Goal: Transaction & Acquisition: Purchase product/service

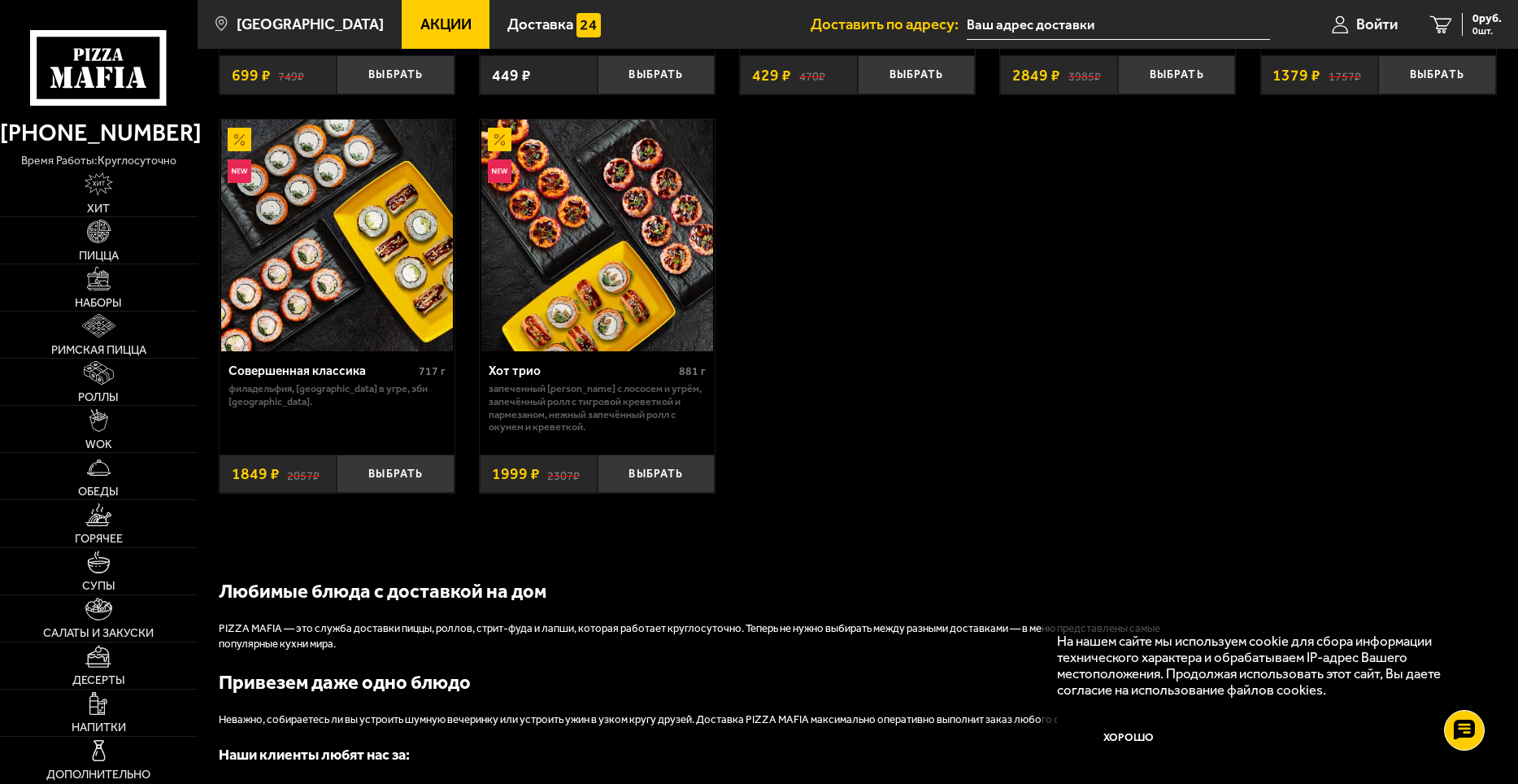
scroll to position [1383, 0]
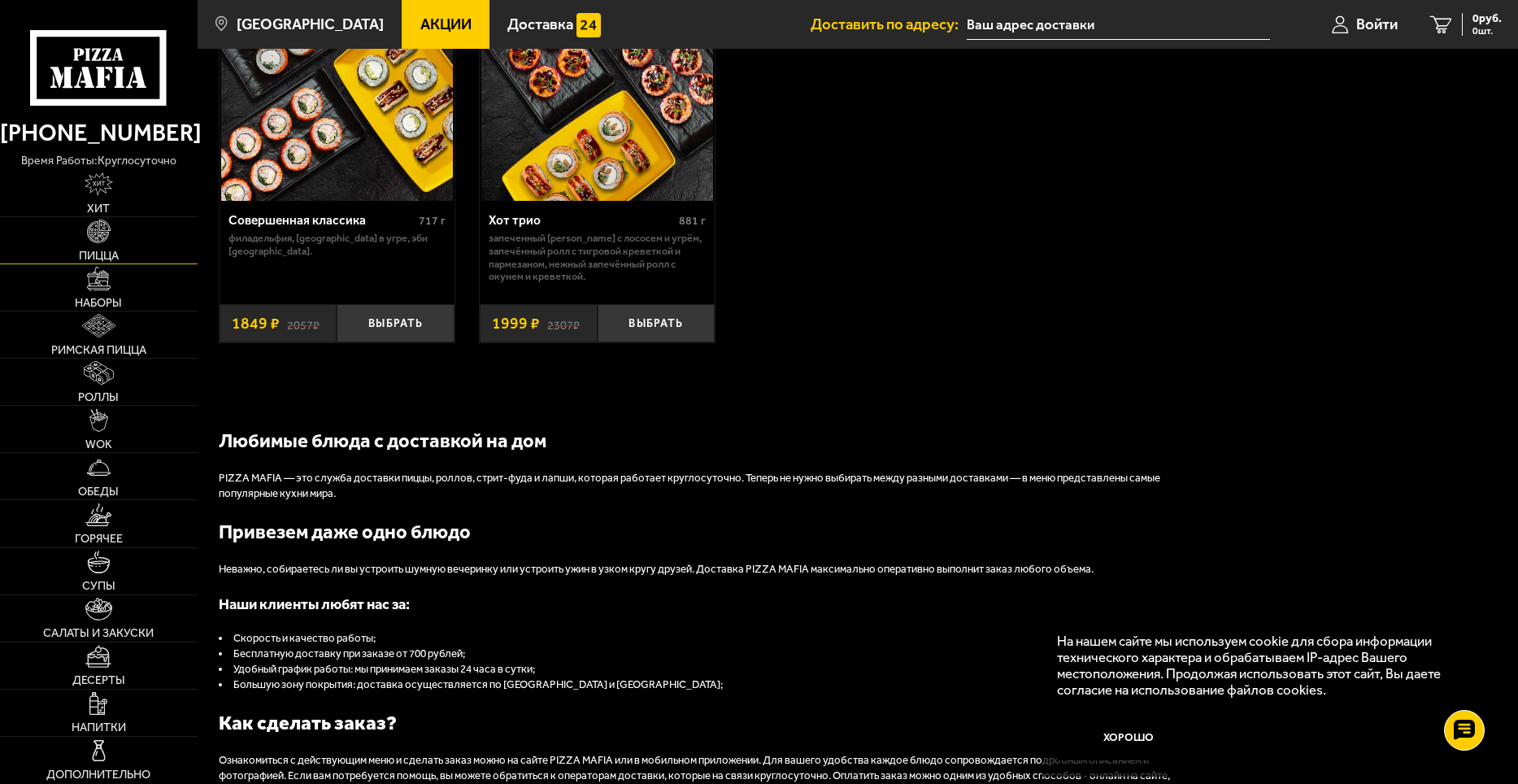
click at [91, 238] on img at bounding box center [99, 231] width 23 height 23
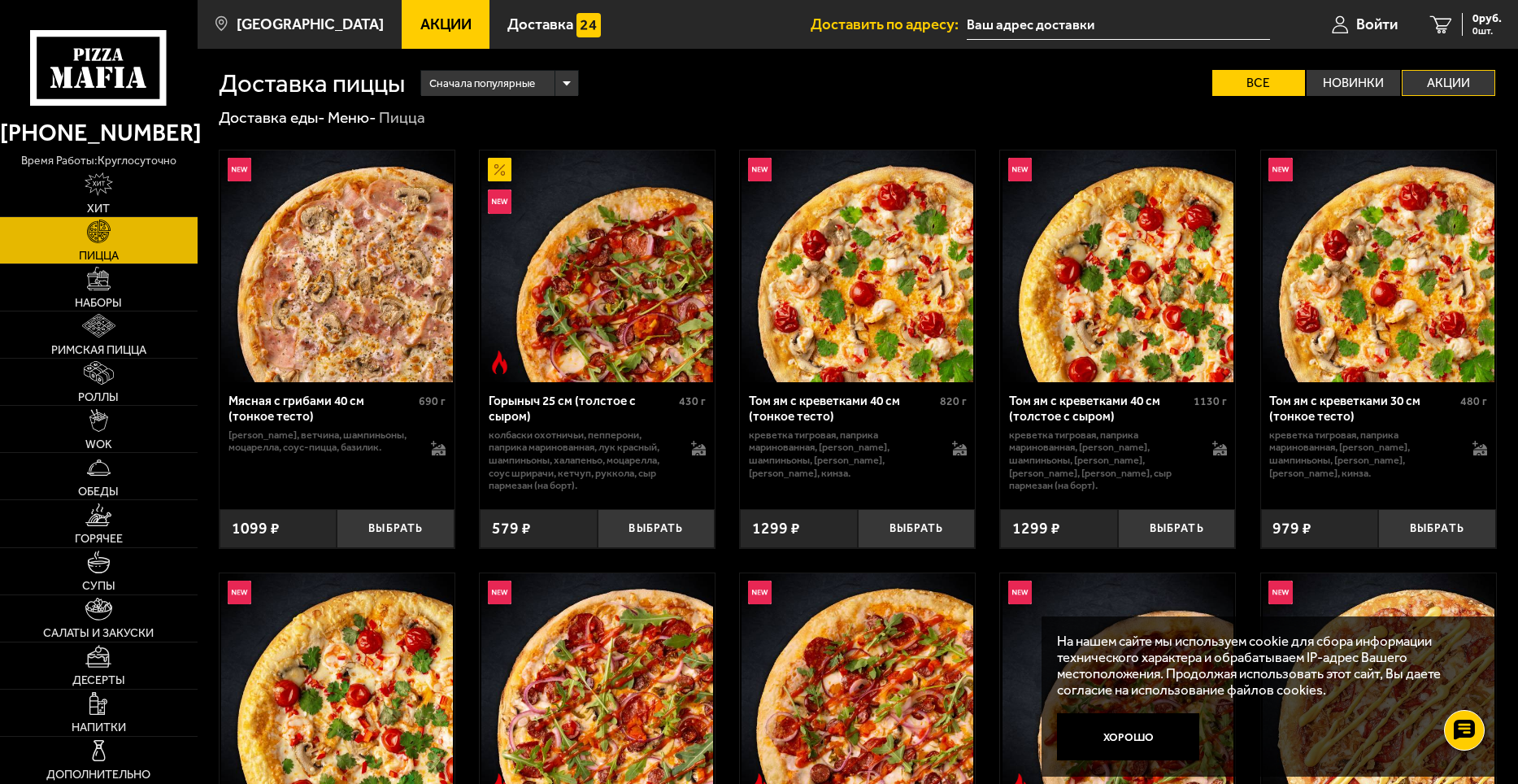
click at [1448, 80] on label "Акции" at bounding box center [1449, 82] width 94 height 26
click at [0, 0] on input "Акции" at bounding box center [0, 0] width 0 height 0
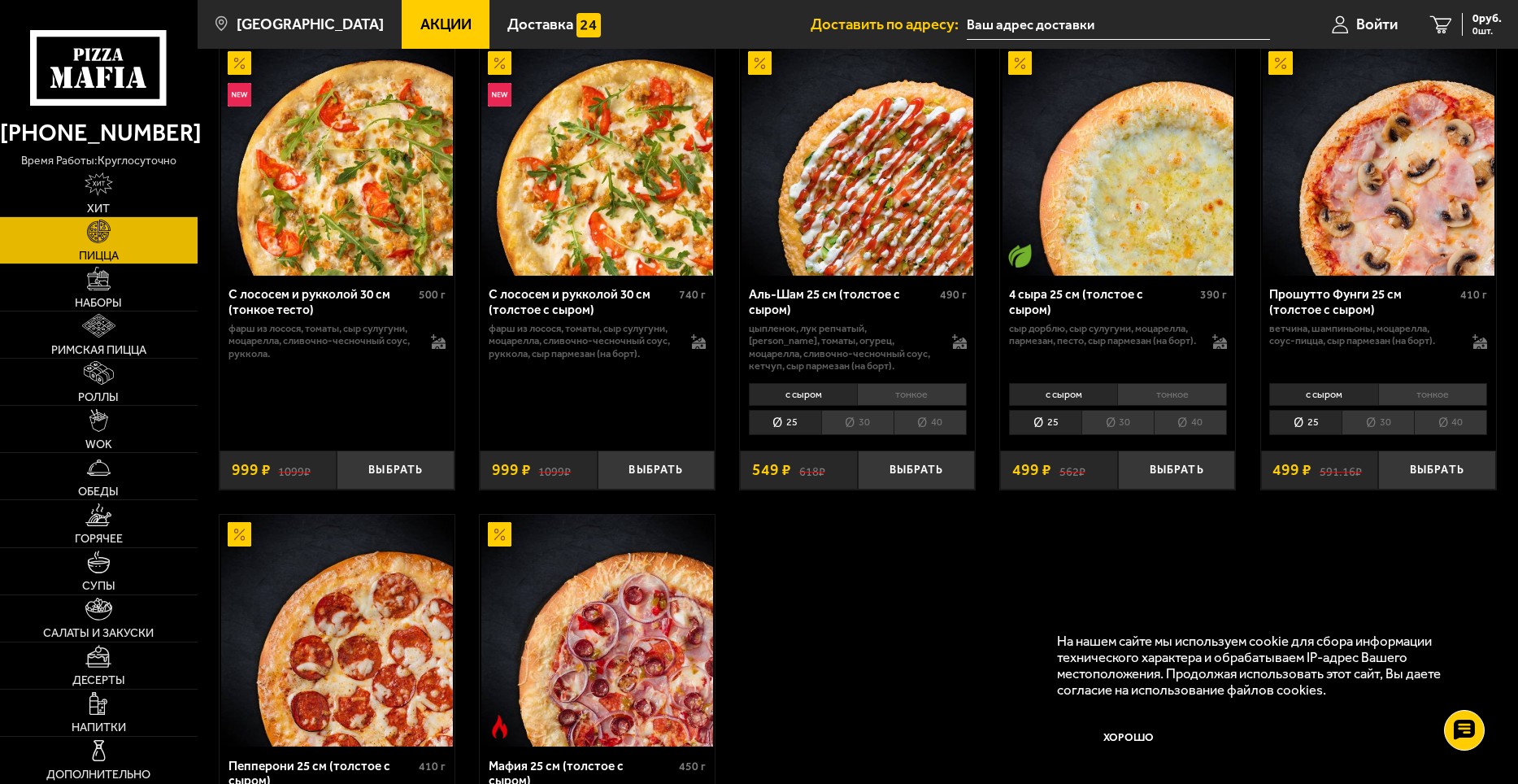
scroll to position [569, 0]
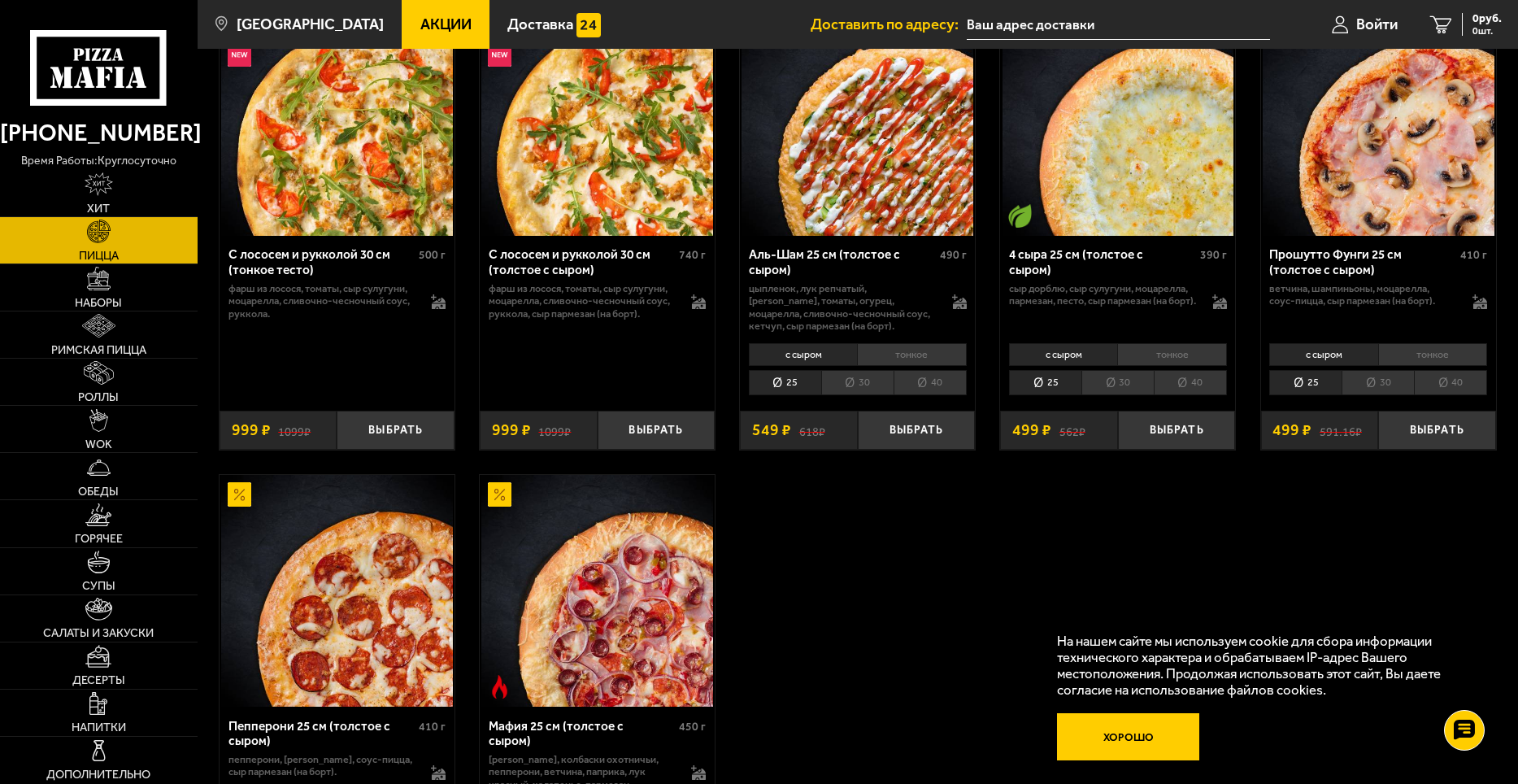
click at [1138, 734] on button "Хорошо" at bounding box center [1129, 736] width 143 height 47
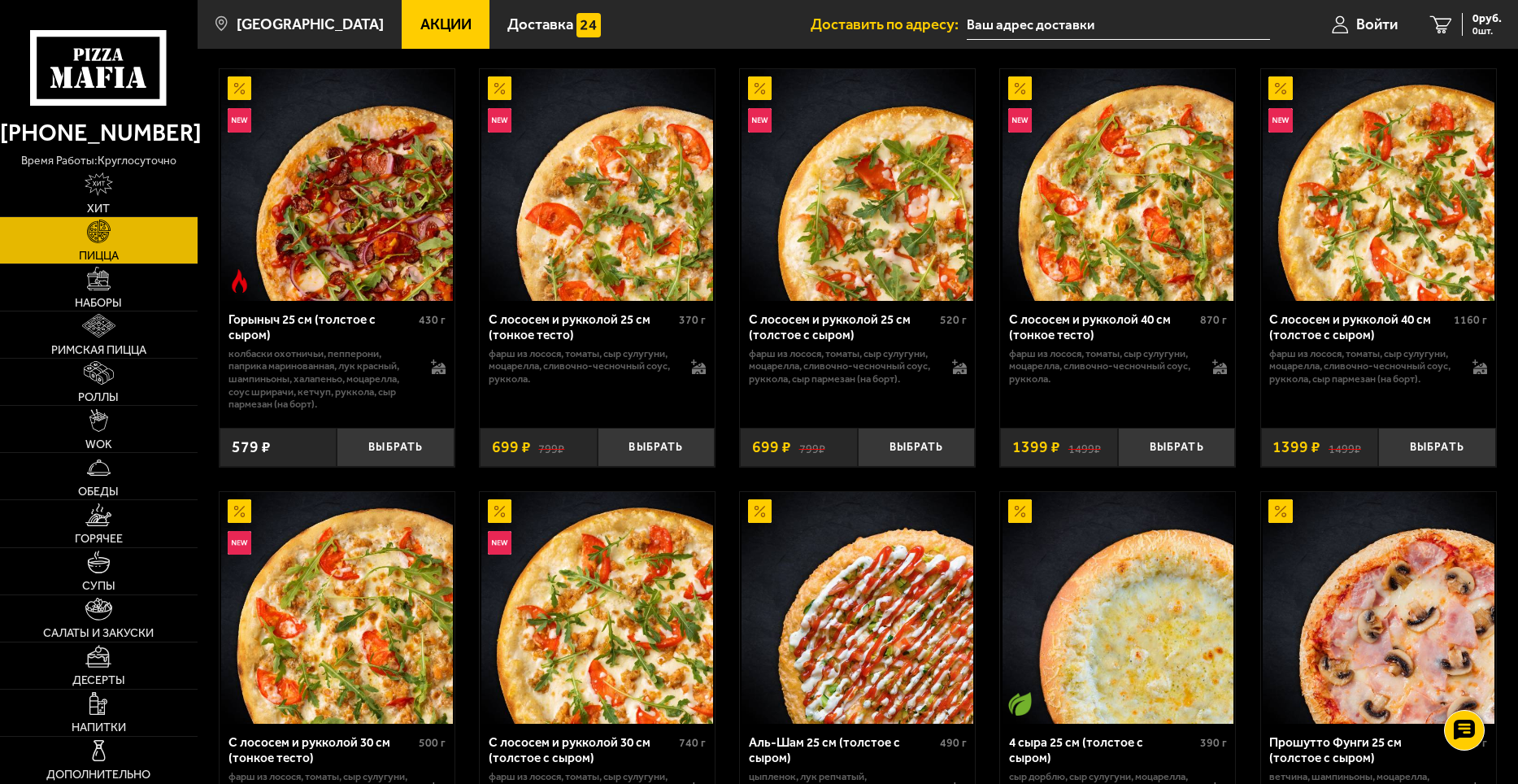
scroll to position [0, 0]
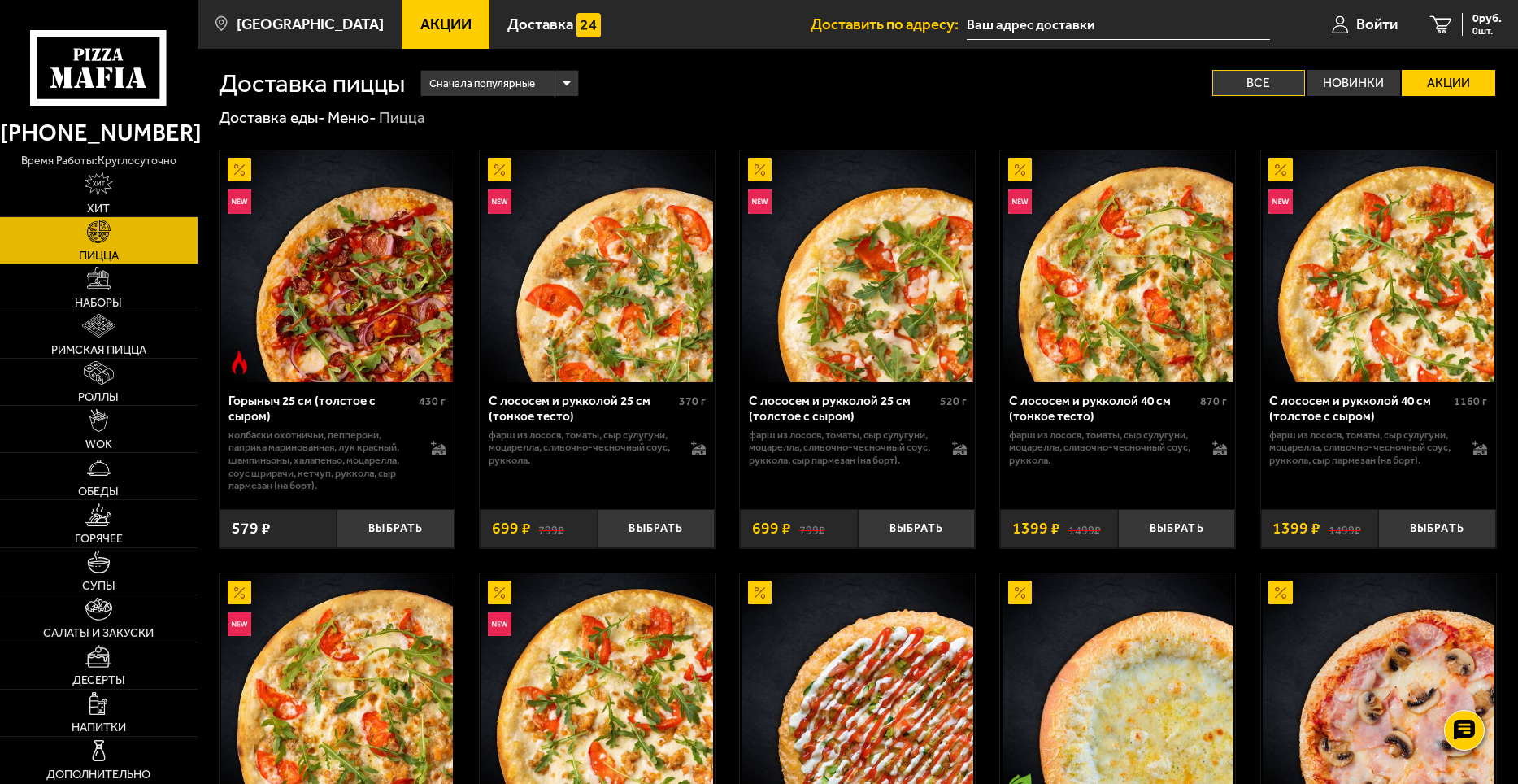
click at [1237, 75] on label "Все" at bounding box center [1260, 82] width 94 height 26
click at [0, 0] on input "Все" at bounding box center [0, 0] width 0 height 0
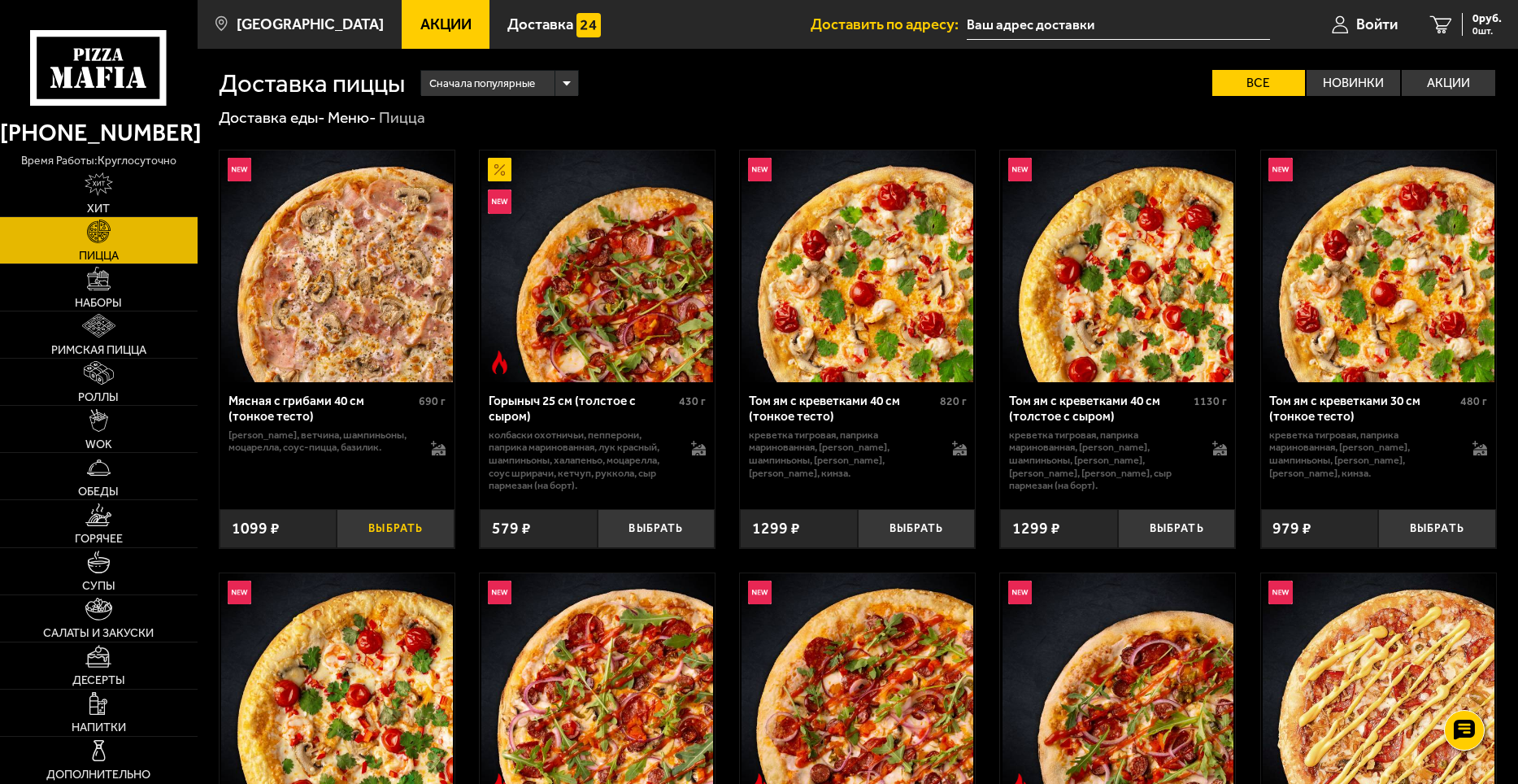
click at [381, 527] on button "Выбрать" at bounding box center [395, 528] width 118 height 39
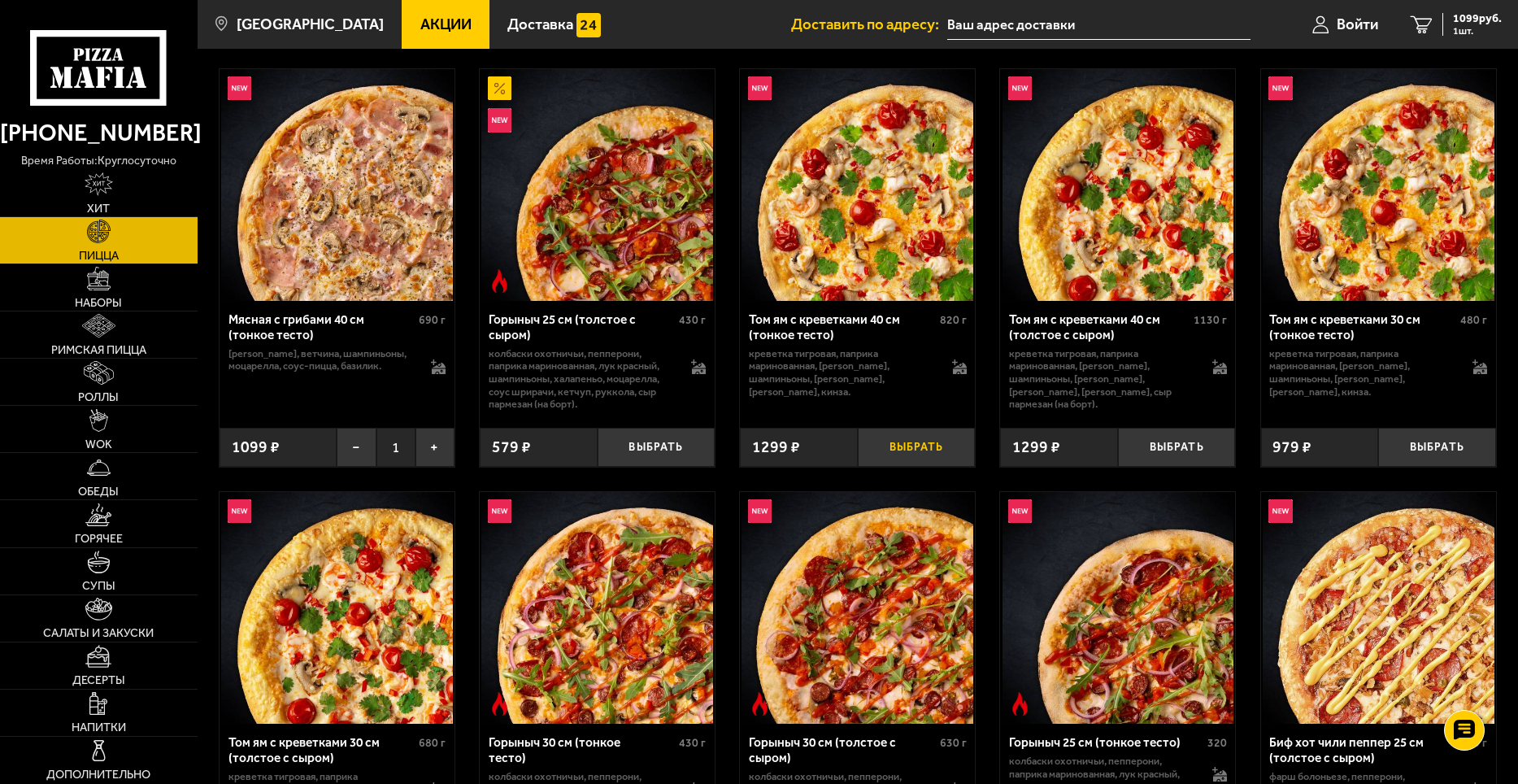
click at [901, 450] on button "Выбрать" at bounding box center [917, 447] width 118 height 39
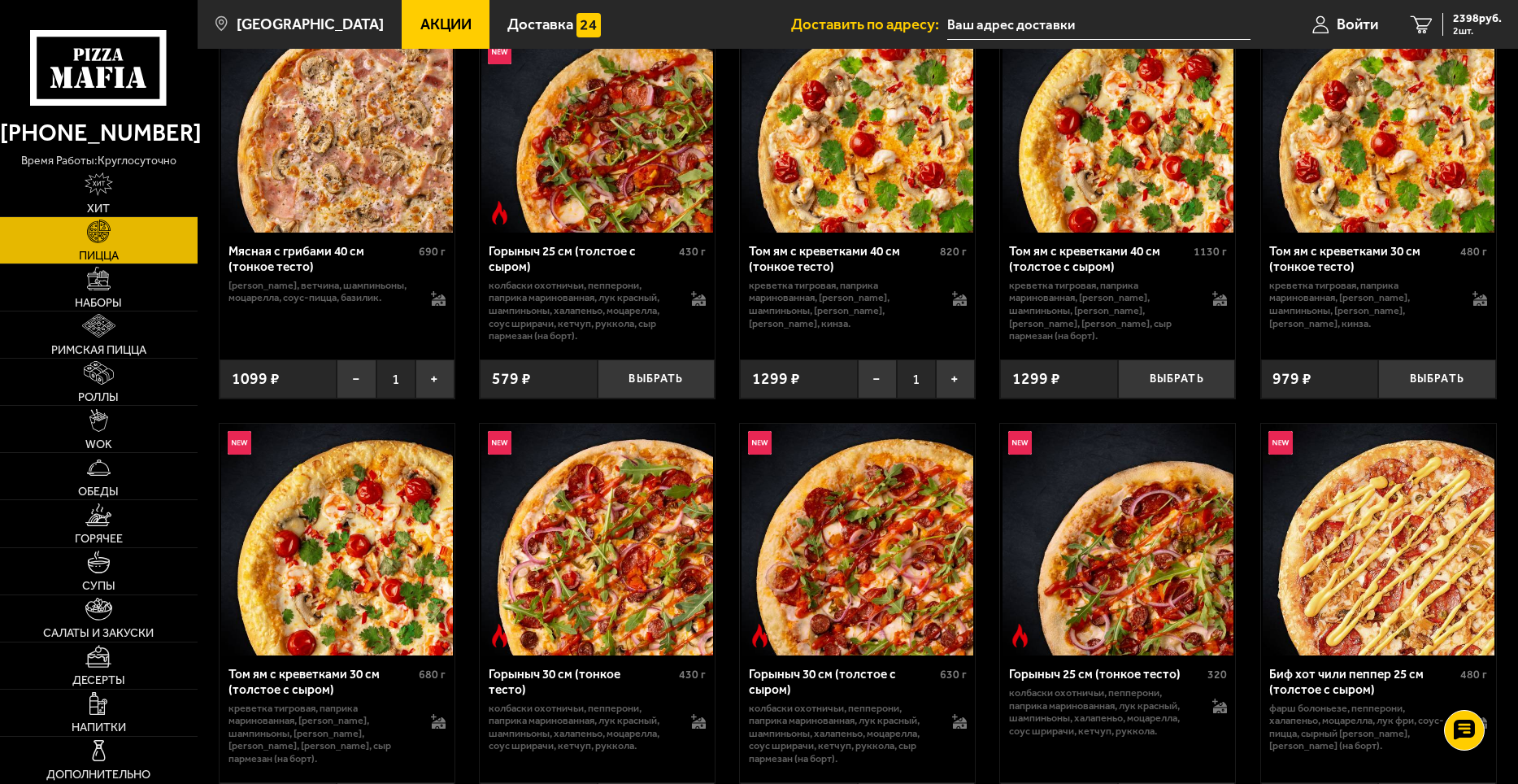
scroll to position [0, 0]
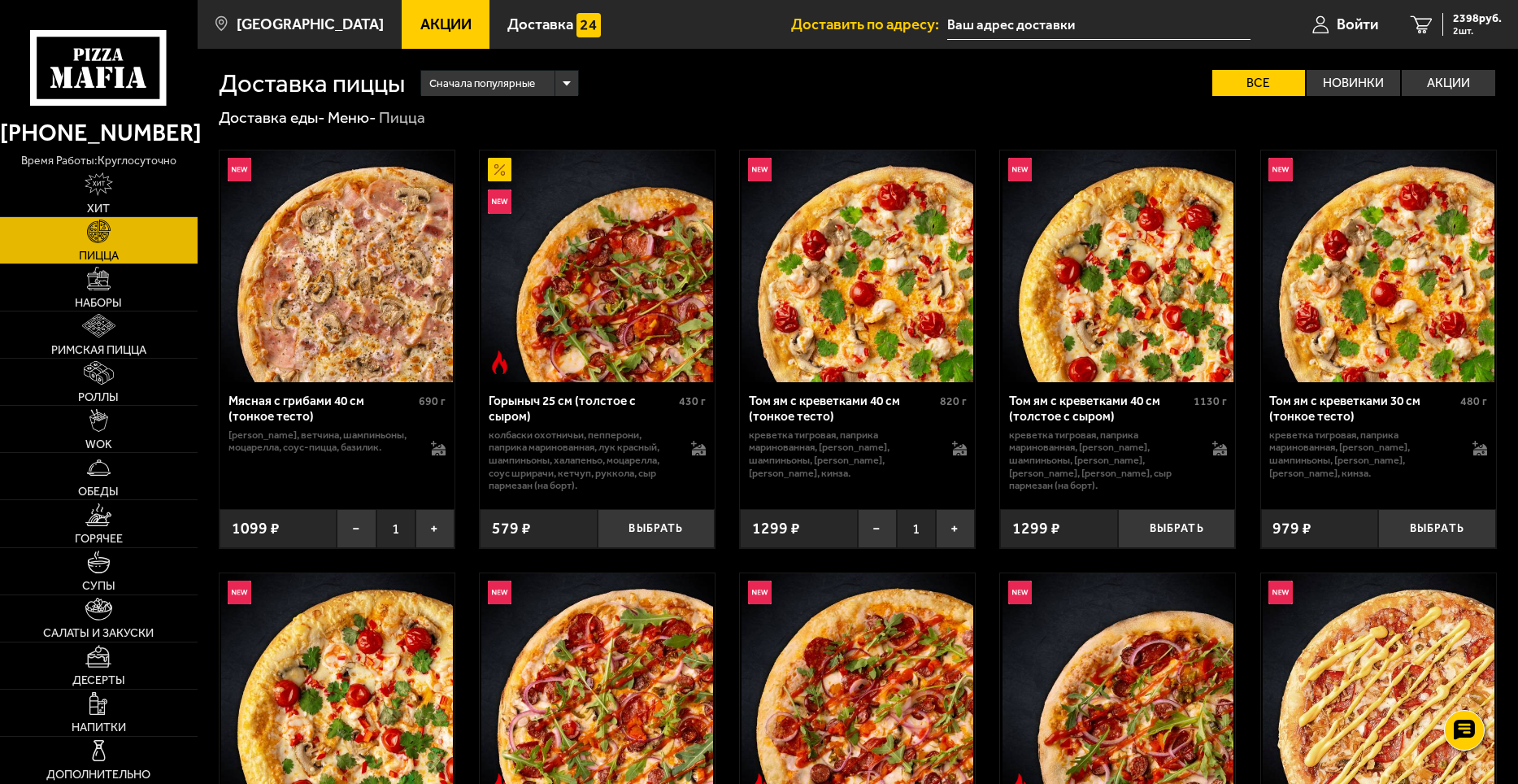
click at [566, 85] on div "Сначала популярные" at bounding box center [499, 83] width 156 height 25
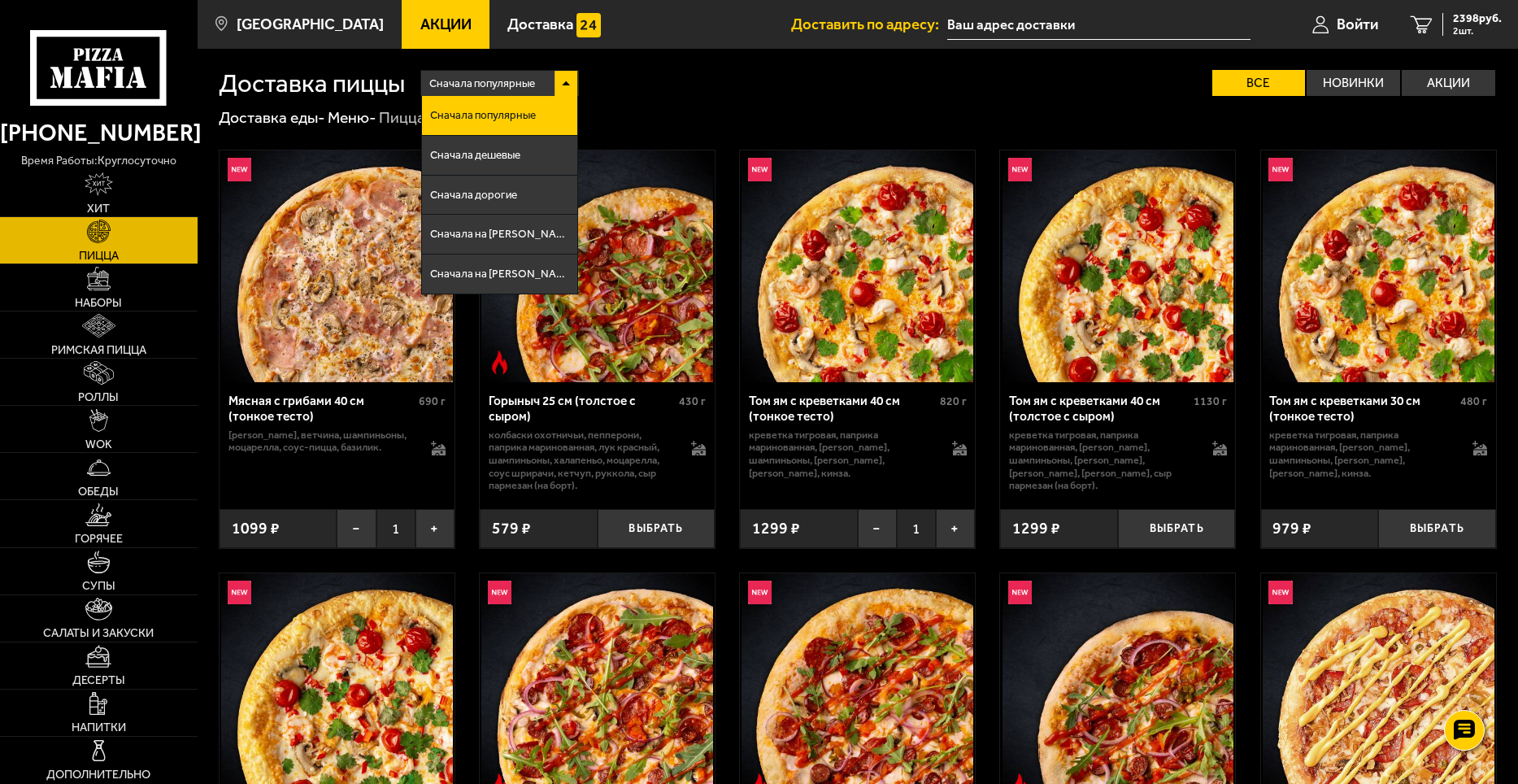
click at [566, 85] on div "Сначала популярные" at bounding box center [499, 83] width 156 height 25
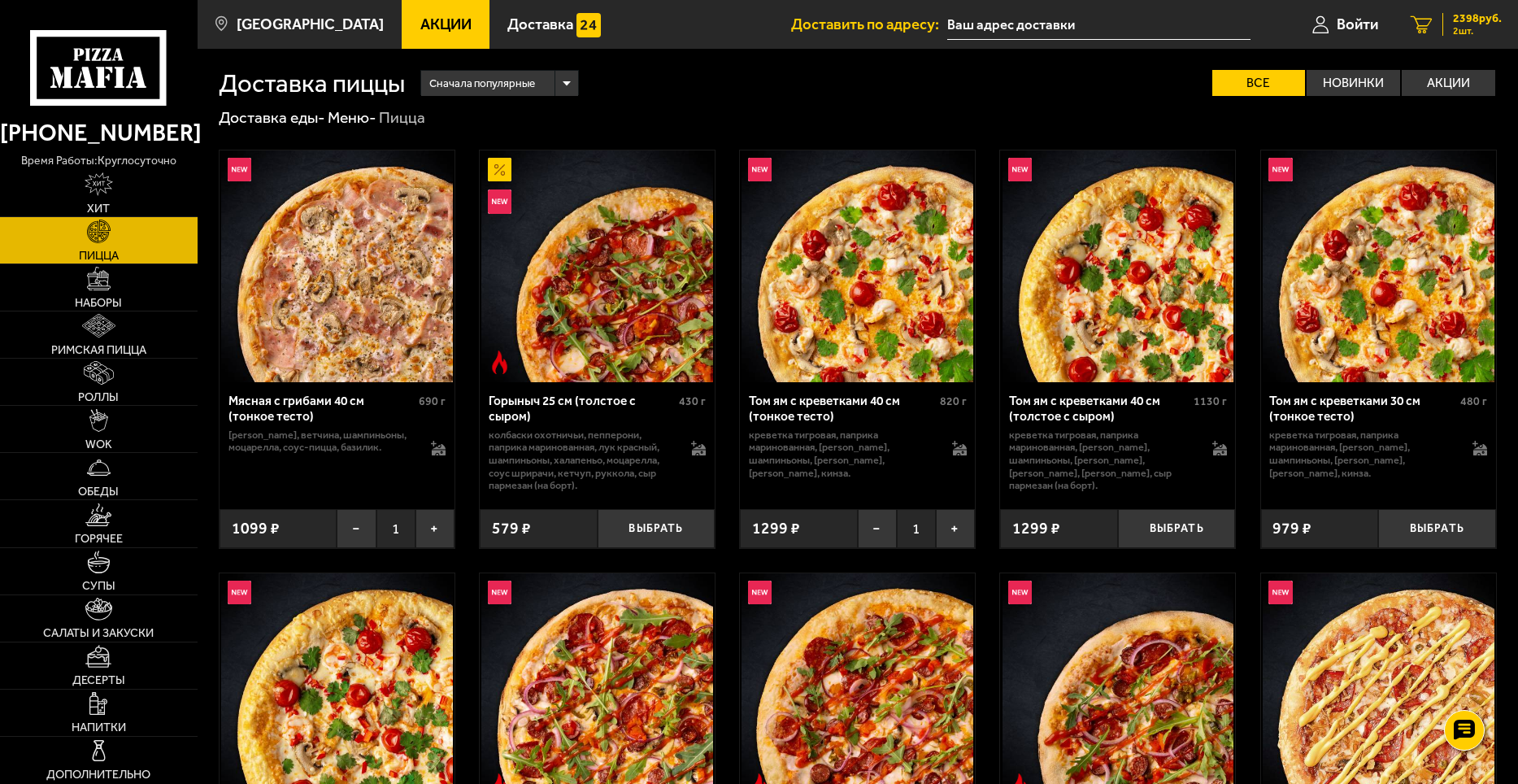
click at [1460, 18] on span "2398 руб." at bounding box center [1478, 19] width 49 height 12
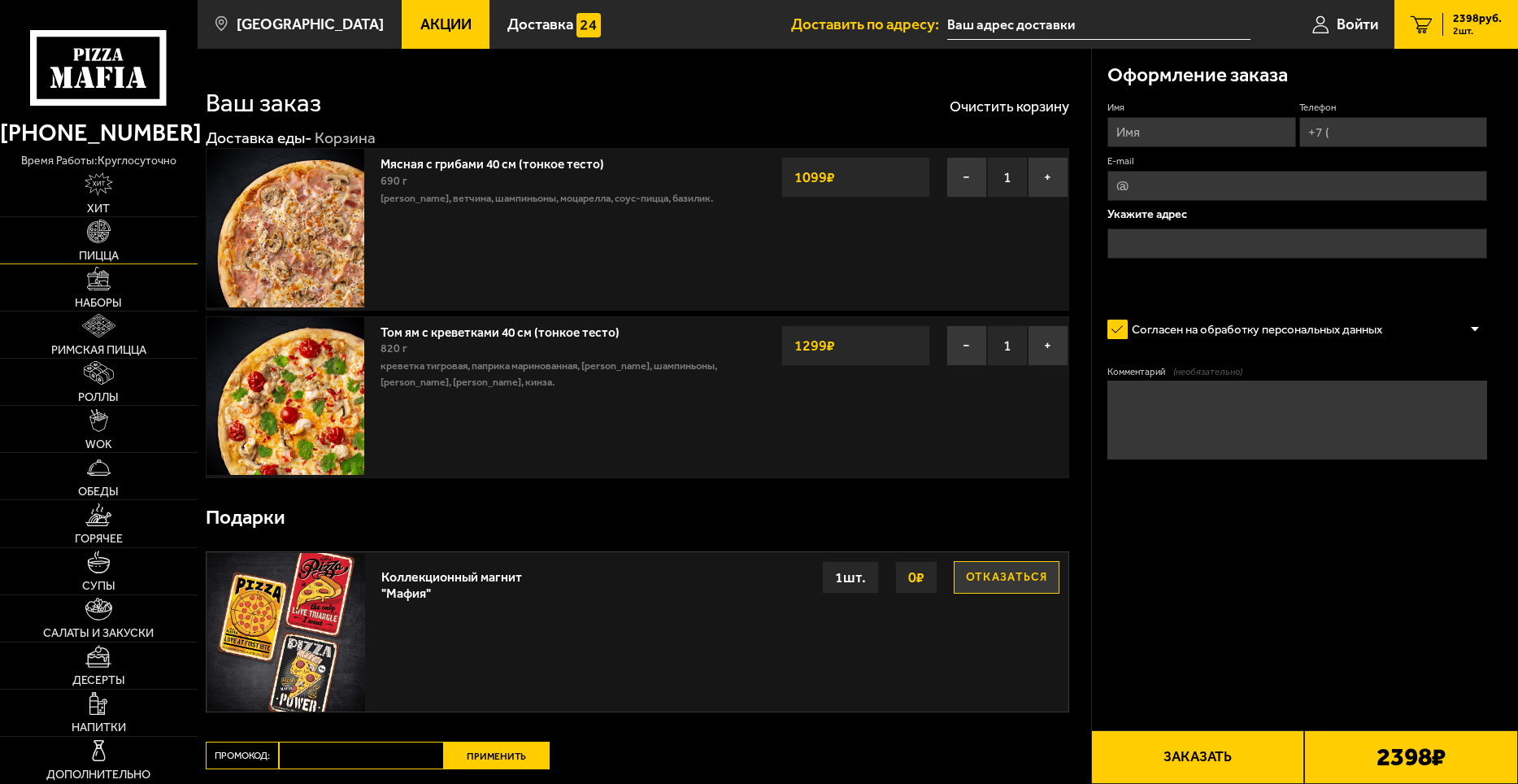
click at [102, 240] on img at bounding box center [99, 231] width 23 height 23
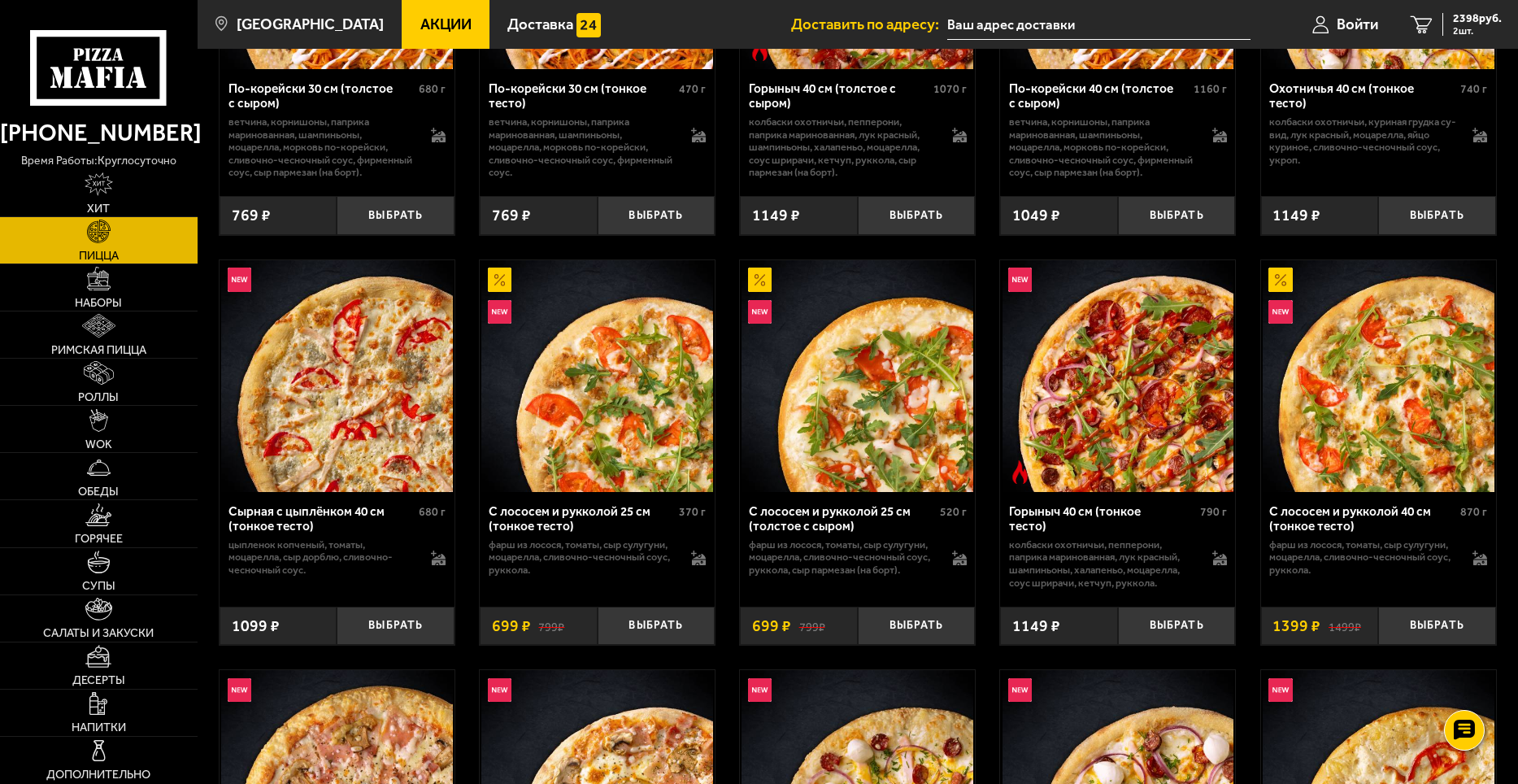
scroll to position [2033, 0]
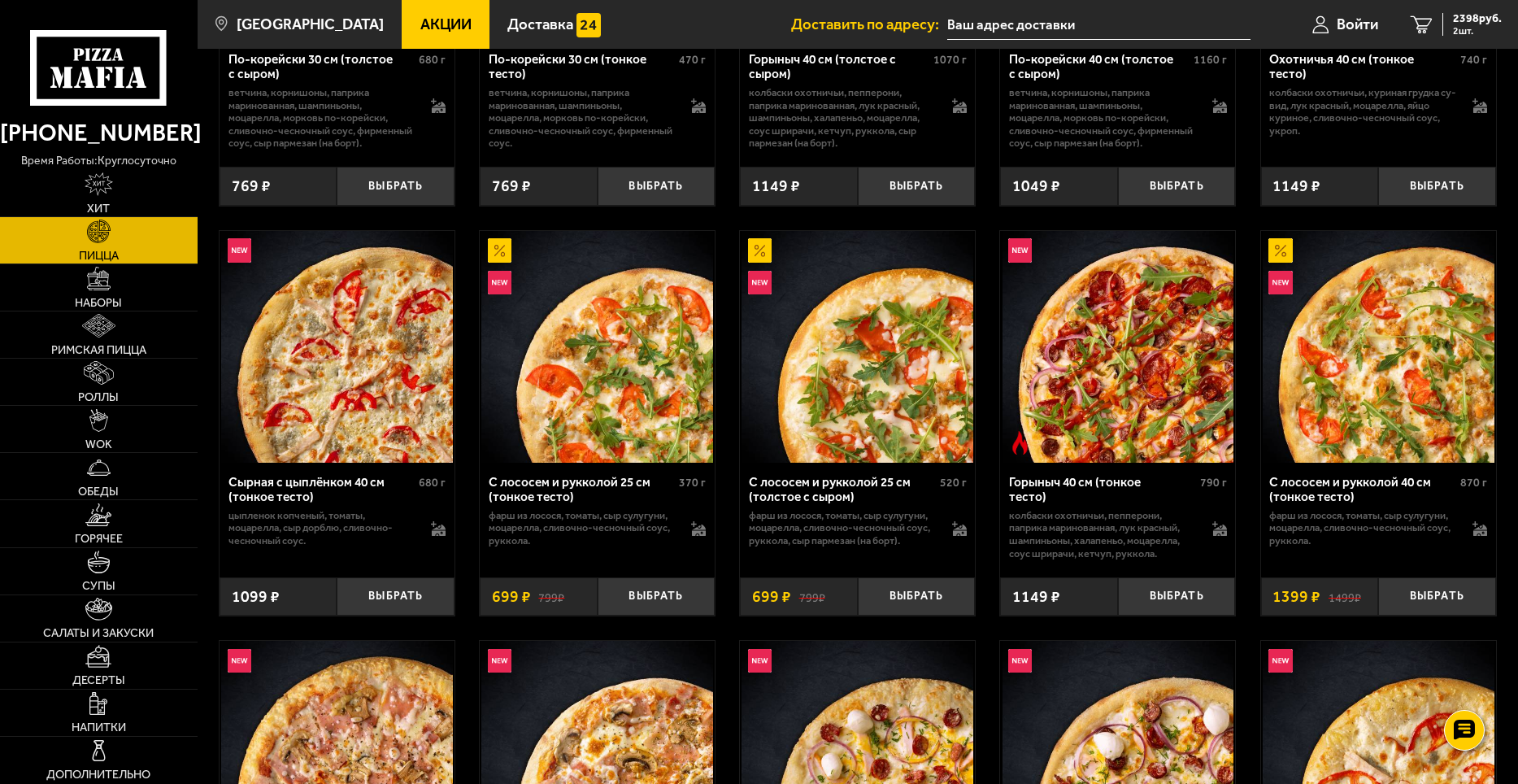
click at [315, 426] on img at bounding box center [337, 346] width 231 height 231
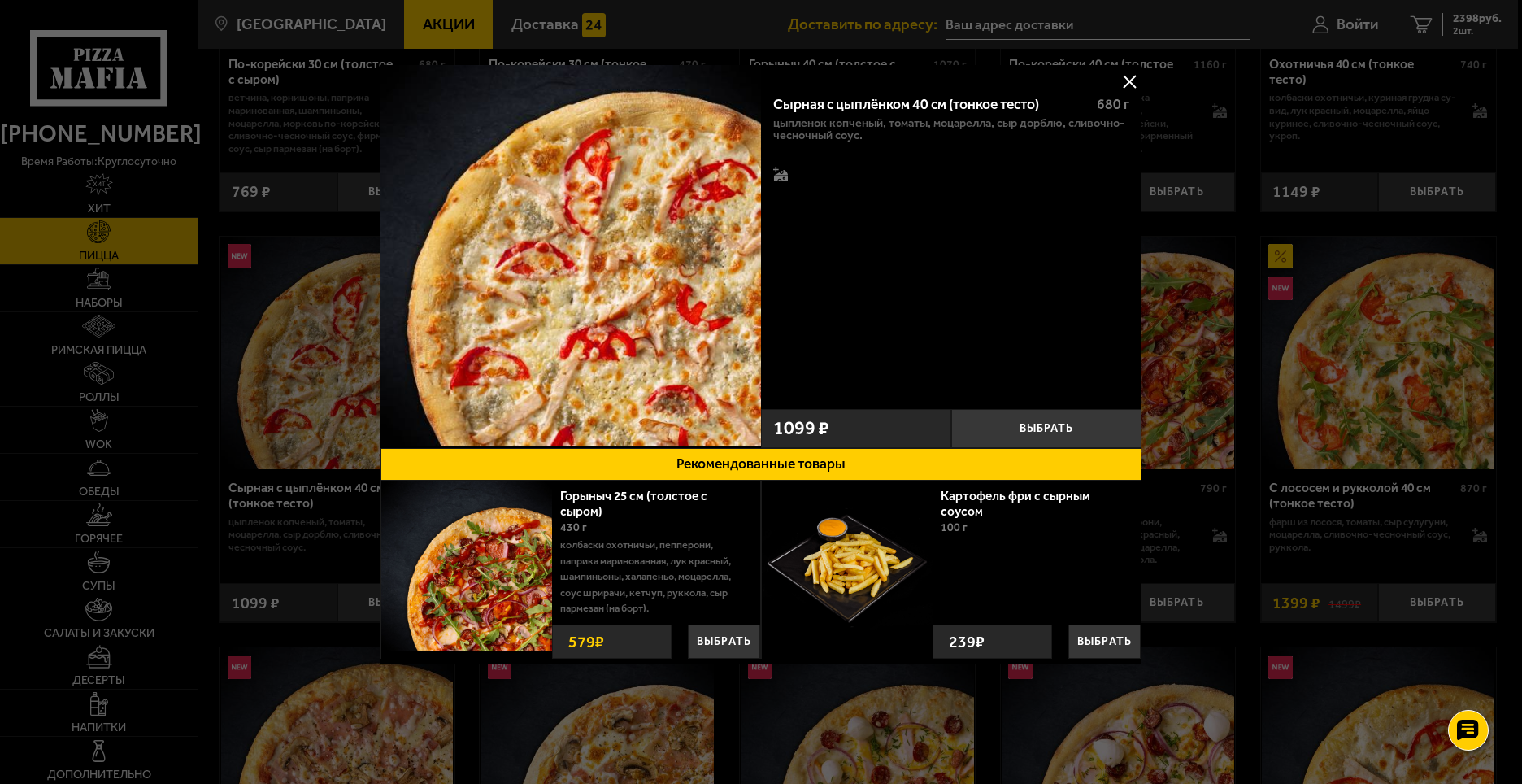
click at [1128, 79] on button at bounding box center [1129, 80] width 24 height 24
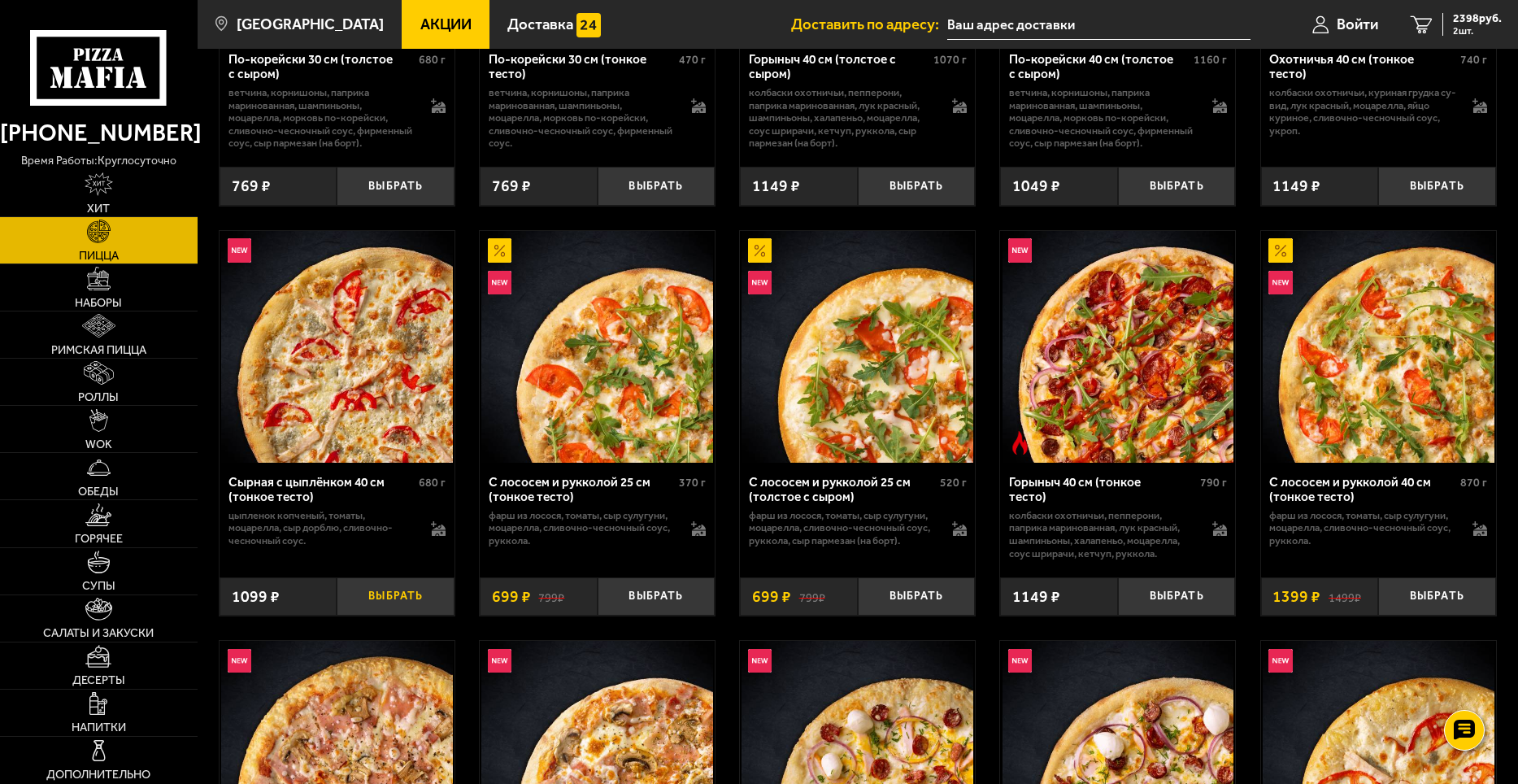
click at [398, 593] on button "Выбрать" at bounding box center [395, 597] width 118 height 39
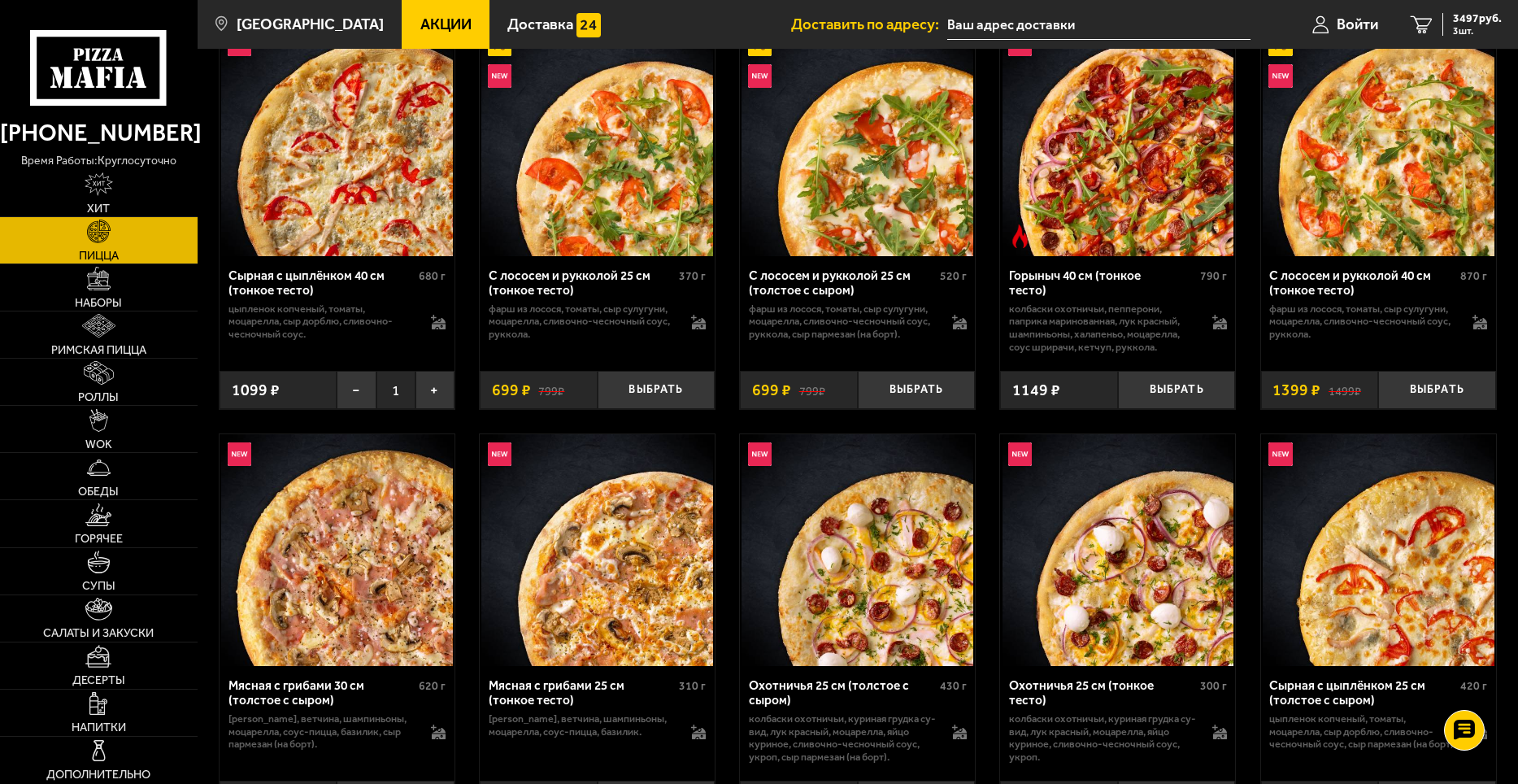
scroll to position [2277, 0]
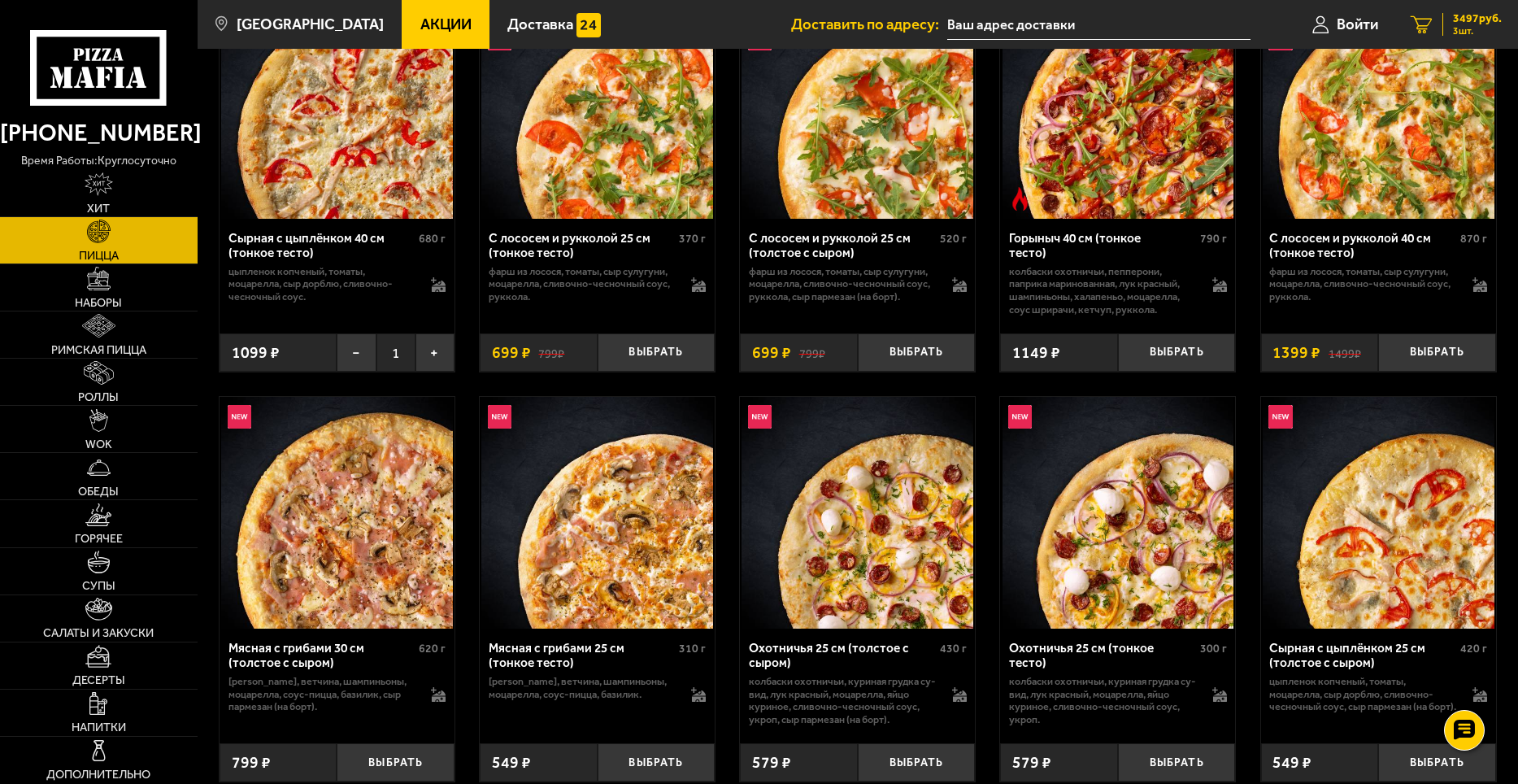
click at [1461, 19] on span "3497 руб." at bounding box center [1478, 19] width 49 height 12
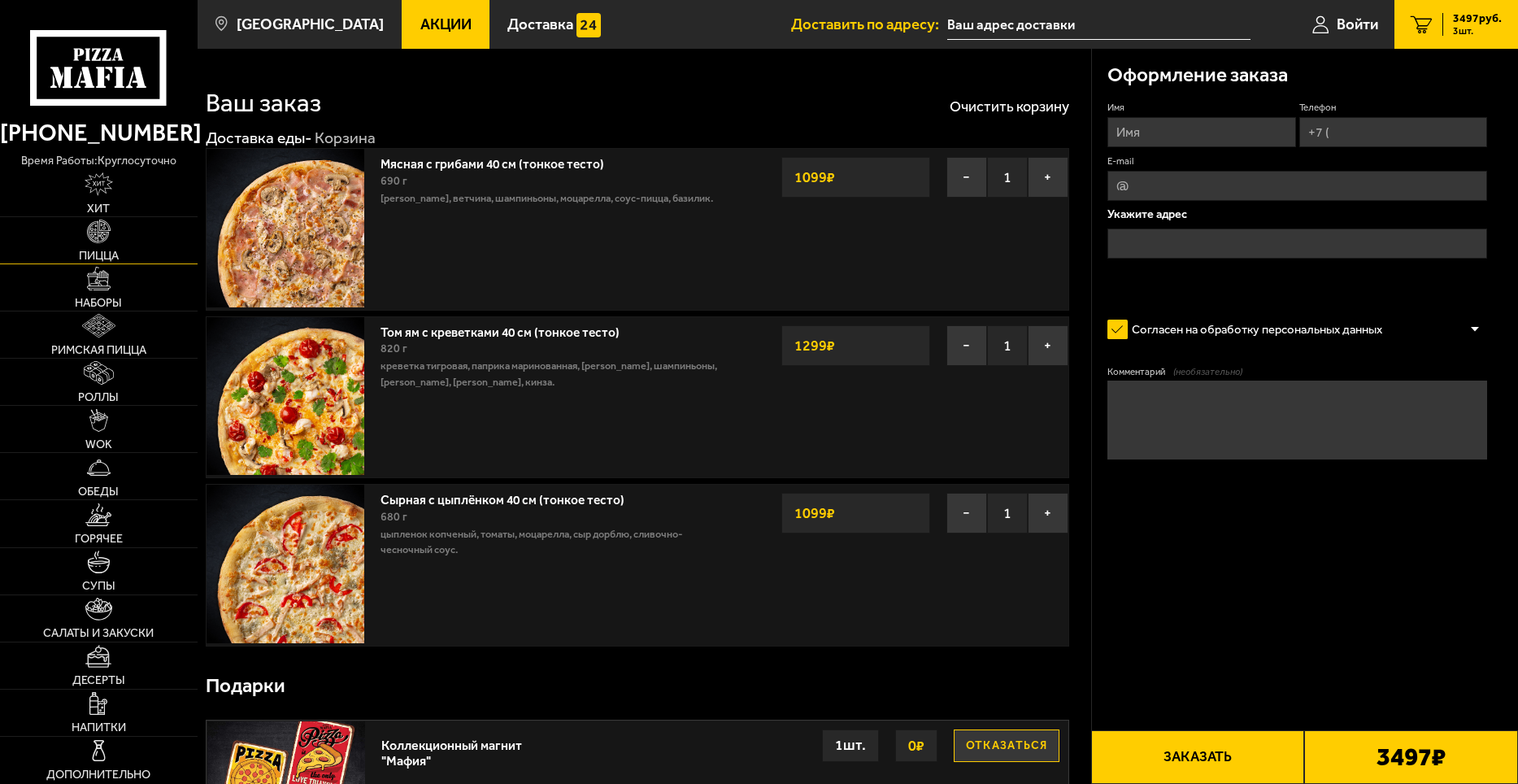
click at [100, 250] on span "Пицца" at bounding box center [99, 256] width 40 height 12
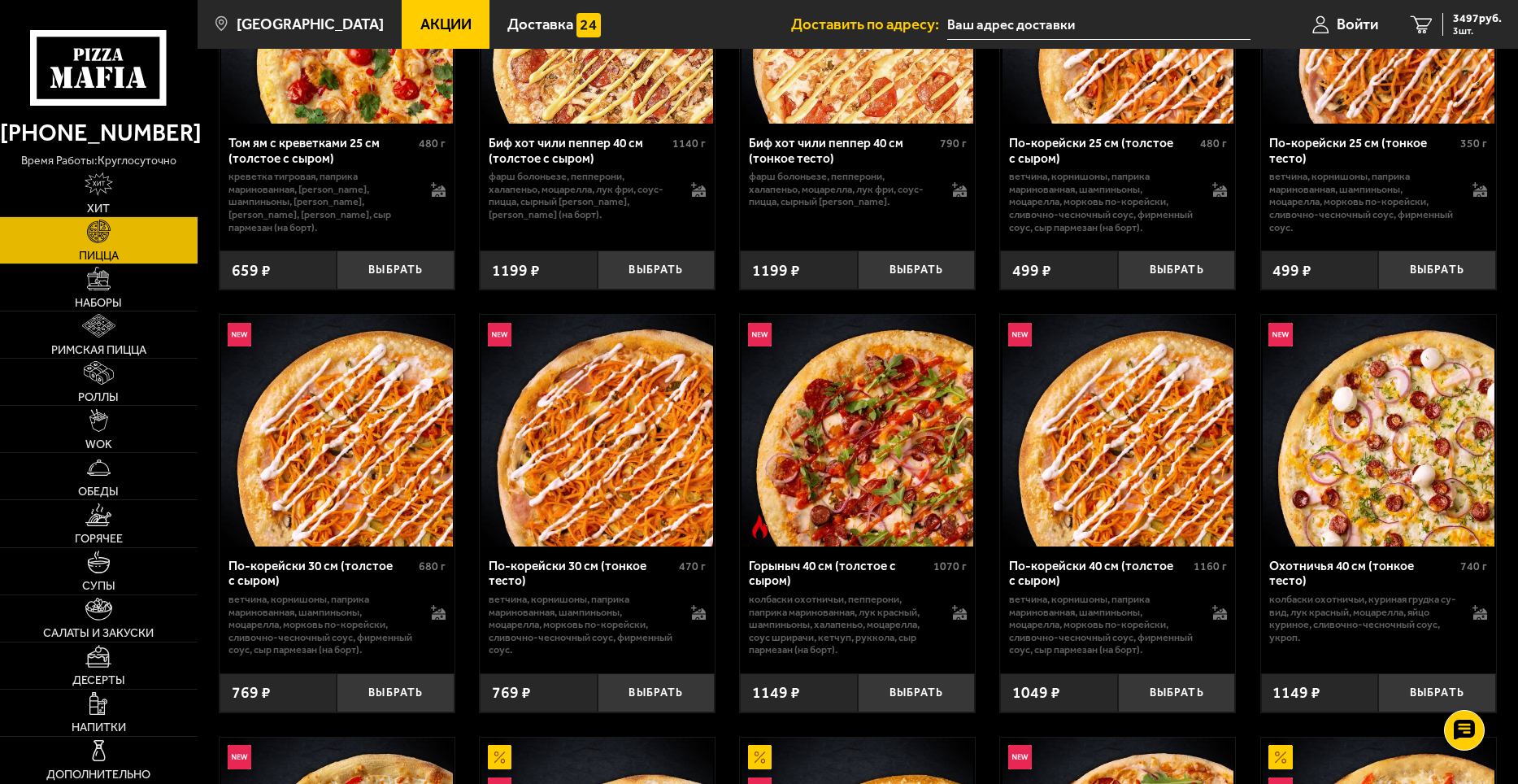
scroll to position [1545, 0]
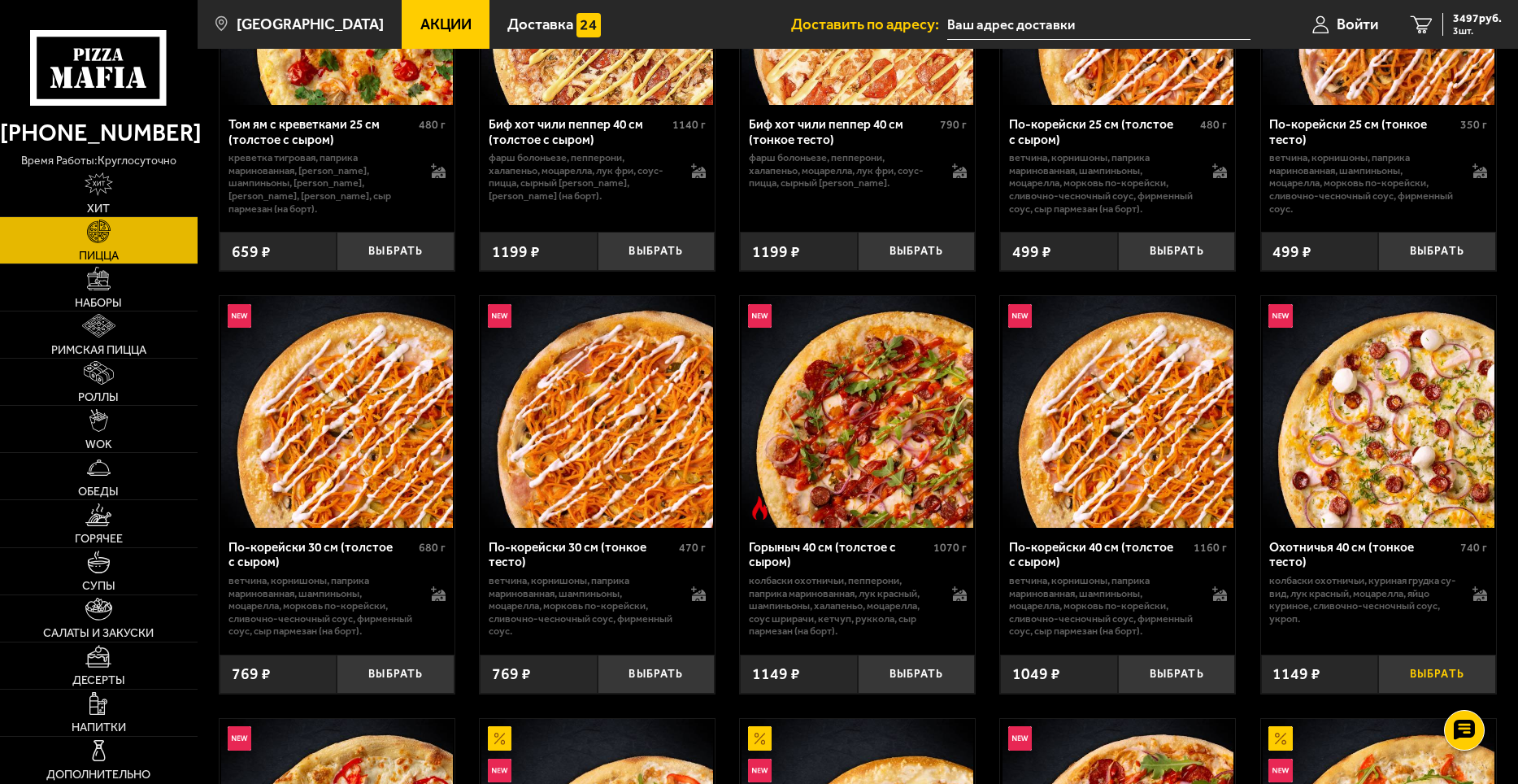
click at [1435, 674] on button "Выбрать" at bounding box center [1437, 674] width 118 height 39
click at [1467, 13] on span "4646 руб." at bounding box center [1478, 19] width 49 height 12
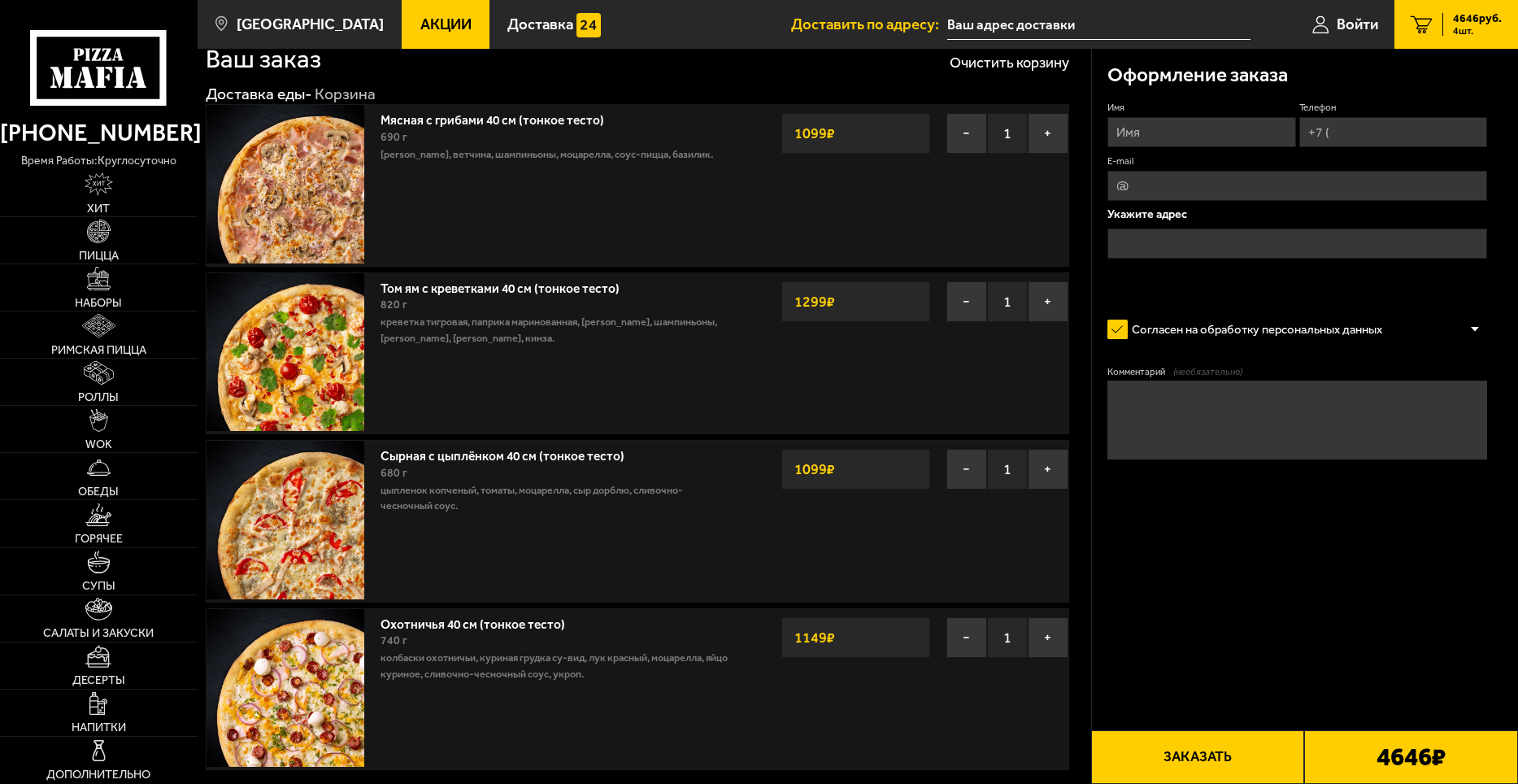
scroll to position [81, 0]
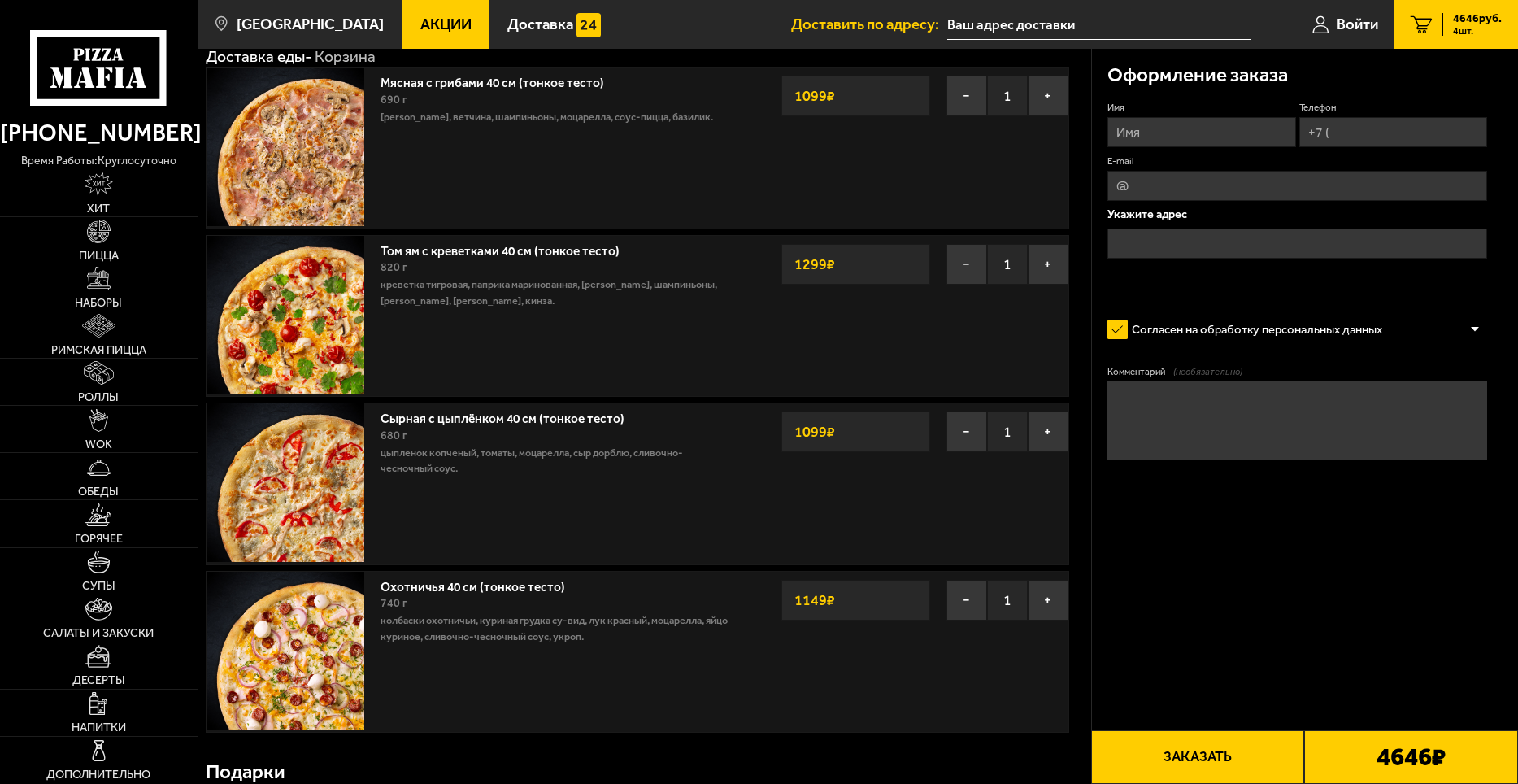
click at [1153, 129] on input "Имя" at bounding box center [1202, 132] width 188 height 30
type input "[PERSON_NAME]"
click at [1373, 135] on input "Телефон" at bounding box center [1394, 132] width 188 height 30
type input "[PHONE_NUMBER]"
click at [1146, 185] on input "E-mail" at bounding box center [1297, 186] width 380 height 30
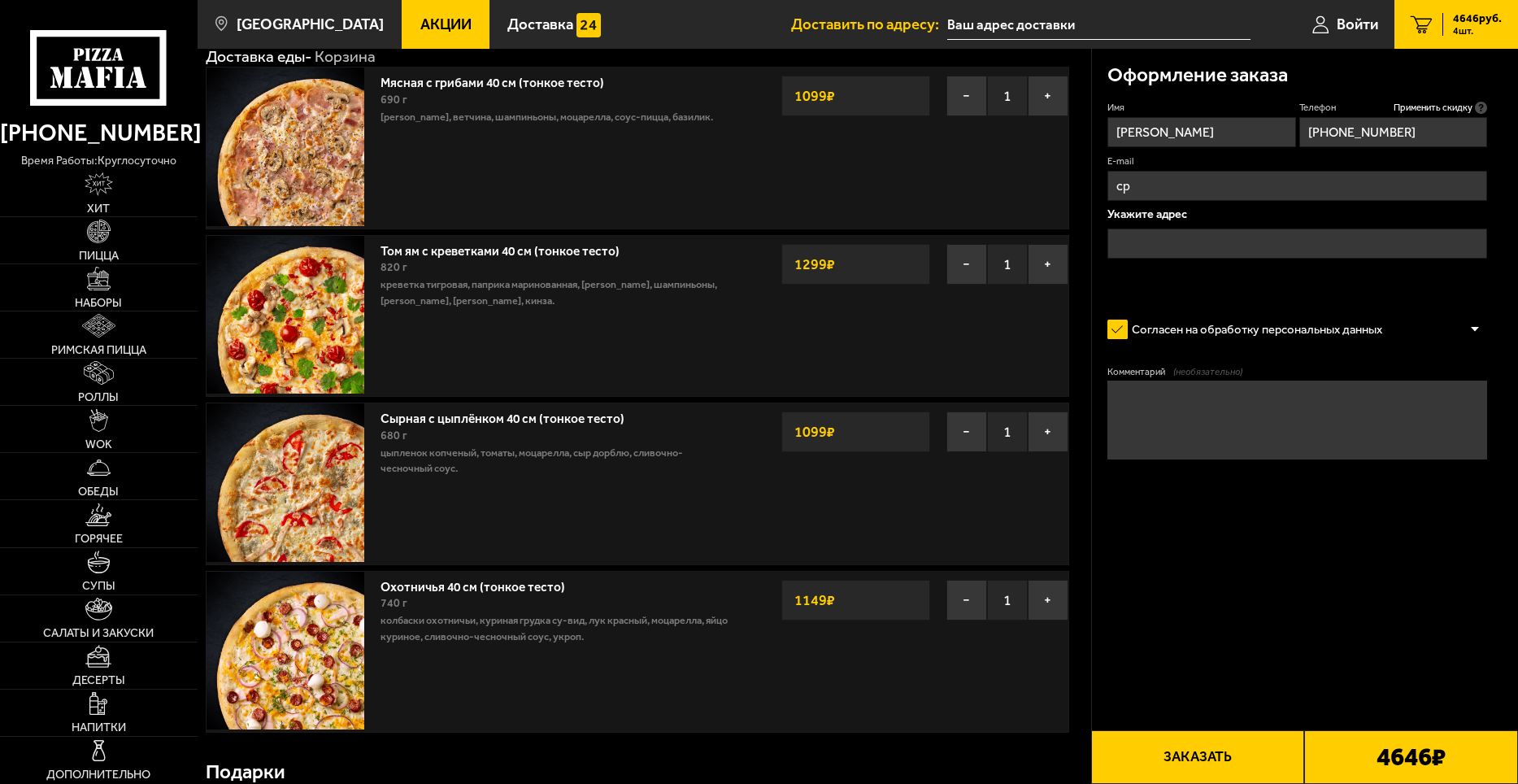
type input "с"
type input "[EMAIL_ADDRESS][DOMAIN_NAME]"
click at [1169, 239] on input "text" at bounding box center [1297, 243] width 380 height 30
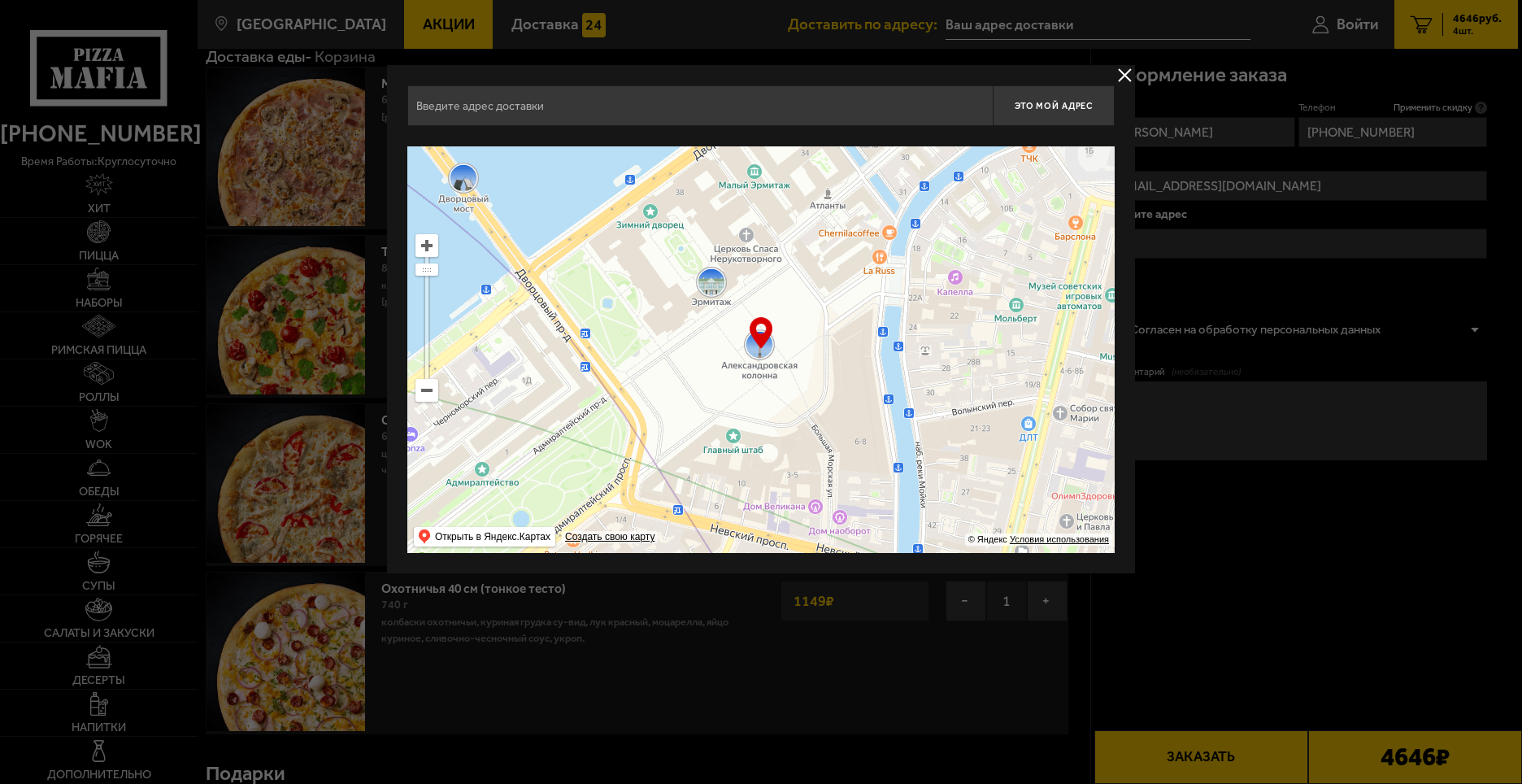
click at [424, 392] on ymaps at bounding box center [426, 390] width 21 height 21
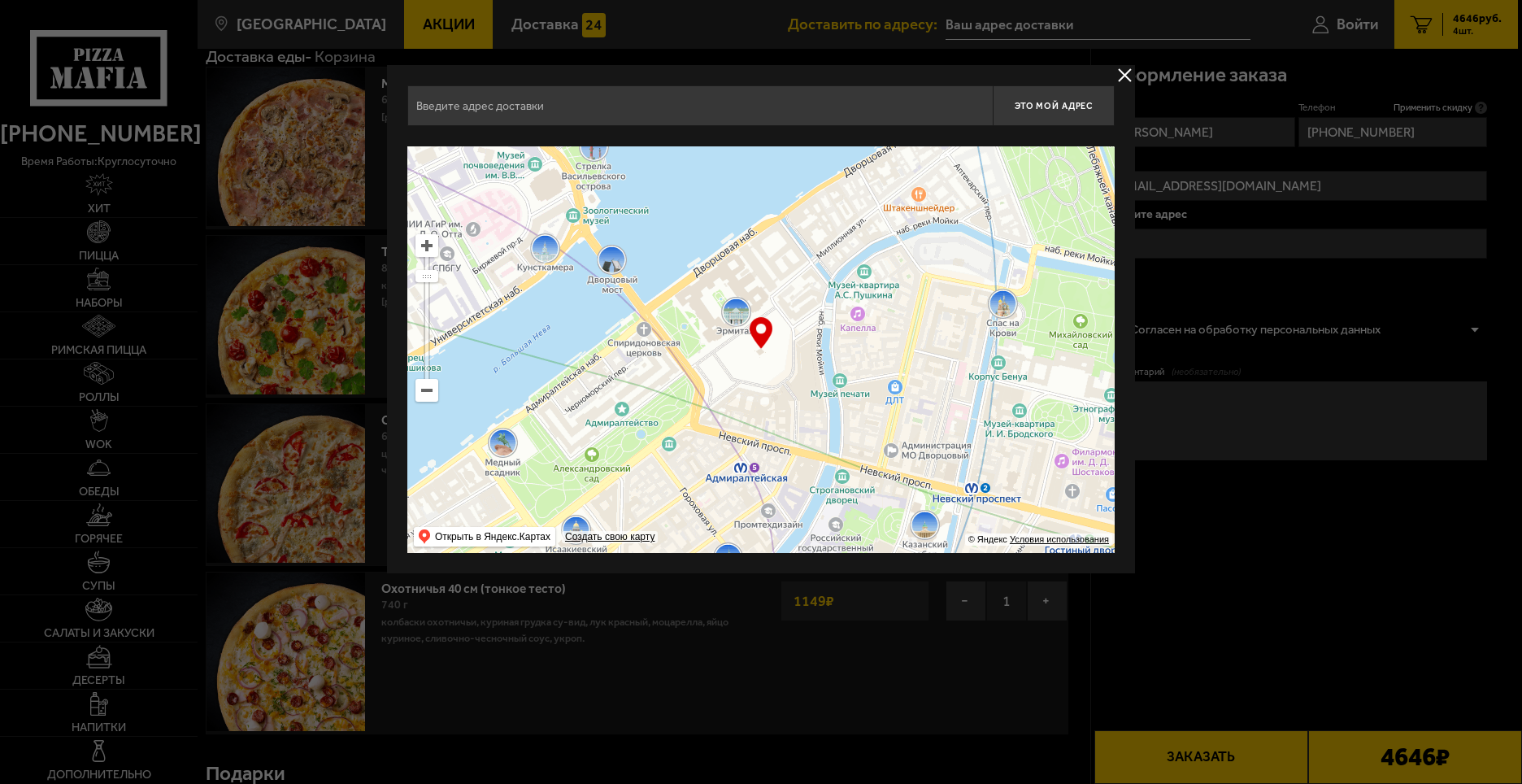
click at [424, 392] on ymaps at bounding box center [426, 390] width 21 height 21
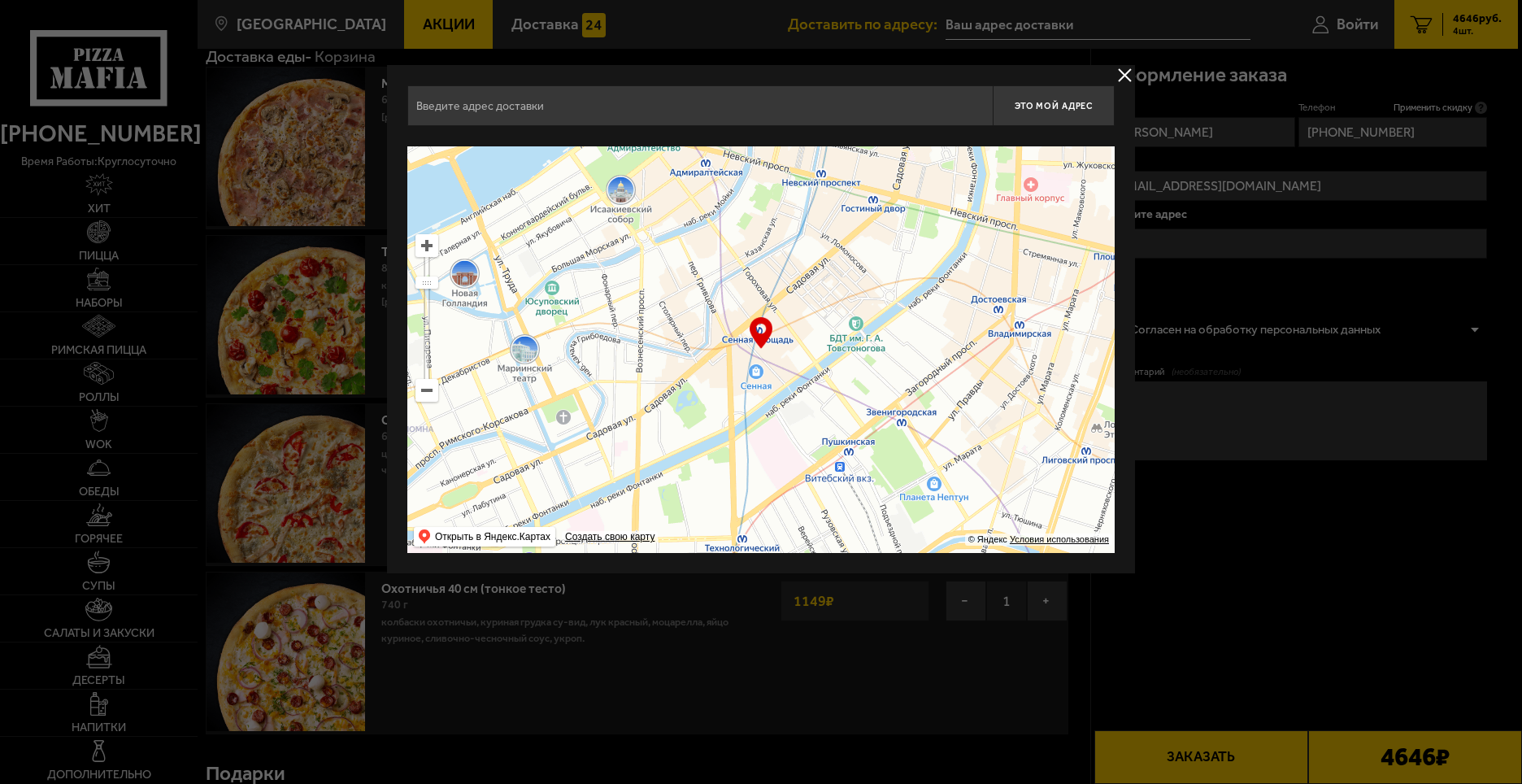
drag, startPoint x: 631, startPoint y: 333, endPoint x: 619, endPoint y: 195, distance: 138.5
click at [619, 195] on ymaps at bounding box center [761, 350] width 708 height 407
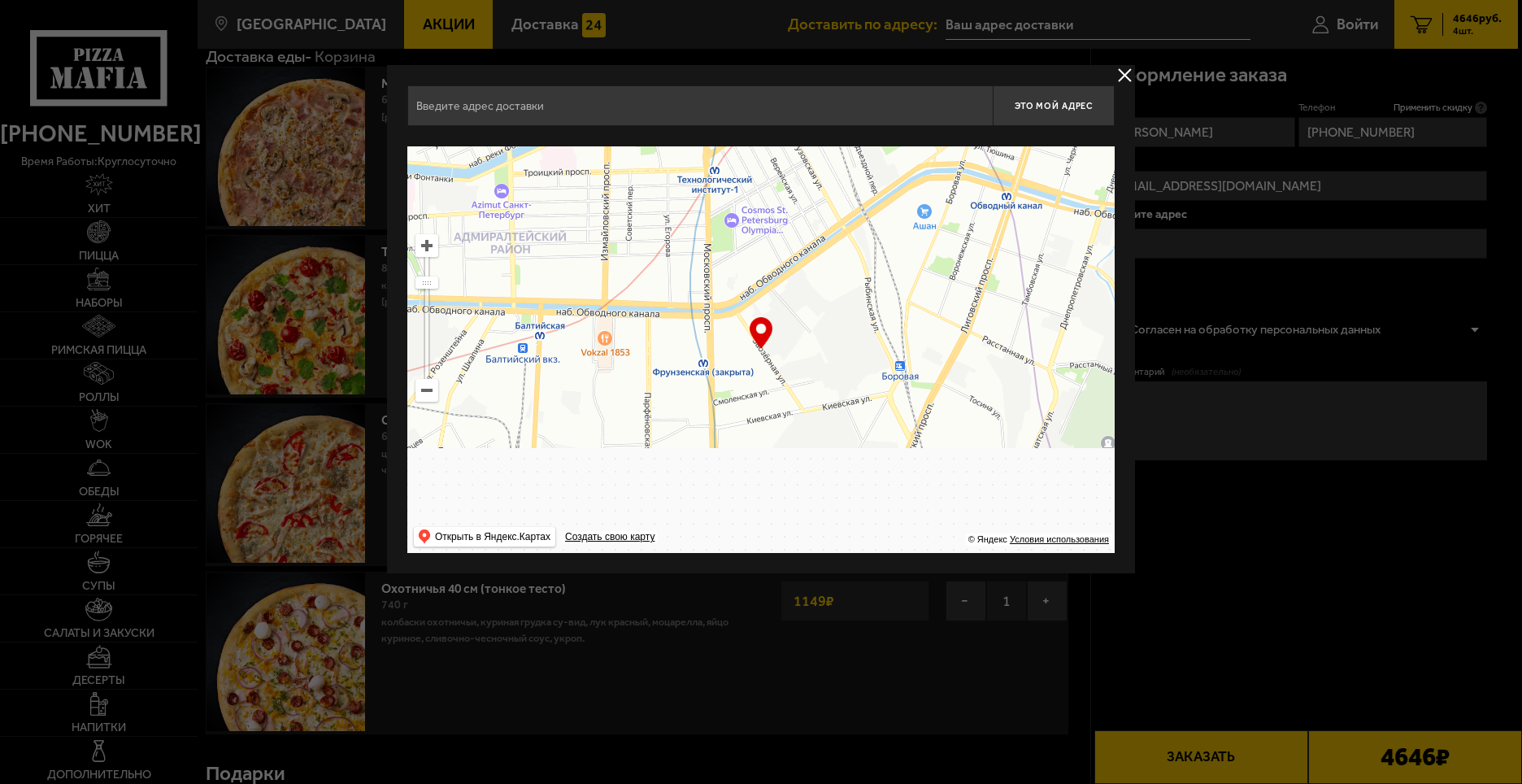
drag, startPoint x: 721, startPoint y: 236, endPoint x: 715, endPoint y: 139, distance: 97.2
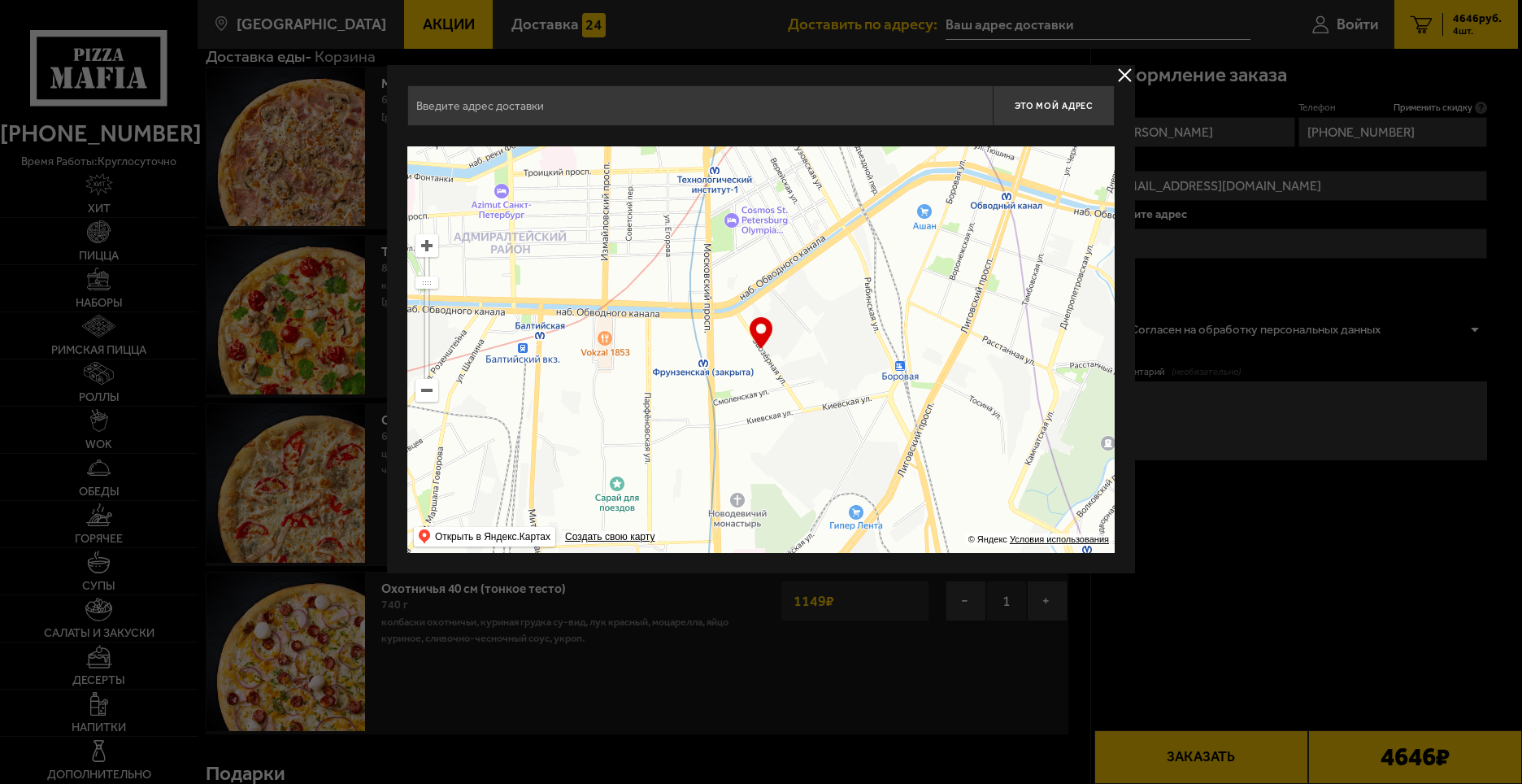
click at [717, 138] on div "Это мой адрес Найдите адрес перетащив карту … © Яндекс Условия использования От…" at bounding box center [761, 319] width 708 height 468
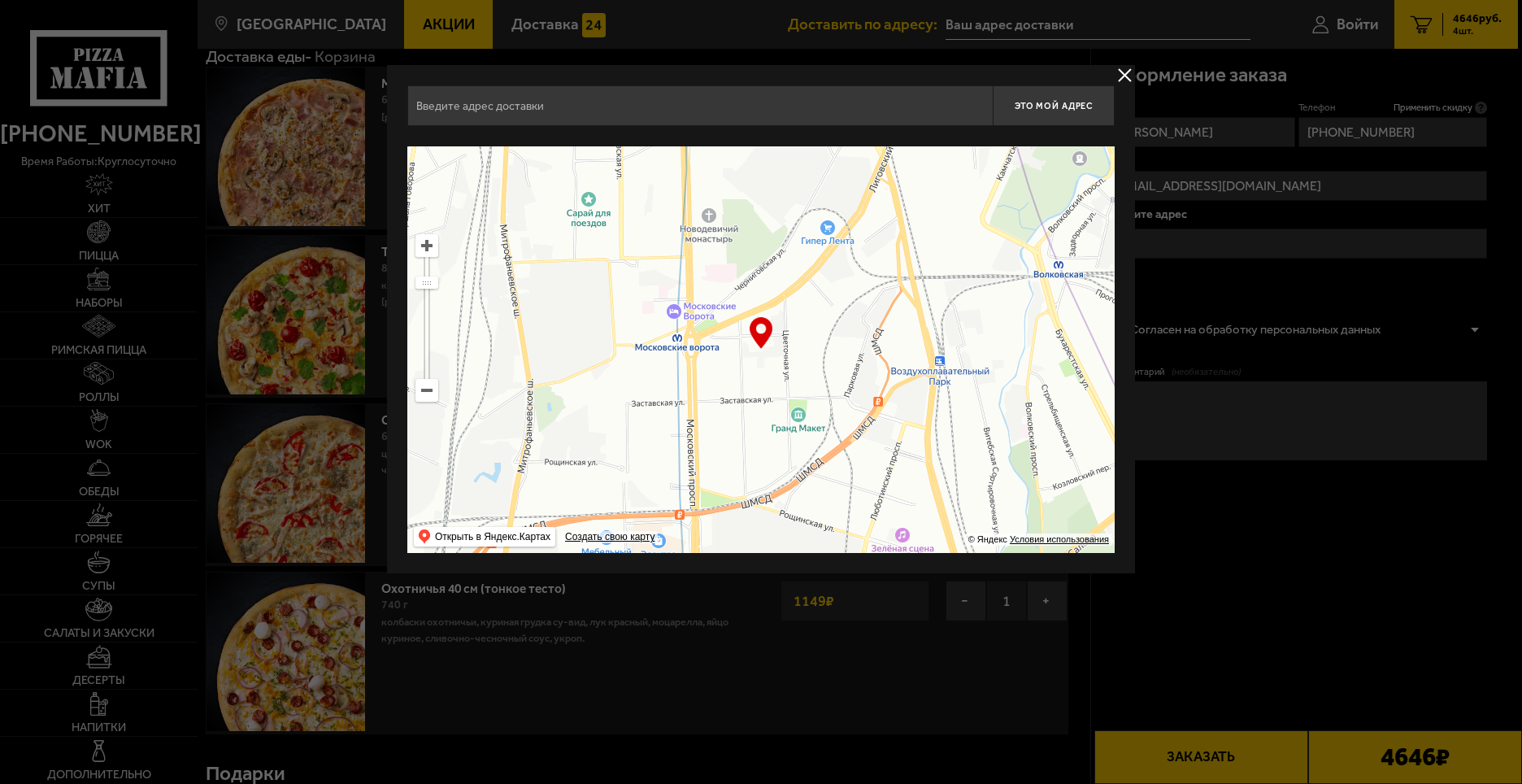
drag, startPoint x: 818, startPoint y: 411, endPoint x: 801, endPoint y: 196, distance: 215.7
click at [809, 174] on ymaps at bounding box center [761, 350] width 708 height 407
type input "[STREET_ADDRESS]"
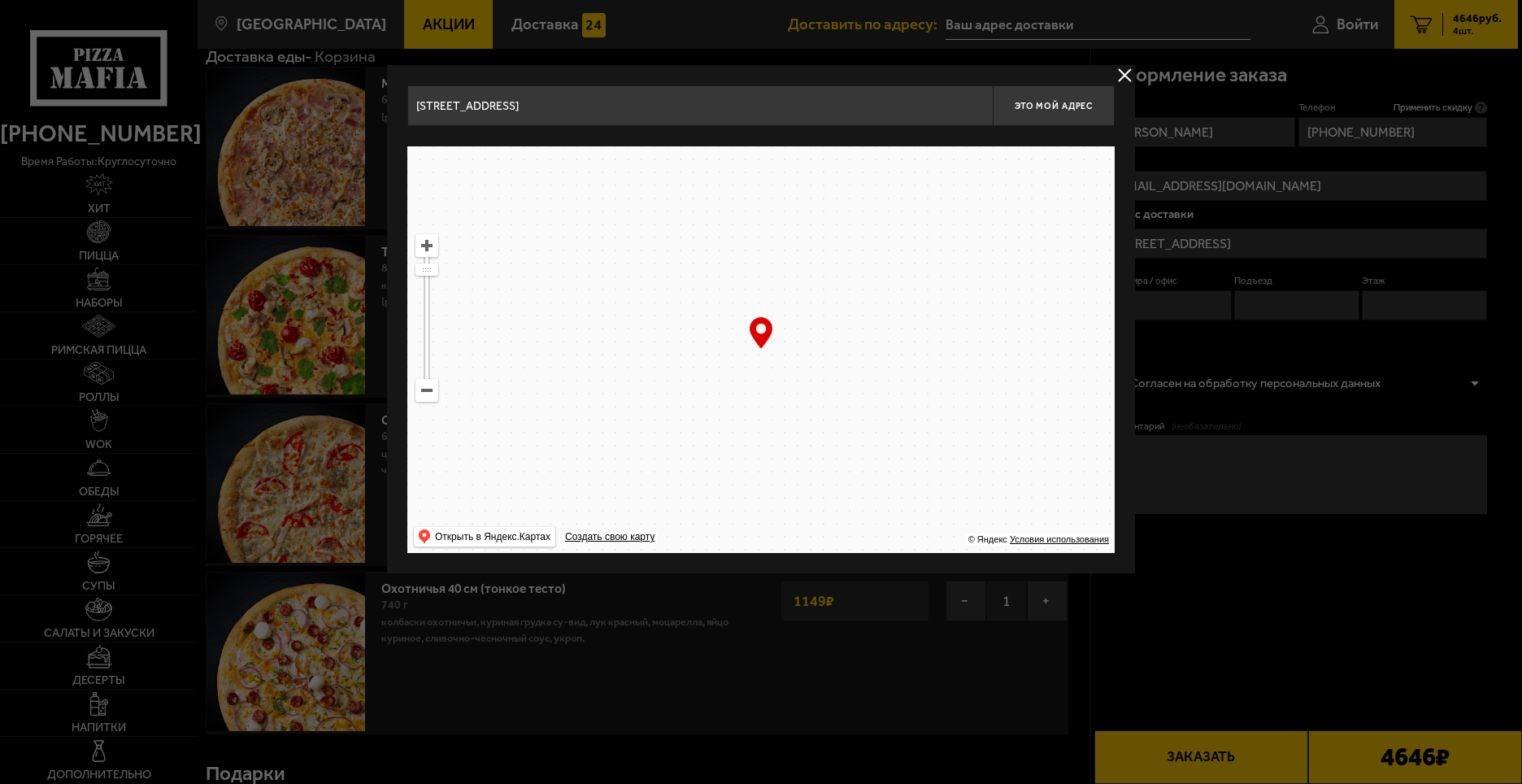
type input "[STREET_ADDRESS][PERSON_NAME]"
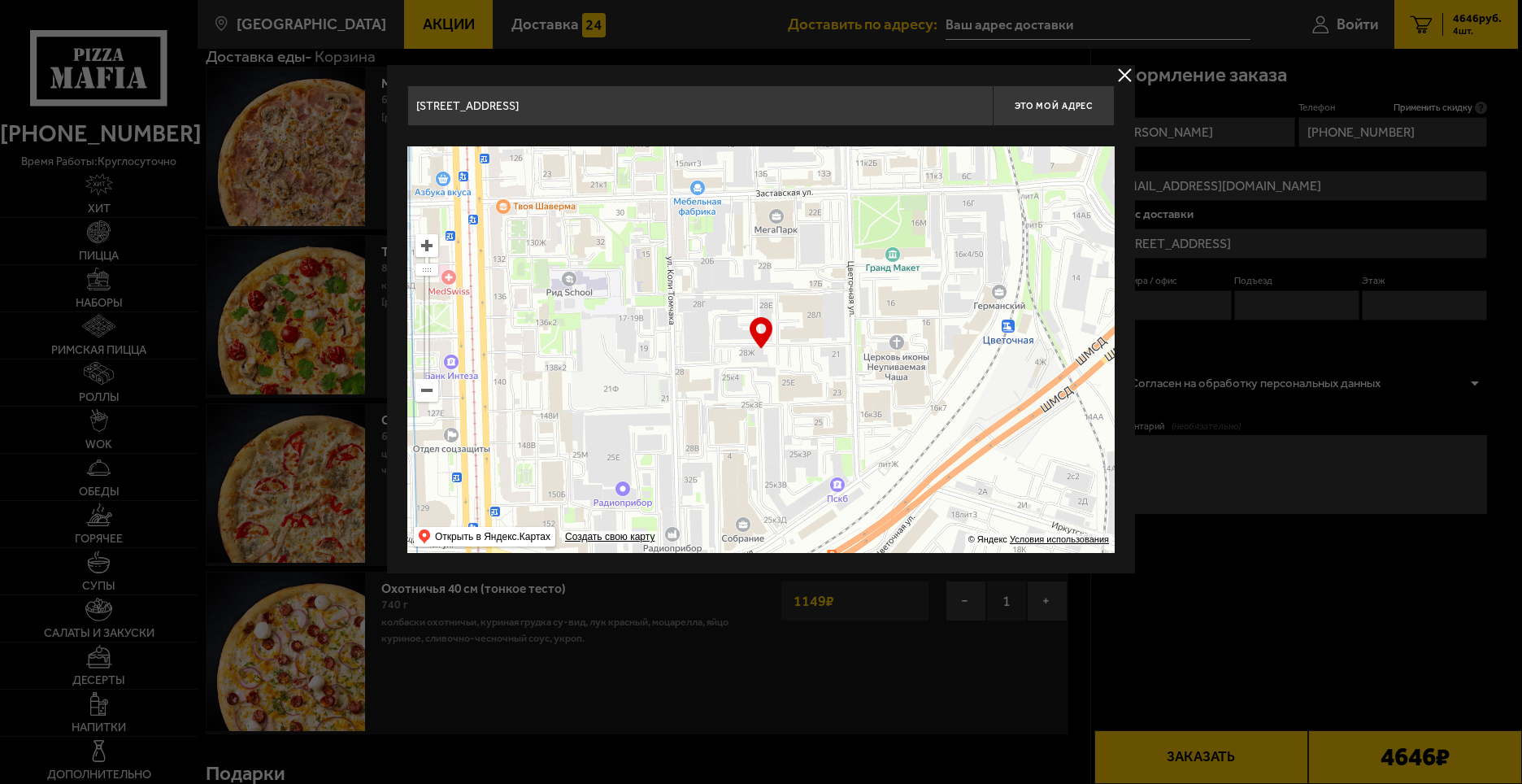
type input "[STREET_ADDRESS][PERSON_NAME]"
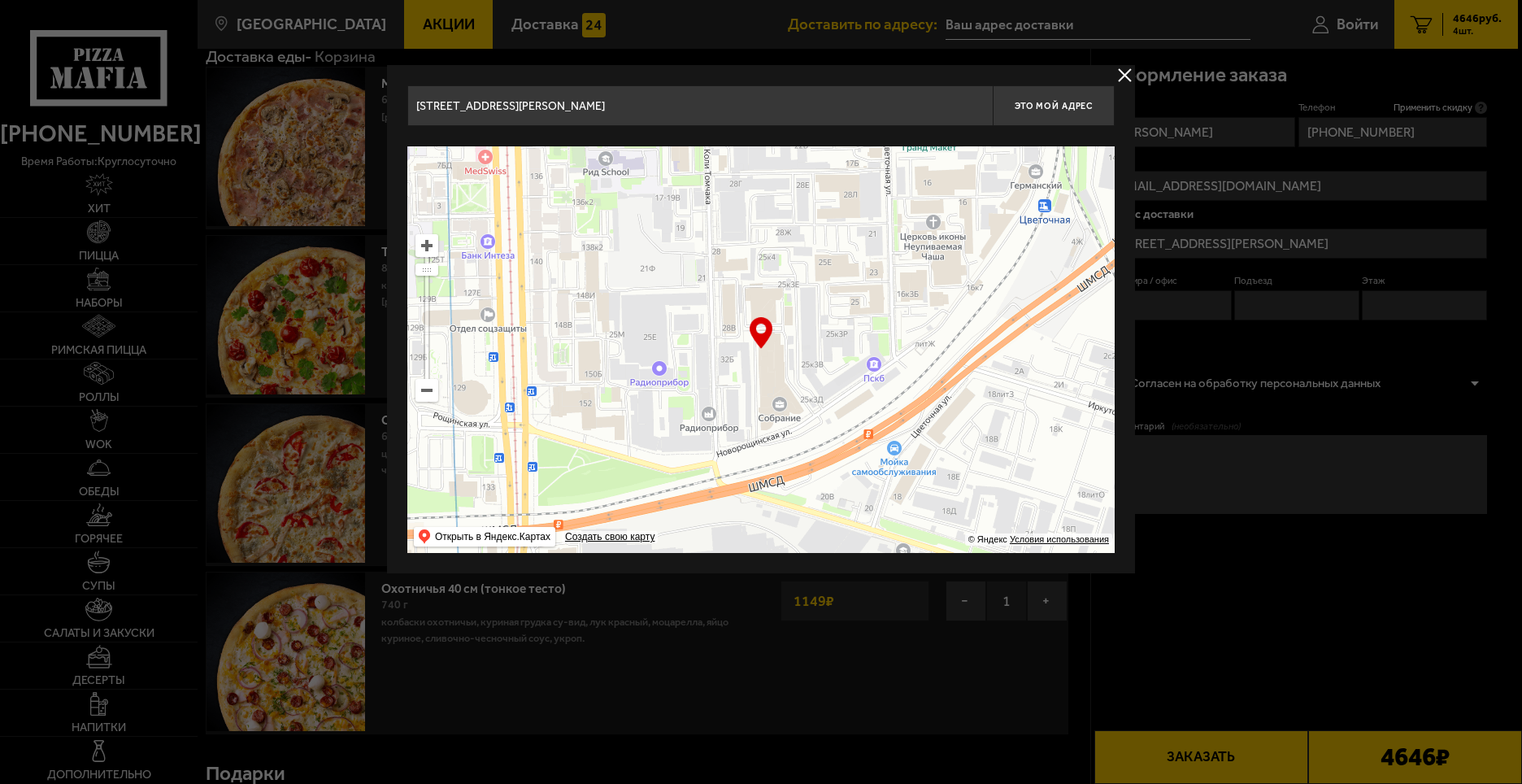
drag, startPoint x: 823, startPoint y: 308, endPoint x: 836, endPoint y: 169, distance: 139.6
click at [836, 179] on ymaps at bounding box center [761, 350] width 708 height 407
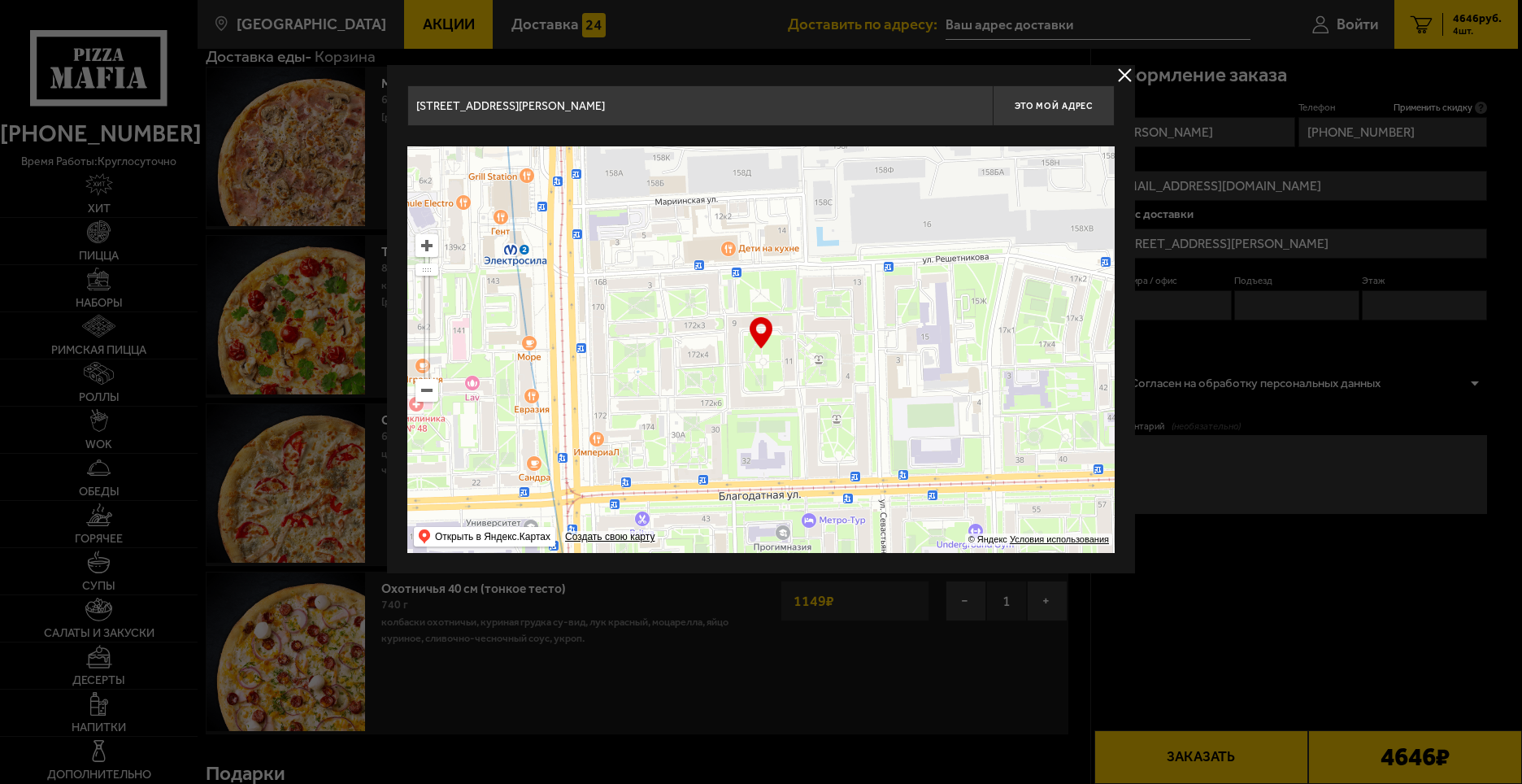
drag, startPoint x: 849, startPoint y: 337, endPoint x: 874, endPoint y: 194, distance: 145.2
click at [874, 194] on ymaps at bounding box center [761, 350] width 708 height 407
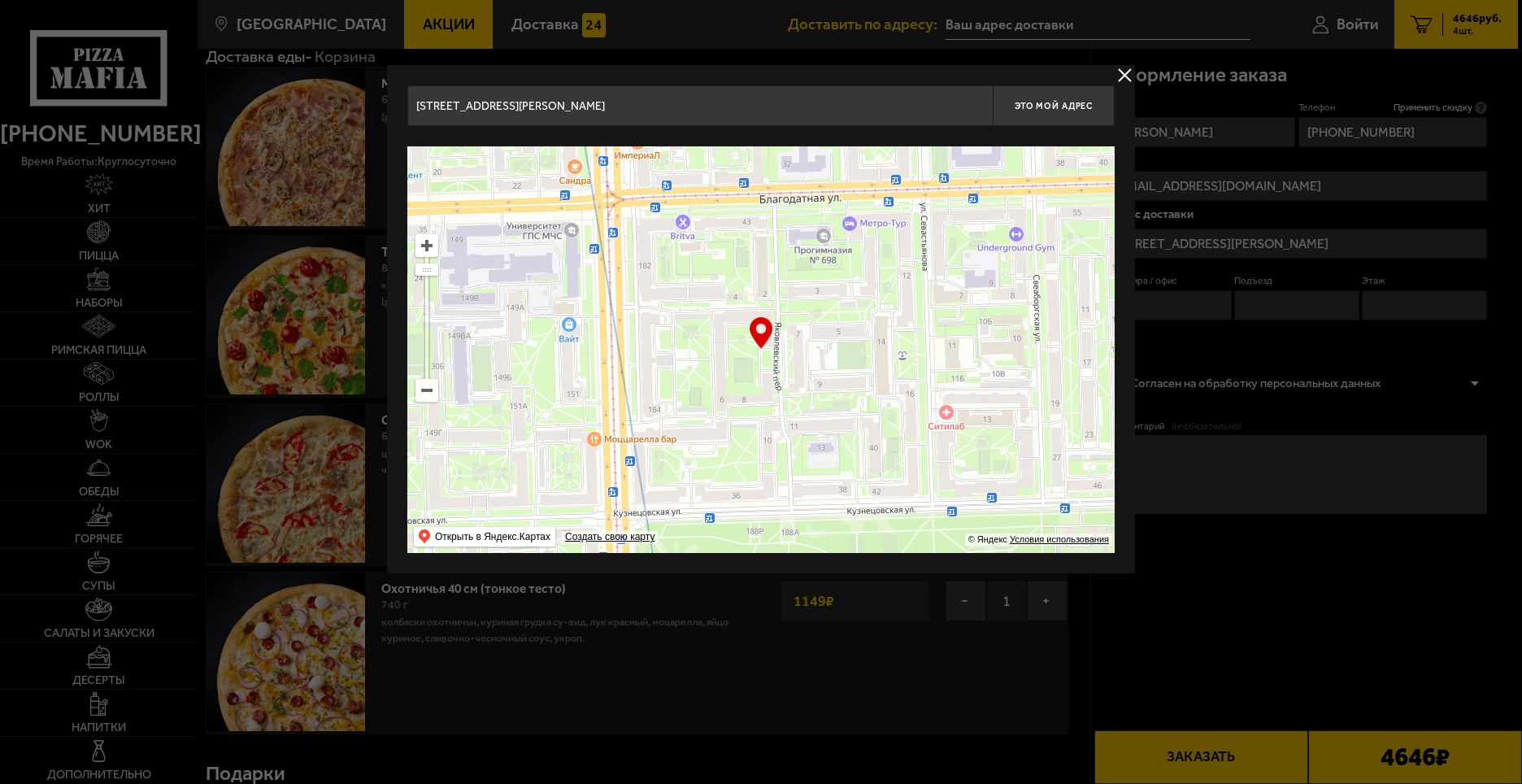
type input "[STREET_ADDRESS]"
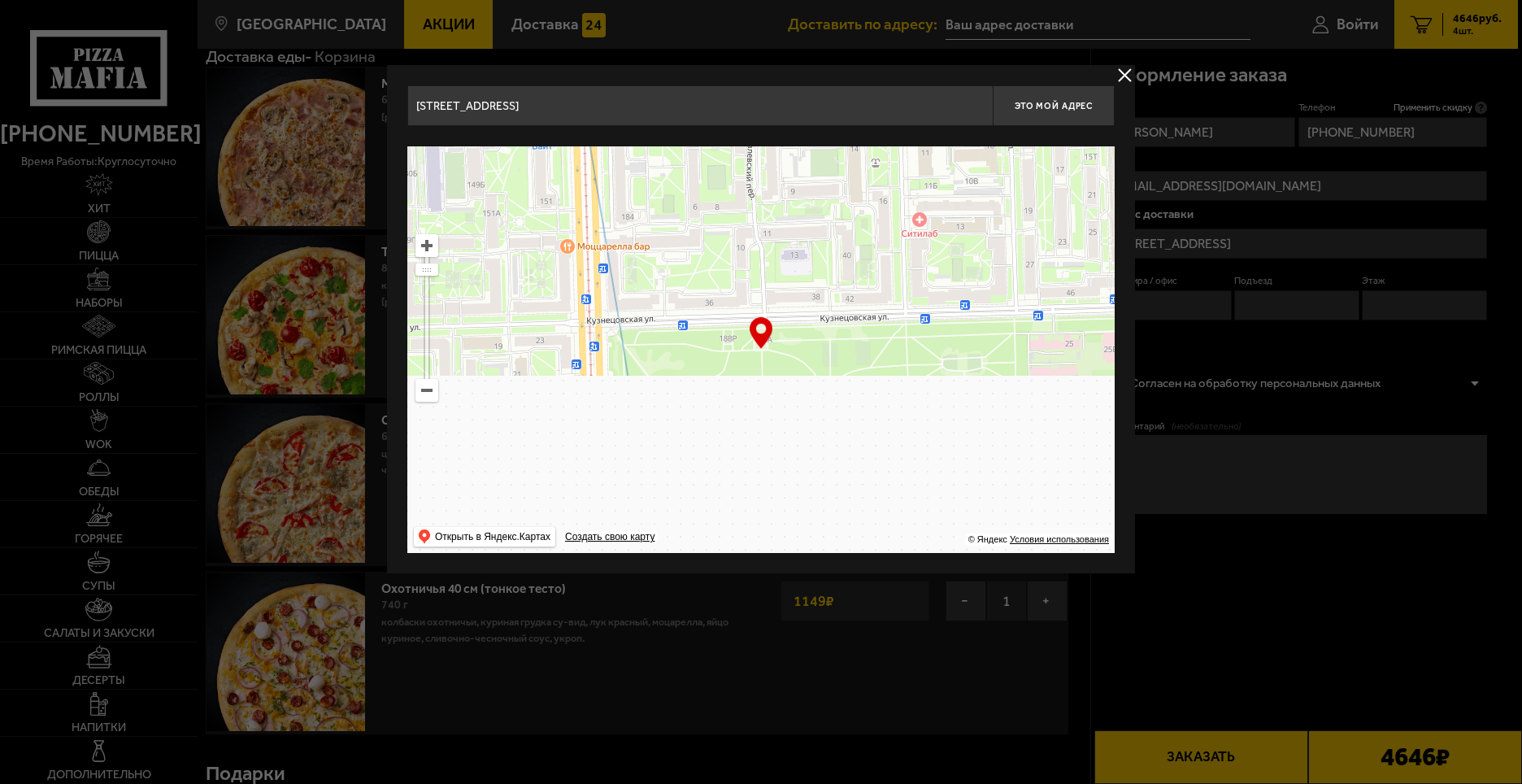
drag, startPoint x: 865, startPoint y: 186, endPoint x: 852, endPoint y: 166, distance: 23.9
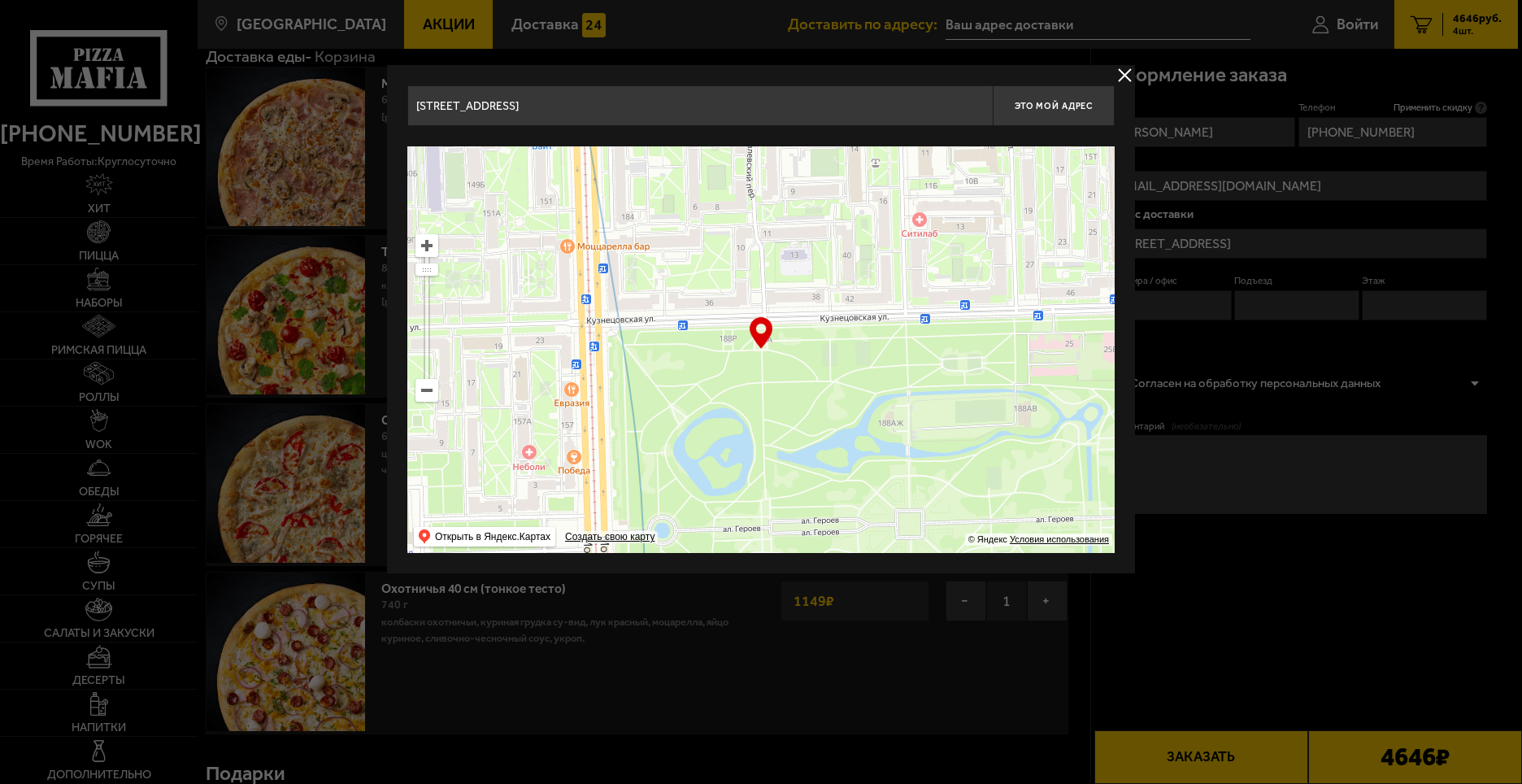
click at [856, 106] on div "[STREET_ADDRESS] Это мой адрес Найдите адрес перетащив карту … © Яндекс Условия…" at bounding box center [761, 319] width 708 height 468
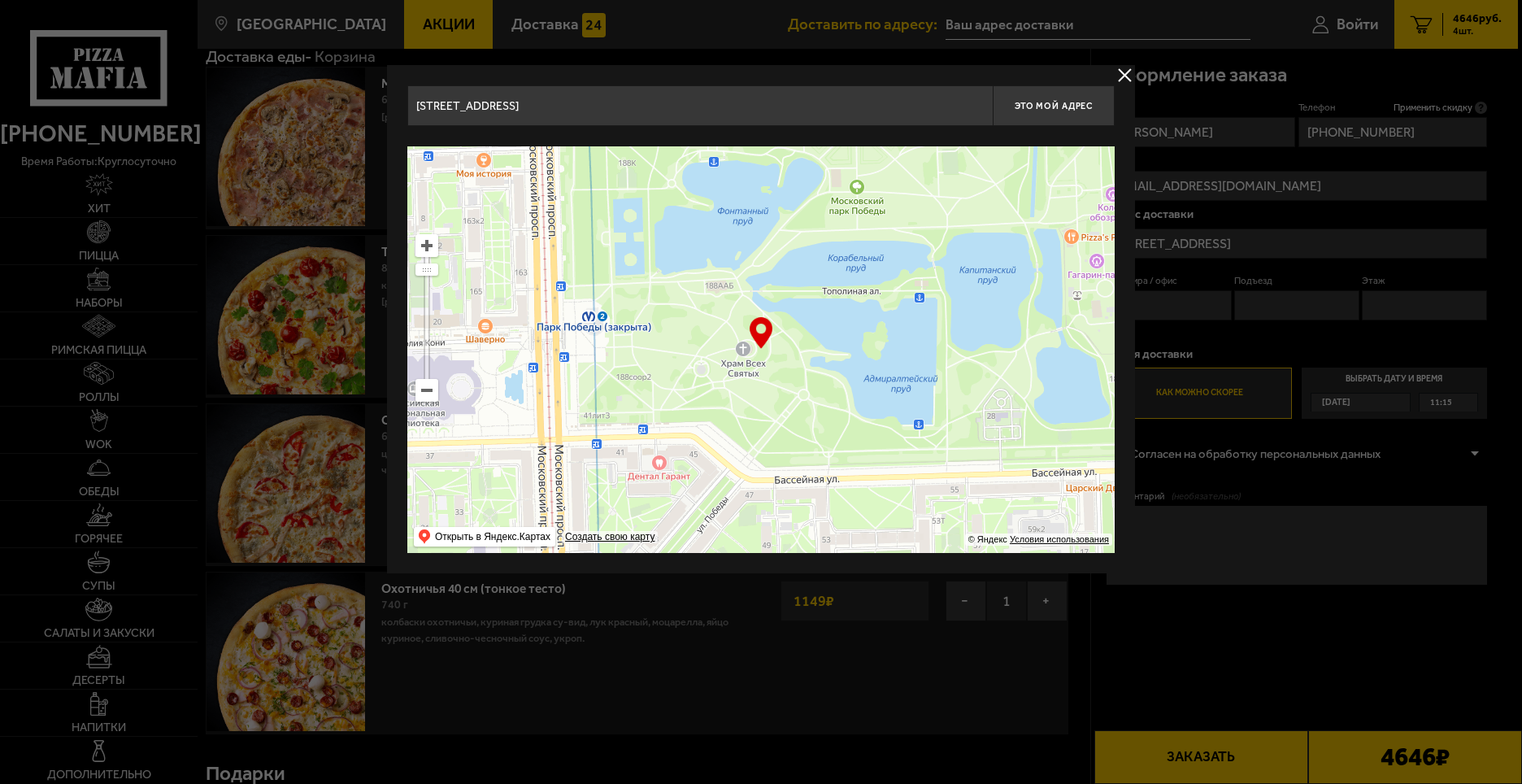
drag, startPoint x: 905, startPoint y: 118, endPoint x: 904, endPoint y: 78, distance: 40.0
click at [904, 78] on div "[STREET_ADDRESS] Это мой адрес Найдите адрес перетащив карту … © Яндекс Условия…" at bounding box center [761, 319] width 748 height 508
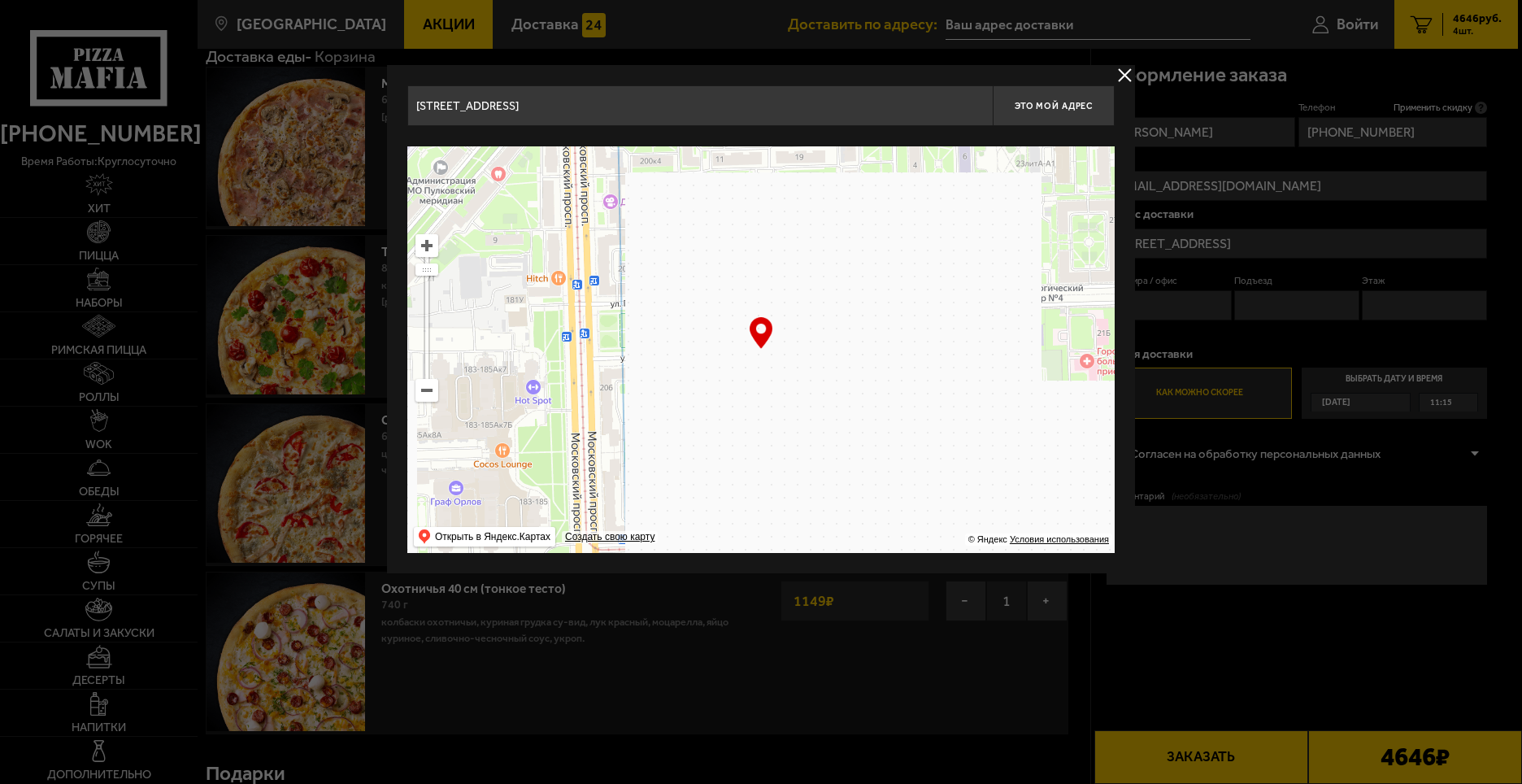
drag, startPoint x: 855, startPoint y: 396, endPoint x: 833, endPoint y: 85, distance: 311.8
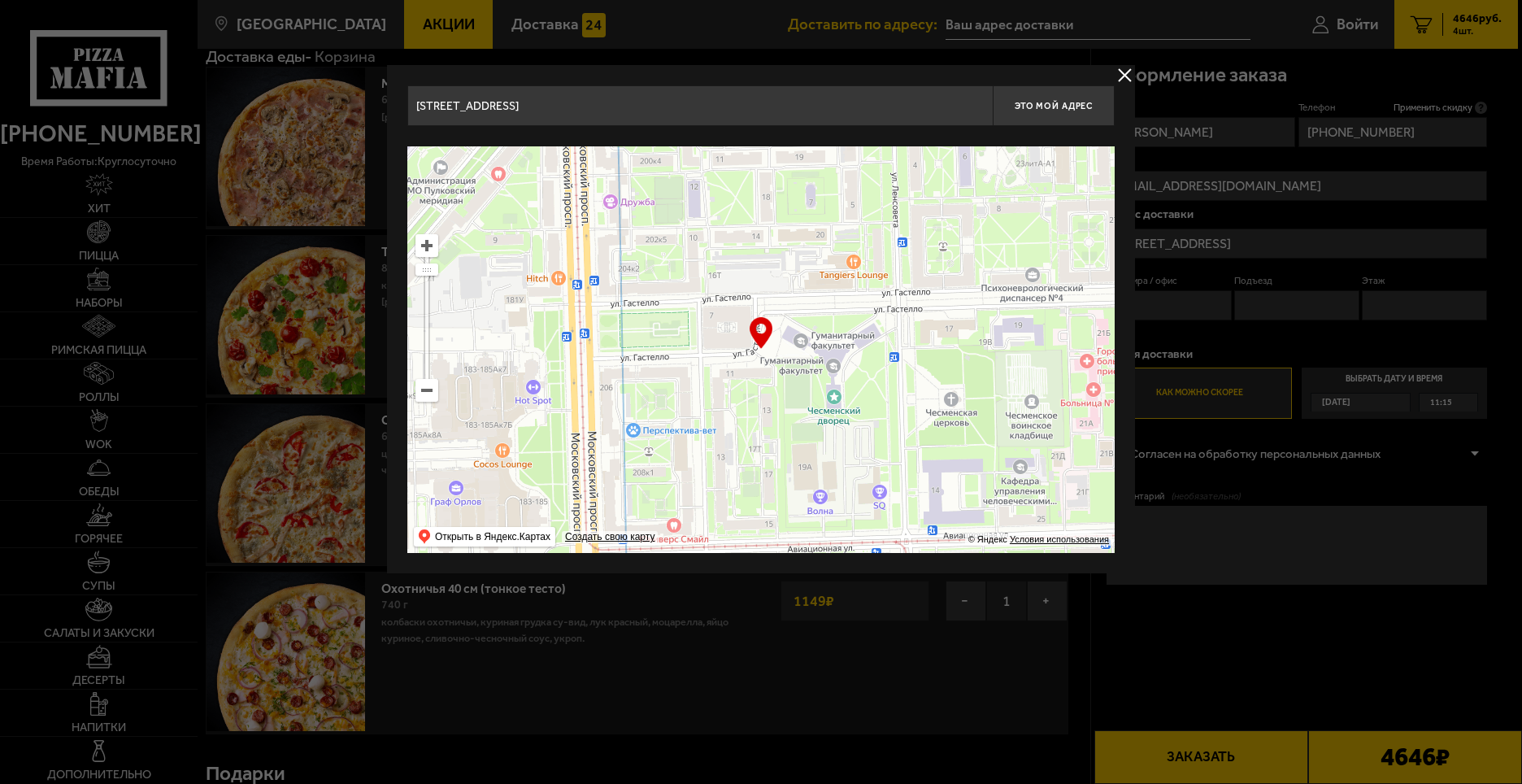
click at [833, 86] on div "[STREET_ADDRESS] Это мой адрес Найдите адрес перетащив карту … © Яндекс Условия…" at bounding box center [761, 319] width 708 height 468
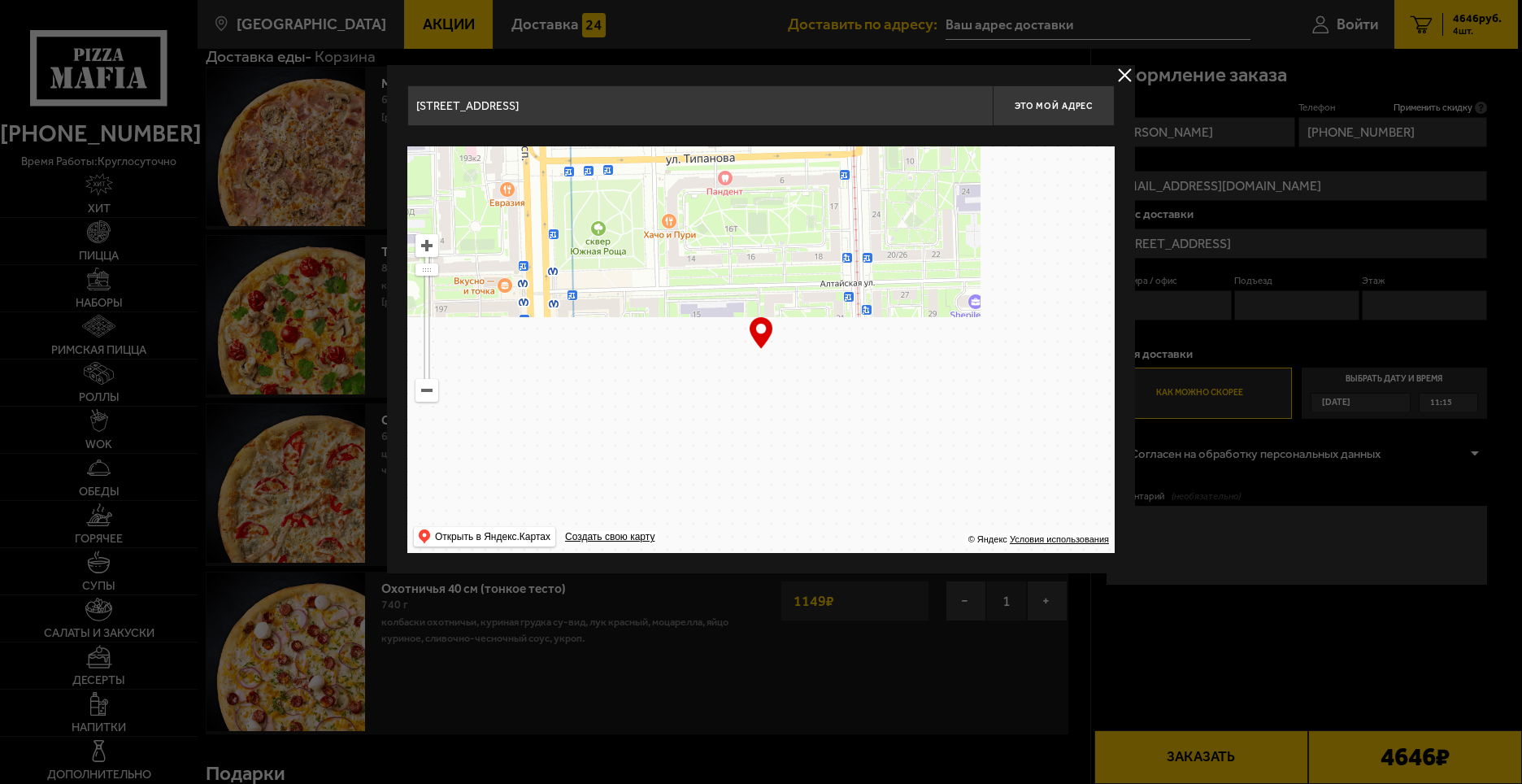
type input "[STREET_ADDRESS]"
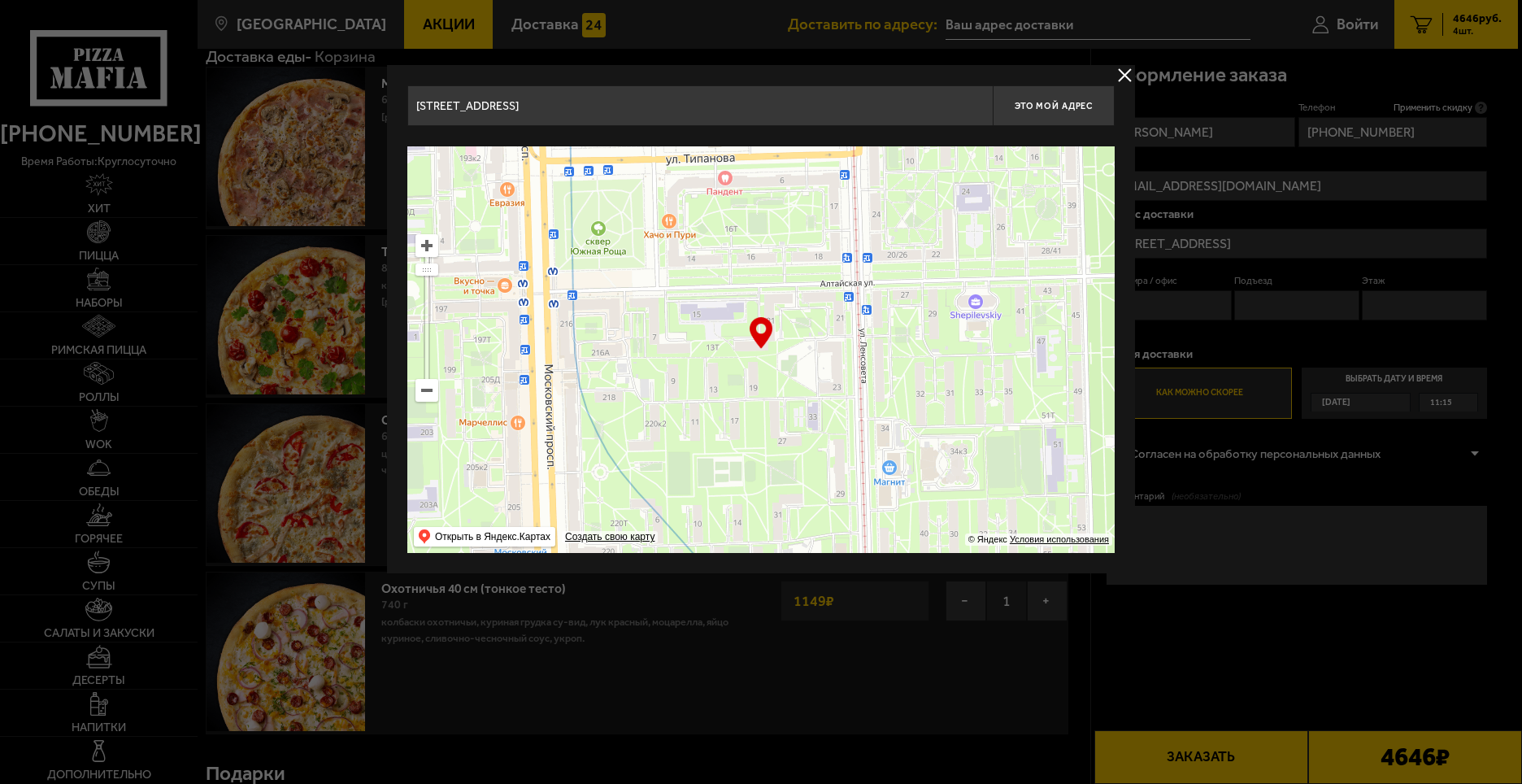
type input "[STREET_ADDRESS]"
drag, startPoint x: 853, startPoint y: 359, endPoint x: 858, endPoint y: 118, distance: 241.1
click at [857, 119] on div "[STREET_ADDRESS] Это мой адрес Найдите адрес перетащив карту … © Яндекс Условия…" at bounding box center [761, 319] width 708 height 468
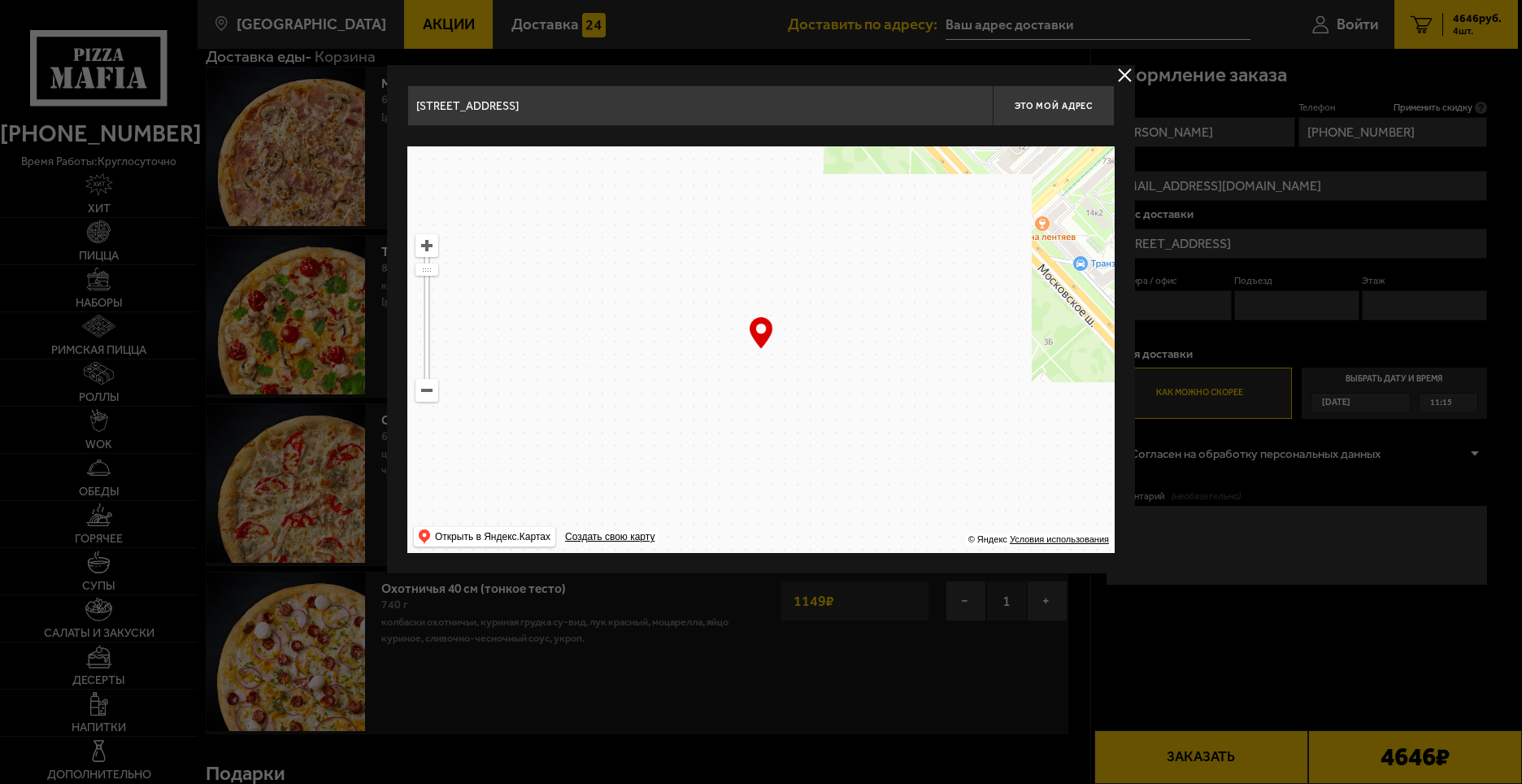
drag, startPoint x: 896, startPoint y: 174, endPoint x: 851, endPoint y: 126, distance: 65.8
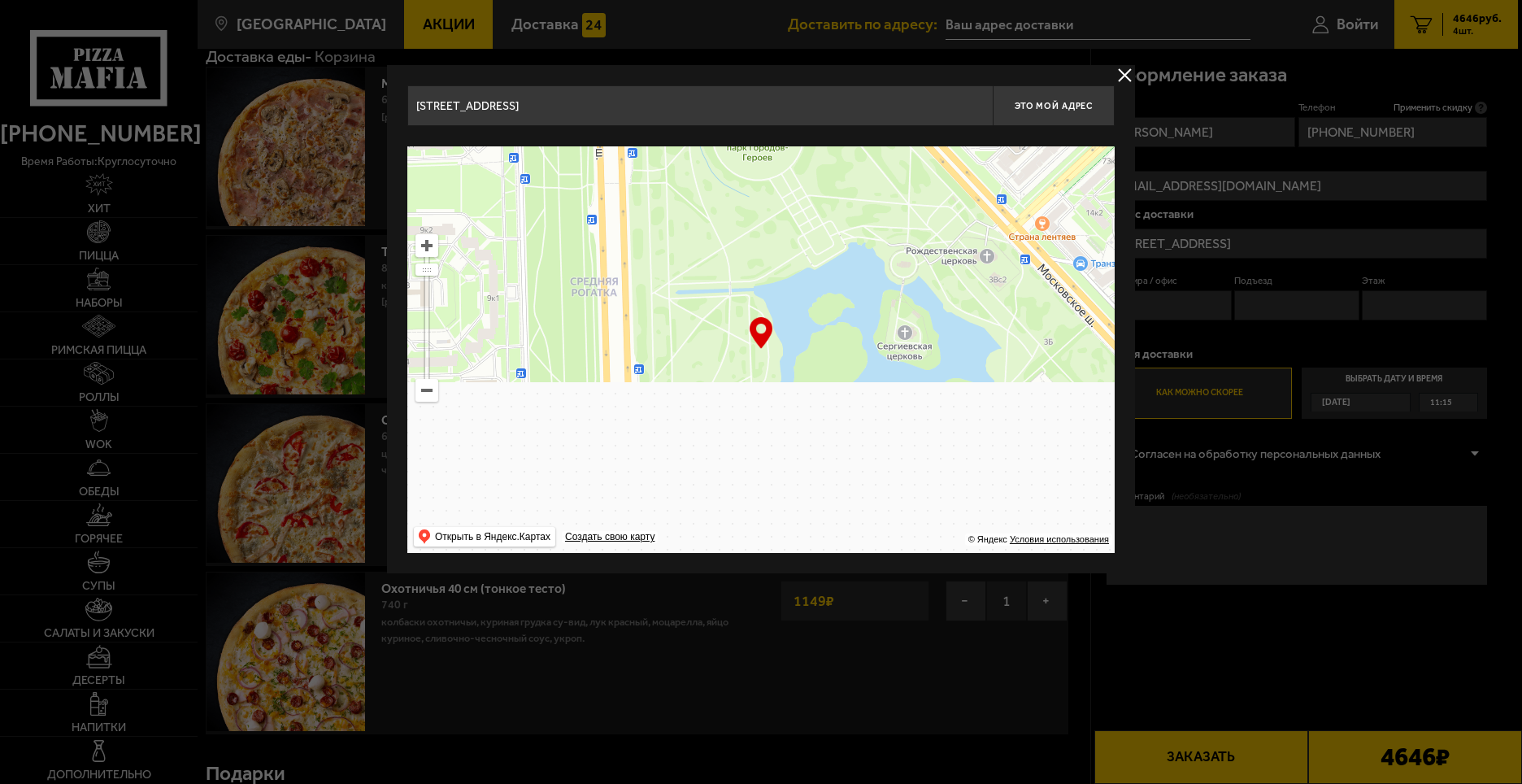
click at [872, 44] on main "[GEOGRAPHIC_DATA] Все Акции Доставка Личный кабинет Акции Доставка Доставить по…" at bounding box center [858, 597] width 1321 height 1357
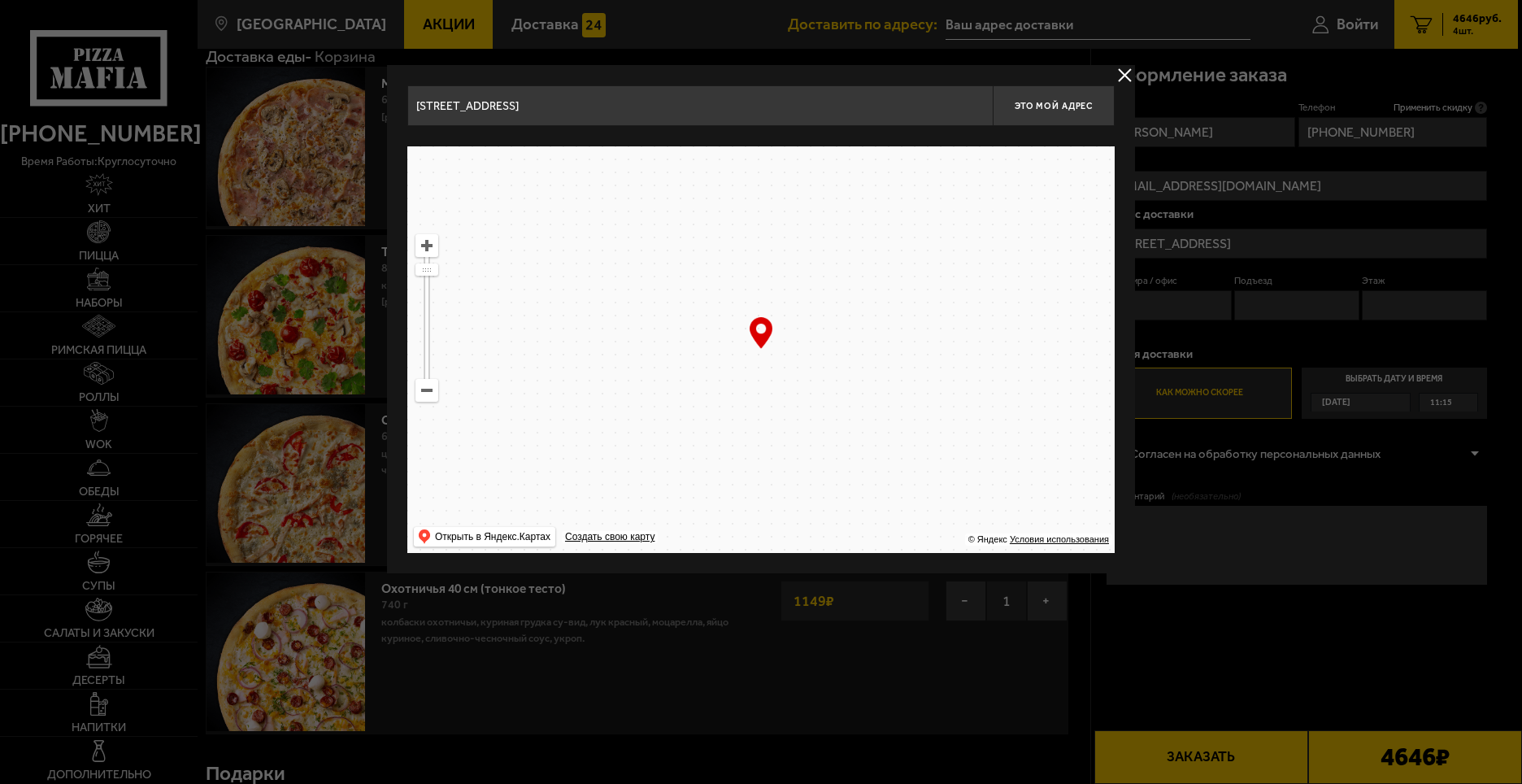
type input "[STREET_ADDRESS]"
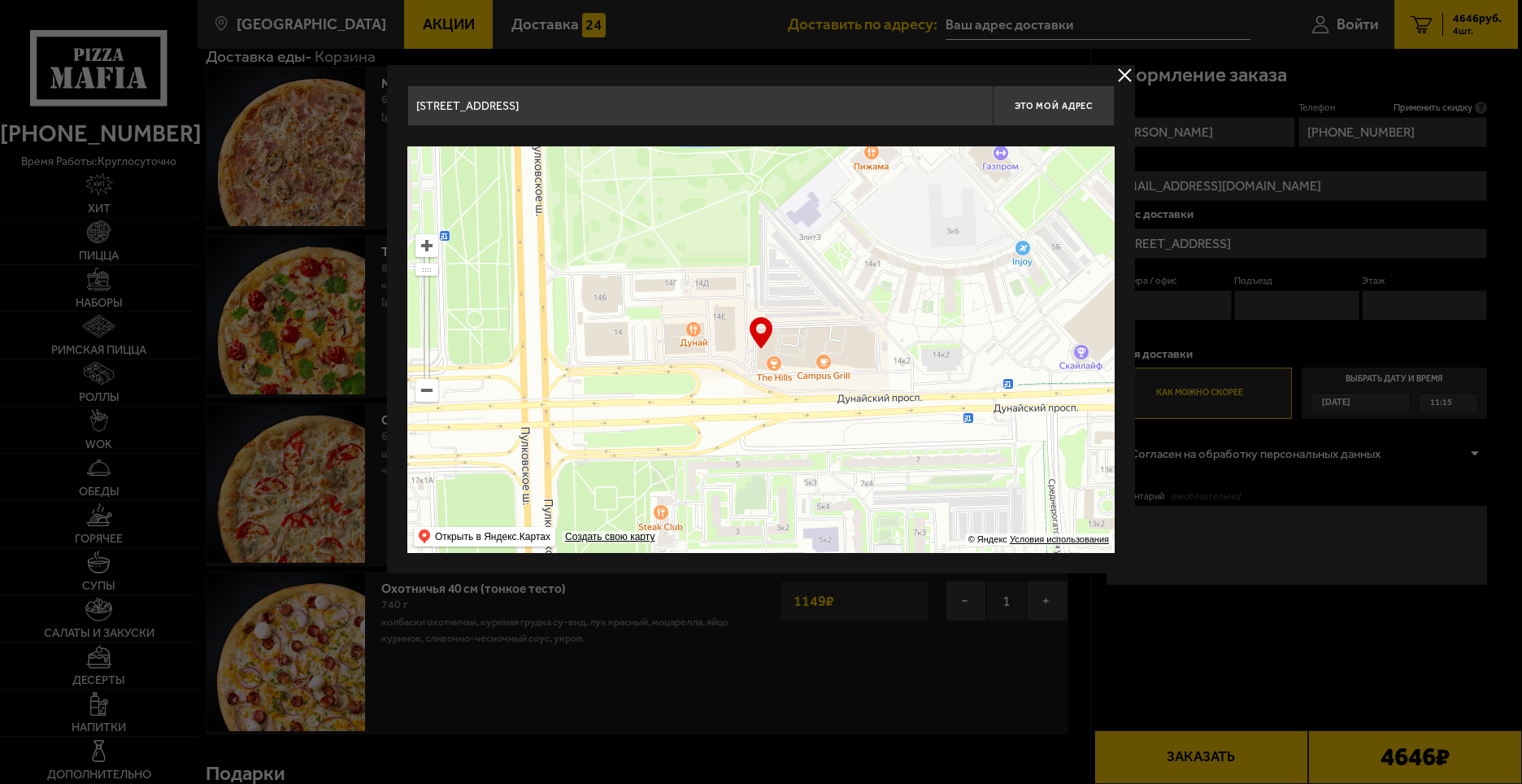
type input "[STREET_ADDRESS]"
drag, startPoint x: 891, startPoint y: 267, endPoint x: 918, endPoint y: 89, distance: 180.0
click at [917, 90] on div "[STREET_ADDRESS] Это мой адрес Найдите адрес перетащив карту … © Яндекс Условия…" at bounding box center [761, 319] width 708 height 468
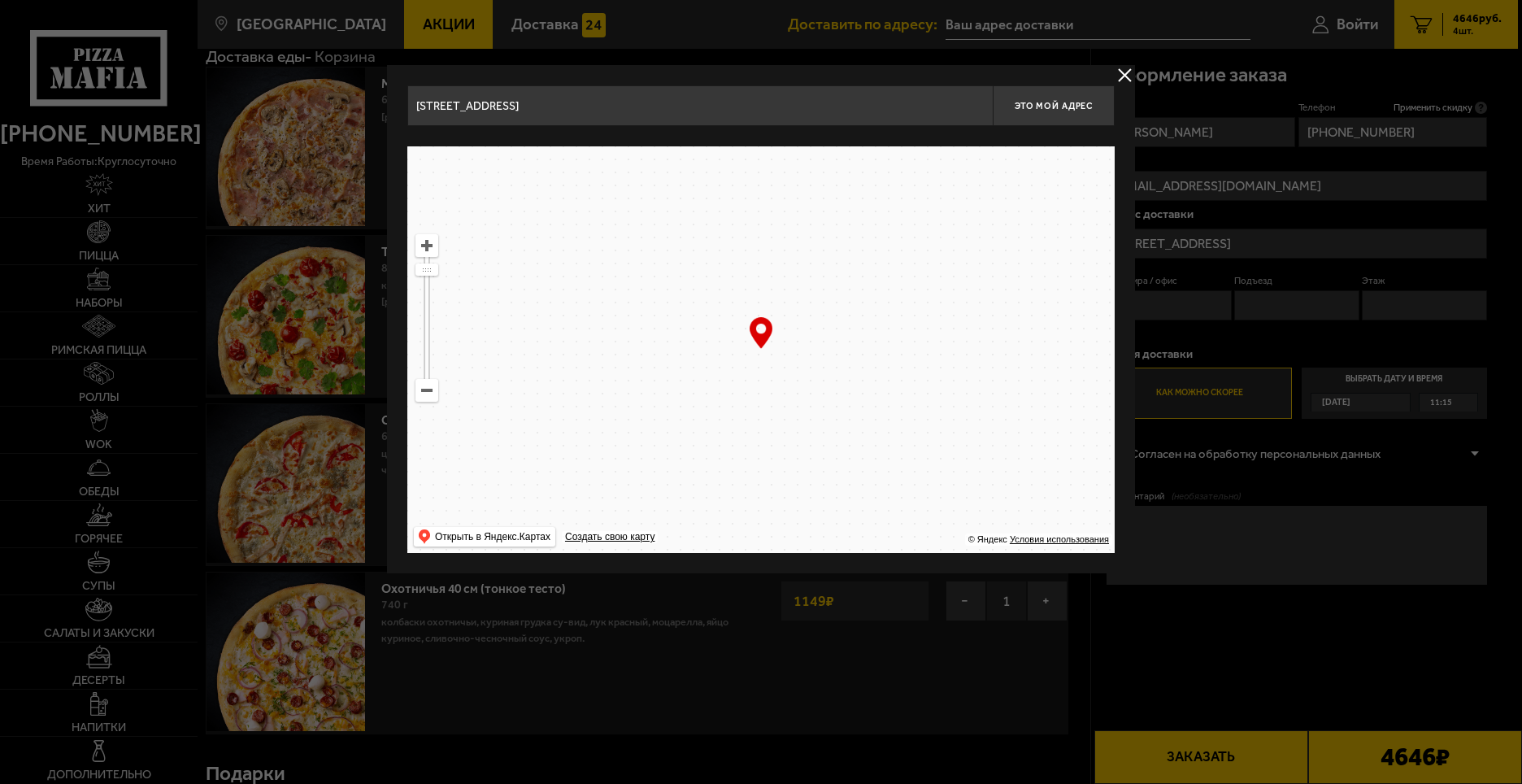
type input "[STREET_ADDRESS]"
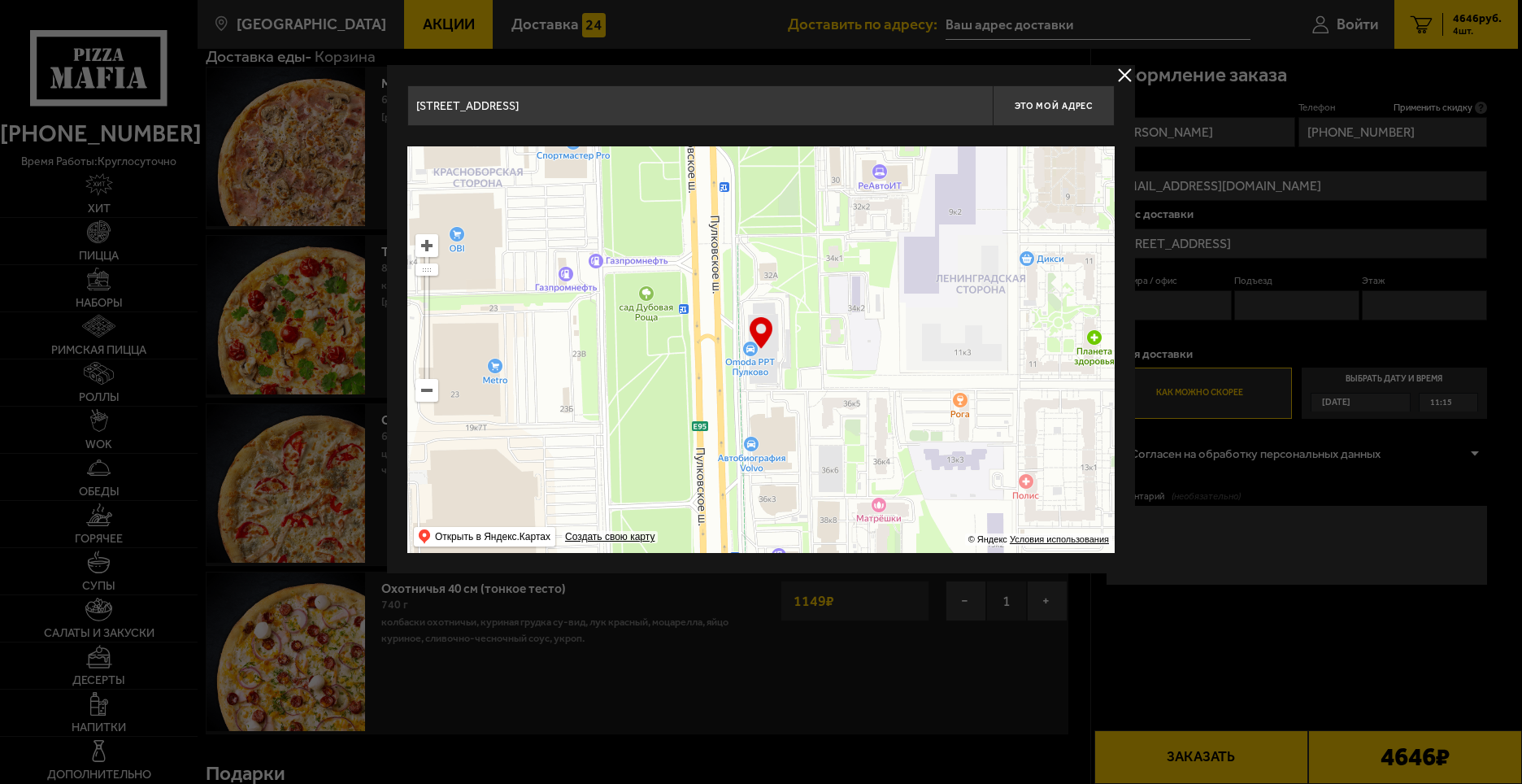
type input "[STREET_ADDRESS]"
drag, startPoint x: 876, startPoint y: 205, endPoint x: 894, endPoint y: 30, distance: 175.9
click at [894, 30] on main "[GEOGRAPHIC_DATA] Все Акции Доставка Личный кабинет Акции Доставка Доставить по…" at bounding box center [858, 597] width 1321 height 1357
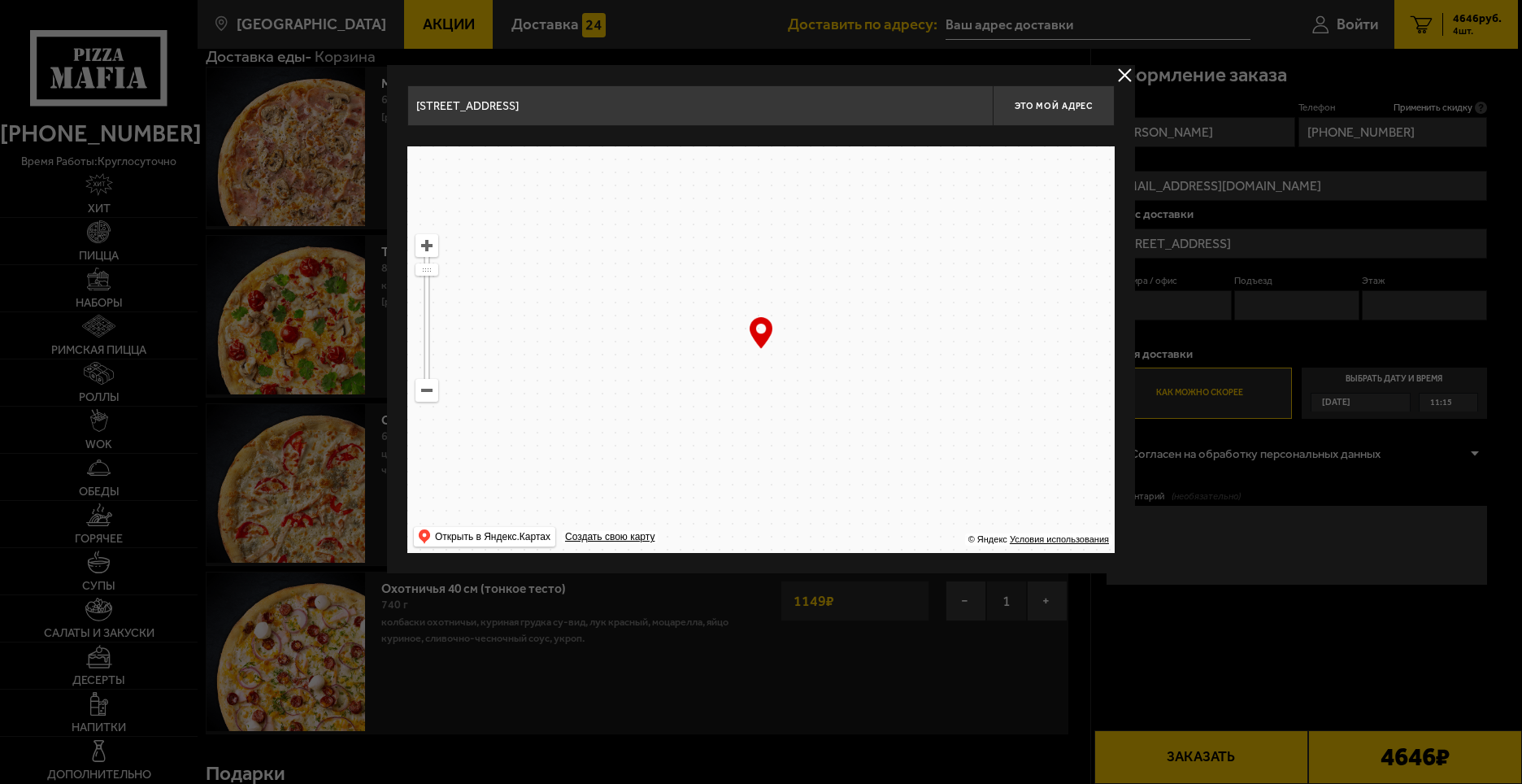
type input "[STREET_ADDRESS]"
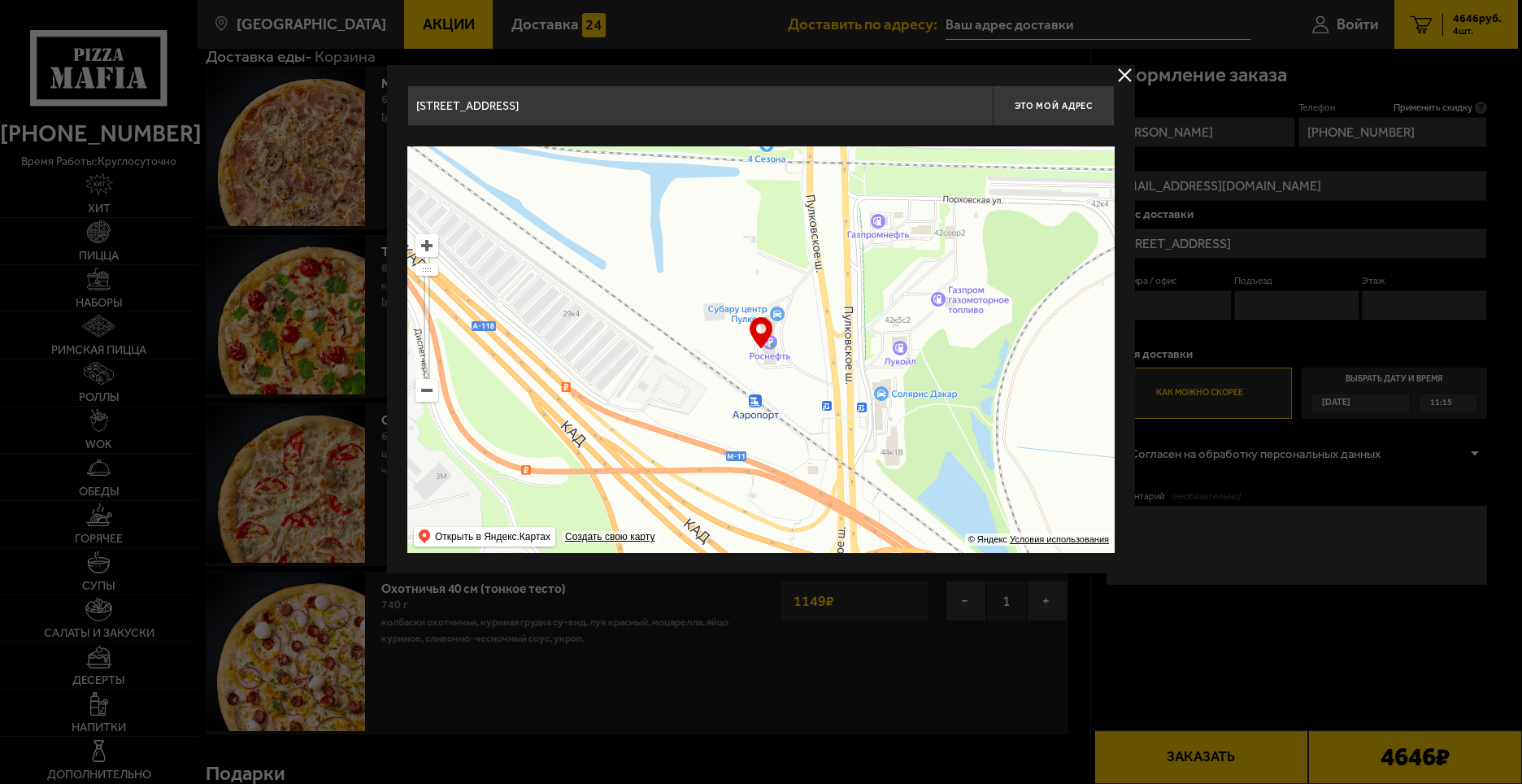
type input "[STREET_ADDRESS]"
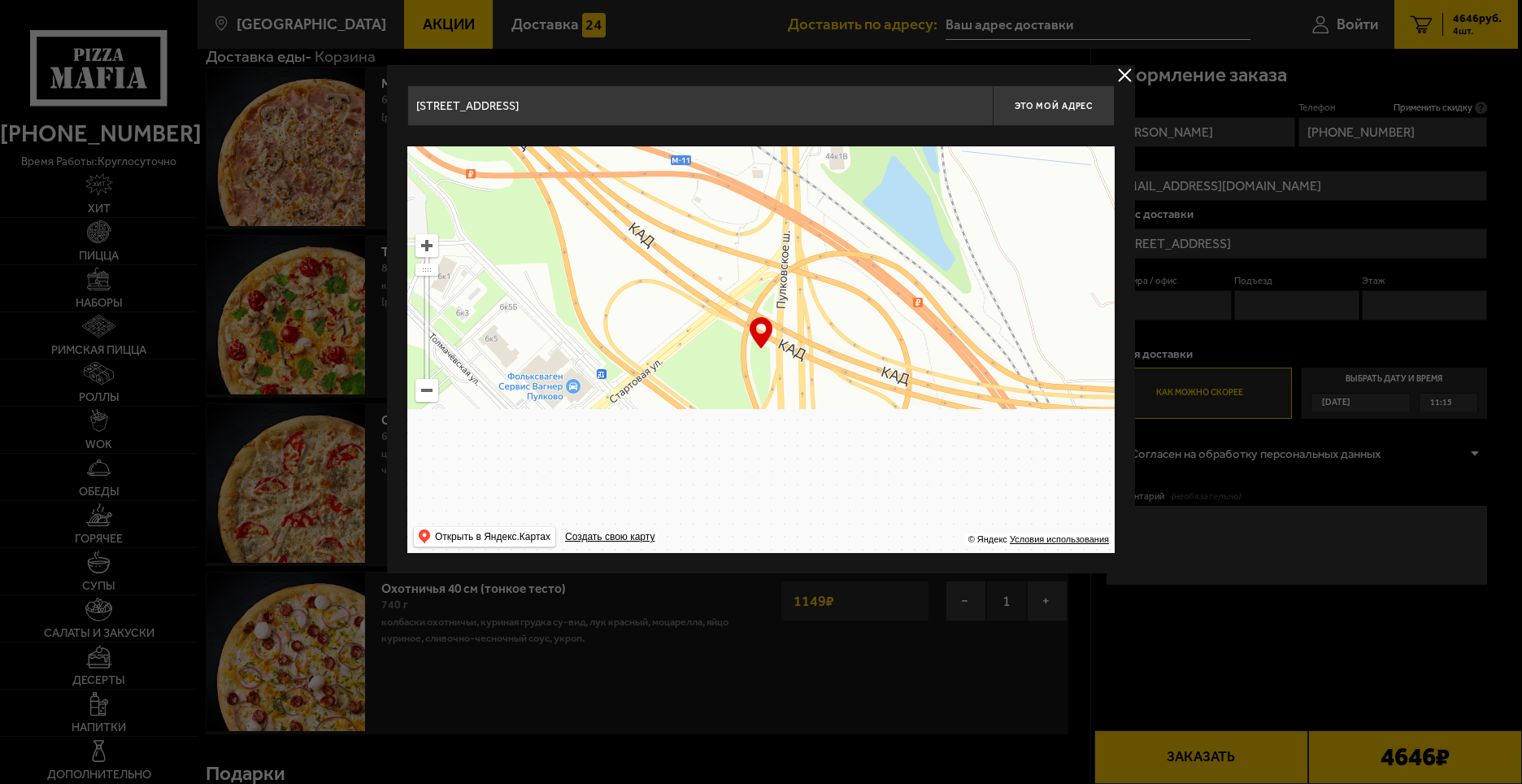
drag, startPoint x: 828, startPoint y: 143, endPoint x: 804, endPoint y: 158, distance: 28.3
click at [815, 96] on div "[STREET_ADDRESS] Это мой адрес Найдите адрес перетащив карту … © Яндекс Условия…" at bounding box center [761, 319] width 708 height 468
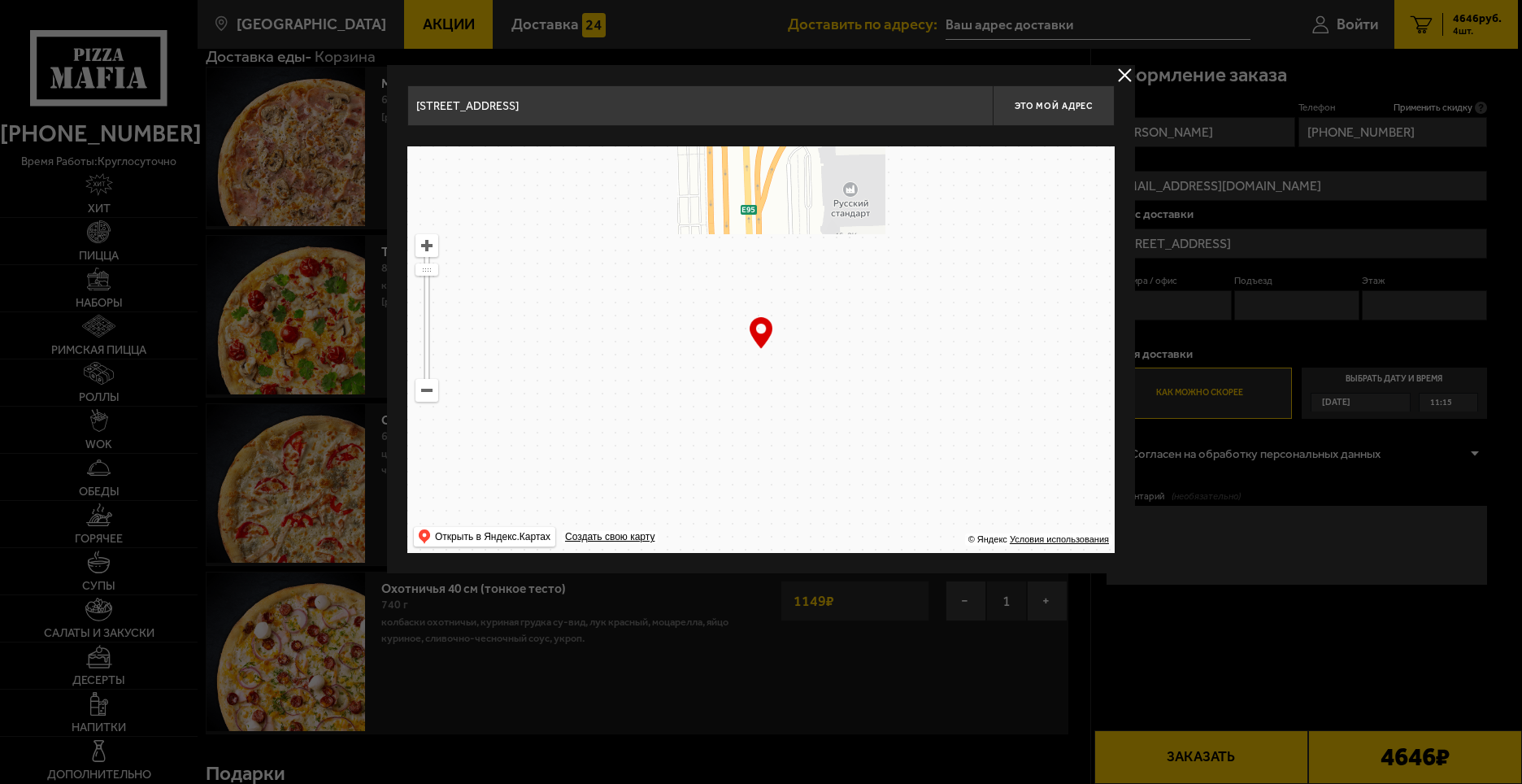
drag, startPoint x: 846, startPoint y: 387, endPoint x: 979, endPoint y: 143, distance: 277.9
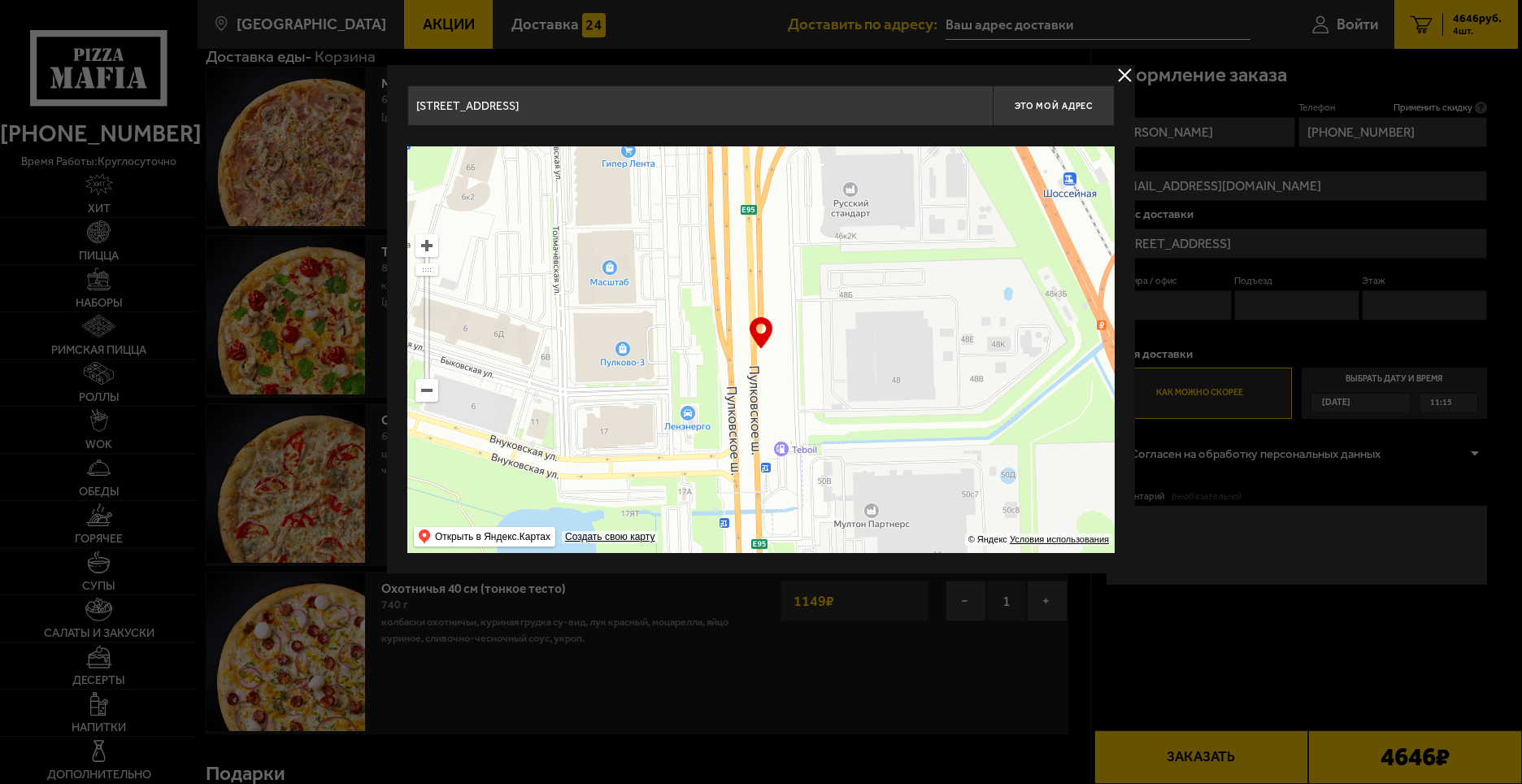
click at [991, 149] on ymaps at bounding box center [761, 350] width 708 height 407
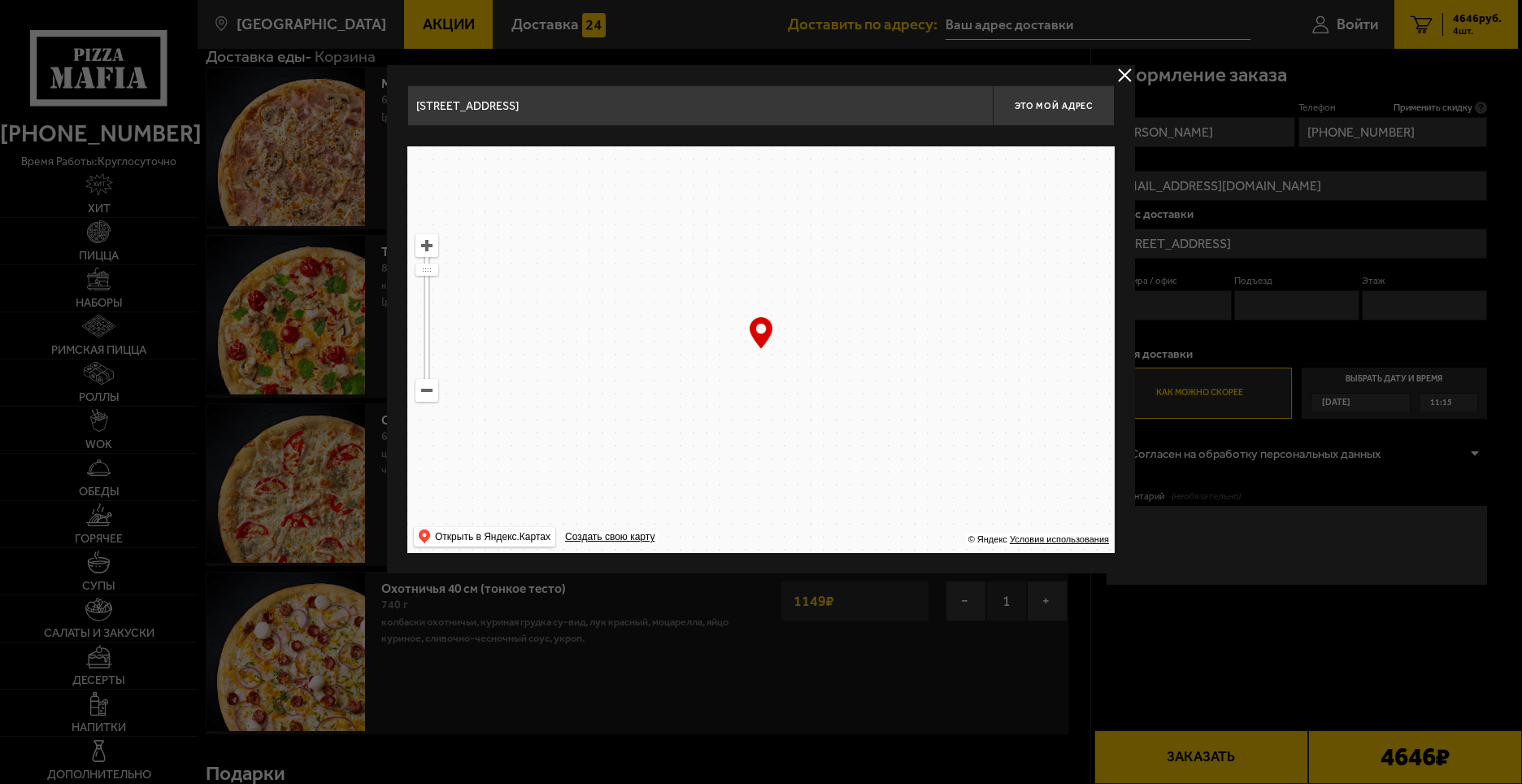
drag, startPoint x: 853, startPoint y: 252, endPoint x: 783, endPoint y: 69, distance: 195.9
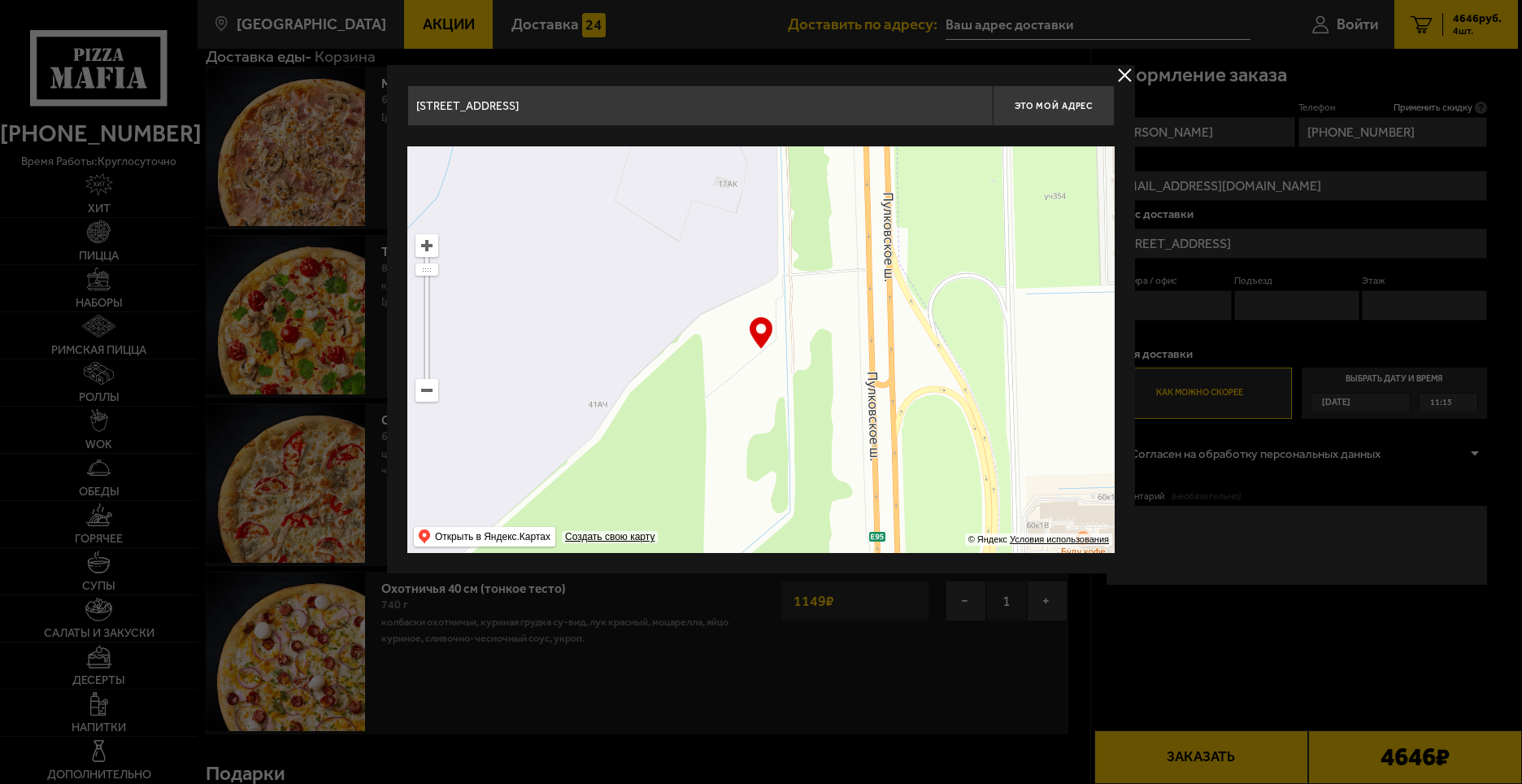
click at [787, 75] on div "[STREET_ADDRESS] Это мой адрес Найдите адрес перетащив карту … © Яндекс Условия…" at bounding box center [761, 319] width 748 height 508
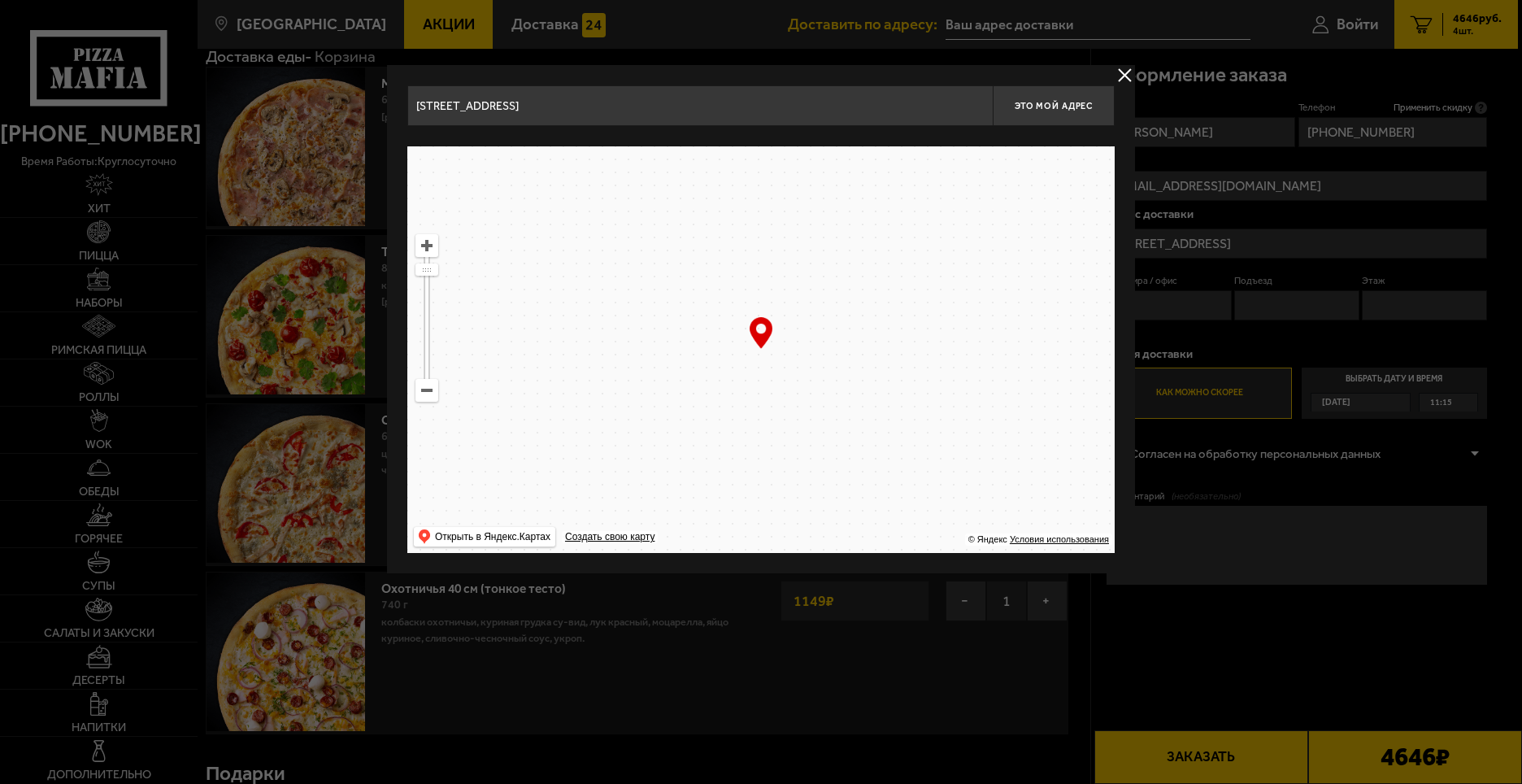
drag, startPoint x: 997, startPoint y: 161, endPoint x: 938, endPoint y: 152, distance: 59.7
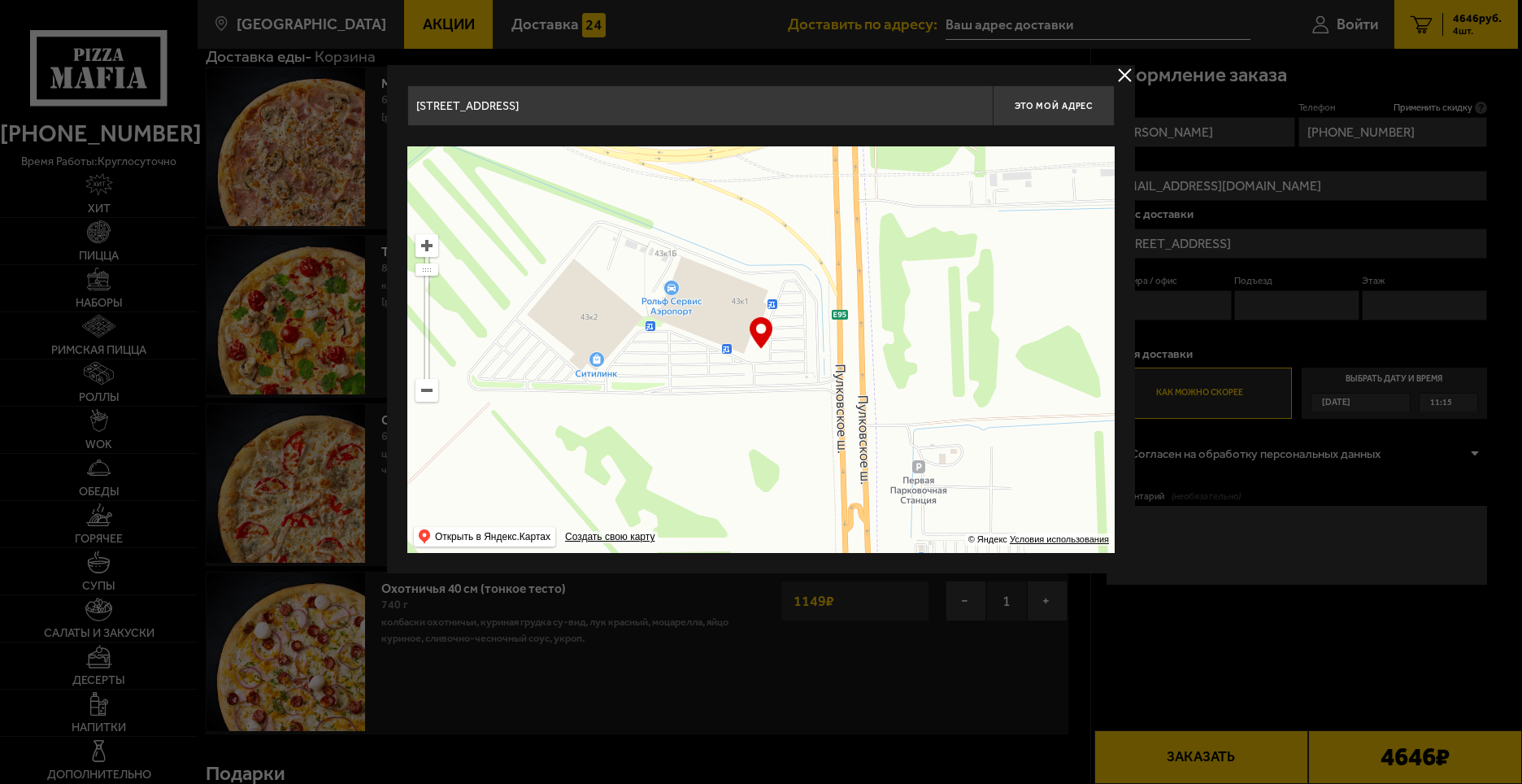
click at [1014, 94] on div "[STREET_ADDRESS] Это мой адрес Найдите адрес перетащив карту … © Яндекс Условия…" at bounding box center [761, 319] width 708 height 468
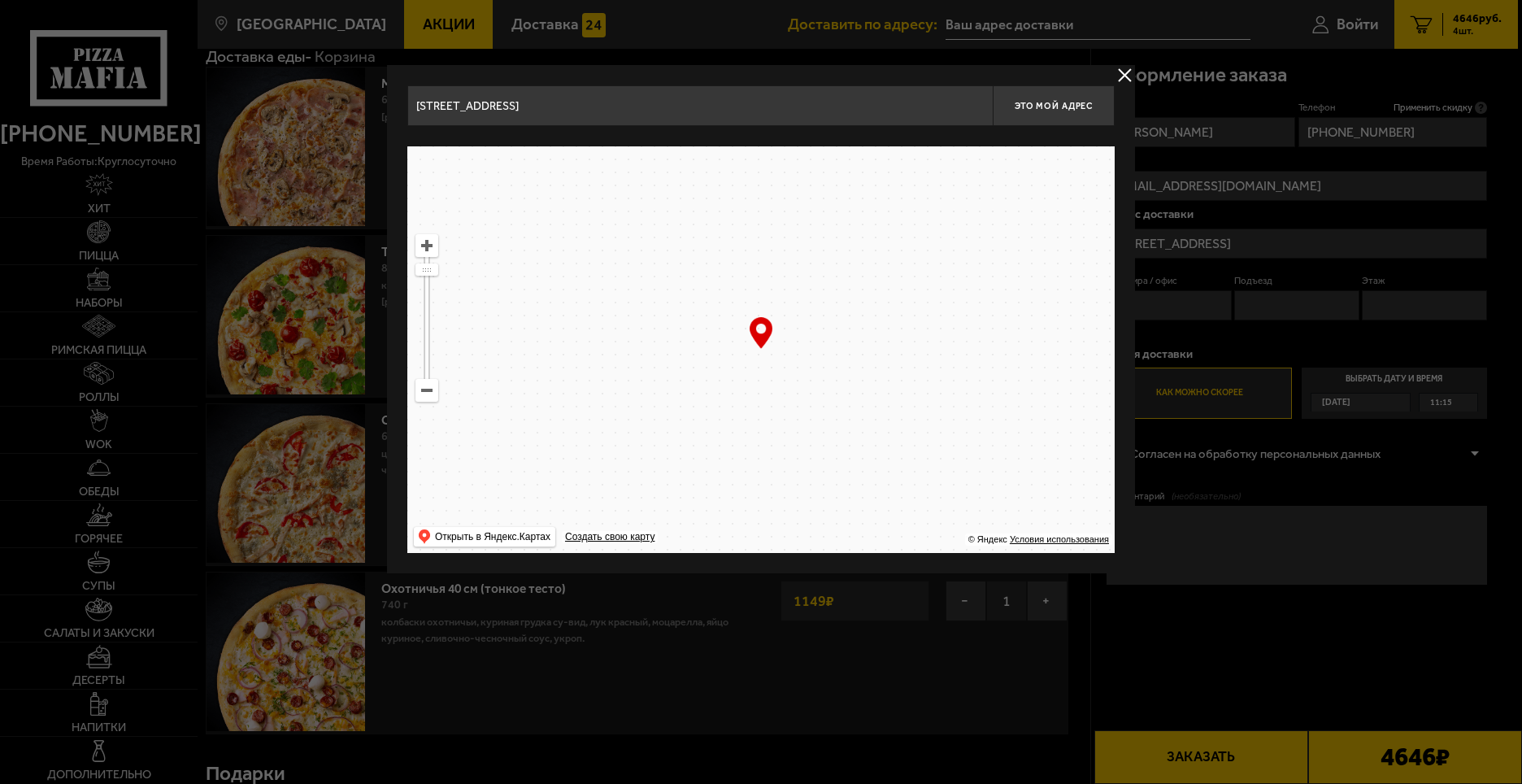
drag, startPoint x: 886, startPoint y: 311, endPoint x: 923, endPoint y: 205, distance: 112.3
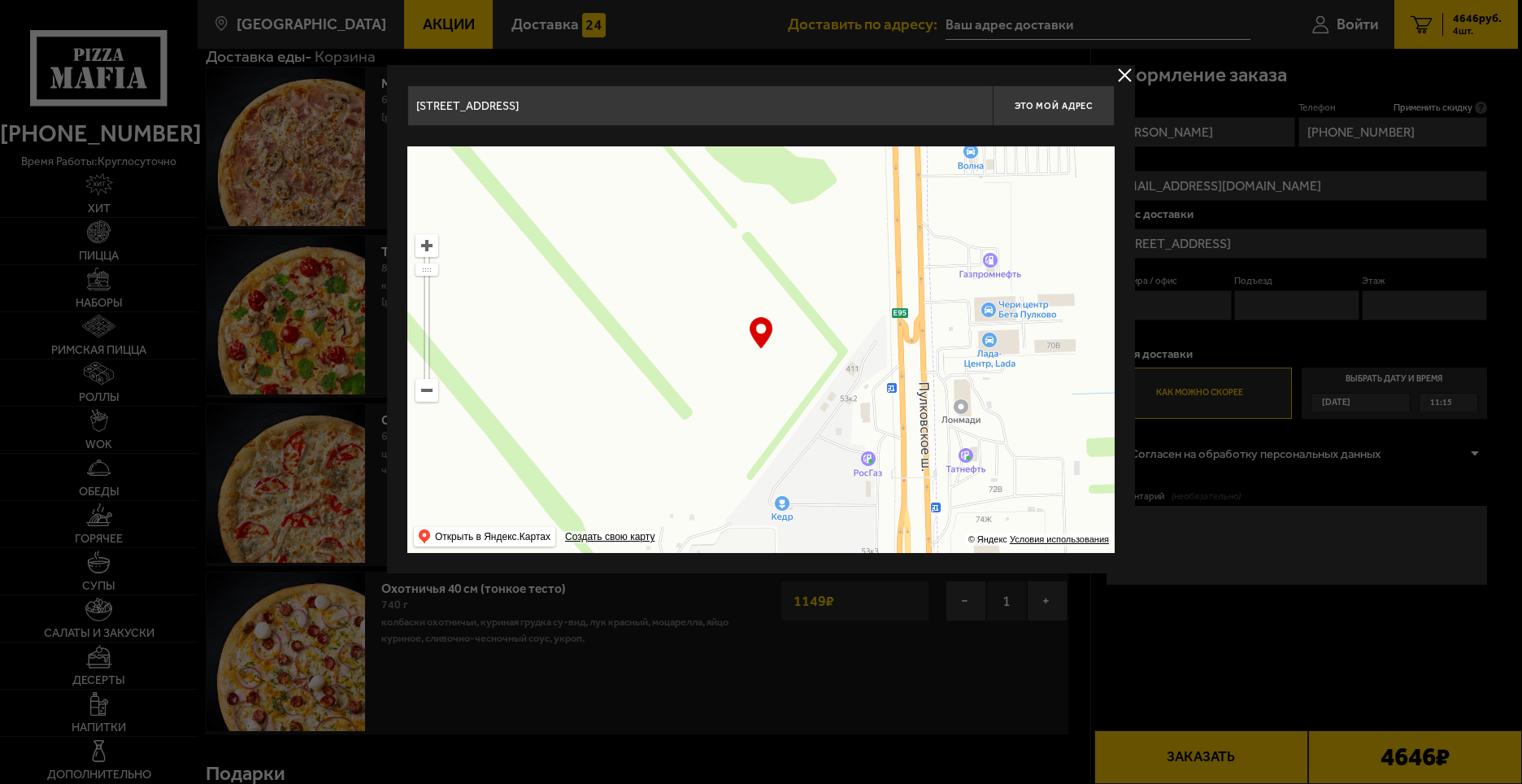
click at [923, 205] on ymaps at bounding box center [761, 350] width 708 height 407
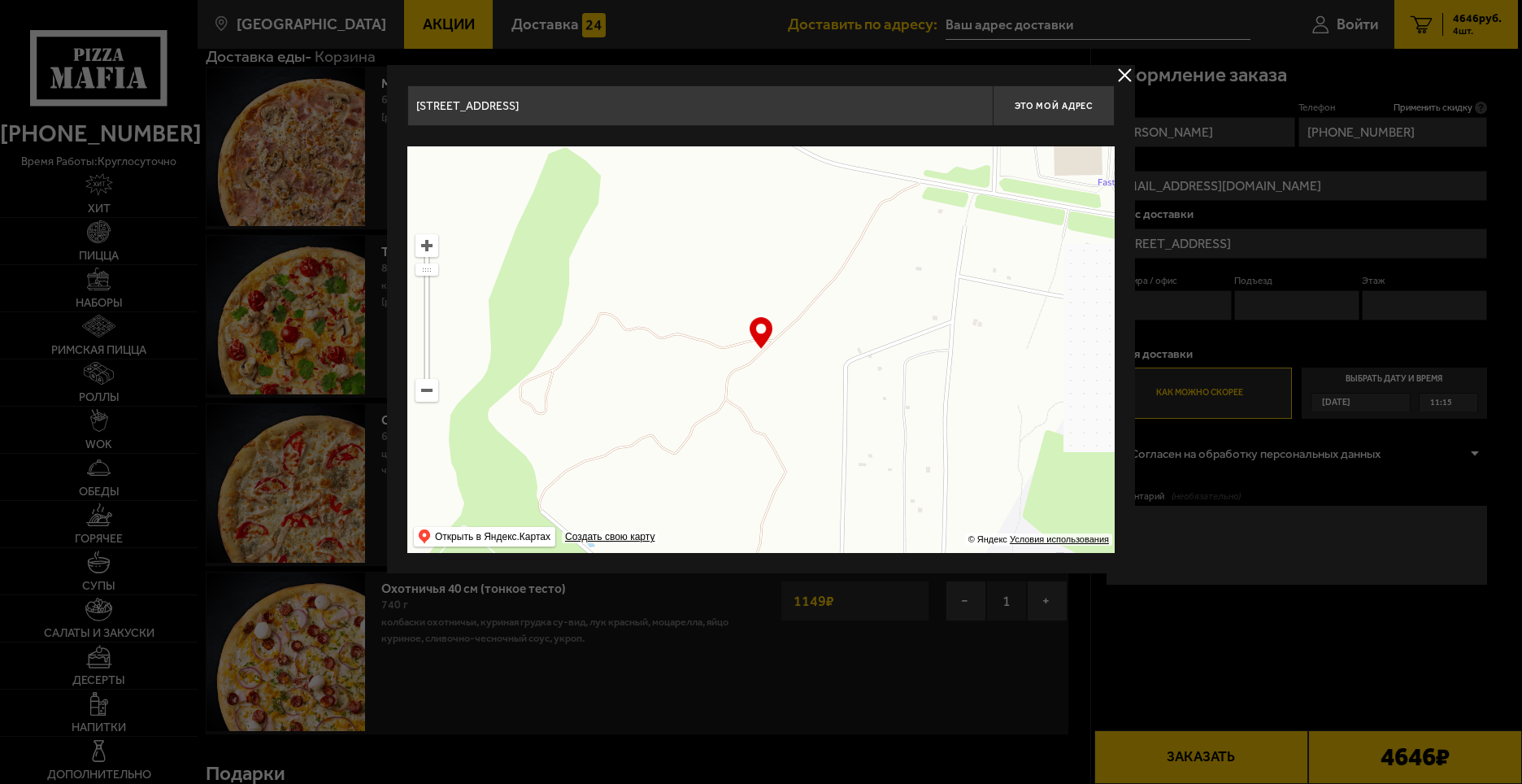
drag, startPoint x: 845, startPoint y: 387, endPoint x: 918, endPoint y: 253, distance: 152.6
click at [918, 253] on ymaps at bounding box center [761, 350] width 708 height 407
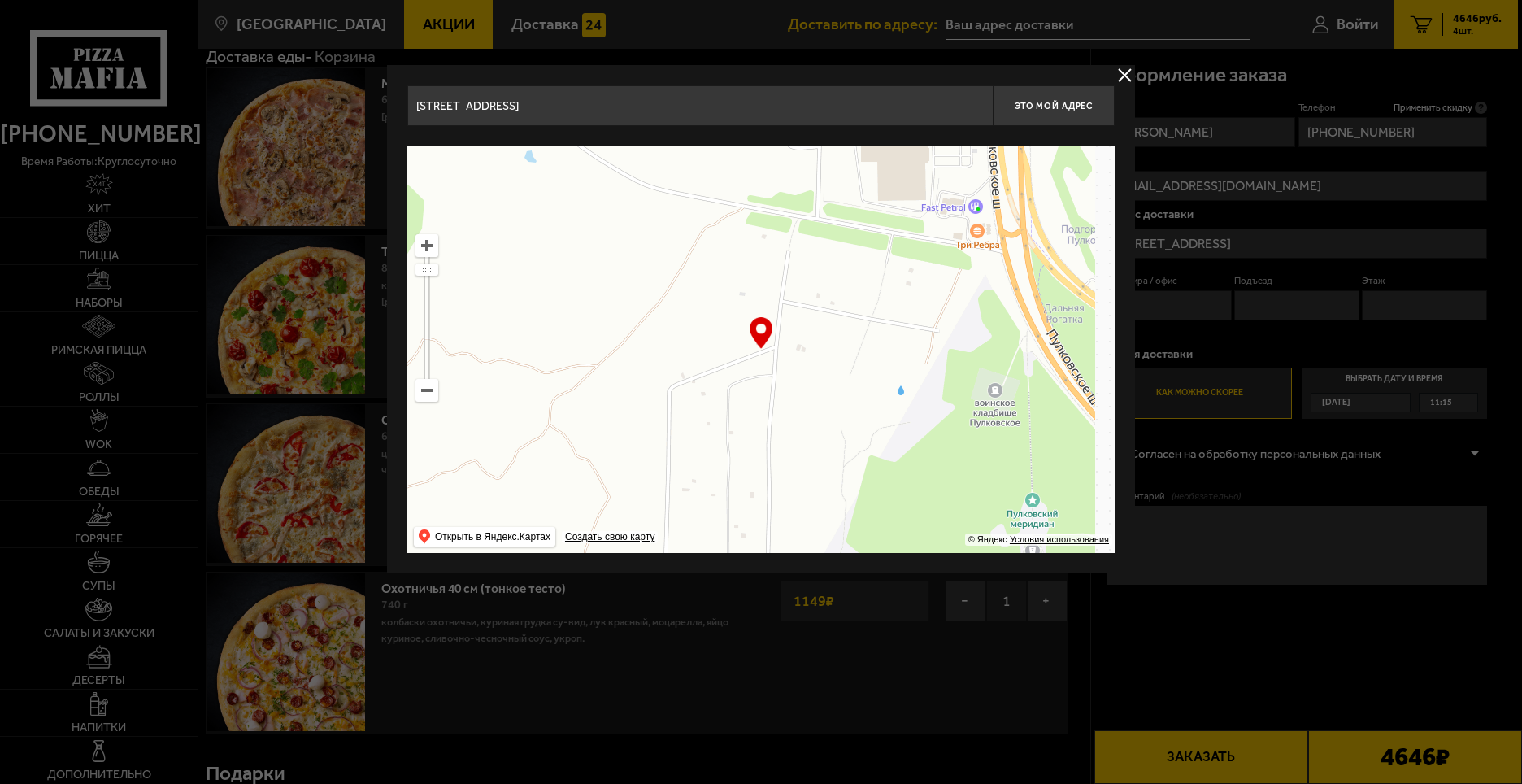
drag, startPoint x: 916, startPoint y: 320, endPoint x: 617, endPoint y: 375, distance: 304.0
click at [618, 374] on ymaps at bounding box center [761, 350] width 708 height 407
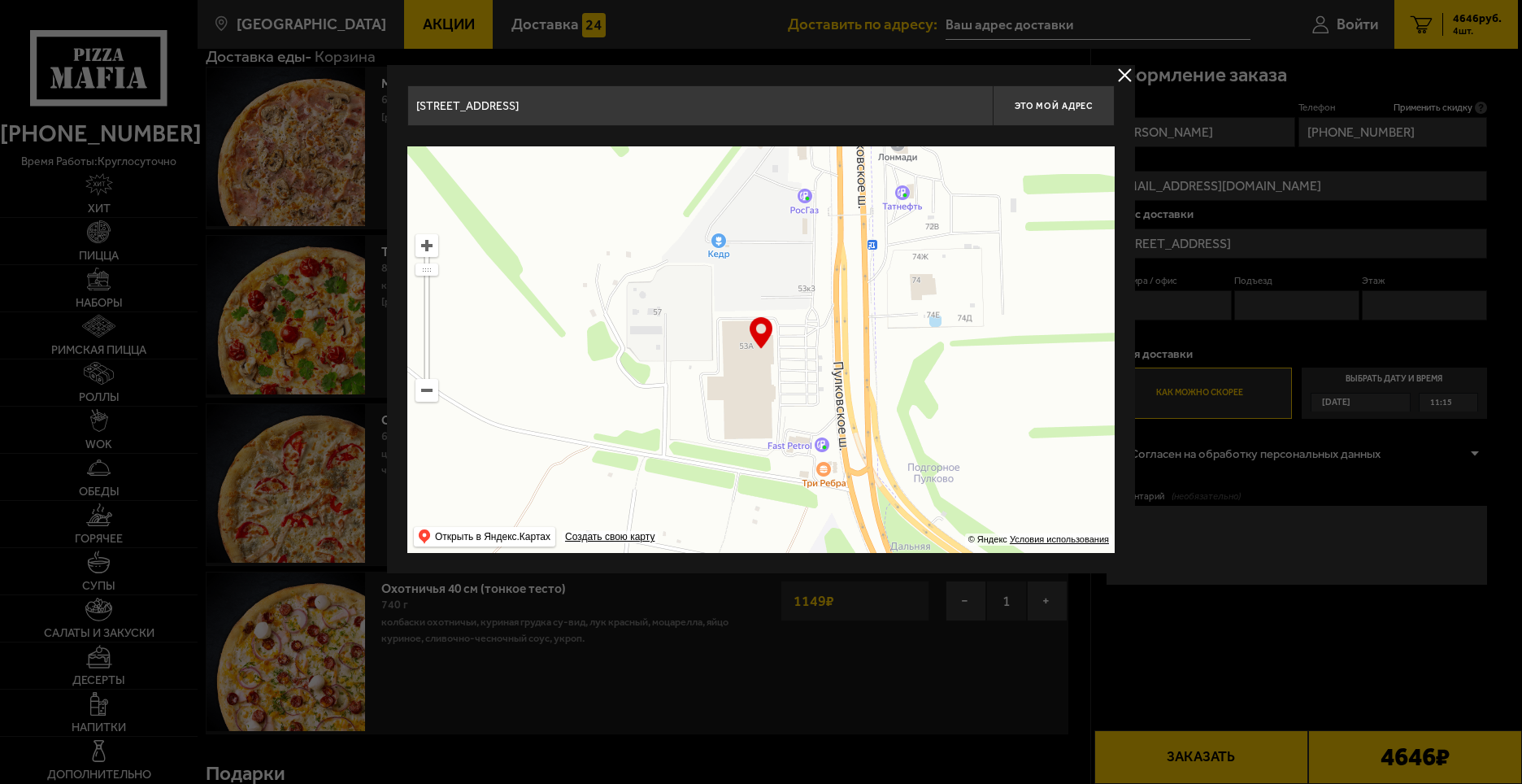
drag, startPoint x: 916, startPoint y: 359, endPoint x: 884, endPoint y: 390, distance: 44.6
click at [946, 458] on ymaps at bounding box center [761, 350] width 708 height 407
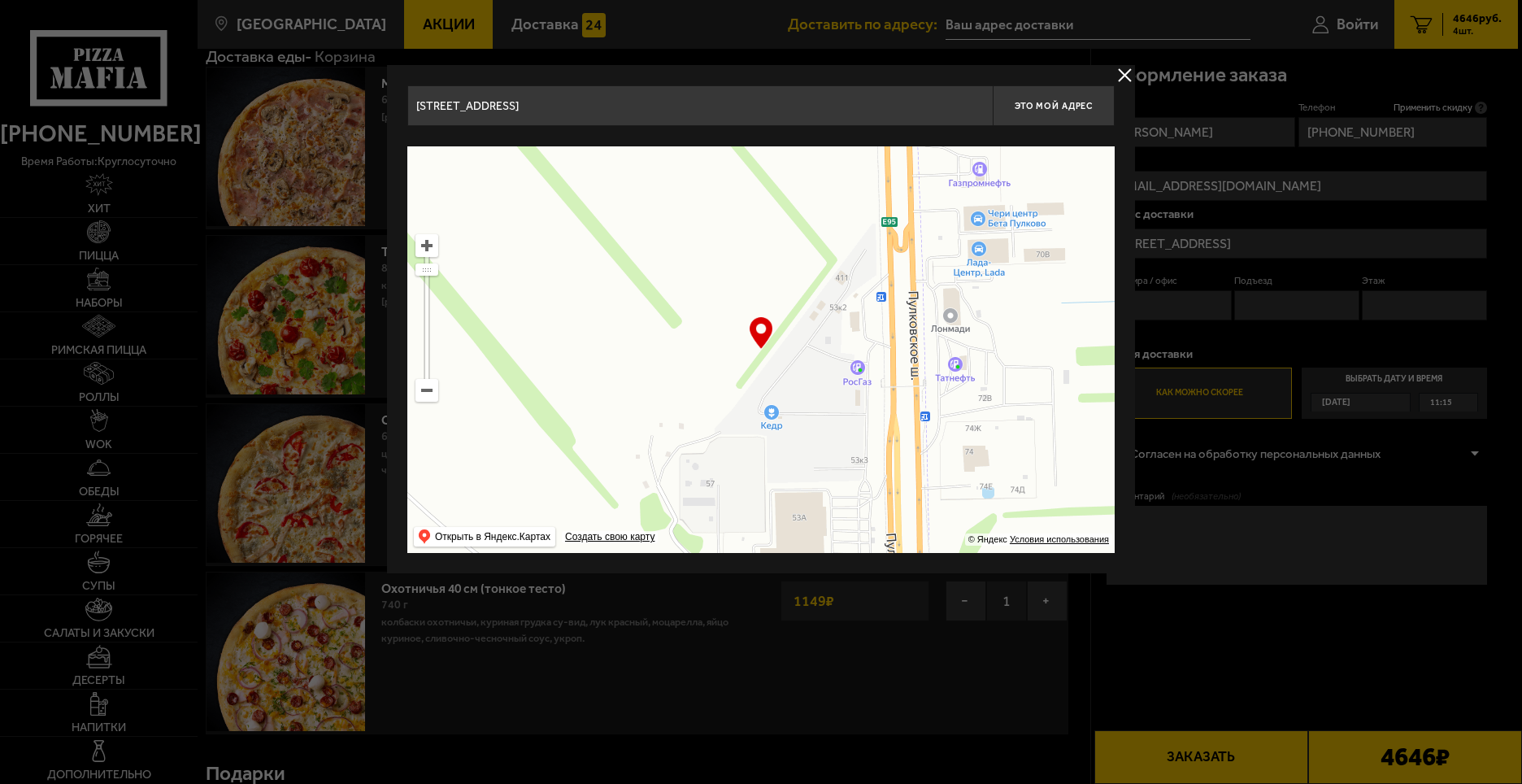
drag, startPoint x: 800, startPoint y: 221, endPoint x: 1013, endPoint y: 422, distance: 292.9
click at [1013, 422] on ymaps at bounding box center [761, 350] width 708 height 407
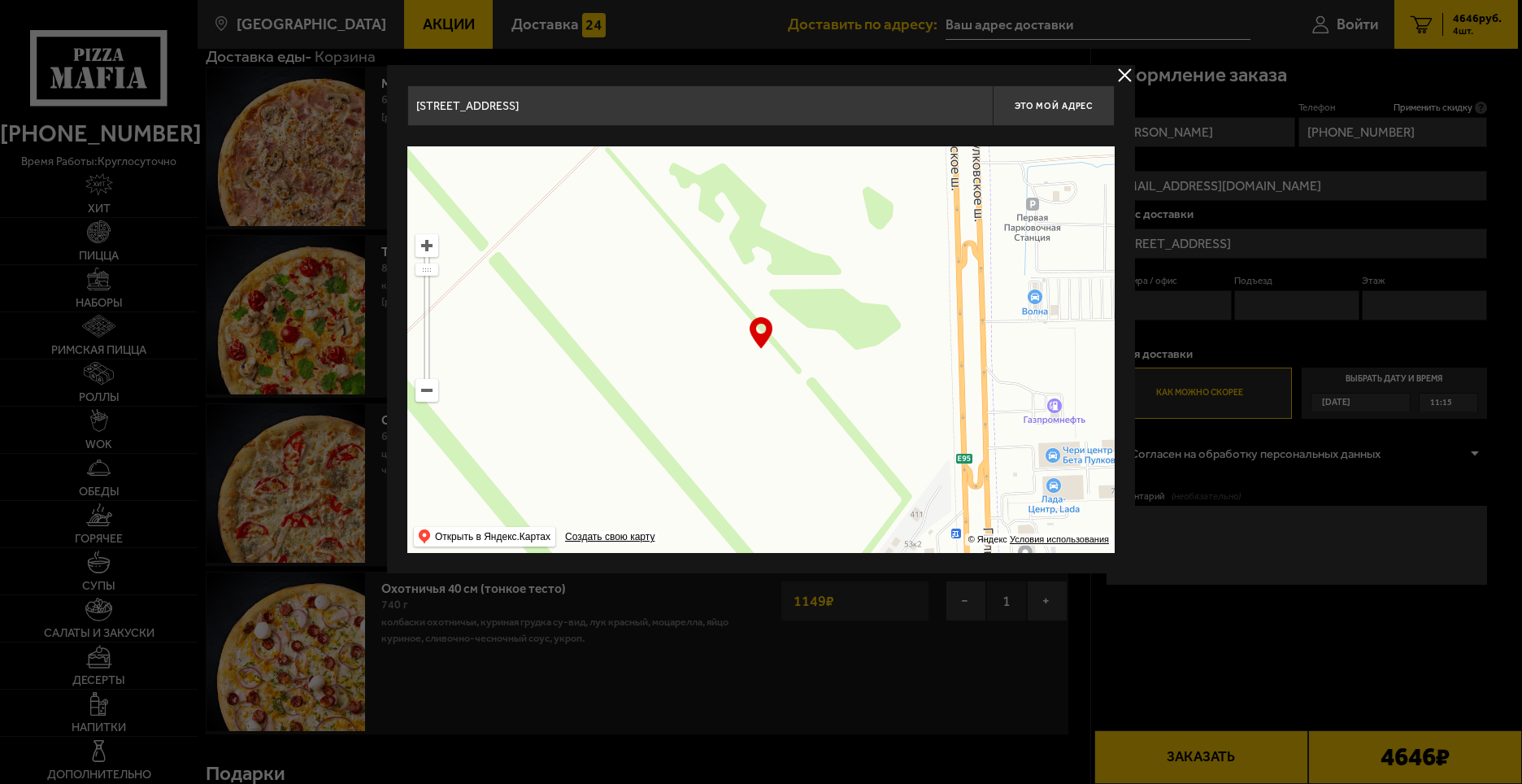
drag, startPoint x: 848, startPoint y: 250, endPoint x: 869, endPoint y: 491, distance: 241.9
click at [869, 491] on ymaps at bounding box center [761, 350] width 708 height 407
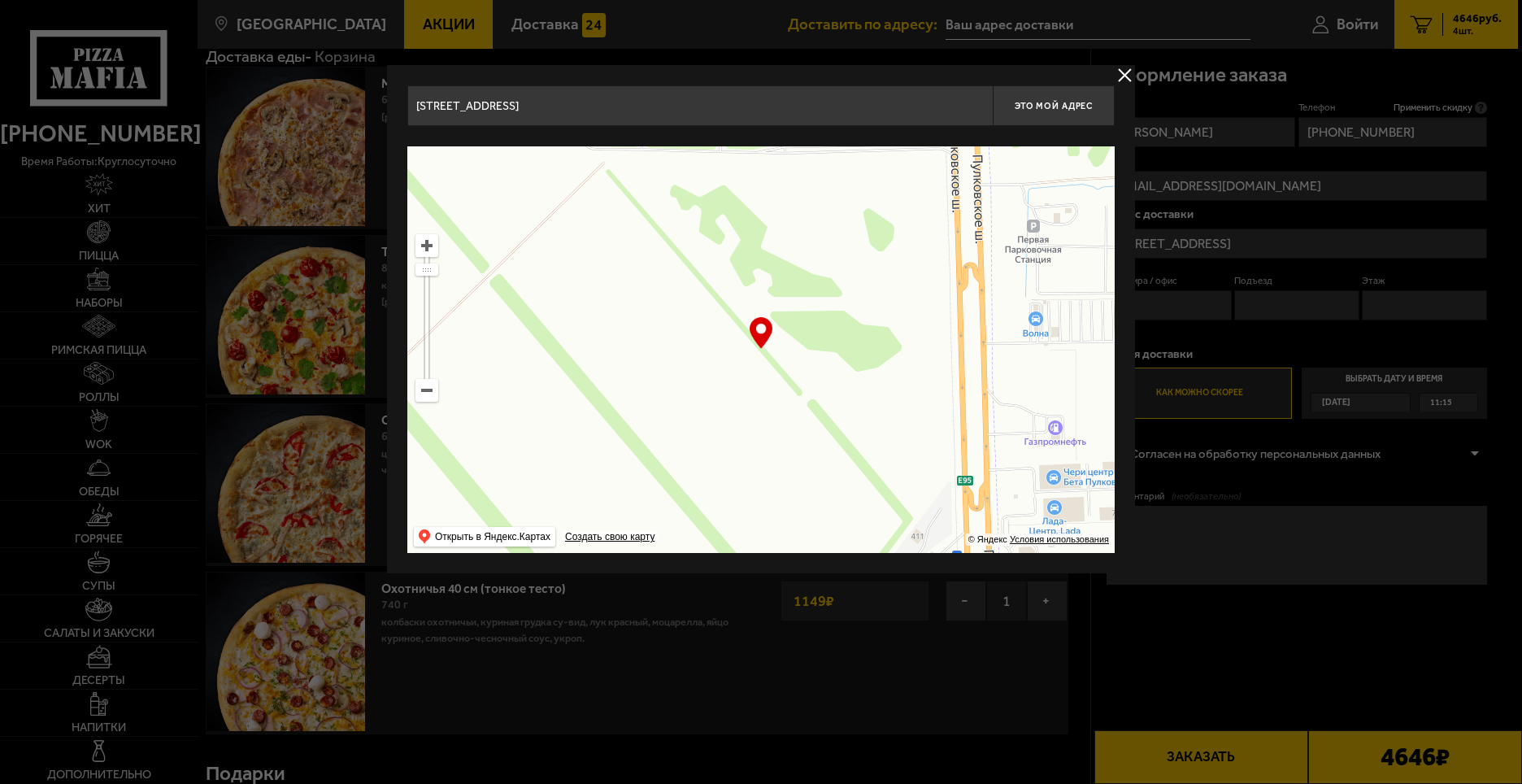
drag, startPoint x: 853, startPoint y: 357, endPoint x: 836, endPoint y: 449, distance: 93.6
click at [836, 449] on ymaps at bounding box center [761, 350] width 708 height 407
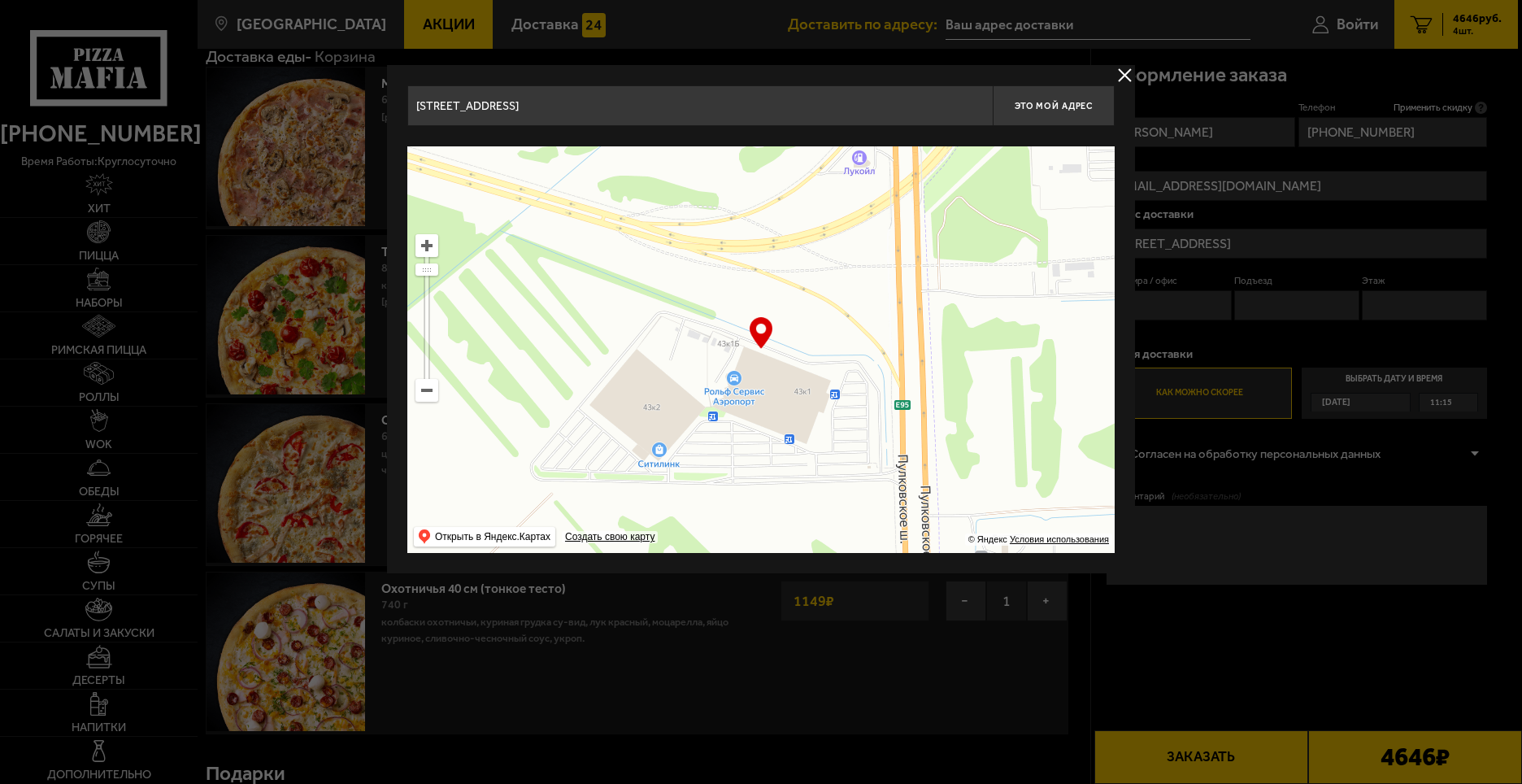
drag, startPoint x: 846, startPoint y: 355, endPoint x: 815, endPoint y: 428, distance: 79.3
click at [815, 428] on ymaps at bounding box center [761, 350] width 708 height 407
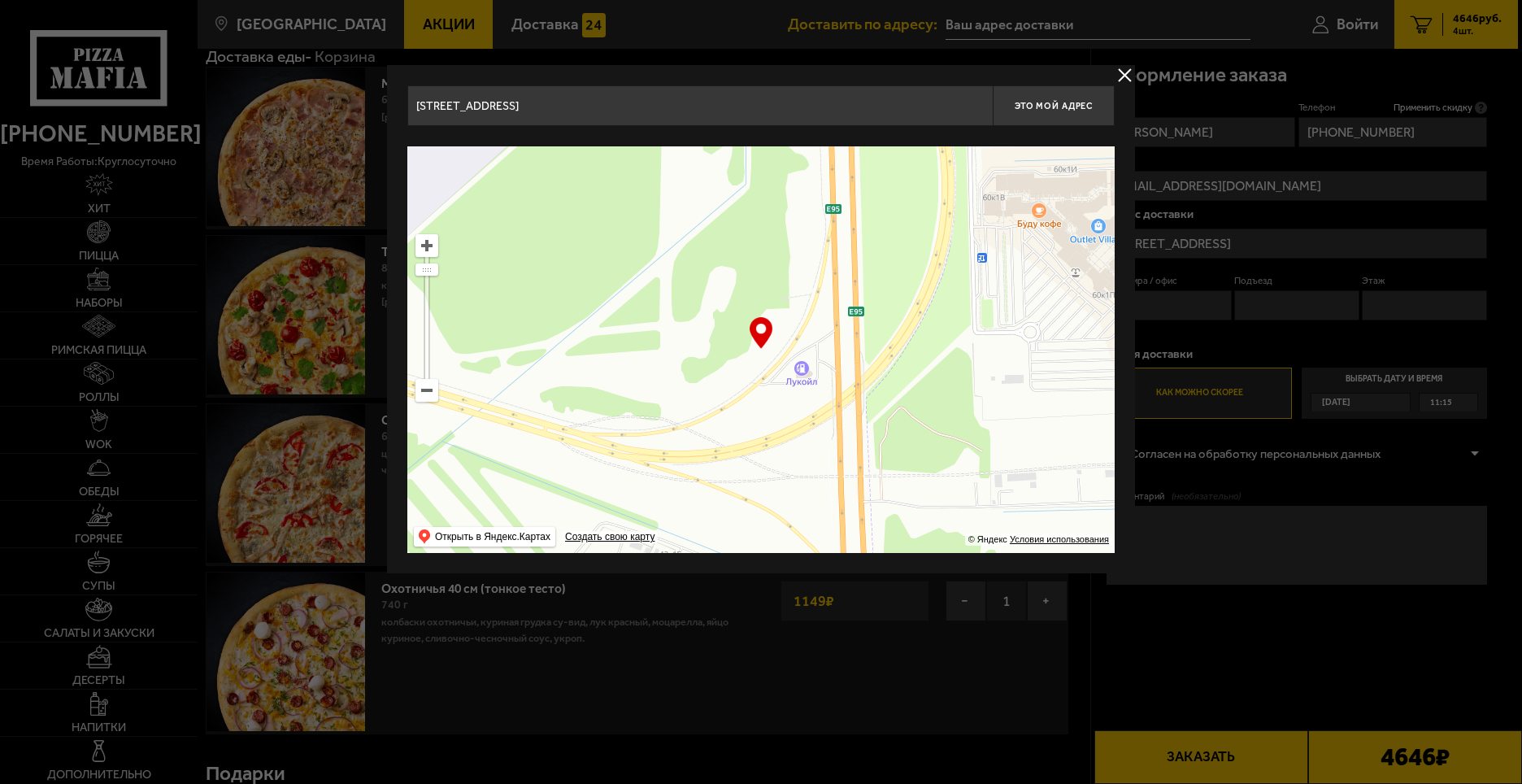
drag, startPoint x: 818, startPoint y: 371, endPoint x: 805, endPoint y: 473, distance: 102.8
click at [805, 473] on ymaps at bounding box center [761, 350] width 708 height 407
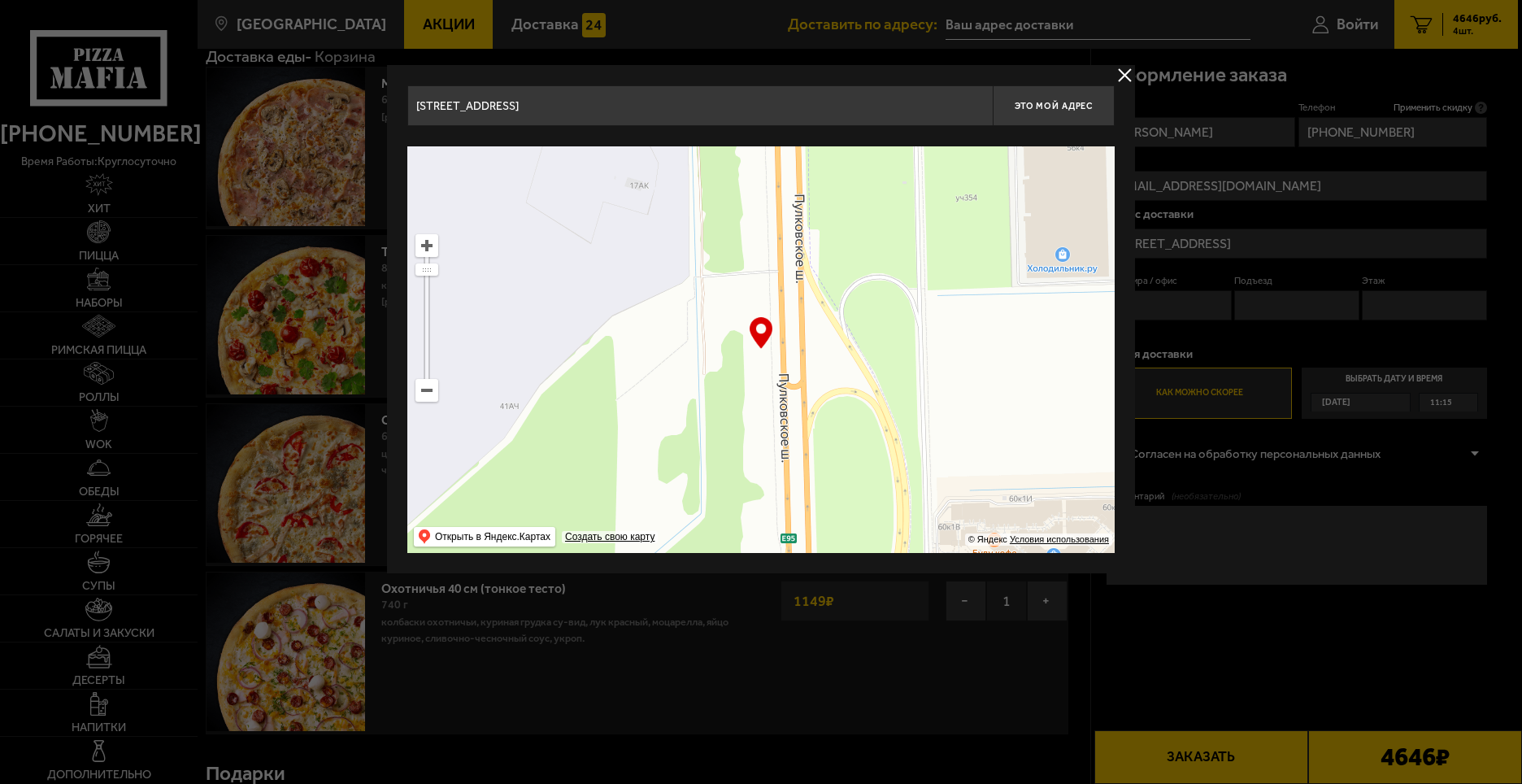
drag, startPoint x: 791, startPoint y: 413, endPoint x: 772, endPoint y: 517, distance: 105.7
click at [772, 517] on ymaps at bounding box center [761, 350] width 708 height 407
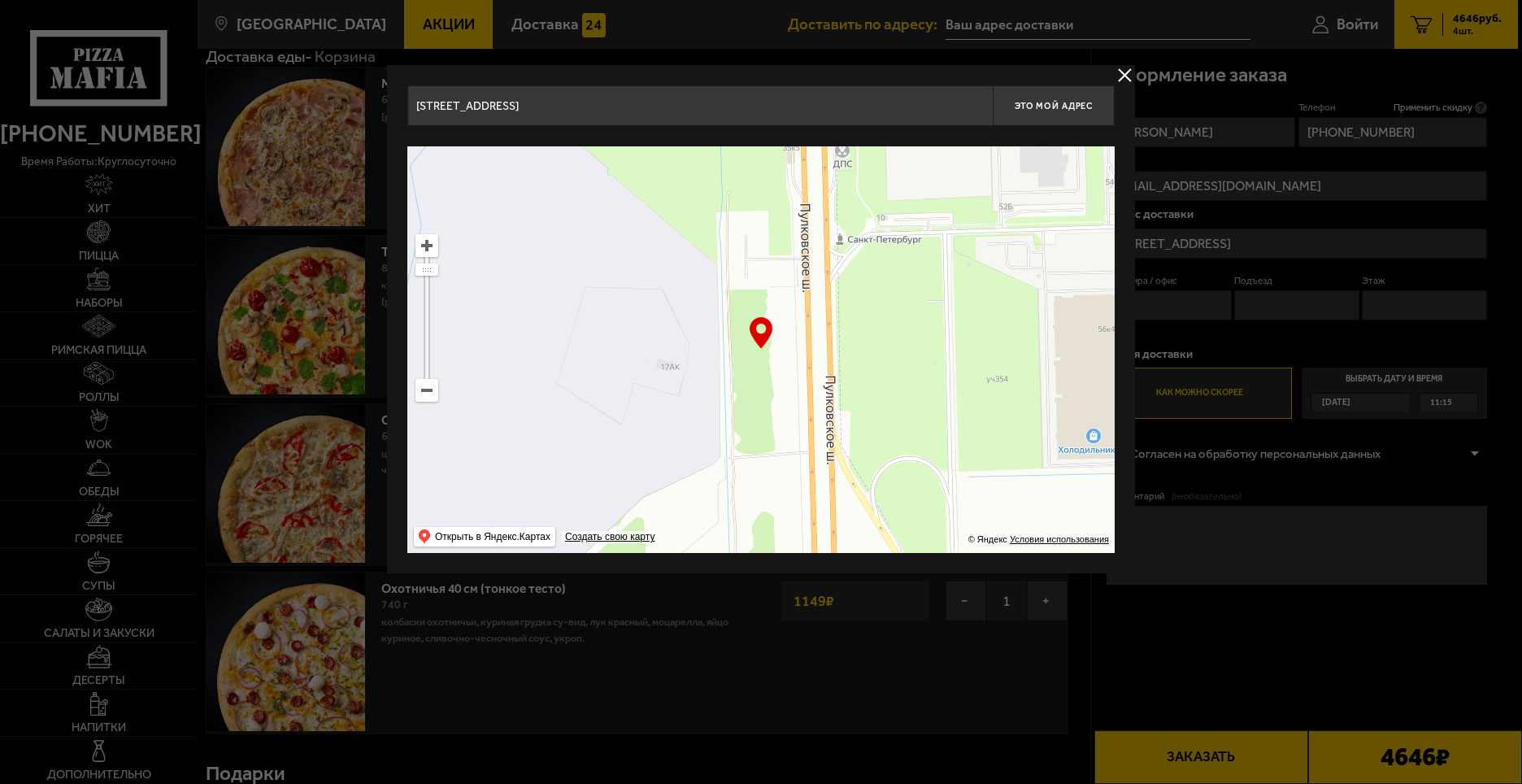
drag, startPoint x: 851, startPoint y: 350, endPoint x: 918, endPoint y: 461, distance: 129.7
click at [918, 461] on ymaps at bounding box center [761, 350] width 708 height 407
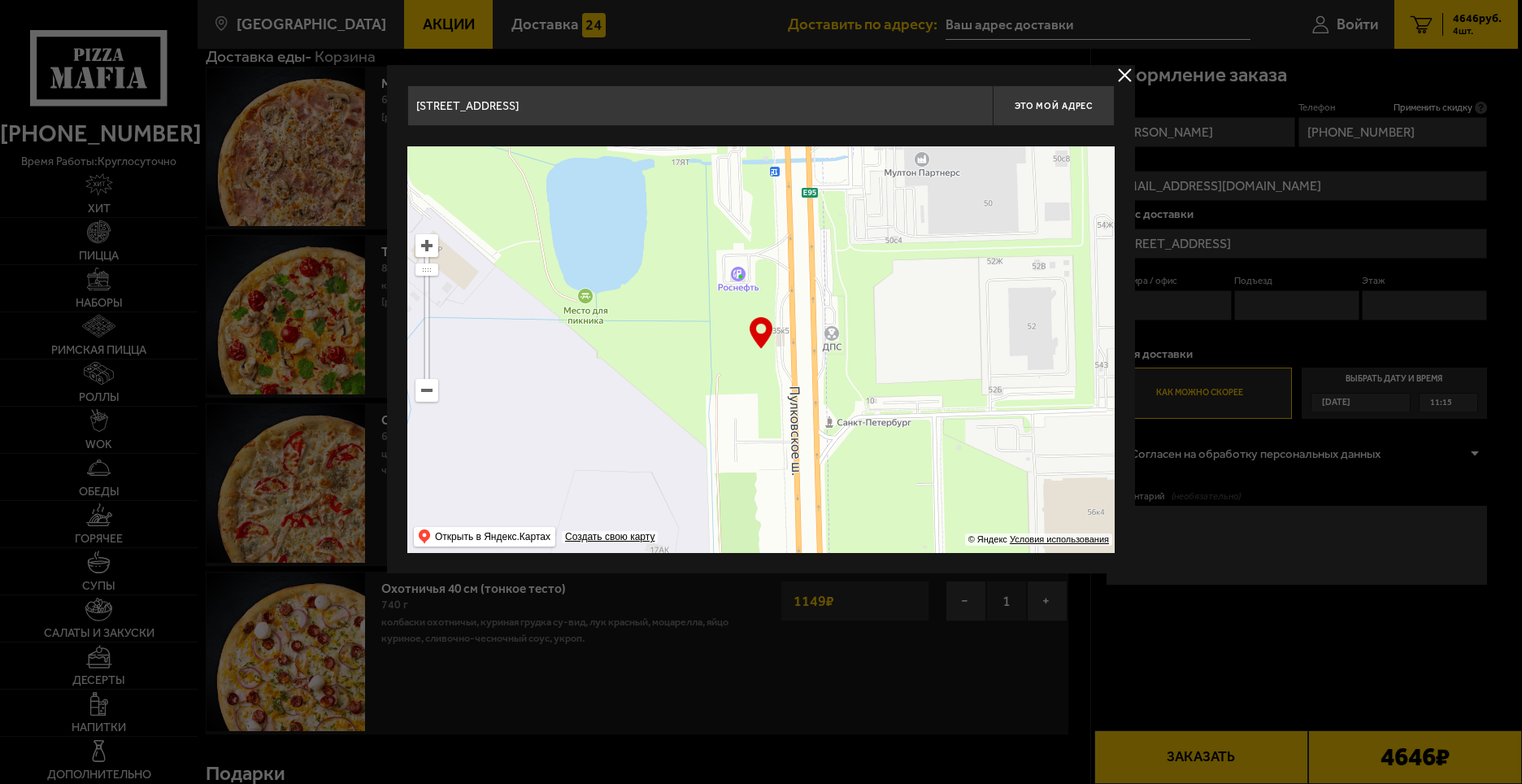
drag, startPoint x: 901, startPoint y: 306, endPoint x: 886, endPoint y: 470, distance: 164.7
click at [886, 470] on ymaps at bounding box center [761, 350] width 708 height 407
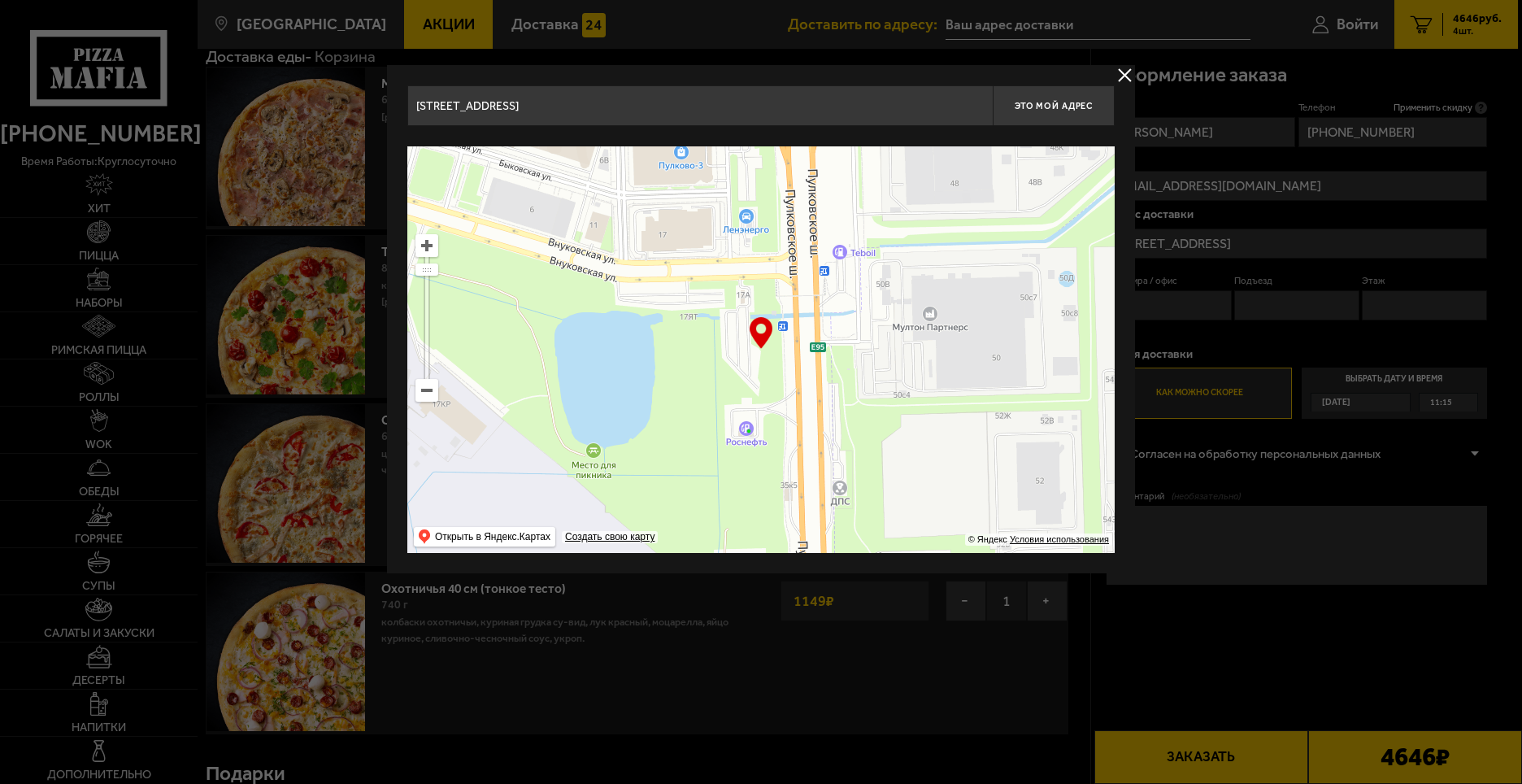
drag, startPoint x: 868, startPoint y: 397, endPoint x: 875, endPoint y: 495, distance: 98.2
click at [874, 496] on ymaps at bounding box center [761, 350] width 708 height 407
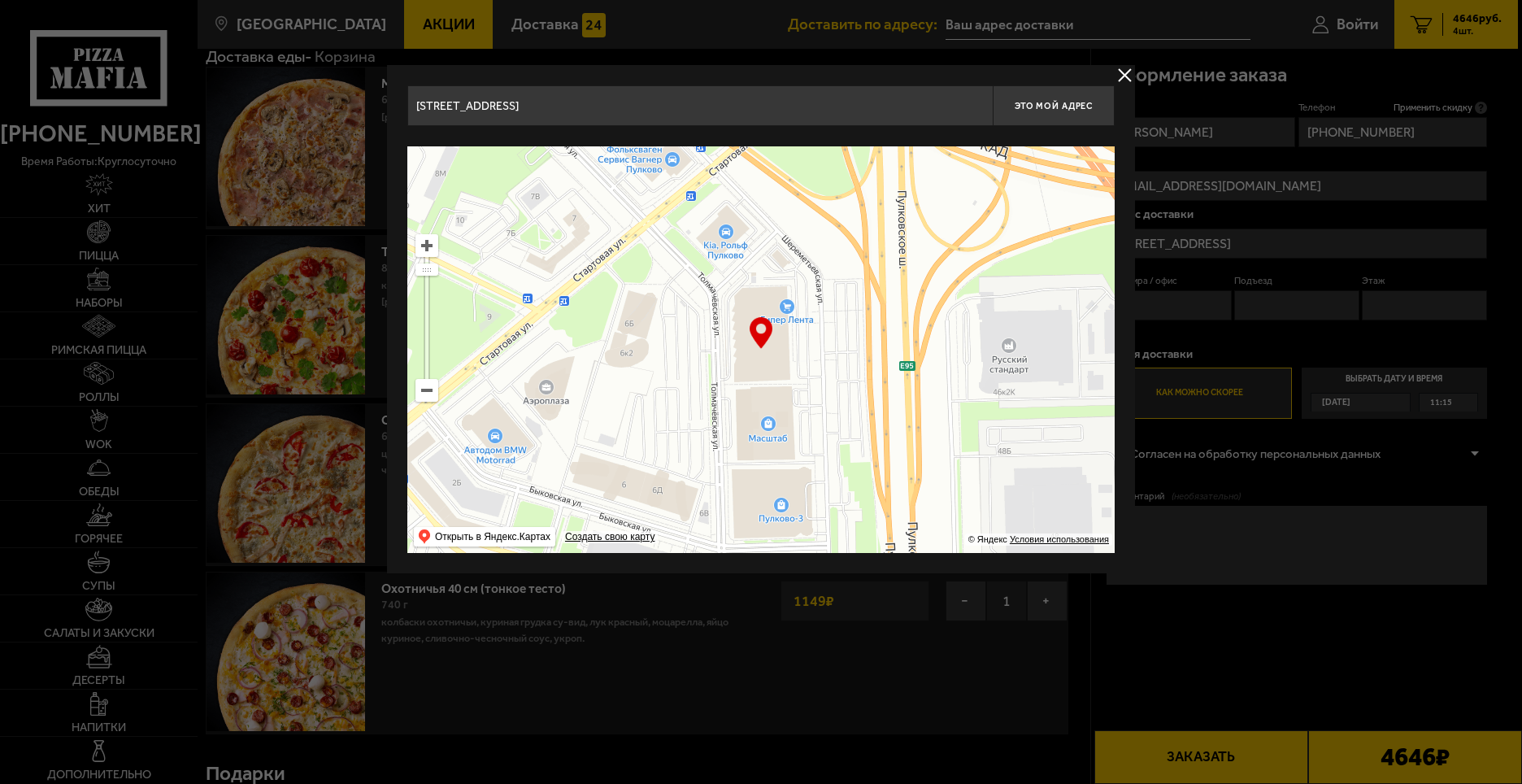
drag, startPoint x: 780, startPoint y: 263, endPoint x: 855, endPoint y: 479, distance: 228.7
click at [859, 494] on ymaps at bounding box center [761, 350] width 708 height 407
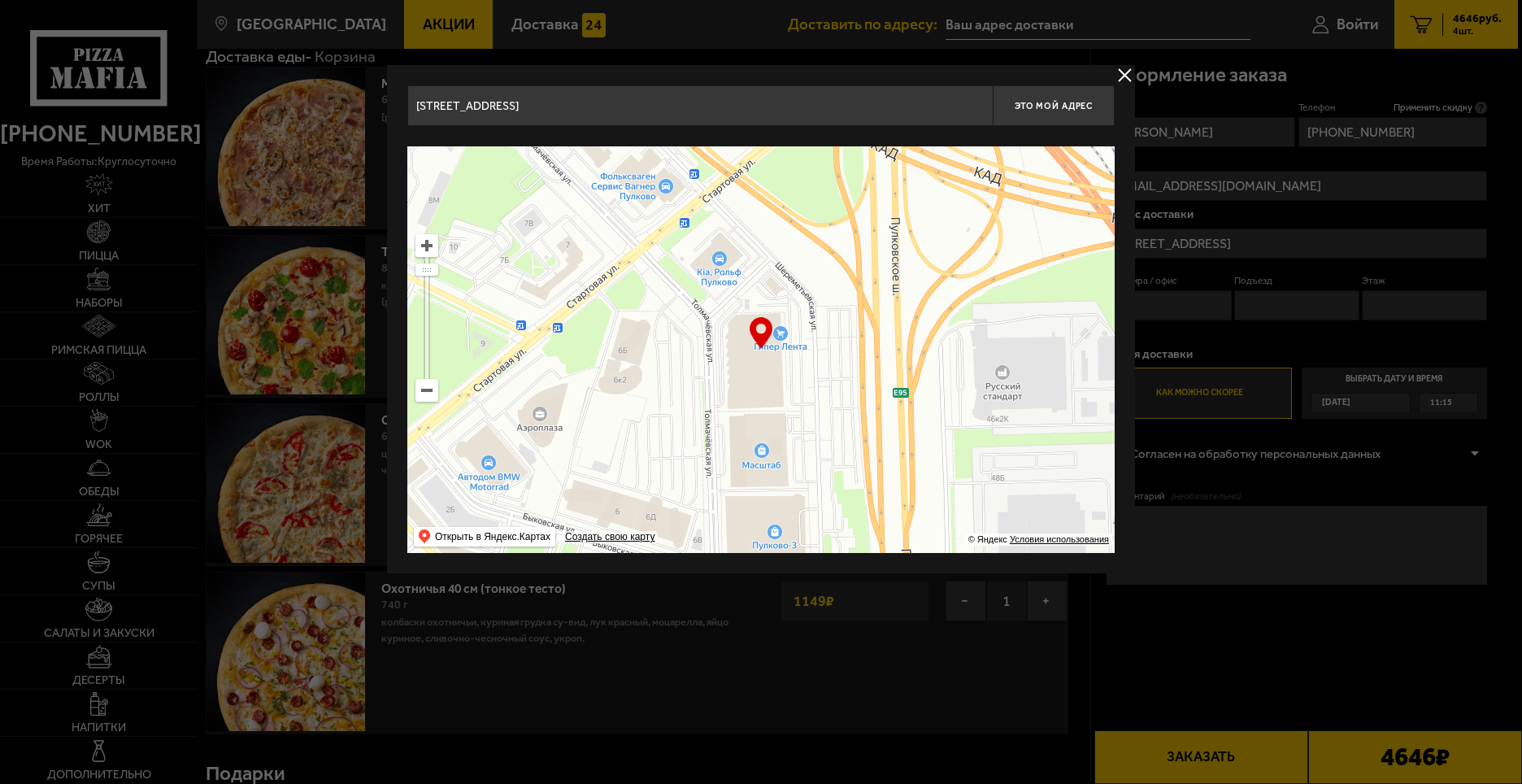
type input "[STREET_ADDRESS]"
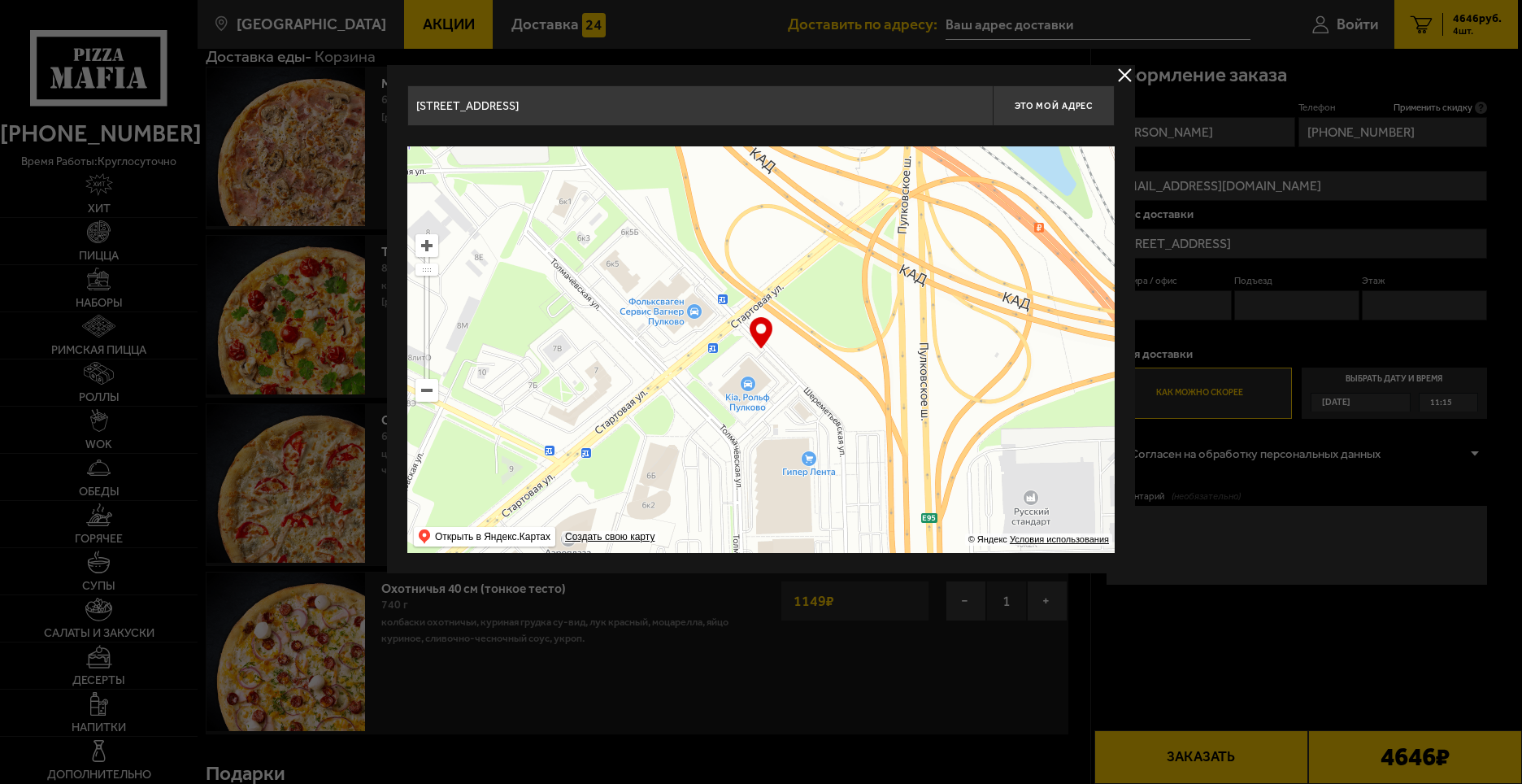
drag
click at [868, 488] on ymaps at bounding box center [761, 350] width 708 height 407
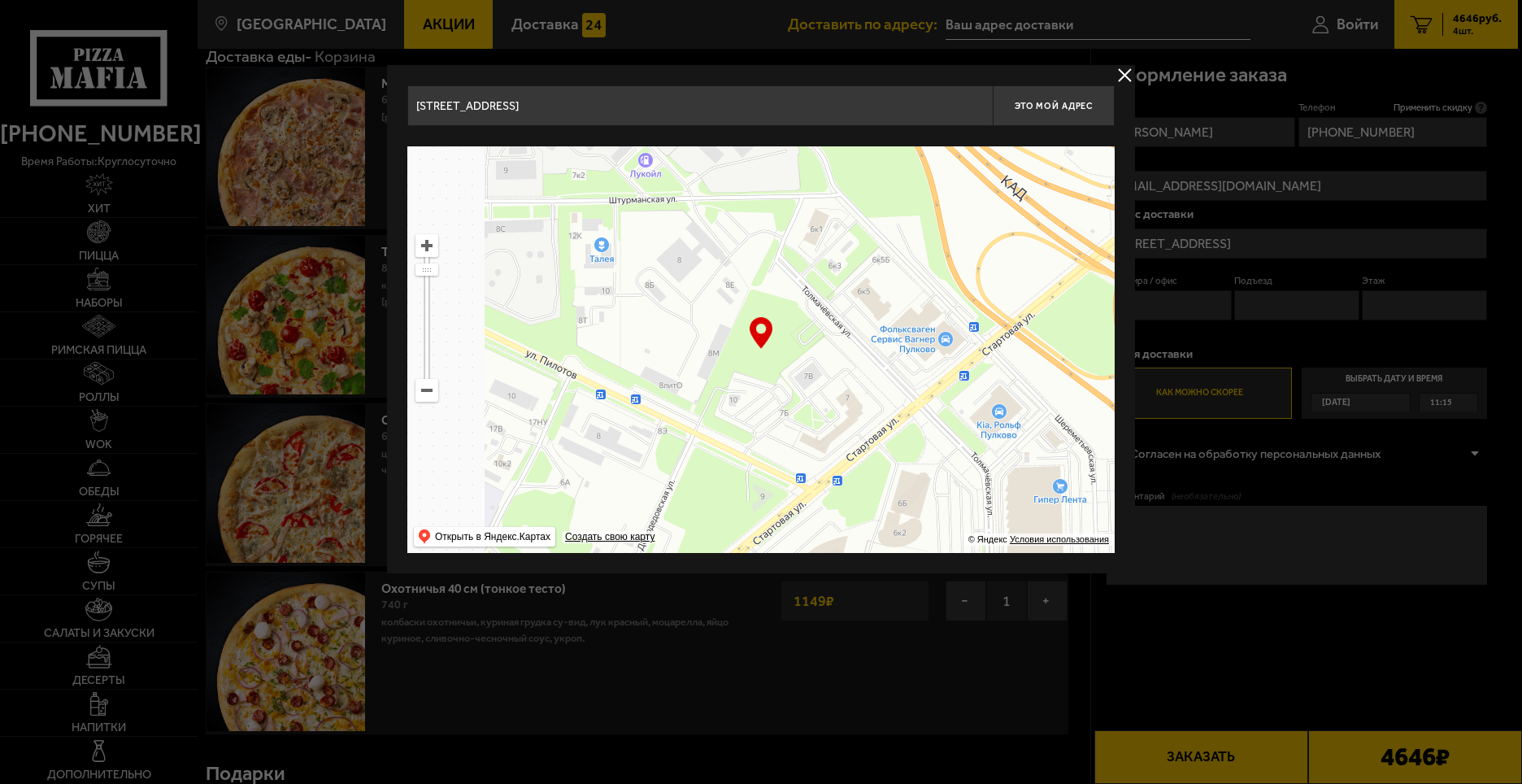
click at [1031, 291] on ymaps at bounding box center [761, 350] width 708 height 407
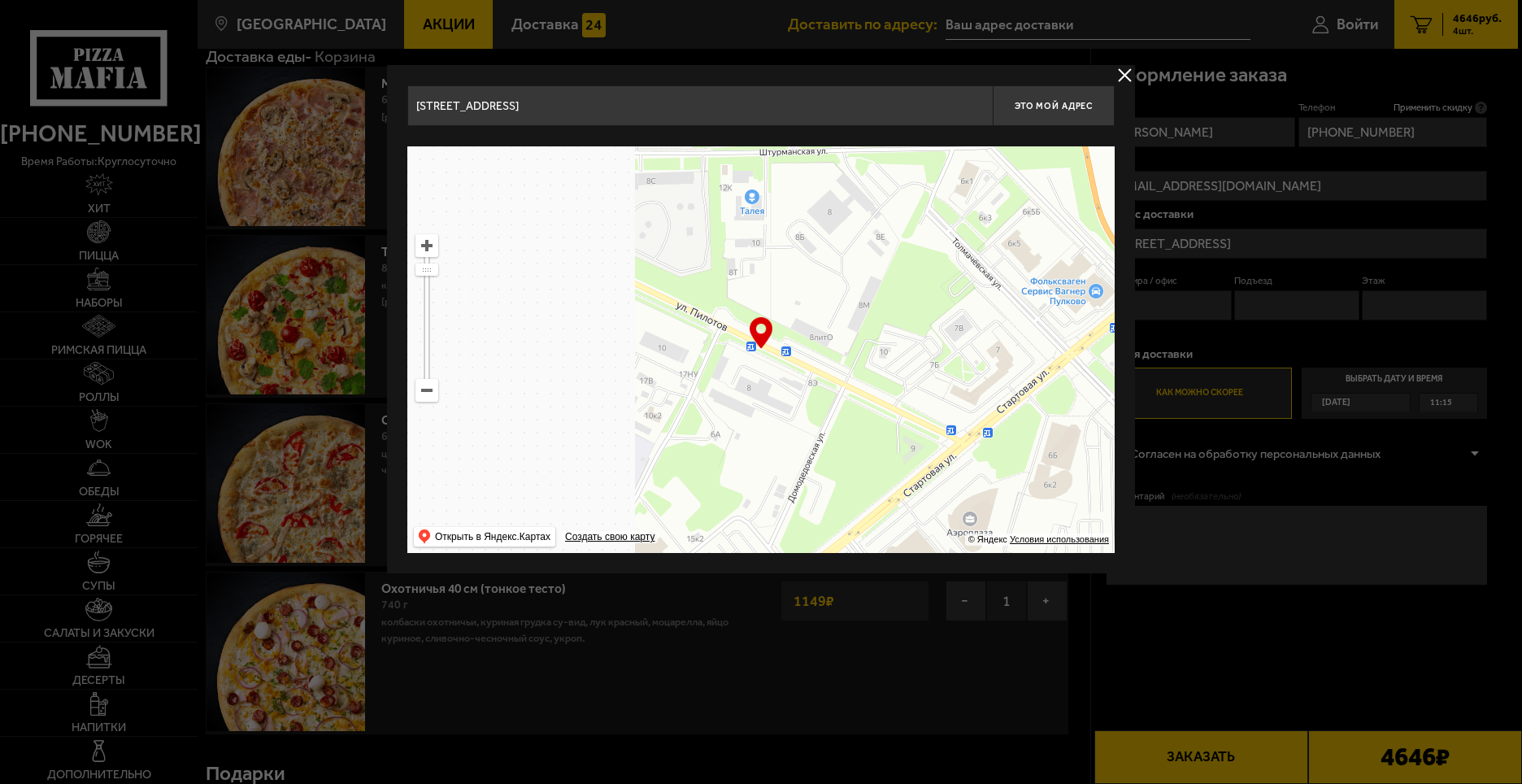
click at [953, 340] on ymaps at bounding box center [761, 350] width 708 height 407
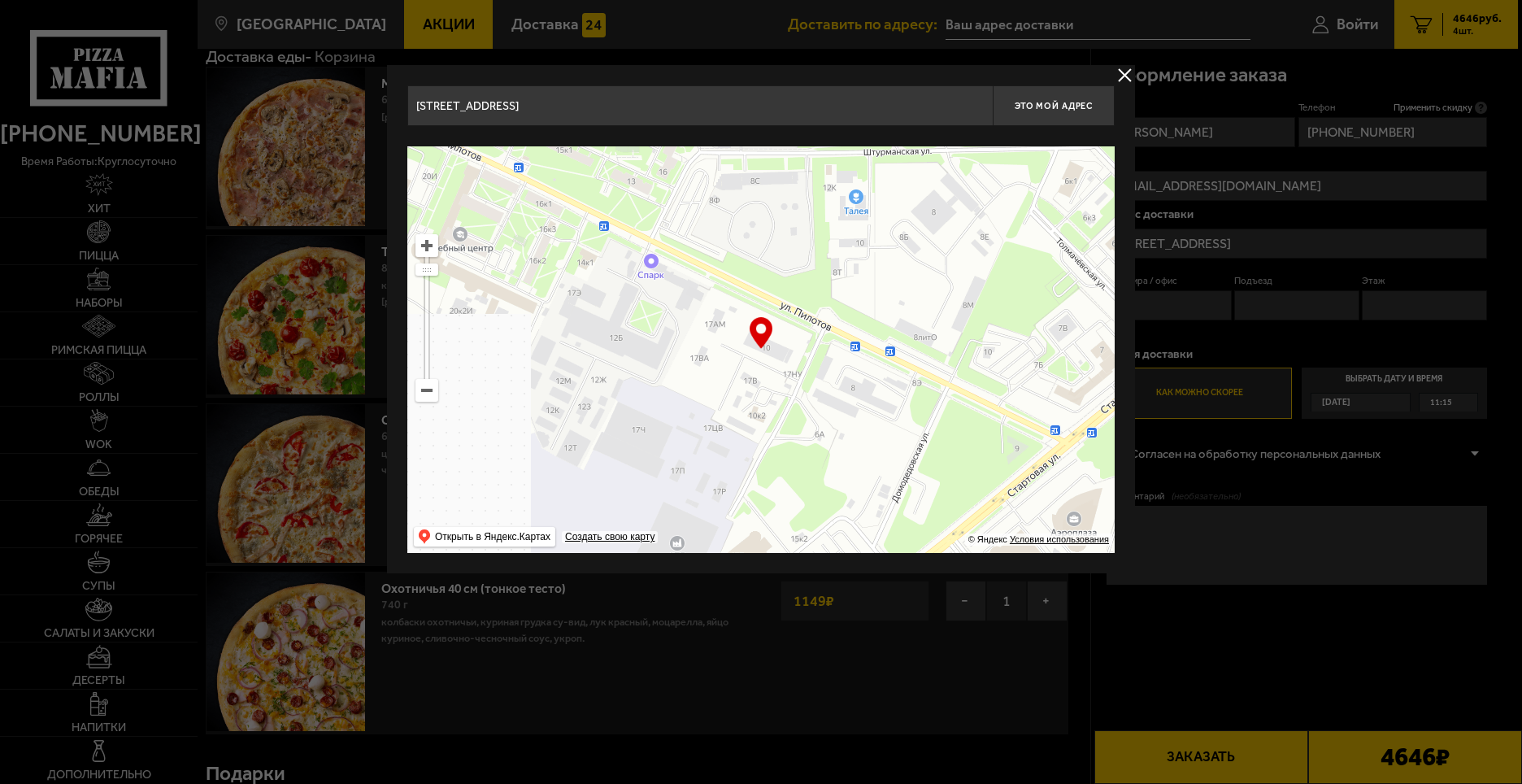
type input "[STREET_ADDRESS]"
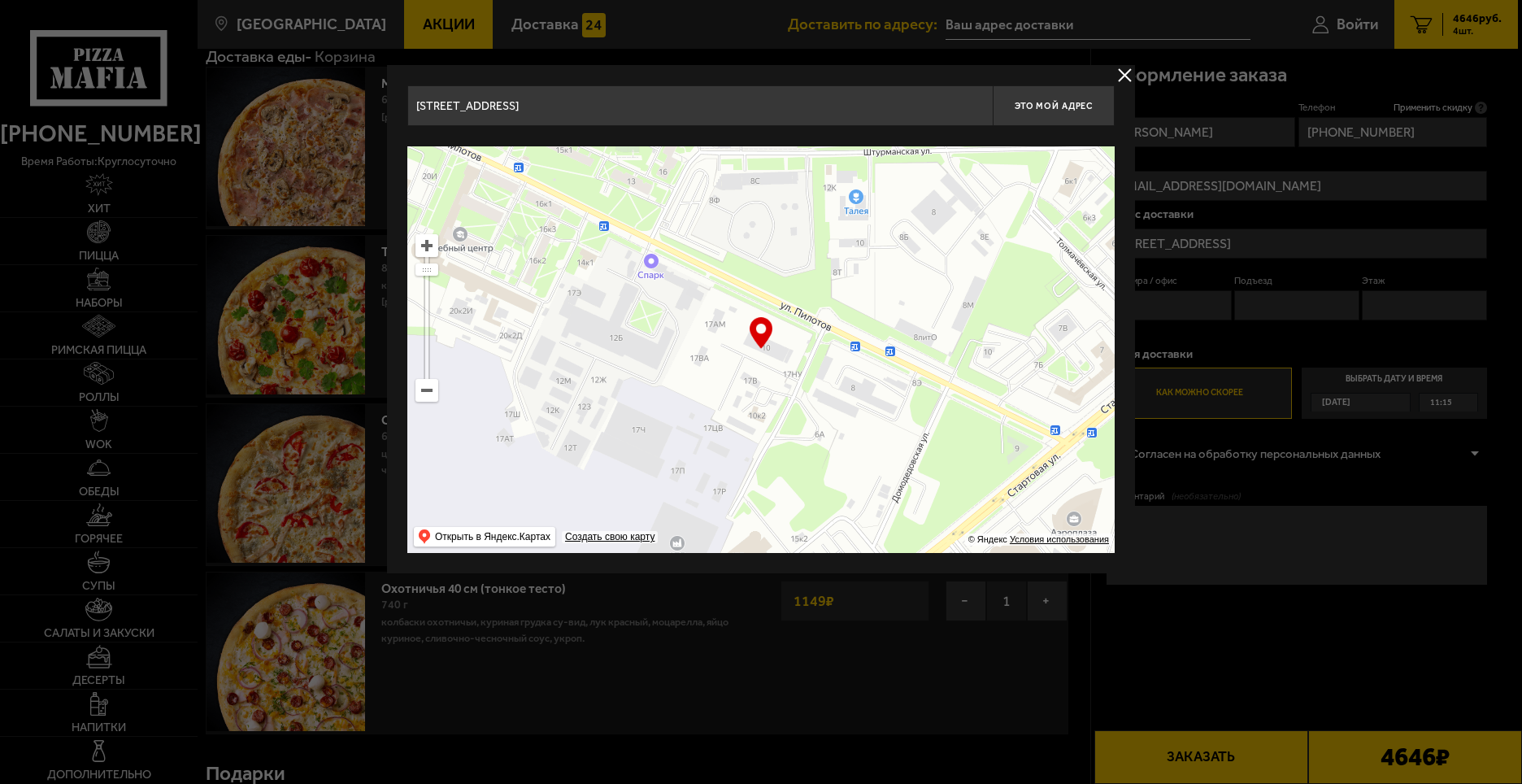
type input "[STREET_ADDRESS]"
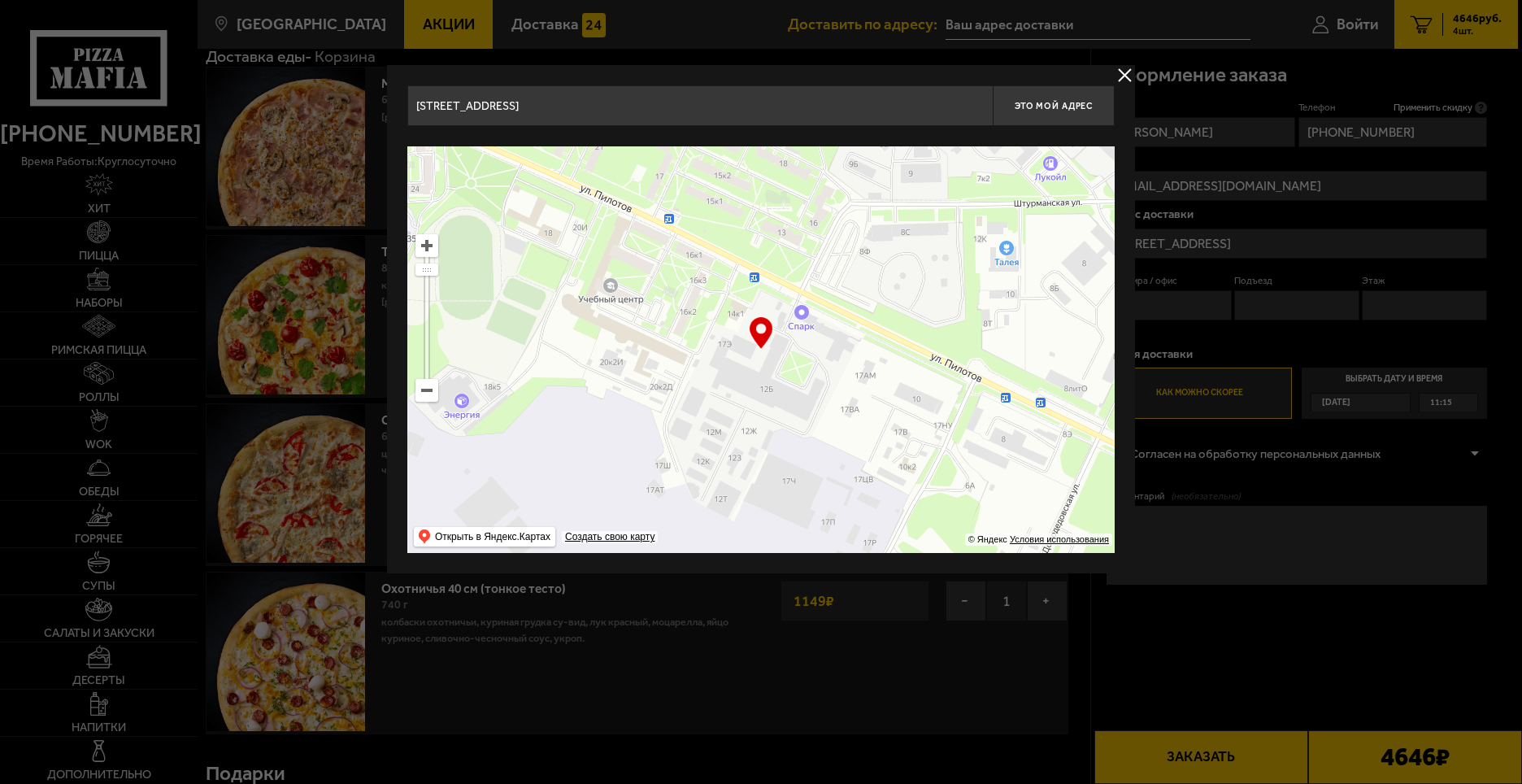
click at [1073, 459] on ymaps at bounding box center [761, 350] width 708 height 407
type input "[STREET_ADDRESS]"
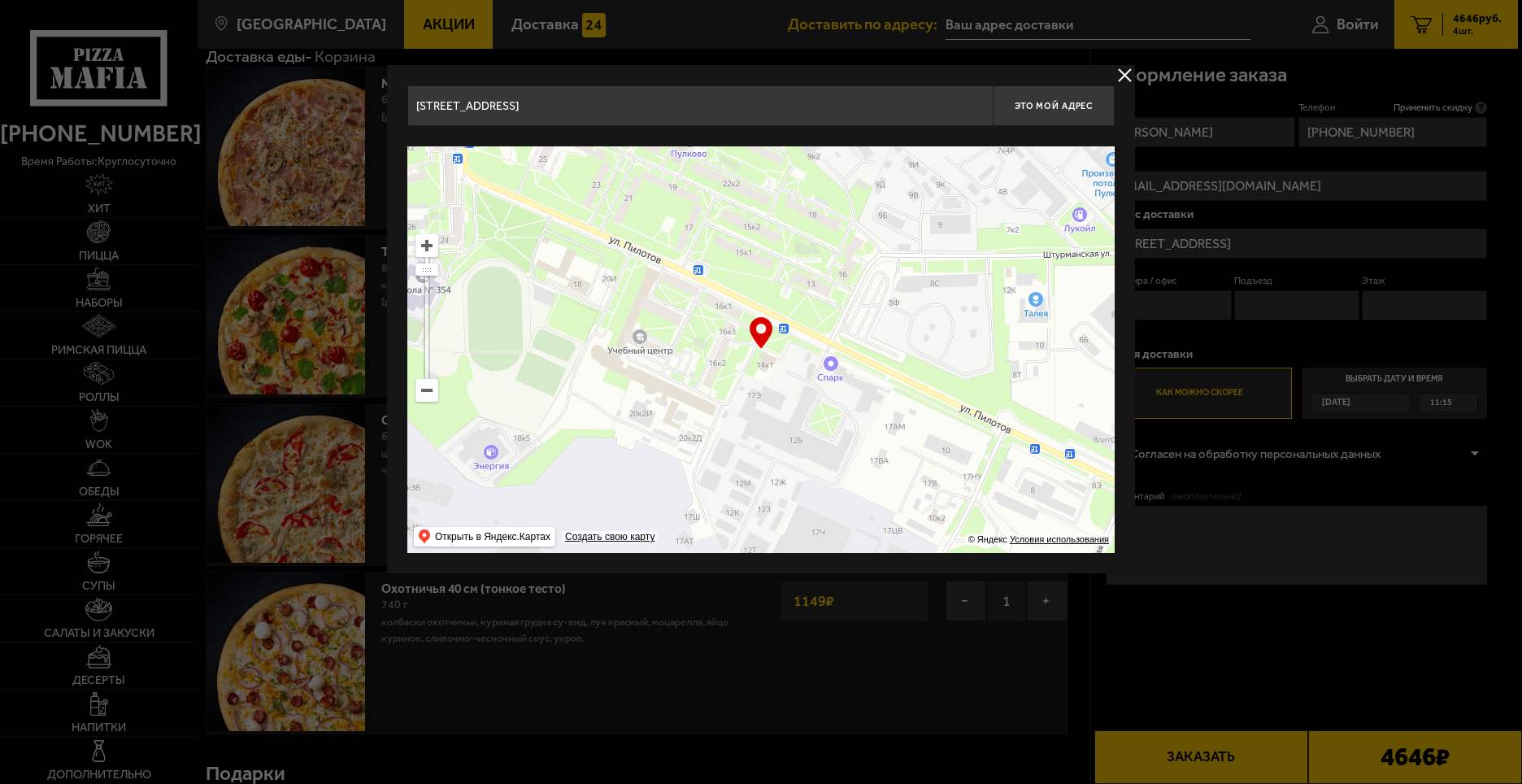
type input "[STREET_ADDRESS]"
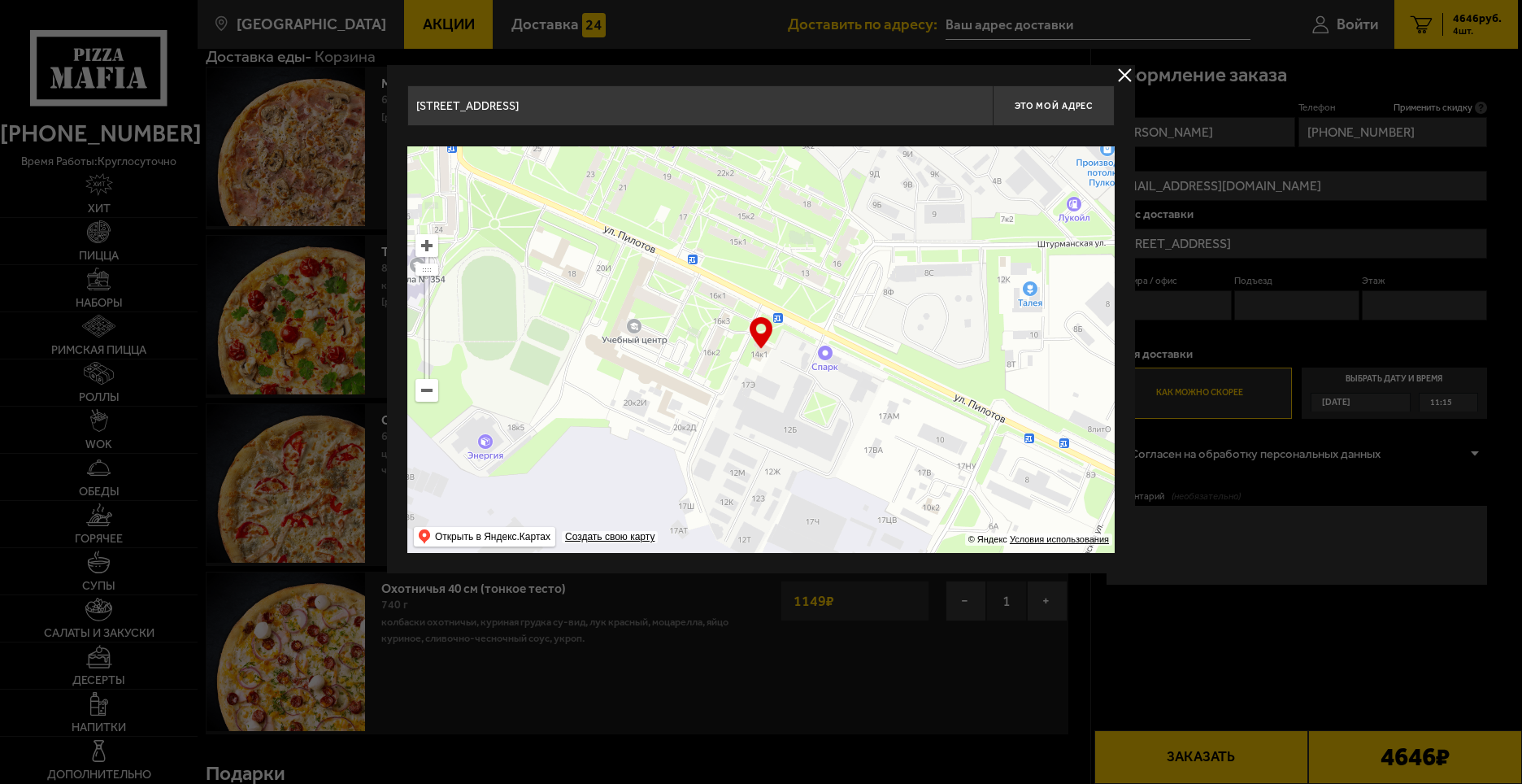
drag, startPoint x: 823, startPoint y: 400, endPoint x: 844, endPoint y: 439, distance: 44.3
click at [844, 439] on ymaps at bounding box center [761, 350] width 708 height 407
click at [1056, 104] on span "Это мой адрес" at bounding box center [1053, 106] width 78 height 11
type input "[STREET_ADDRESS]"
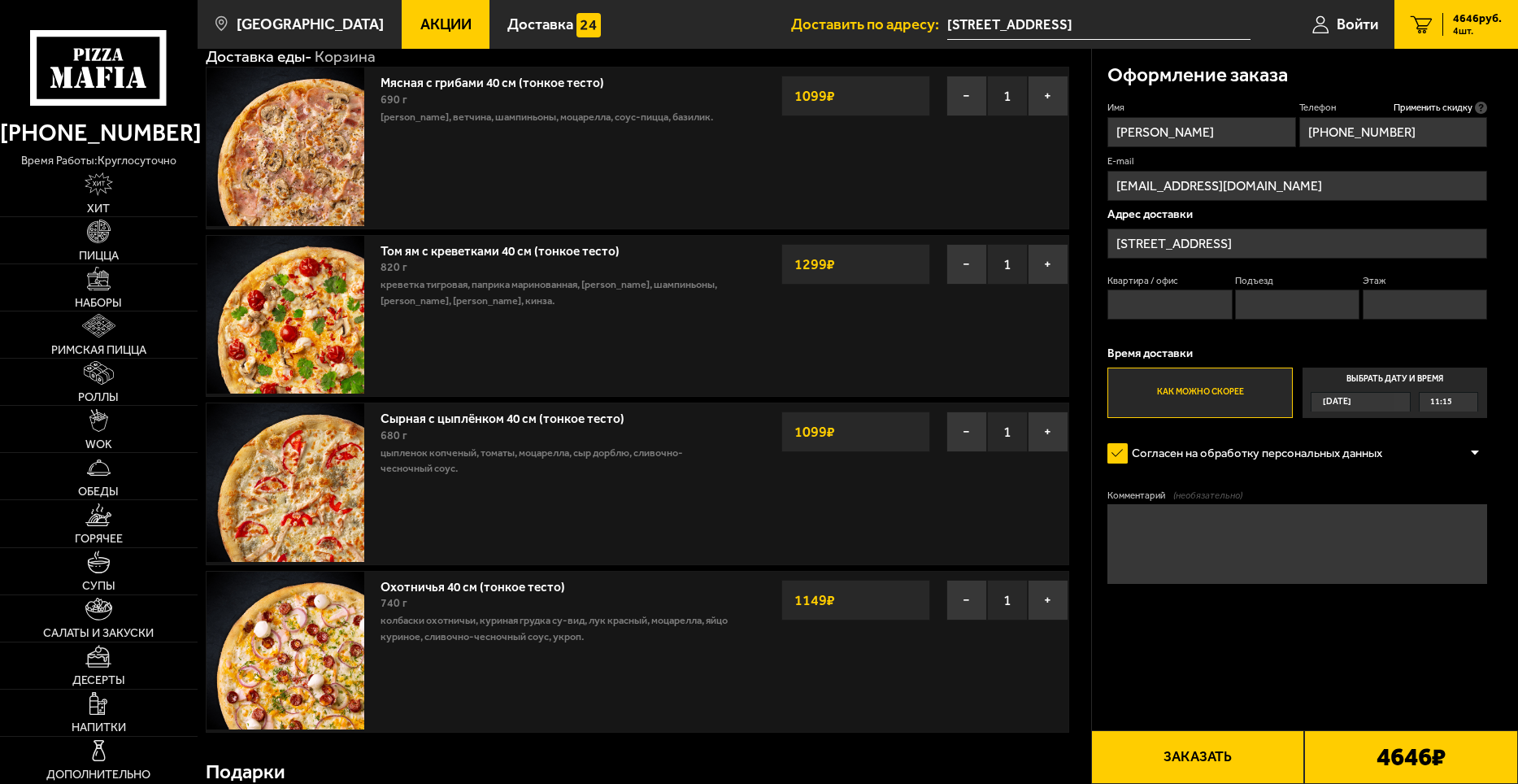
click at [1443, 404] on span "11:15" at bounding box center [1442, 401] width 22 height 18
click at [0, 0] on input "Выбрать дату и время [DATE] 11:15" at bounding box center [0, 0] width 0 height 0
click at [1469, 406] on div "11:15" at bounding box center [1448, 401] width 58 height 18
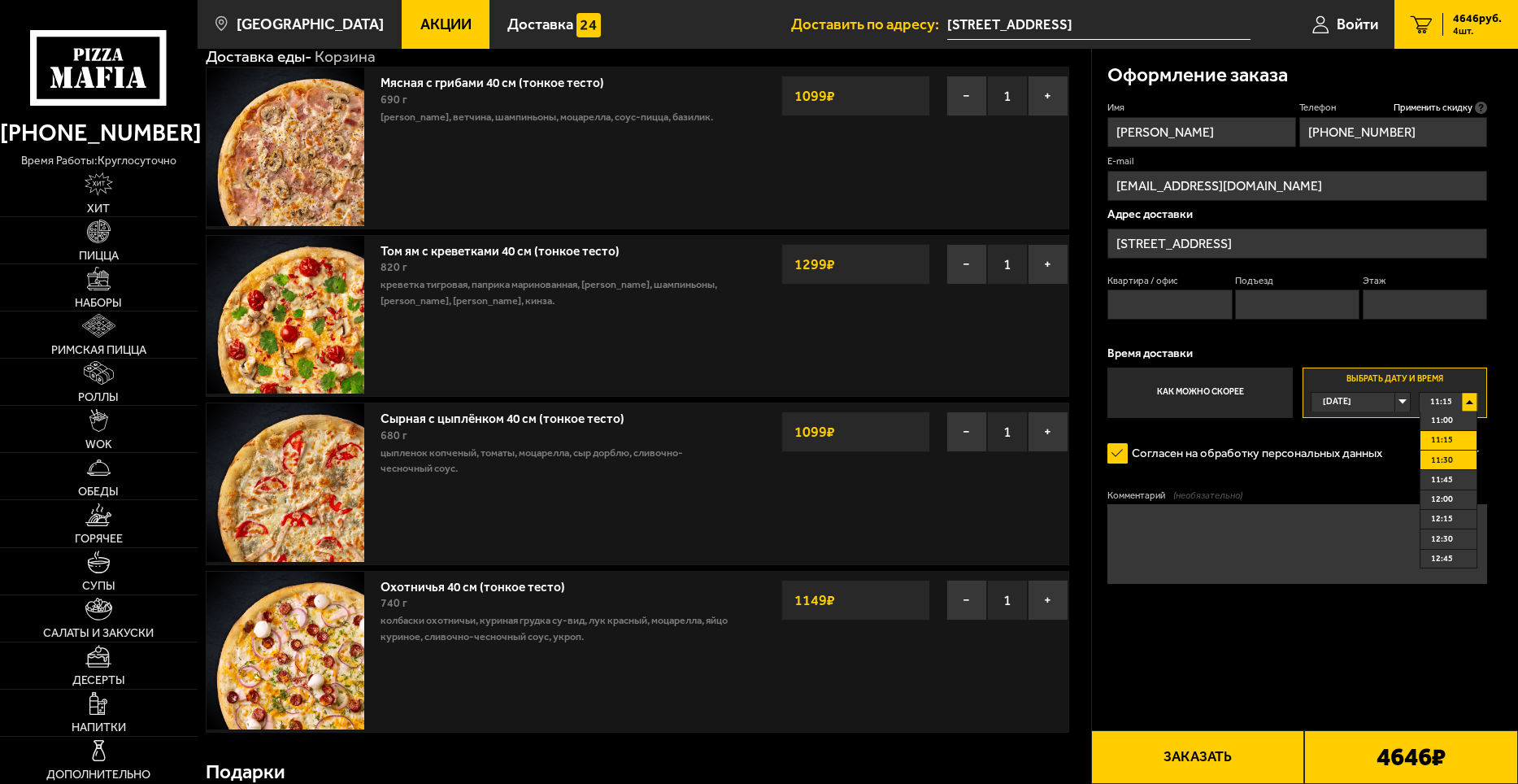
click at [1448, 456] on span "11:30" at bounding box center [1443, 459] width 22 height 18
click at [1168, 523] on textarea "Комментарий (необязательно)" at bounding box center [1297, 543] width 380 height 79
type textarea "G"
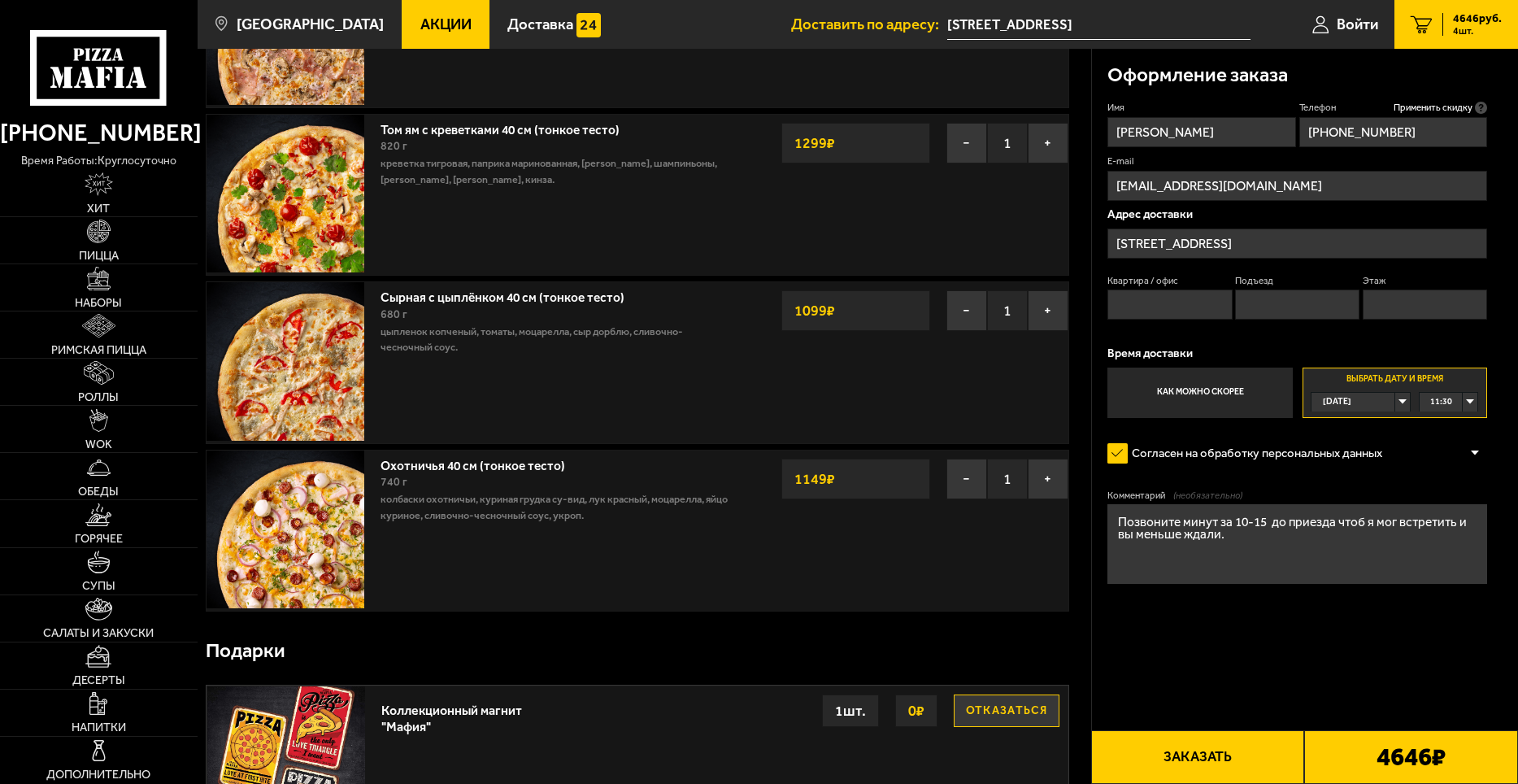
scroll to position [407, 0]
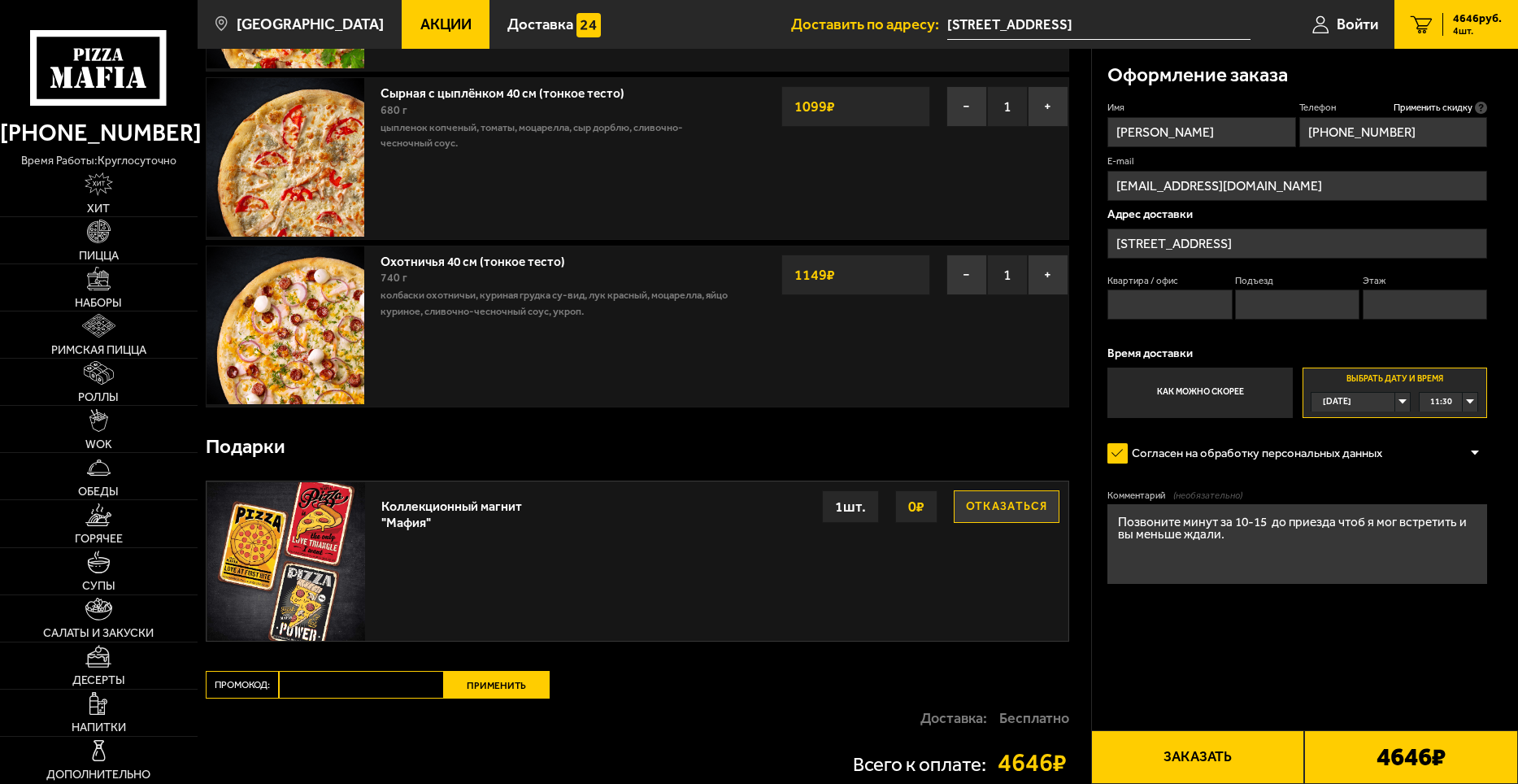
type textarea "Позвоните минут за 10-15 до приезда чтоб я мог встретить и вы меньше ждали."
click at [1472, 451] on div at bounding box center [1475, 453] width 24 height 13
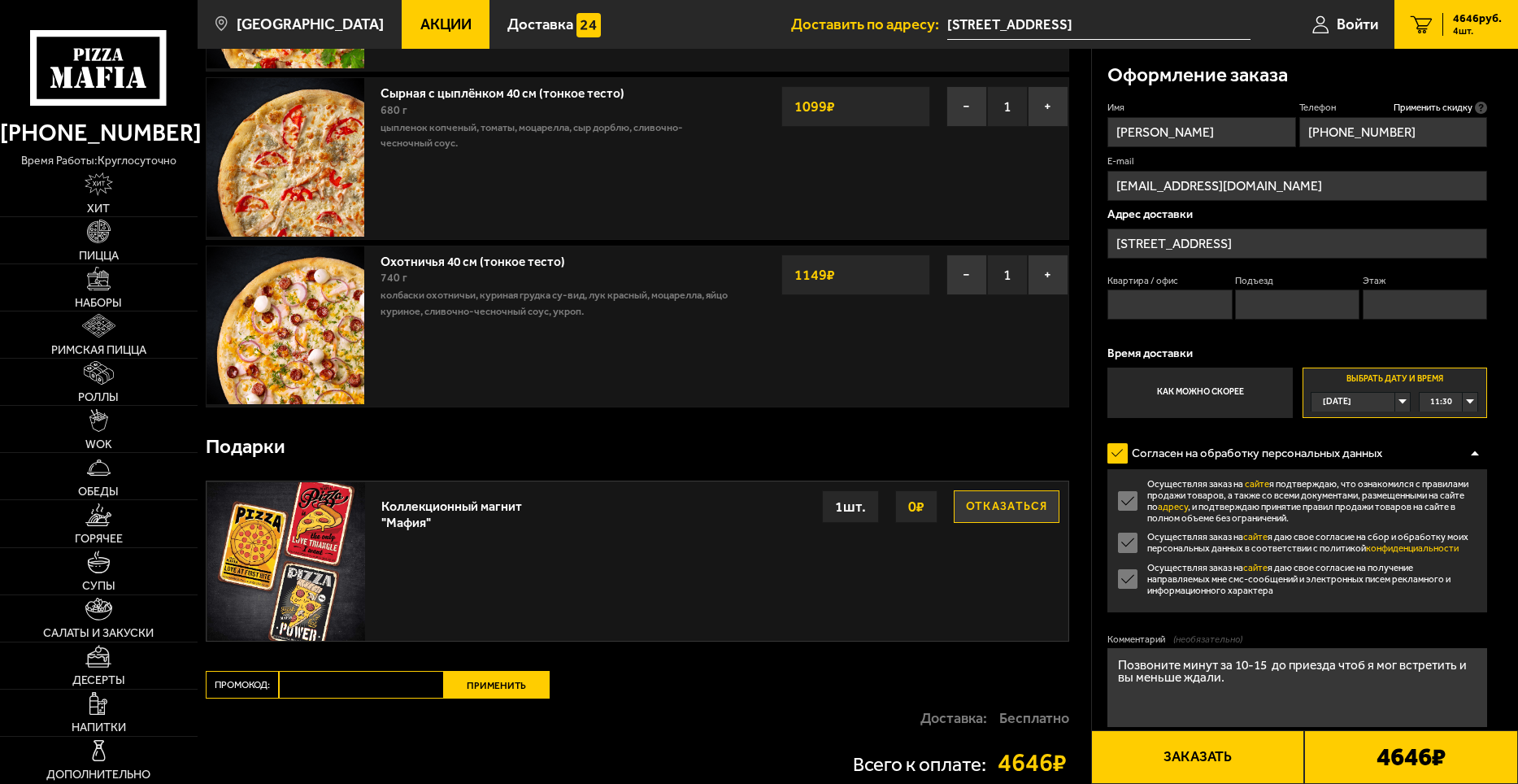
click at [1126, 576] on label "Осуществляя заказ на сайте я даю свое согласие на получение направляемых мне см…" at bounding box center [1297, 579] width 380 height 34
click at [0, 0] on input "Осуществляя заказ на сайте я даю свое согласие на получение направляемых мне см…" at bounding box center [0, 0] width 0 height 0
click at [1474, 454] on div at bounding box center [1475, 453] width 24 height 13
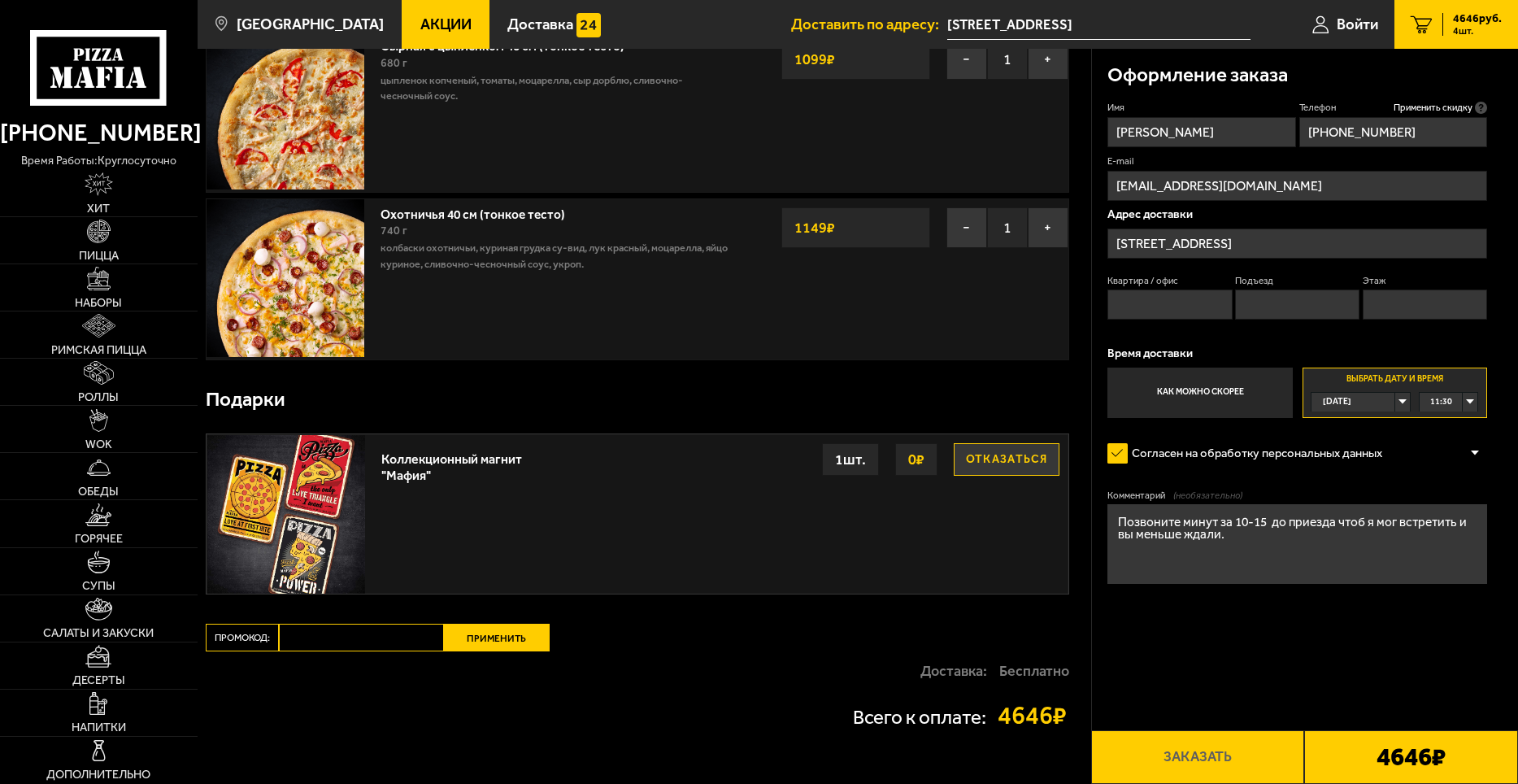
scroll to position [249, 0]
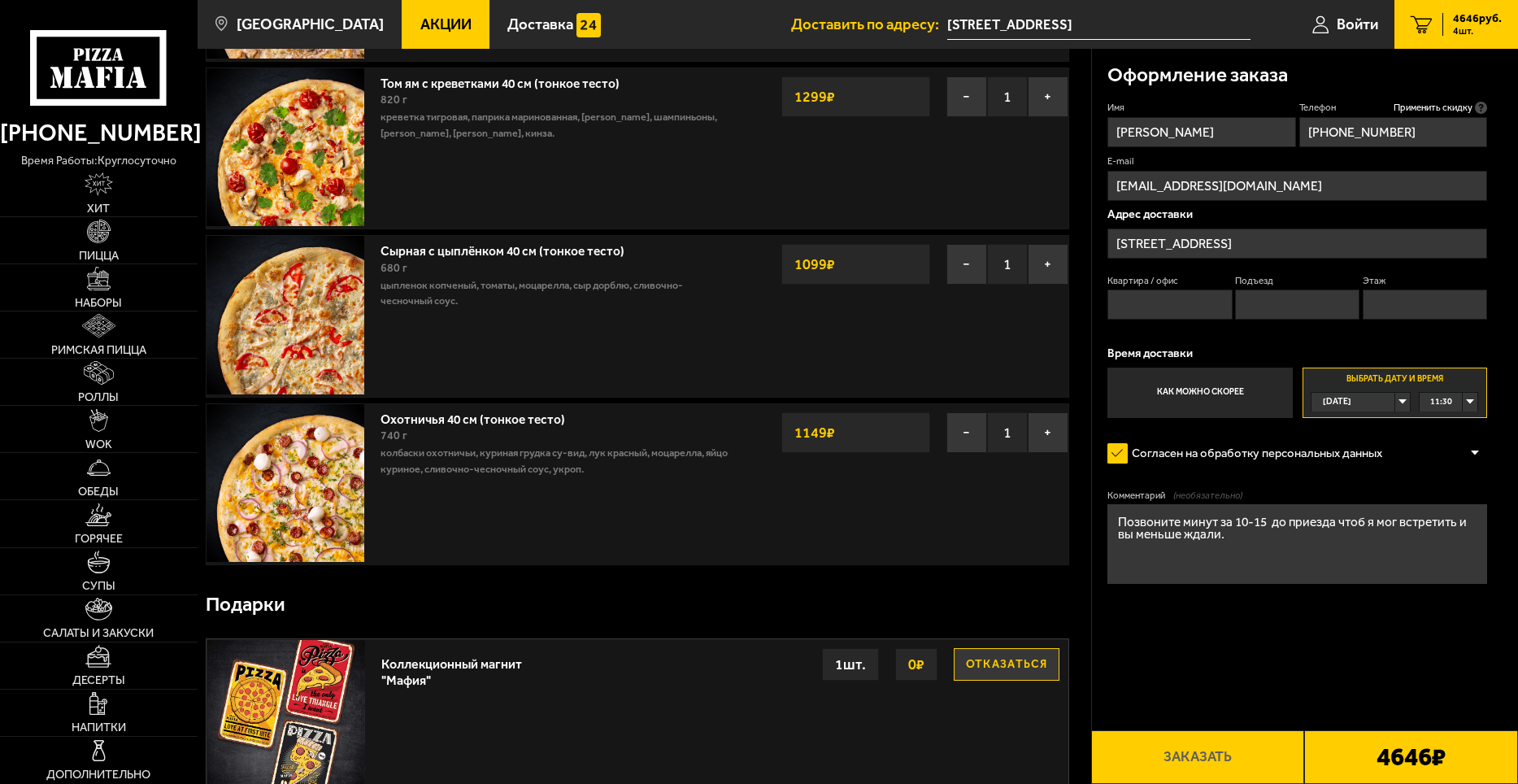
click at [1167, 304] on input "Квартира / офис" at bounding box center [1170, 304] width 124 height 30
type input "1"
click at [1285, 302] on input "Подъезд" at bounding box center [1297, 304] width 124 height 30
type input "1"
click at [1403, 306] on input "Этаж" at bounding box center [1425, 304] width 124 height 30
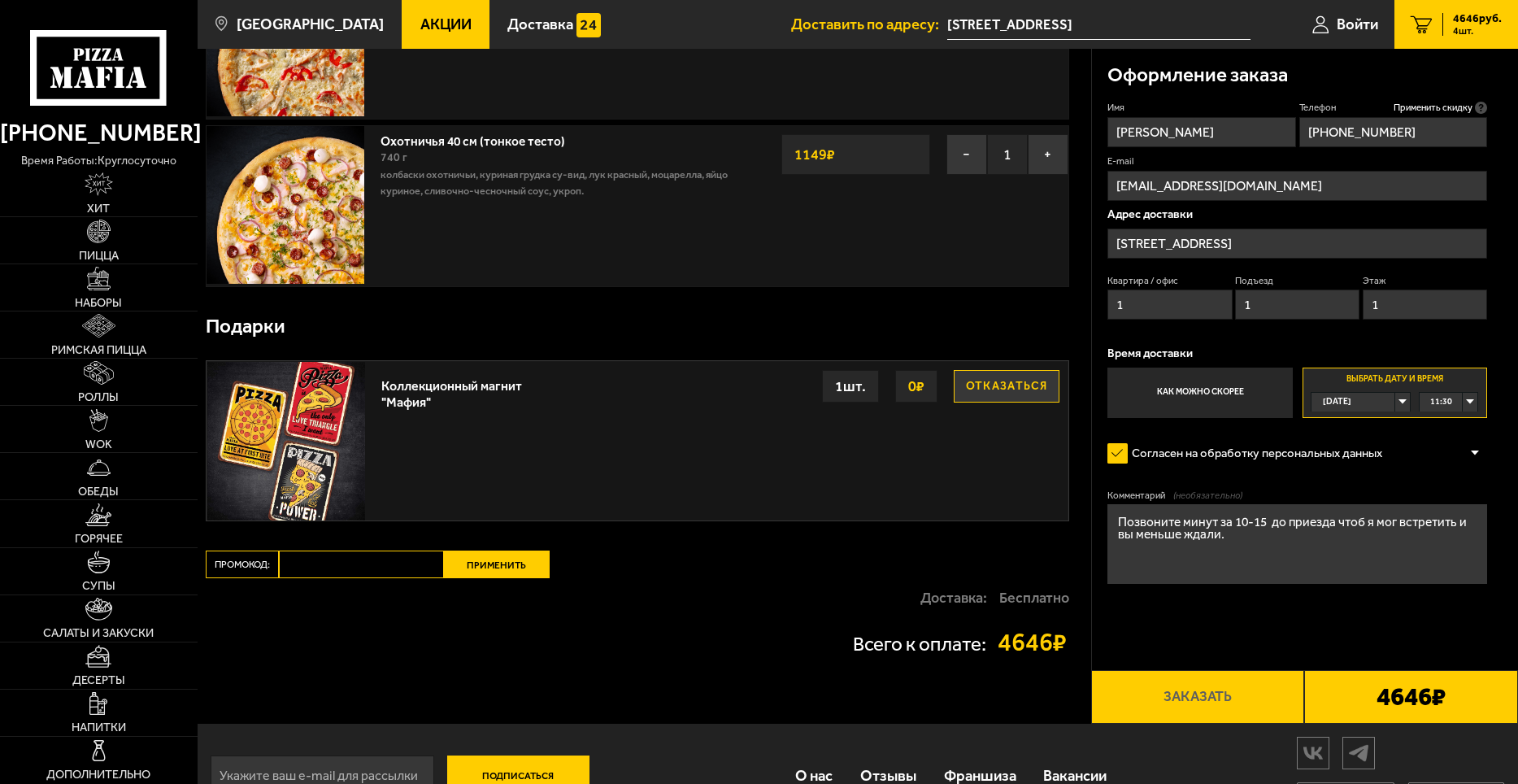
scroll to position [574, 0]
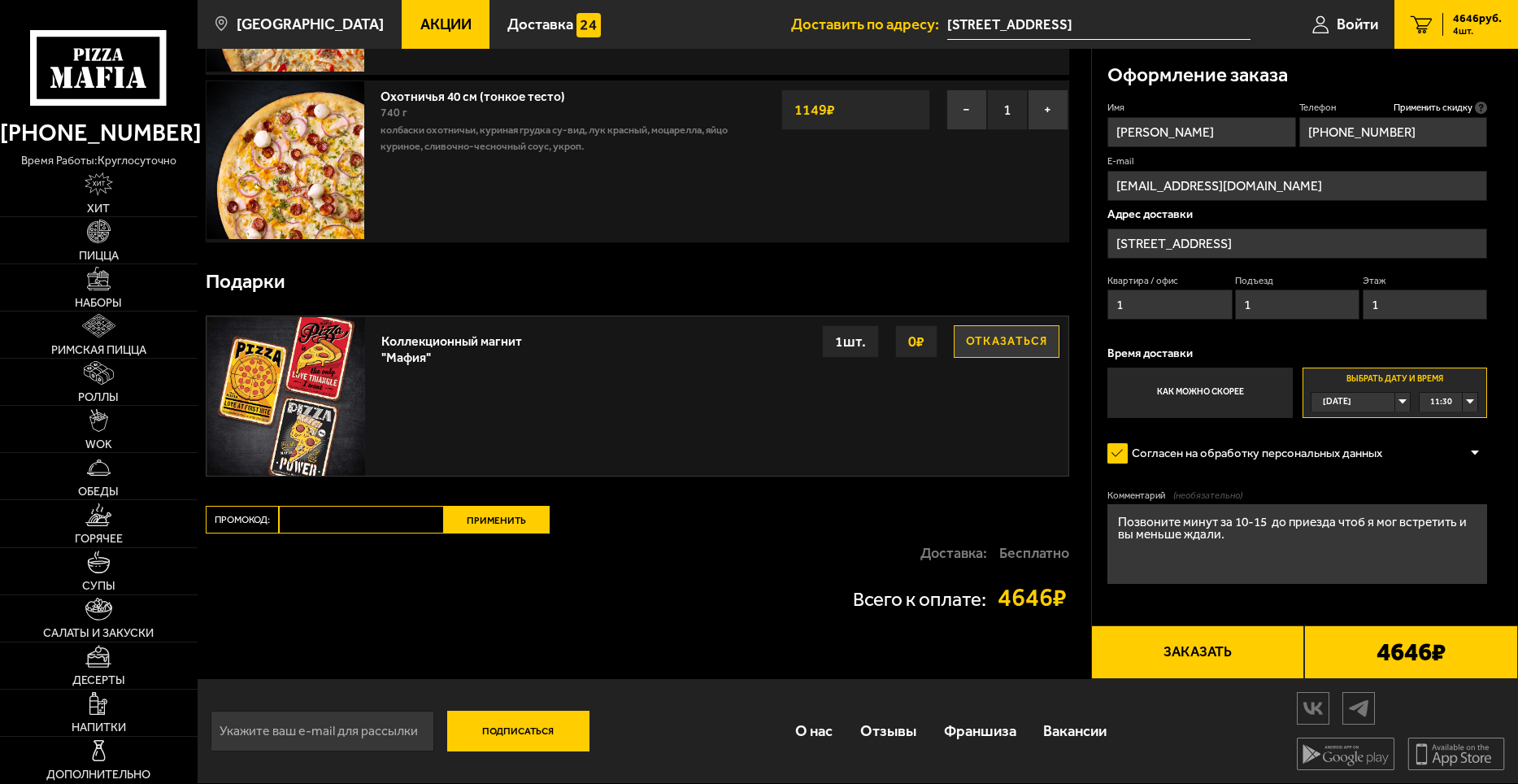
type input "1"
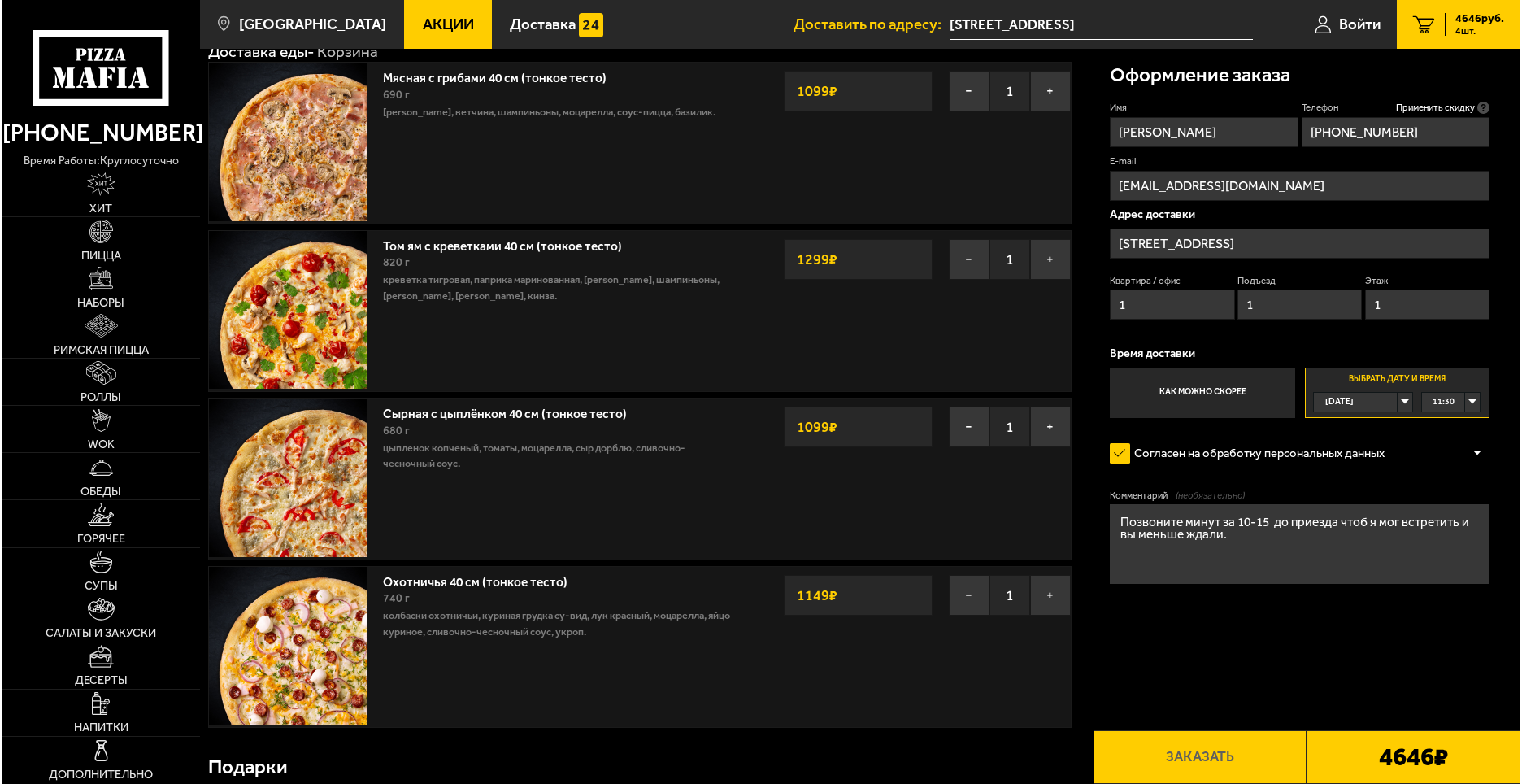
scroll to position [0, 0]
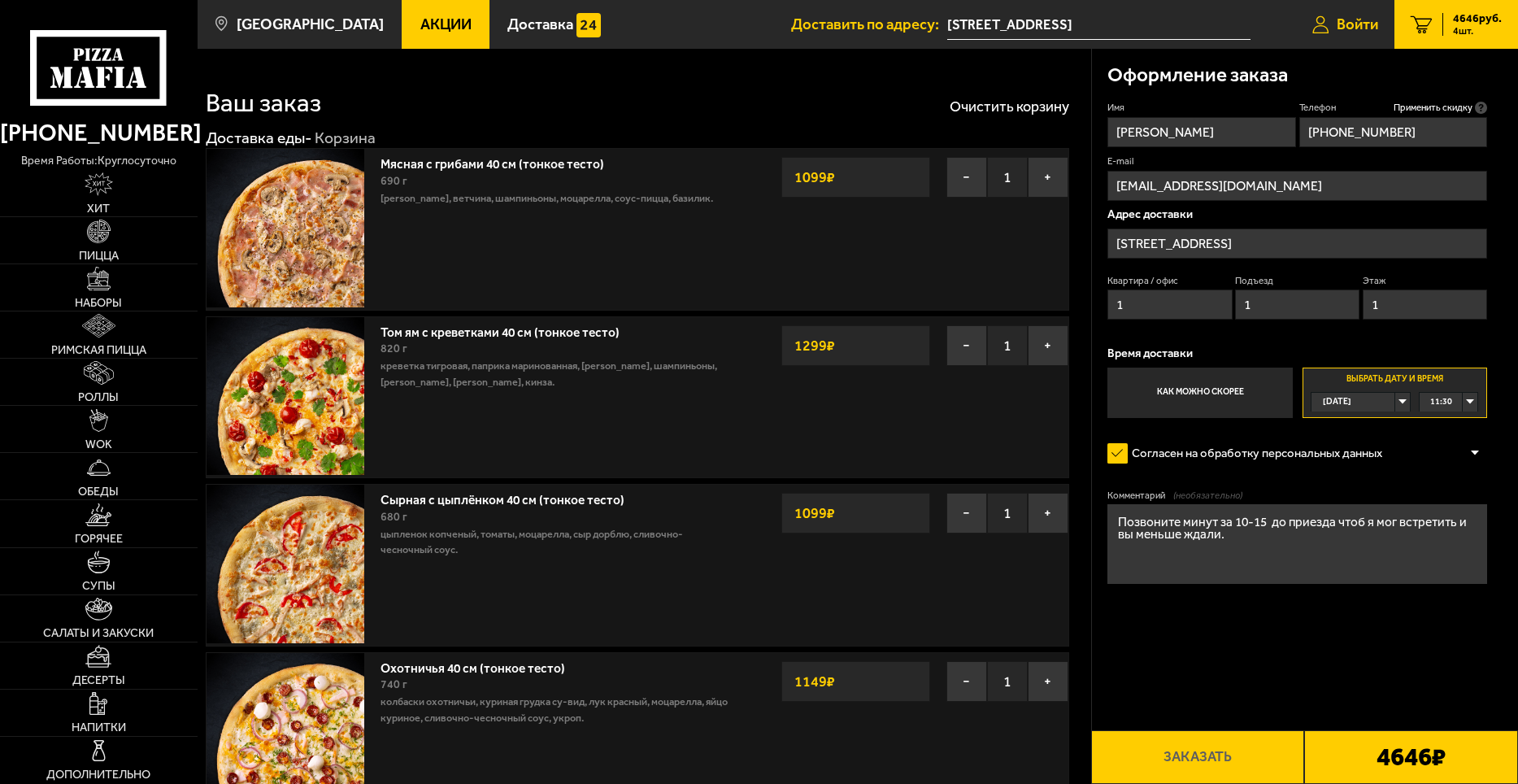
click at [1354, 28] on span "Войти" at bounding box center [1357, 24] width 41 height 15
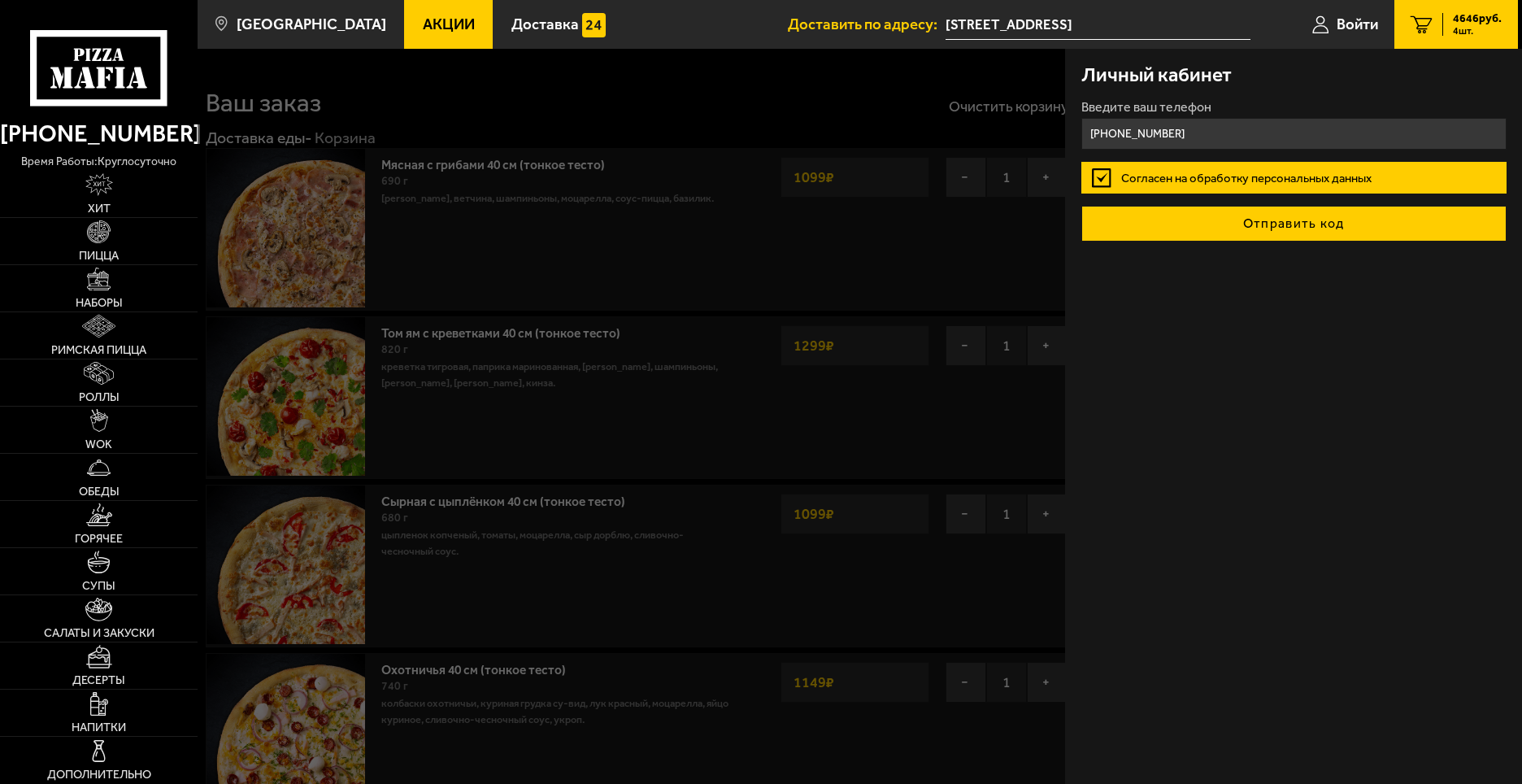
type input "[PHONE_NUMBER]"
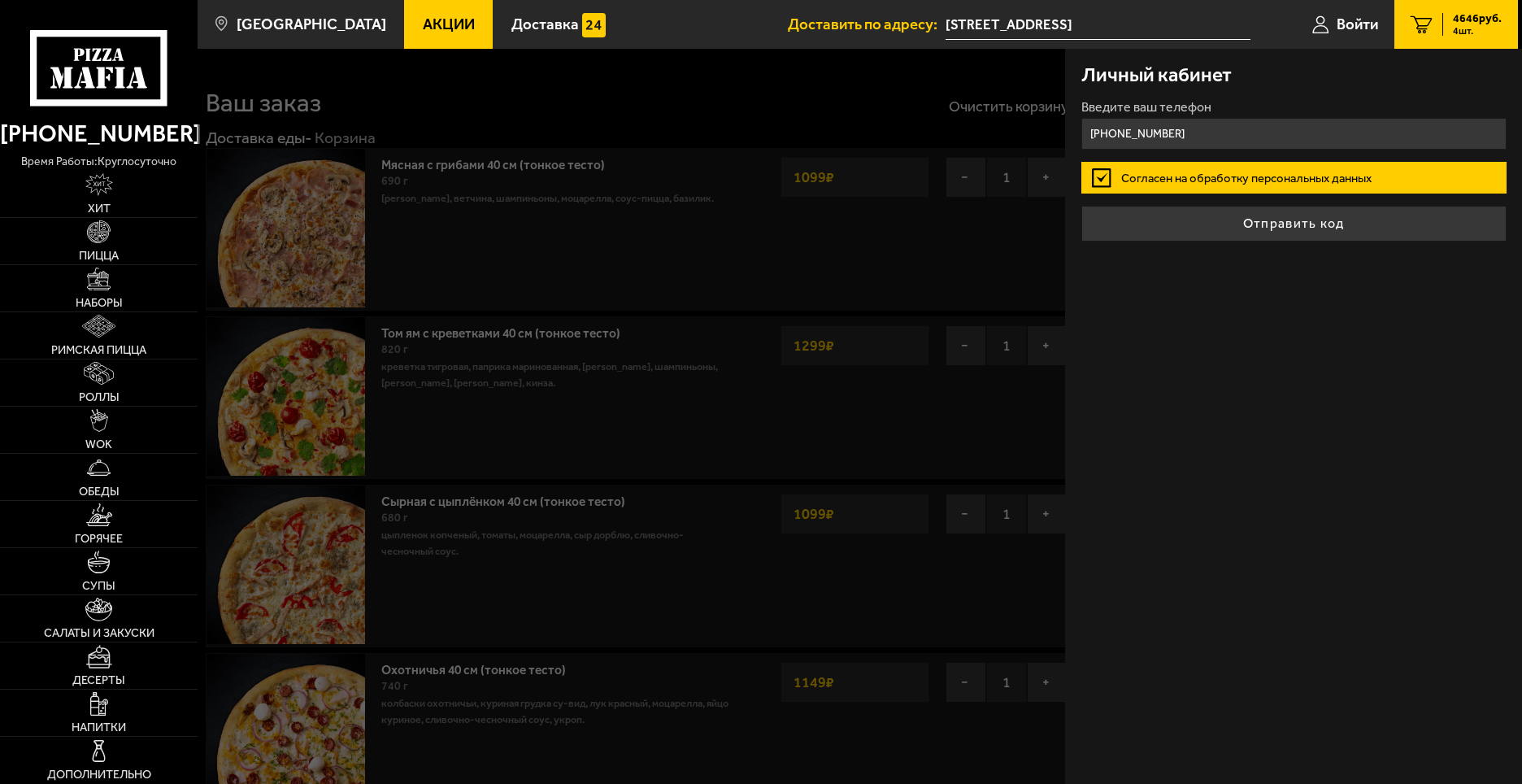
drag, startPoint x: 1285, startPoint y: 224, endPoint x: 1325, endPoint y: 184, distance: 56.6
click at [1286, 224] on button "Отправить код" at bounding box center [1294, 223] width 425 height 36
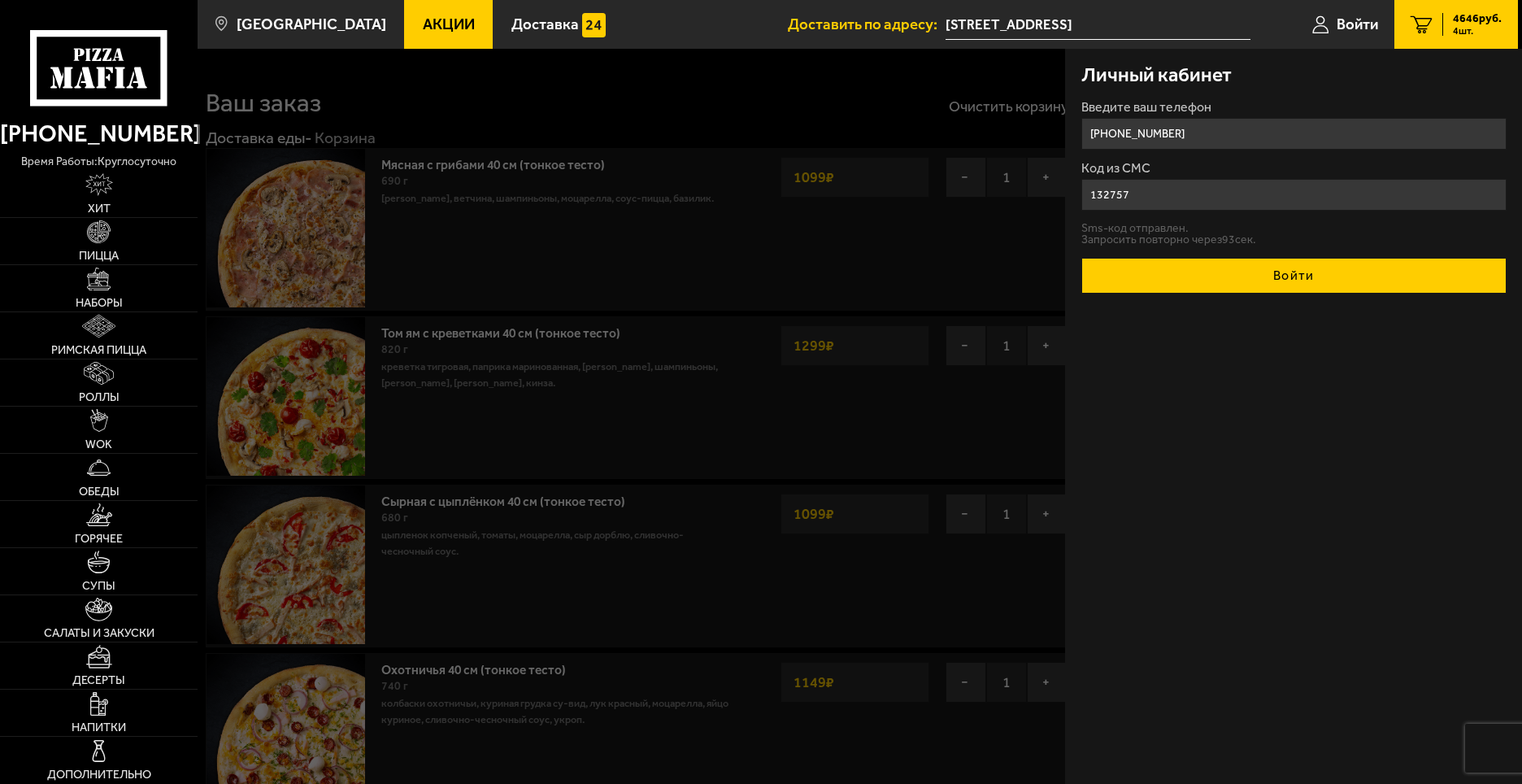
type input "132757"
click at [1294, 285] on button "Войти" at bounding box center [1294, 275] width 425 height 36
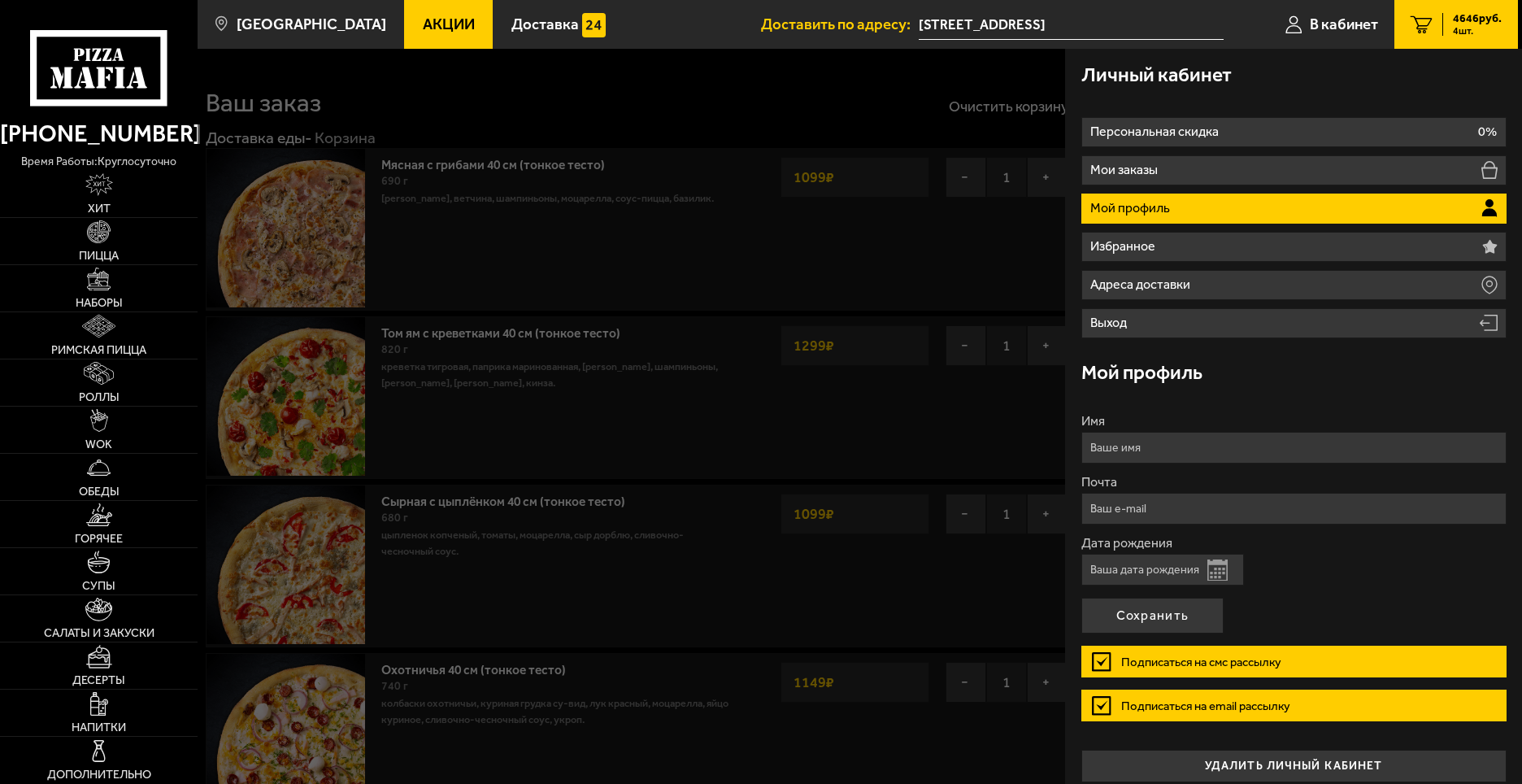
type input "[PHONE_NUMBER]"
click at [1191, 450] on input "Имя" at bounding box center [1294, 448] width 425 height 32
type input "[PERSON_NAME]"
click at [1161, 499] on input "Почта" at bounding box center [1294, 509] width 425 height 32
type input "[EMAIL_ADDRESS][DOMAIN_NAME]"
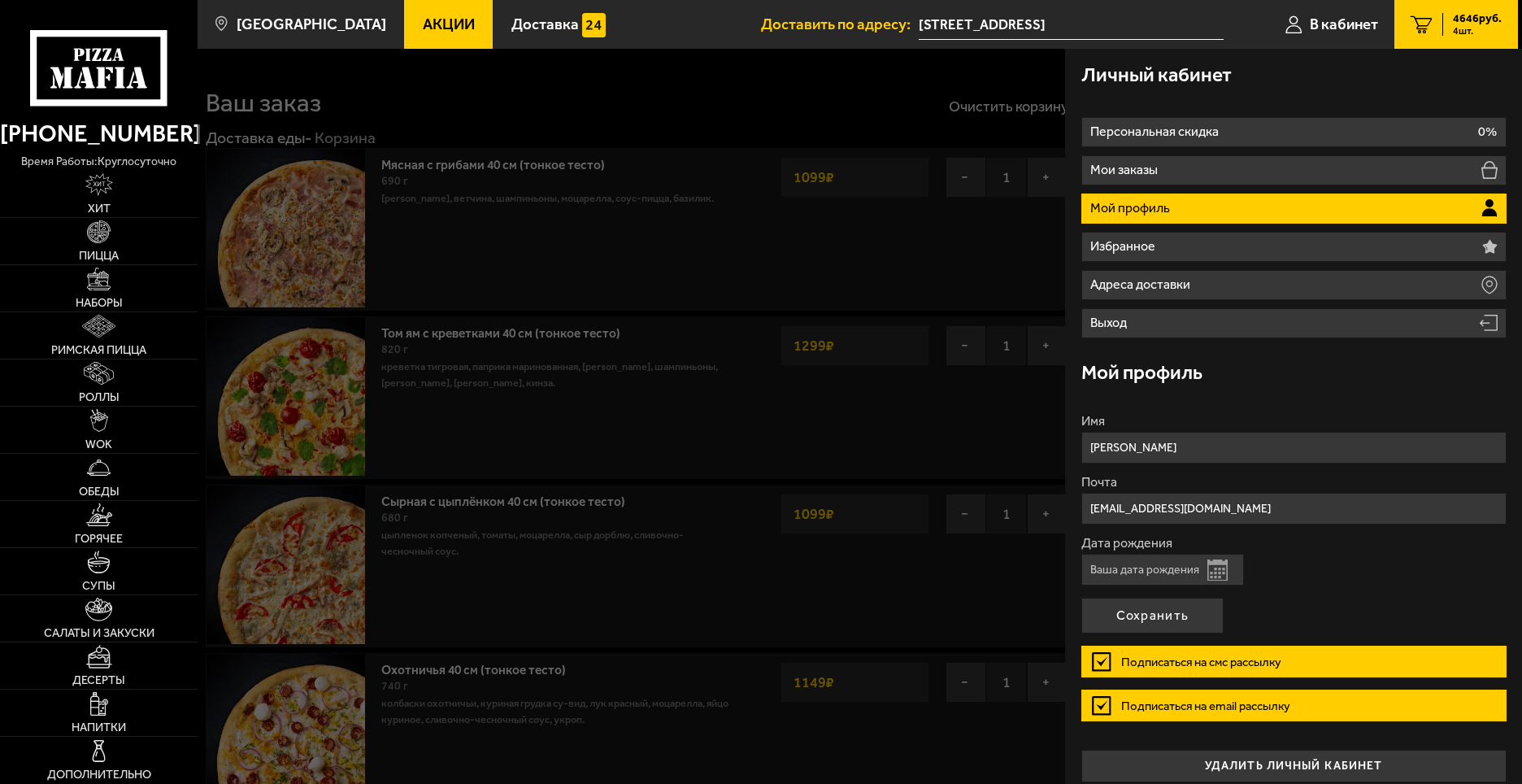
click at [1192, 569] on input "Дата рождения" at bounding box center [1163, 569] width 163 height 32
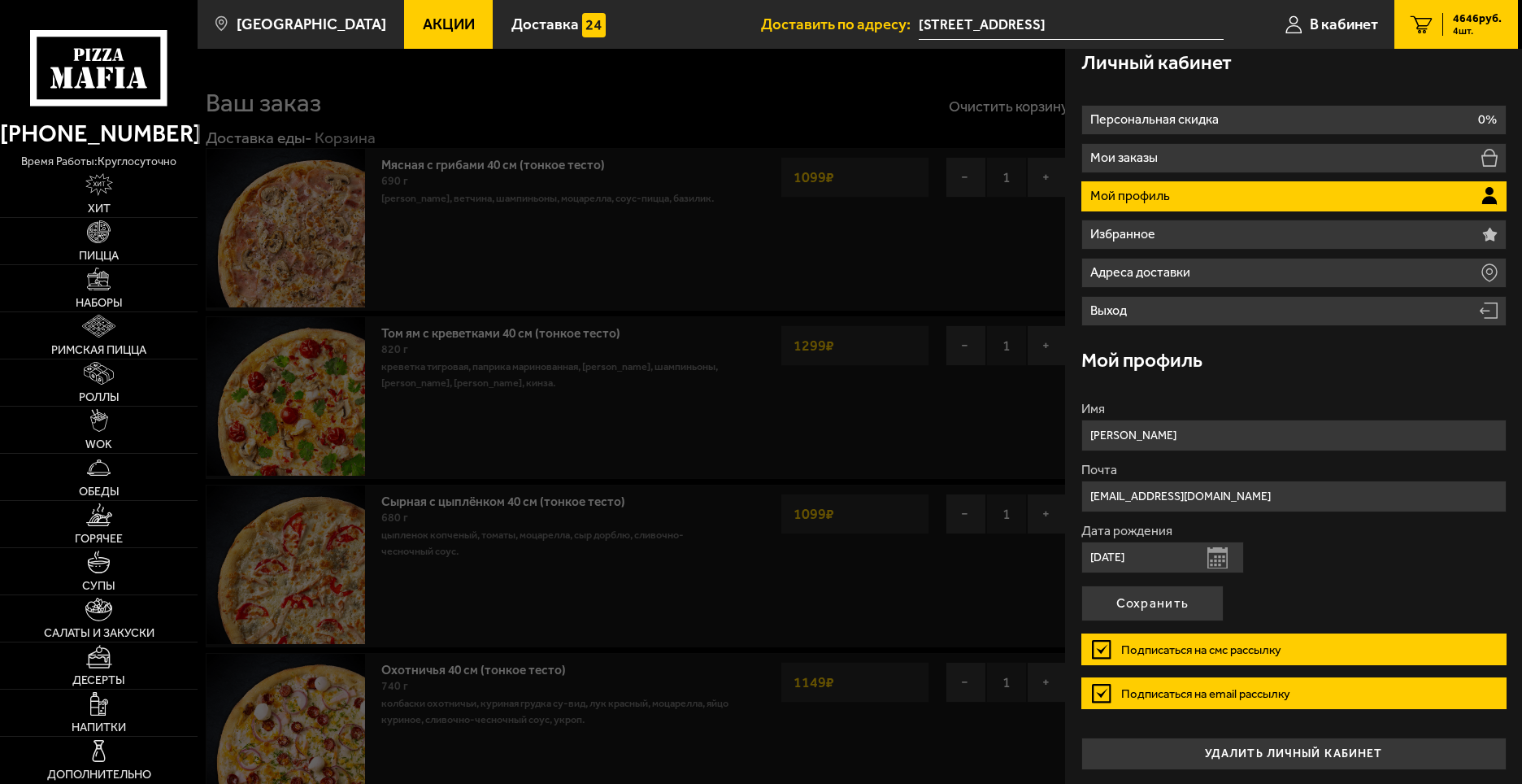
scroll to position [14, 0]
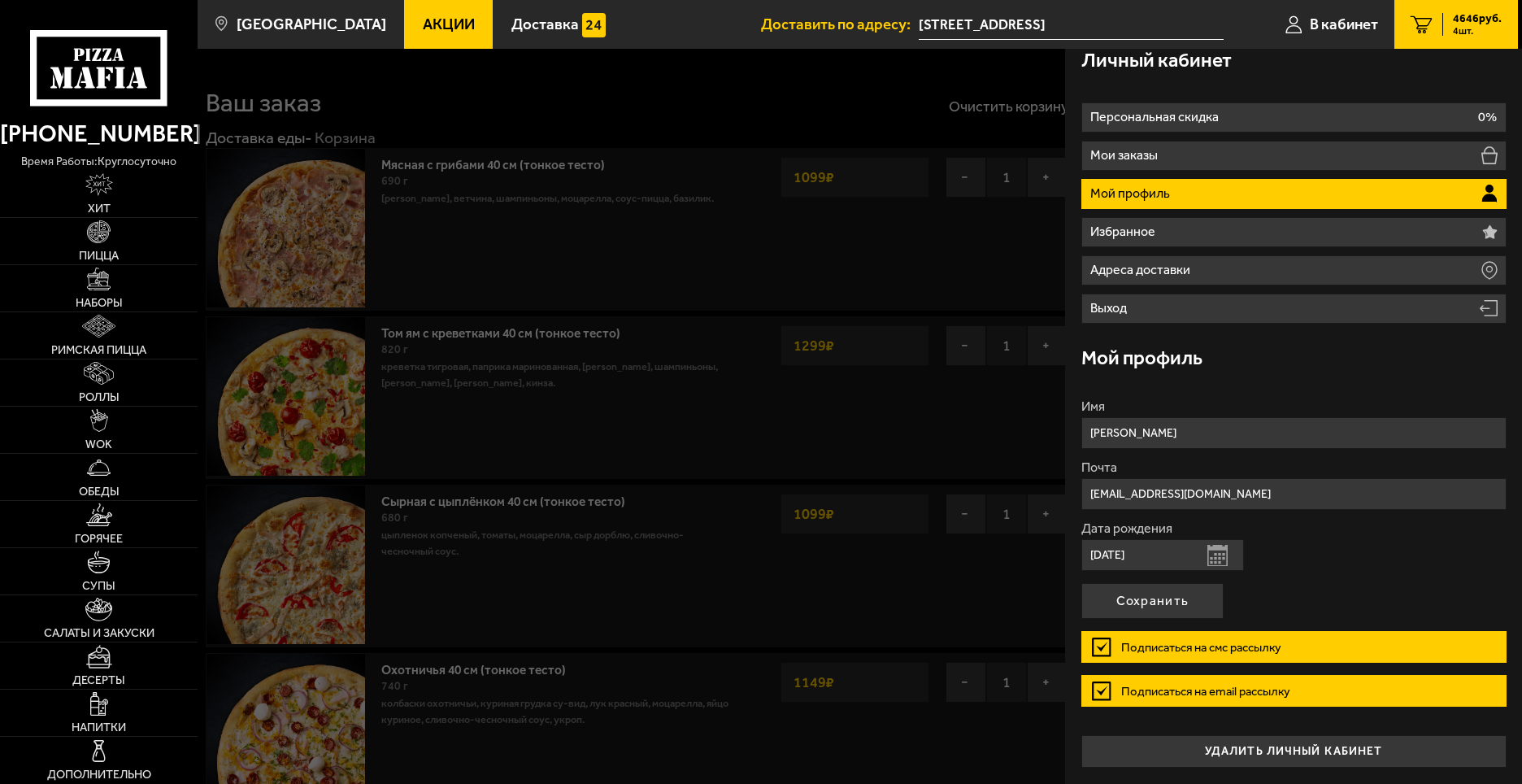
type input "[DATE]"
click at [1096, 641] on label "Подписаться на смс рассылку" at bounding box center [1294, 647] width 425 height 32
click at [0, 0] on input "Подписаться на смс рассылку" at bounding box center [0, 0] width 0 height 0
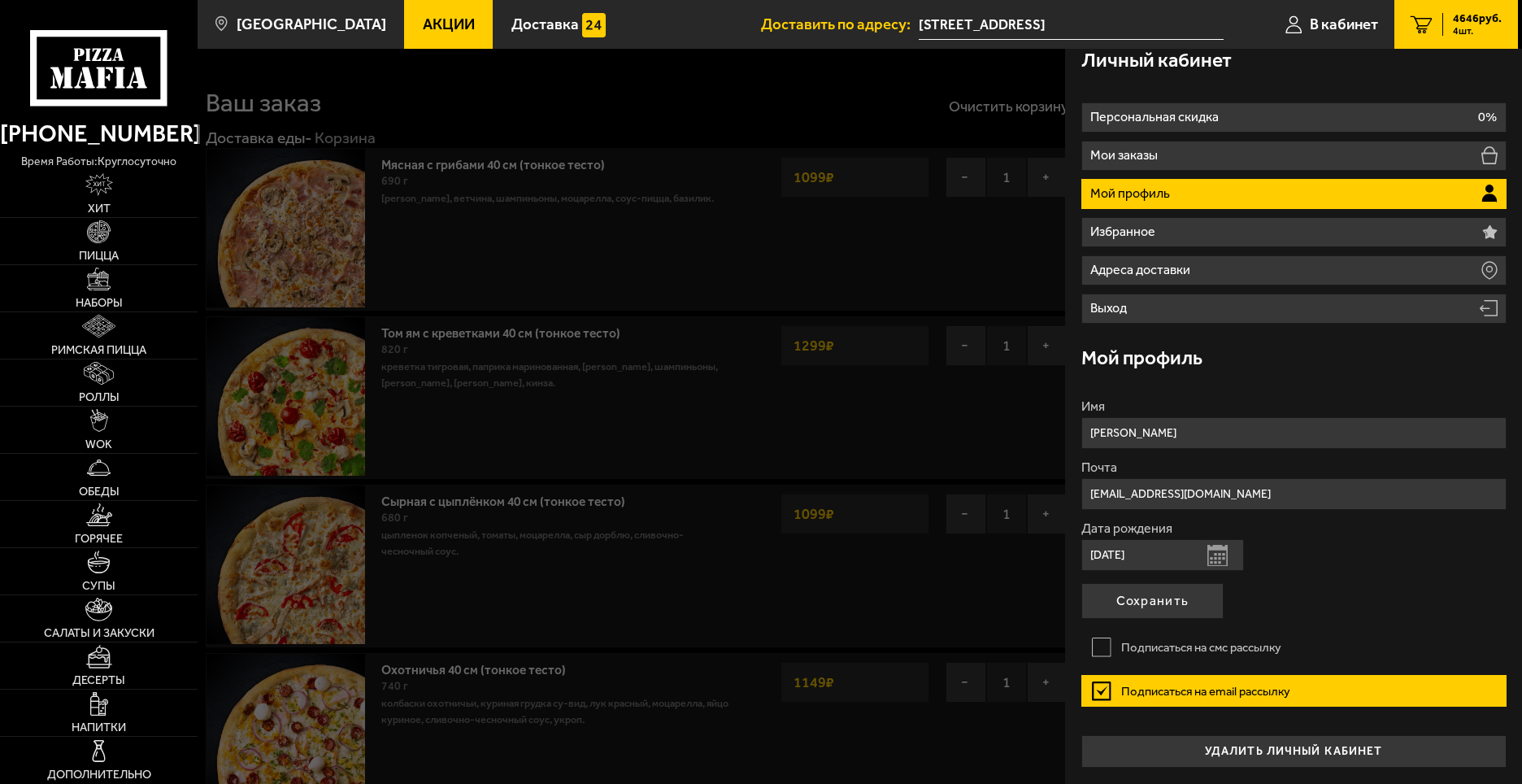
click at [1105, 693] on label "Подписаться на email рассылку" at bounding box center [1294, 691] width 425 height 32
click at [0, 0] on input "Подписаться на email рассылку" at bounding box center [0, 0] width 0 height 0
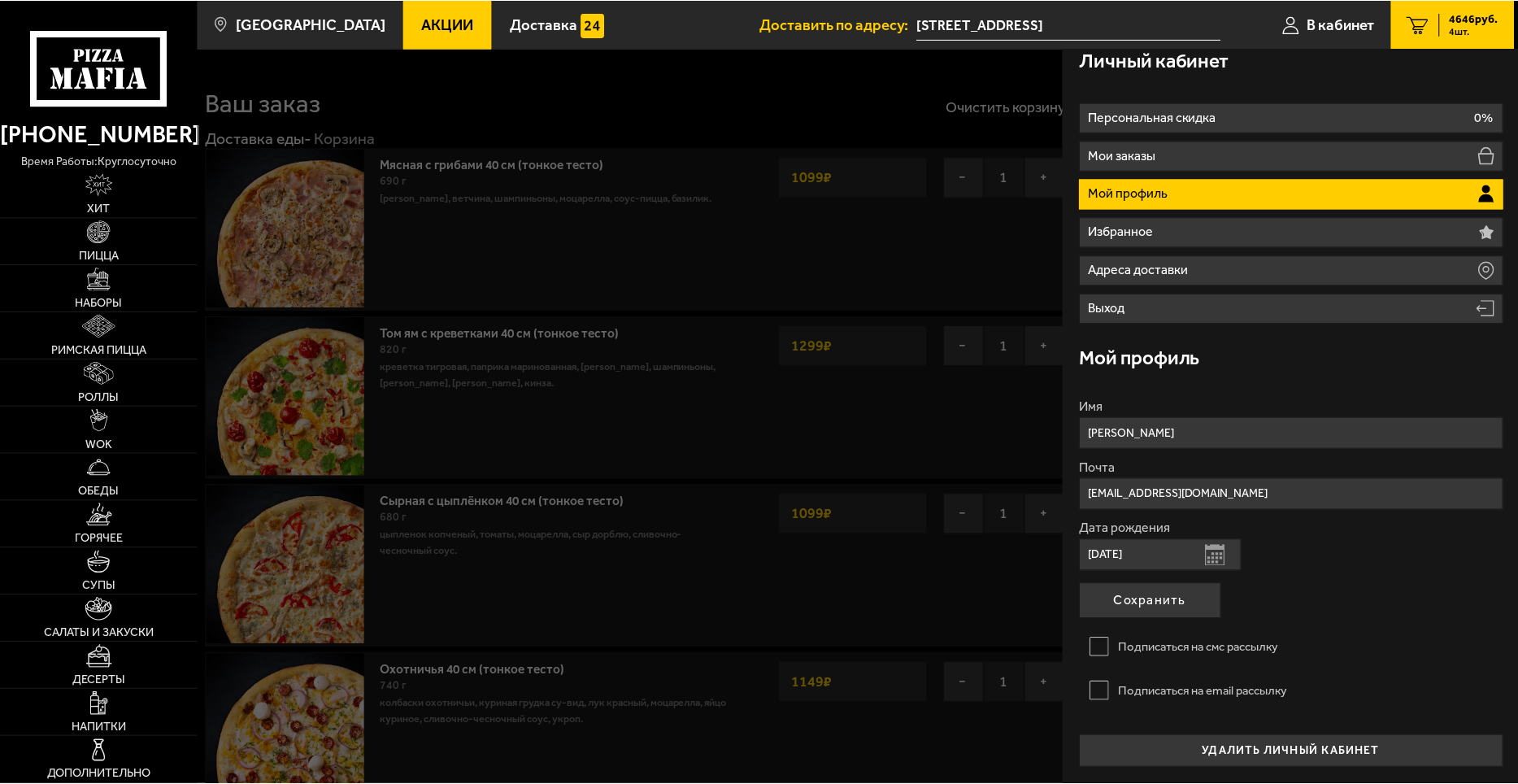
scroll to position [0, 0]
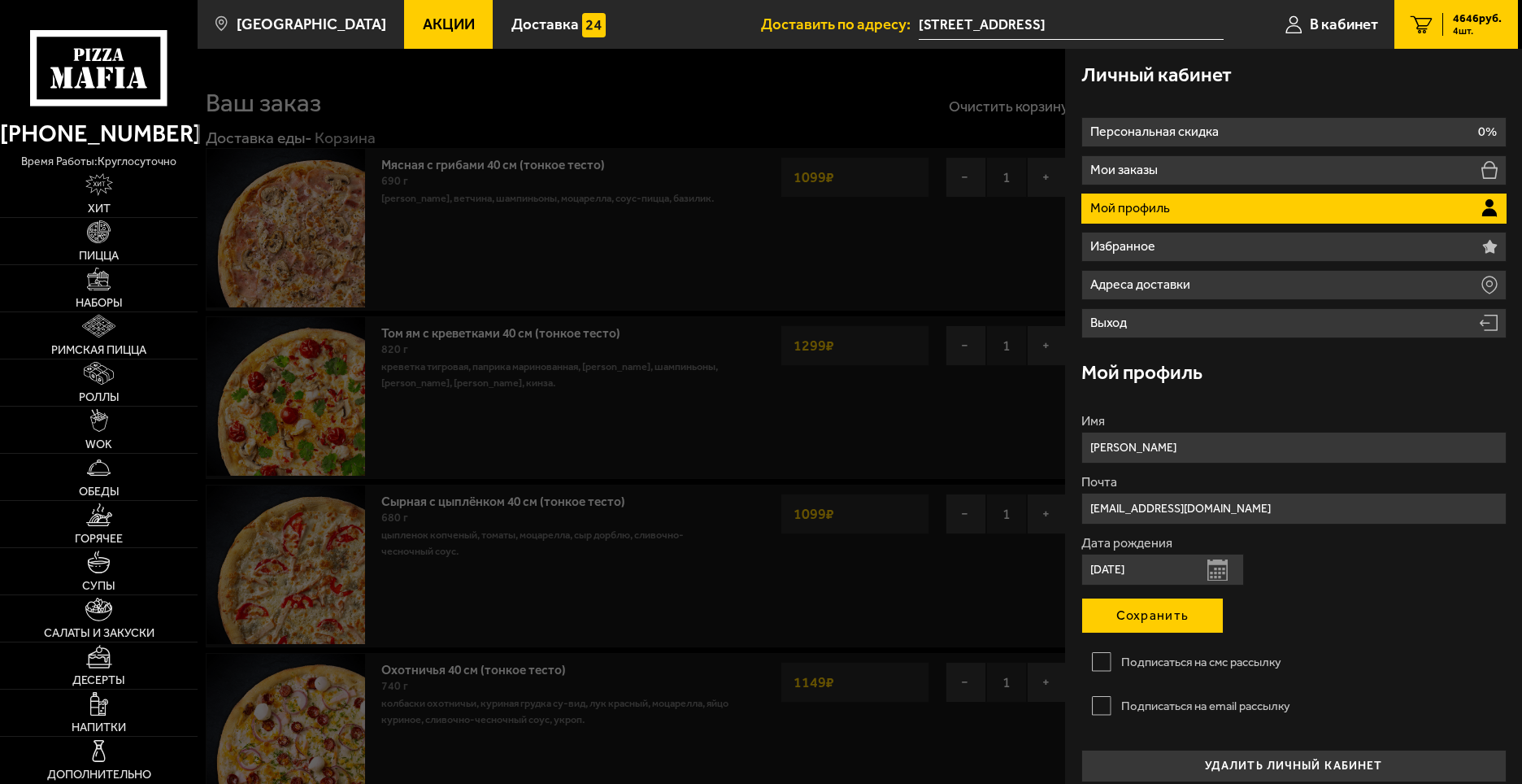
click at [1140, 619] on button "Сохранить" at bounding box center [1153, 615] width 143 height 36
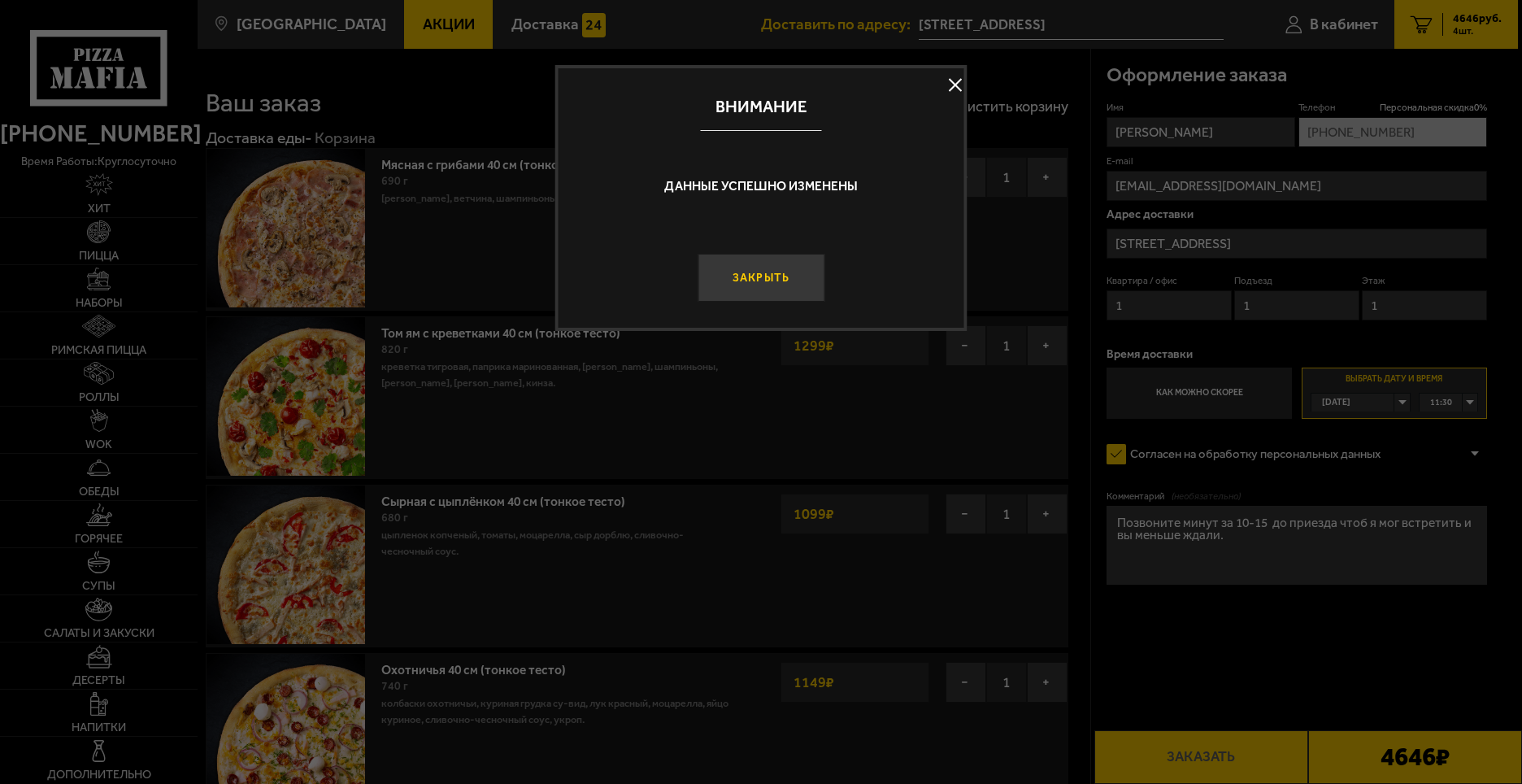
click at [734, 278] on button "Закрыть" at bounding box center [761, 278] width 127 height 48
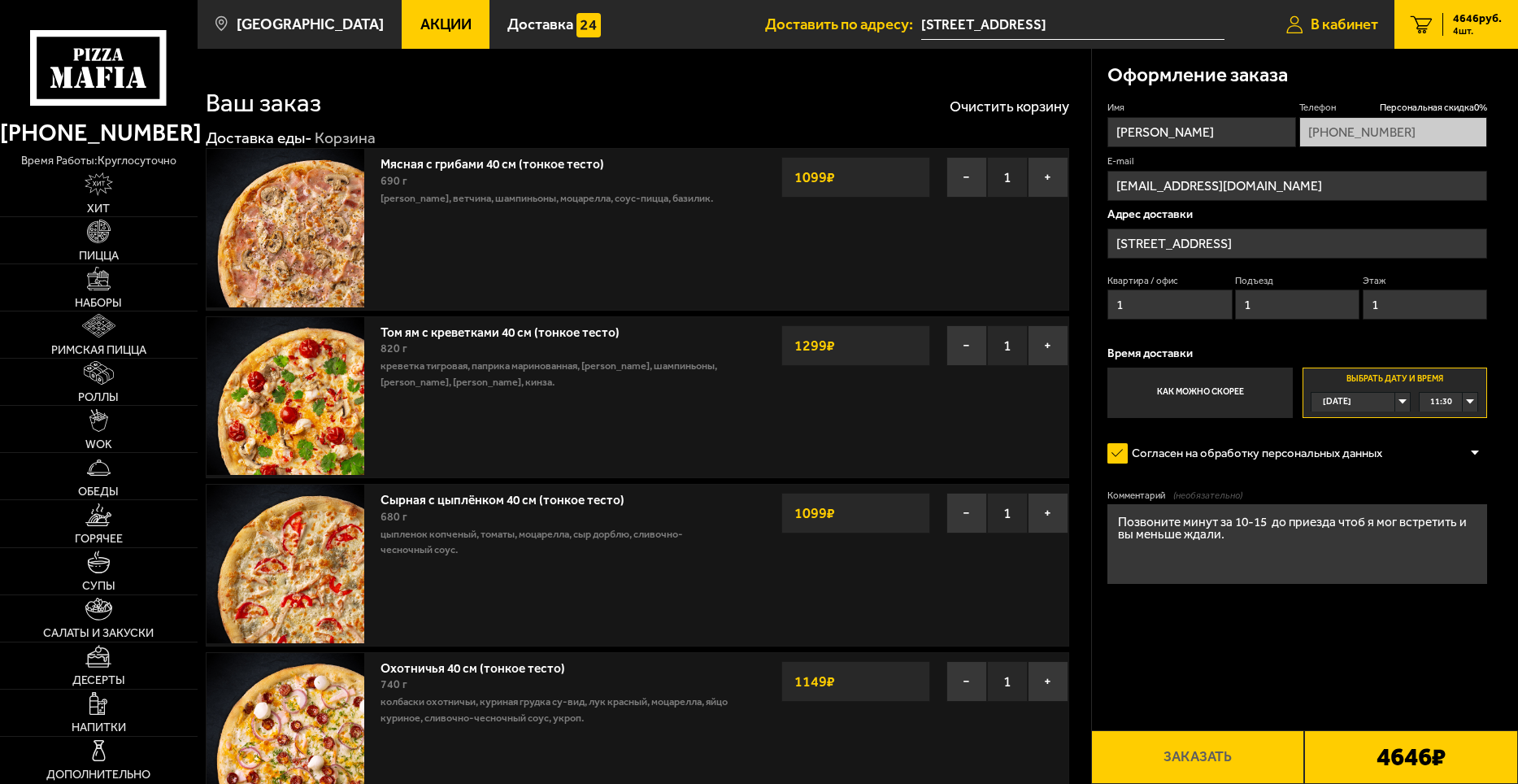
click at [1345, 26] on span "В кабинет" at bounding box center [1344, 24] width 67 height 15
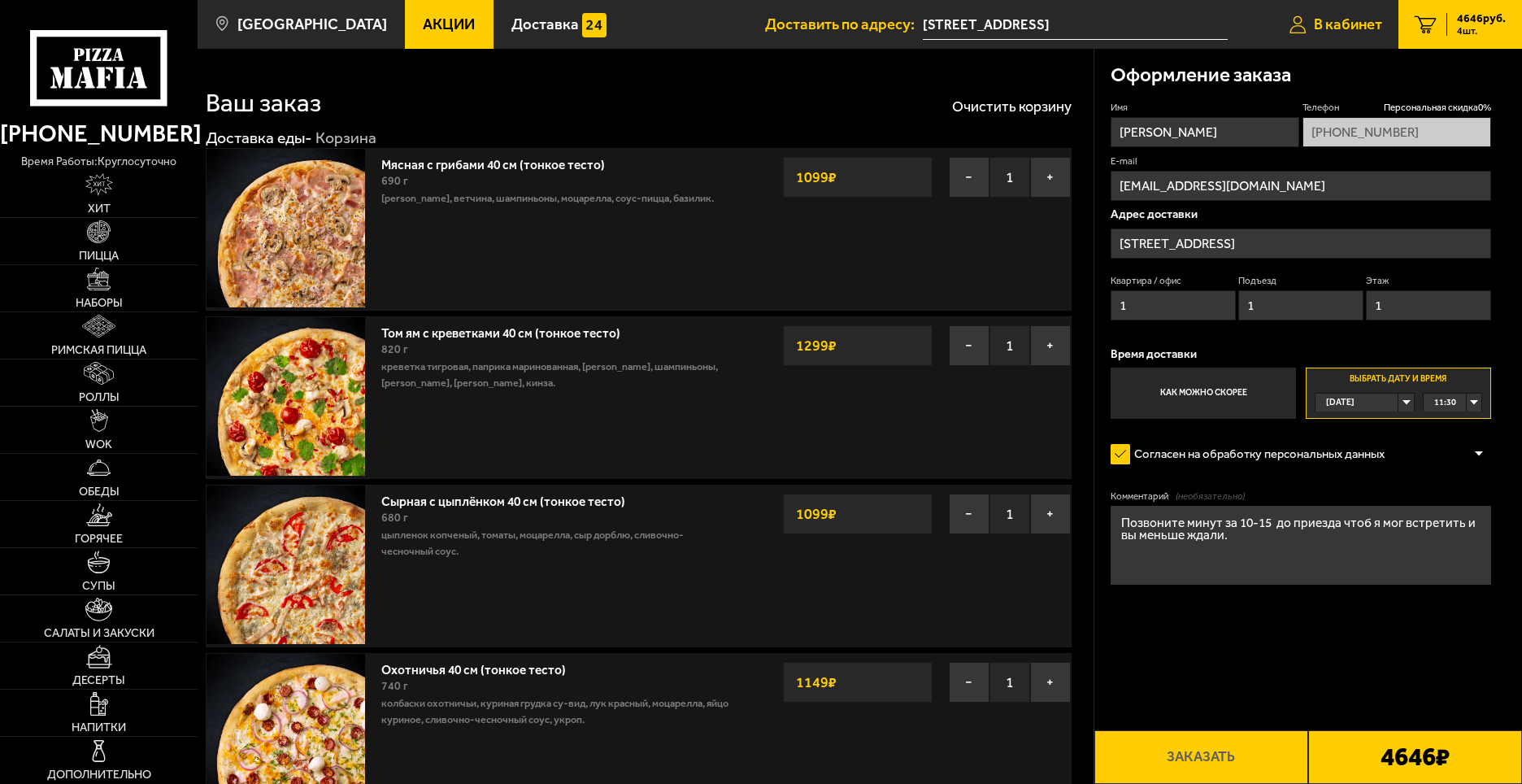
type input "[PHONE_NUMBER]"
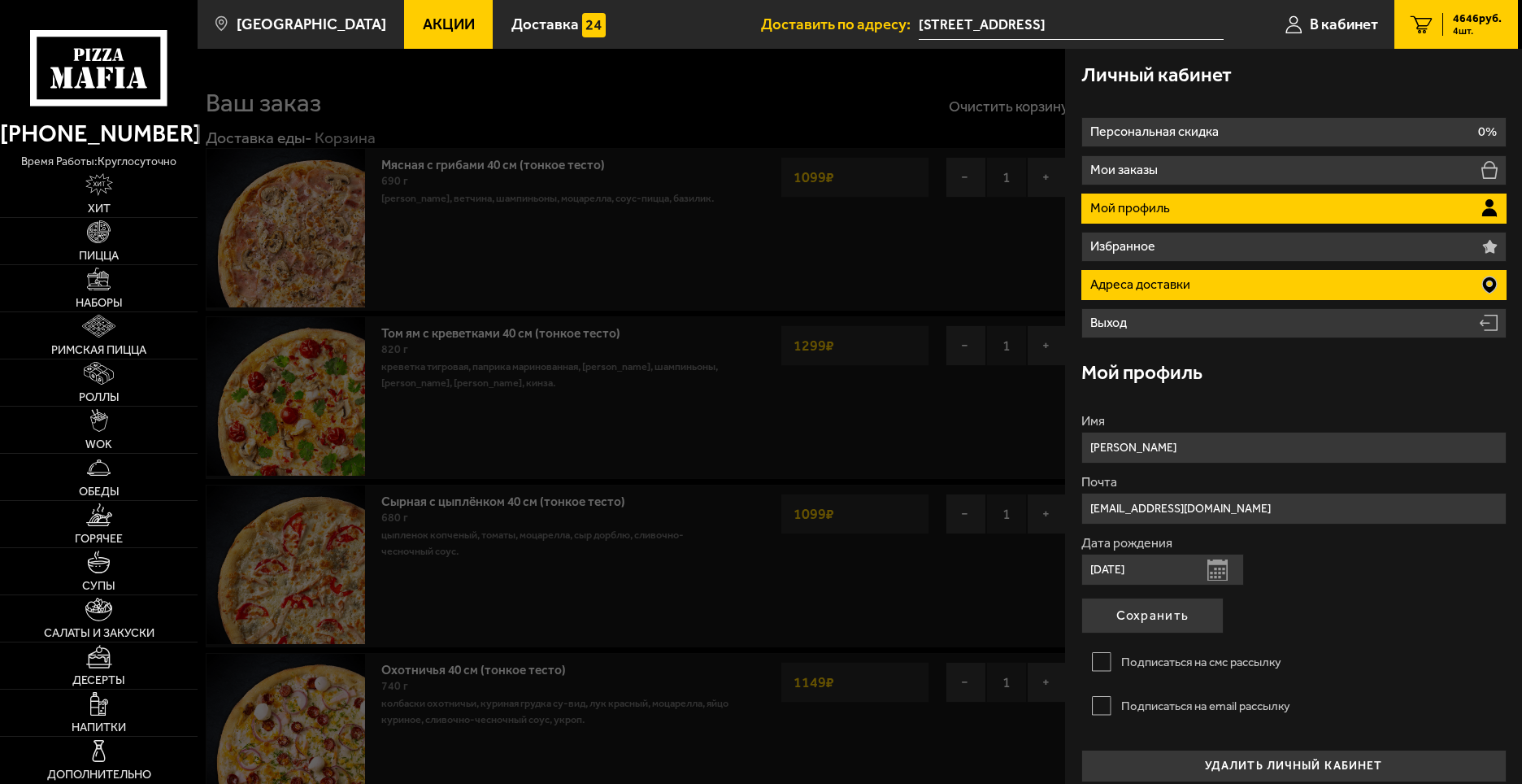
click at [1395, 278] on li "Адреса доставки" at bounding box center [1294, 285] width 425 height 30
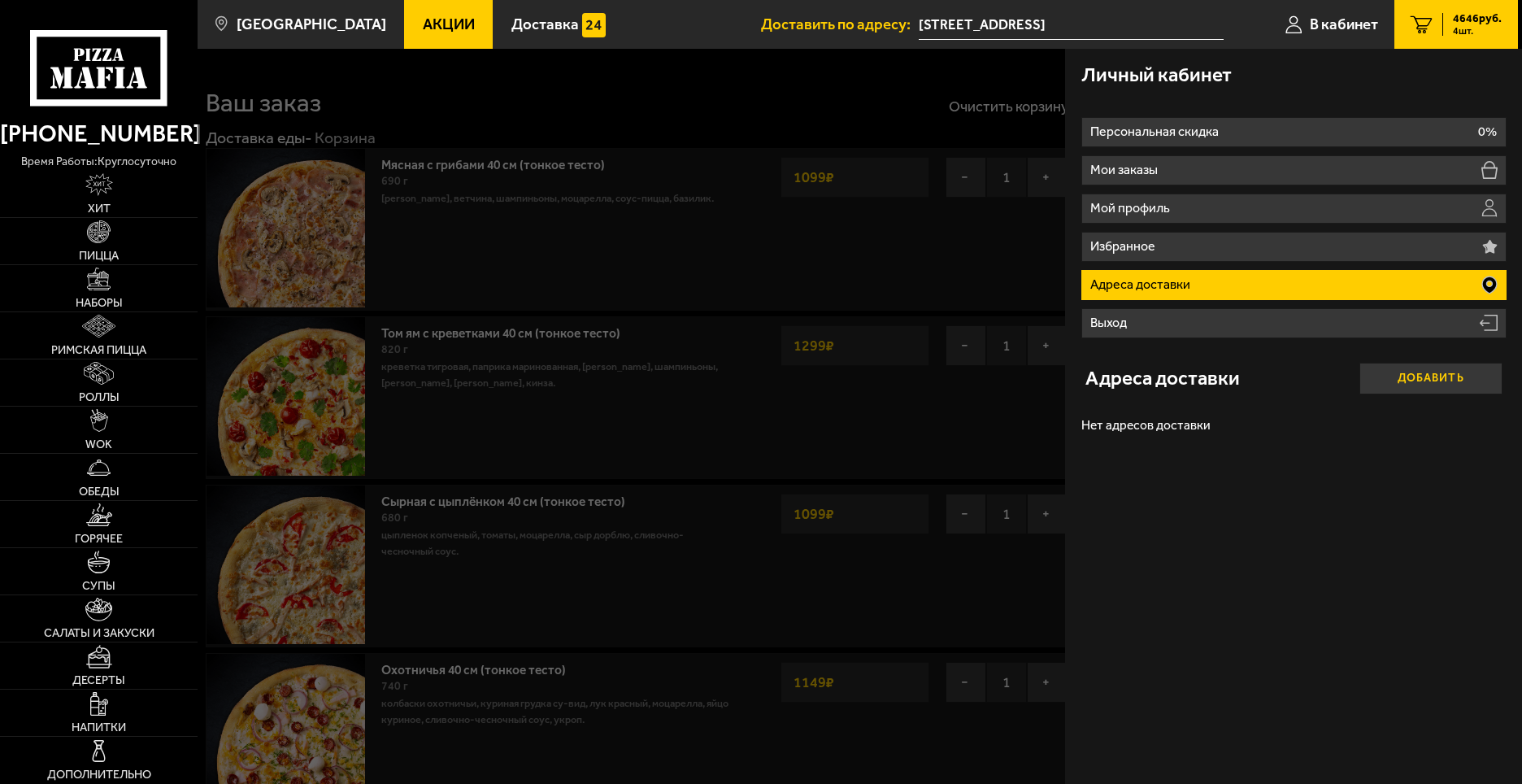
click at [1398, 382] on button "Добавить" at bounding box center [1431, 378] width 143 height 32
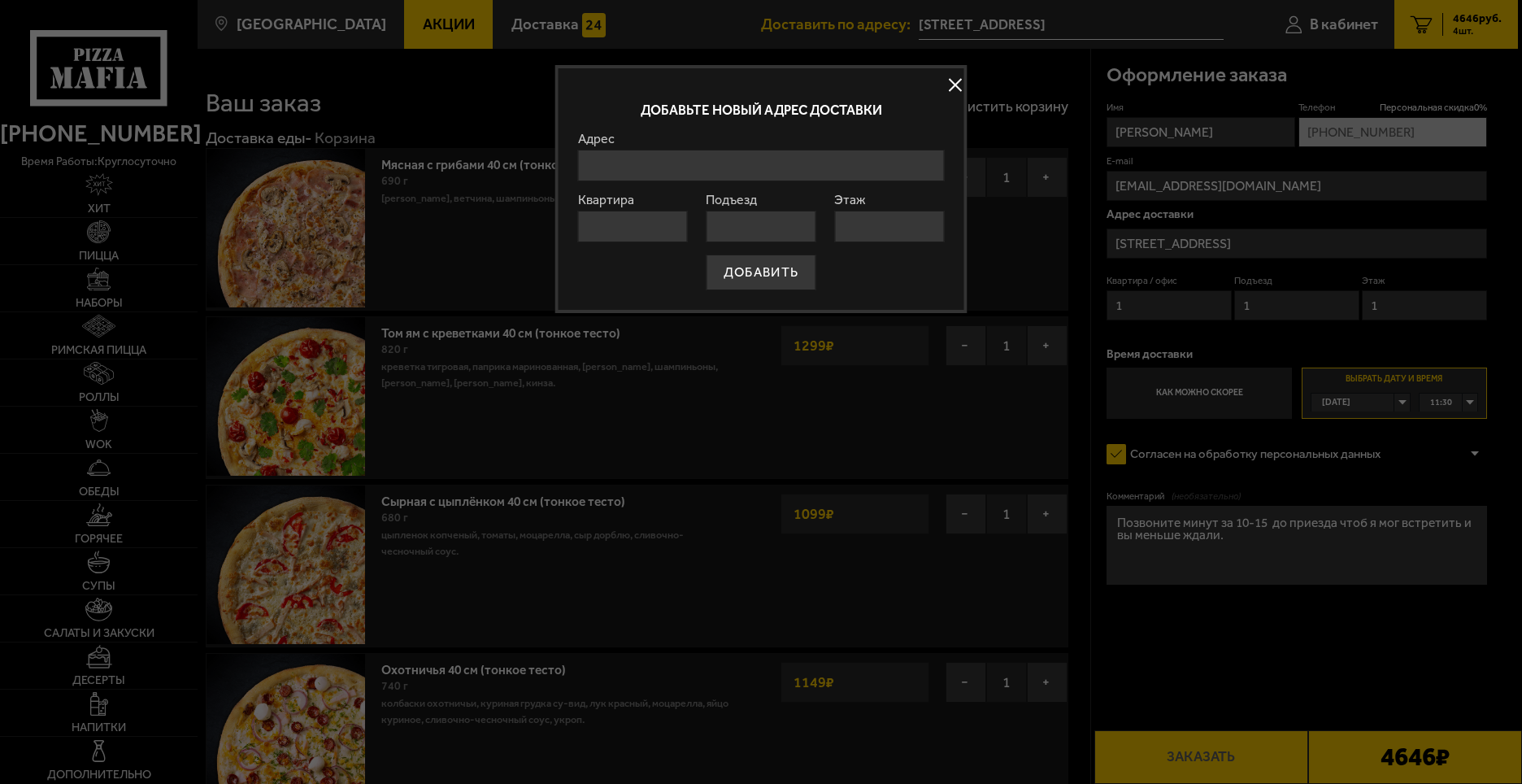
click at [629, 165] on input "Адрес" at bounding box center [761, 165] width 366 height 32
type input "G"
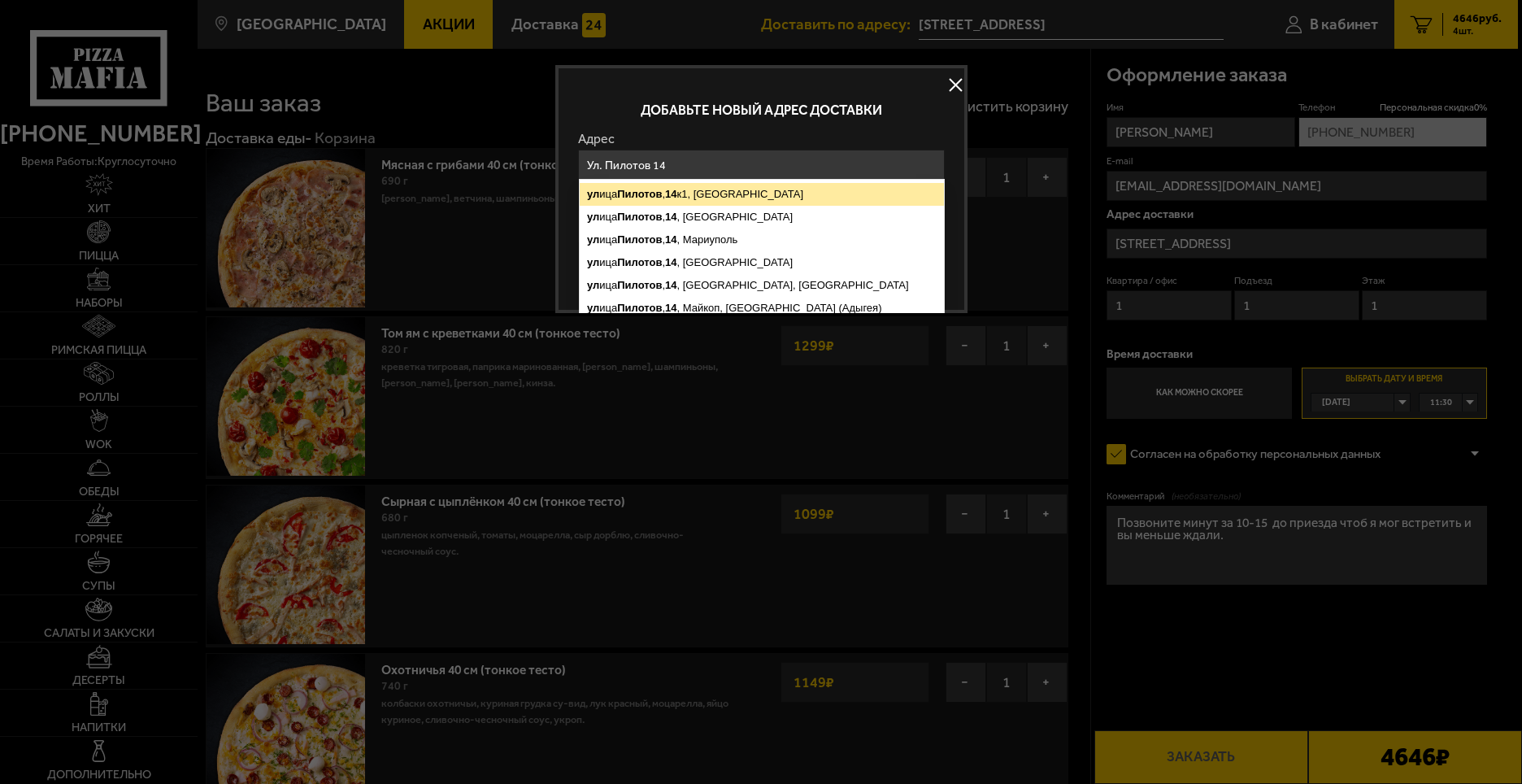
click at [631, 194] on ymaps "Пилотов" at bounding box center [639, 194] width 44 height 13
type input "[STREET_ADDRESS]"
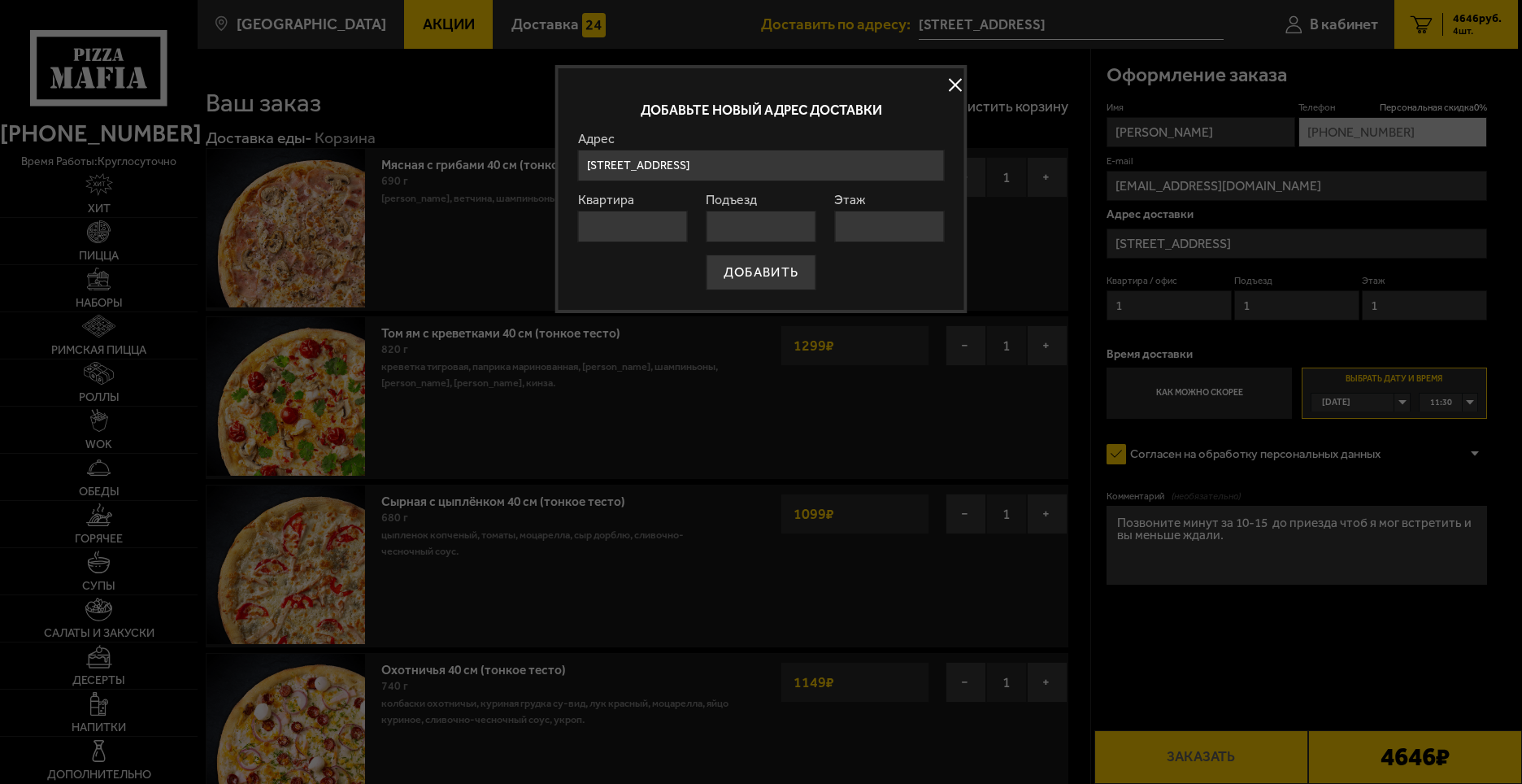
click at [627, 232] on input "Квартира" at bounding box center [632, 226] width 110 height 32
type input "1"
click at [741, 233] on input "Подъезд" at bounding box center [761, 226] width 110 height 32
type input "1"
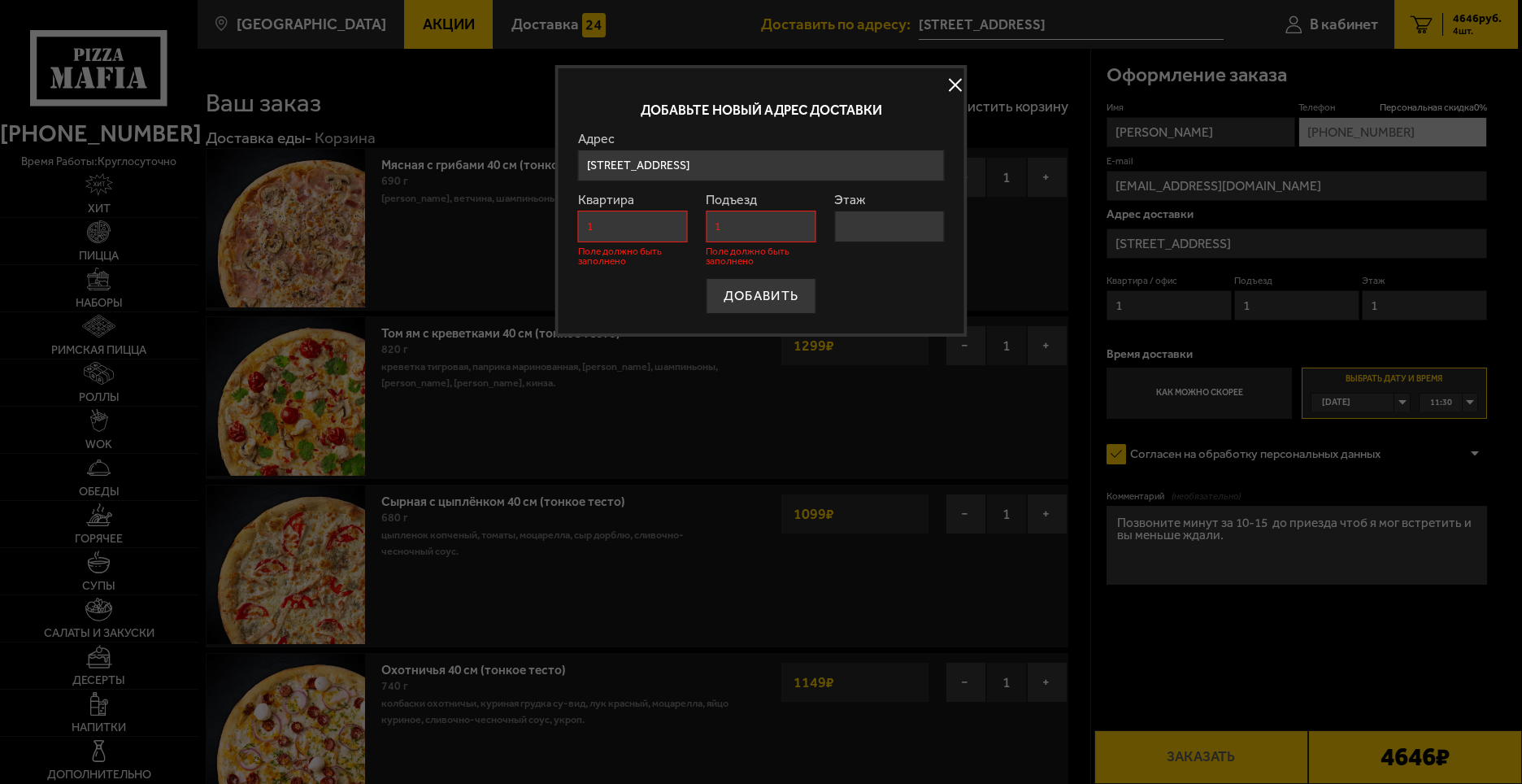
click at [612, 229] on input "1" at bounding box center [632, 226] width 110 height 32
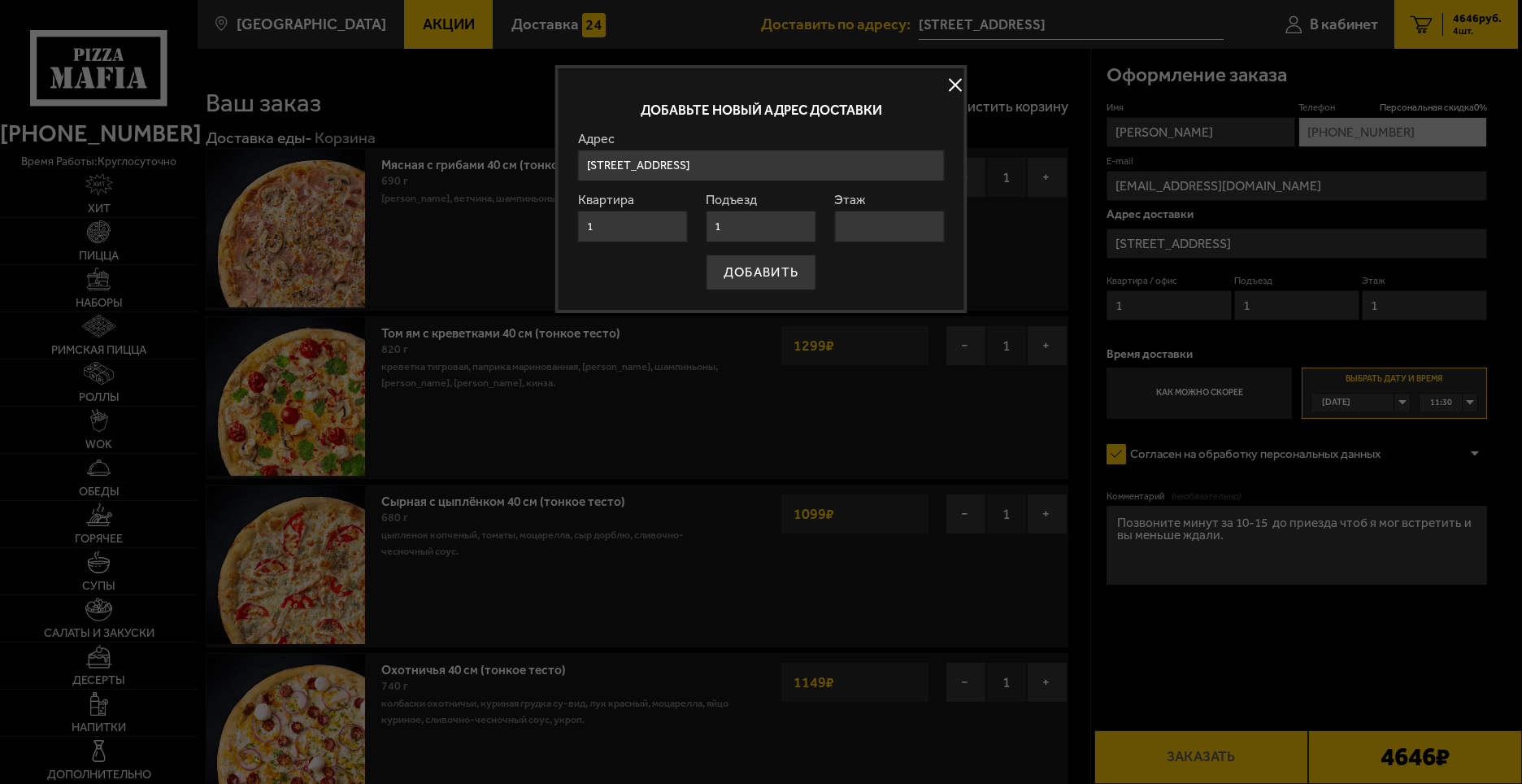
click at [852, 233] on input "Этаж" at bounding box center [889, 226] width 110 height 32
type input "1"
click at [766, 271] on form "Адрес ул ица Пилотов , [GEOGRAPHIC_DATA], [STREET_ADDRESS] , [GEOGRAPHIC_DATA][…" at bounding box center [761, 211] width 366 height 158
click at [869, 230] on input "1" at bounding box center [889, 226] width 110 height 32
click at [763, 273] on button "ДОБАВИТЬ" at bounding box center [761, 273] width 109 height 36
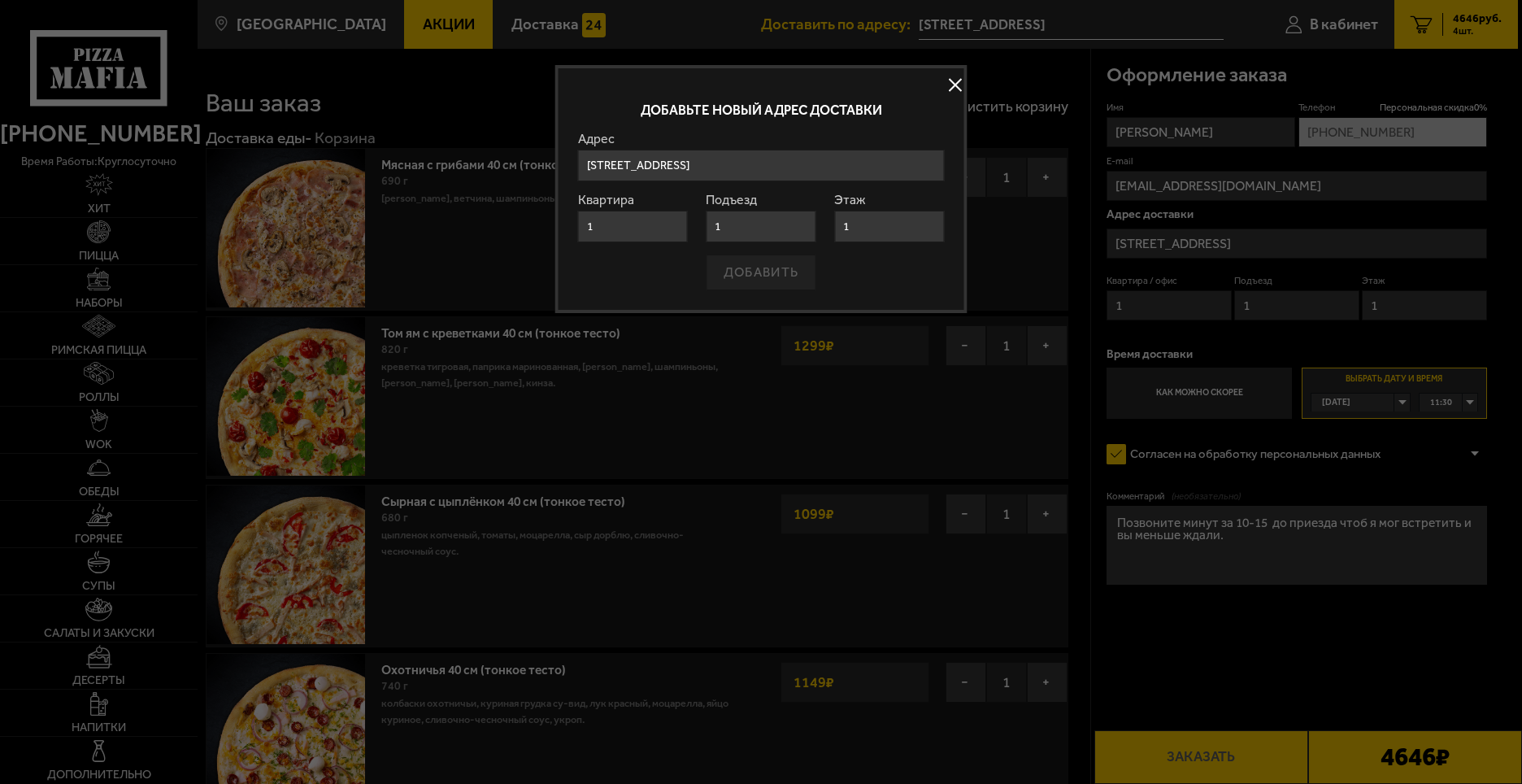
type input "[PHONE_NUMBER]"
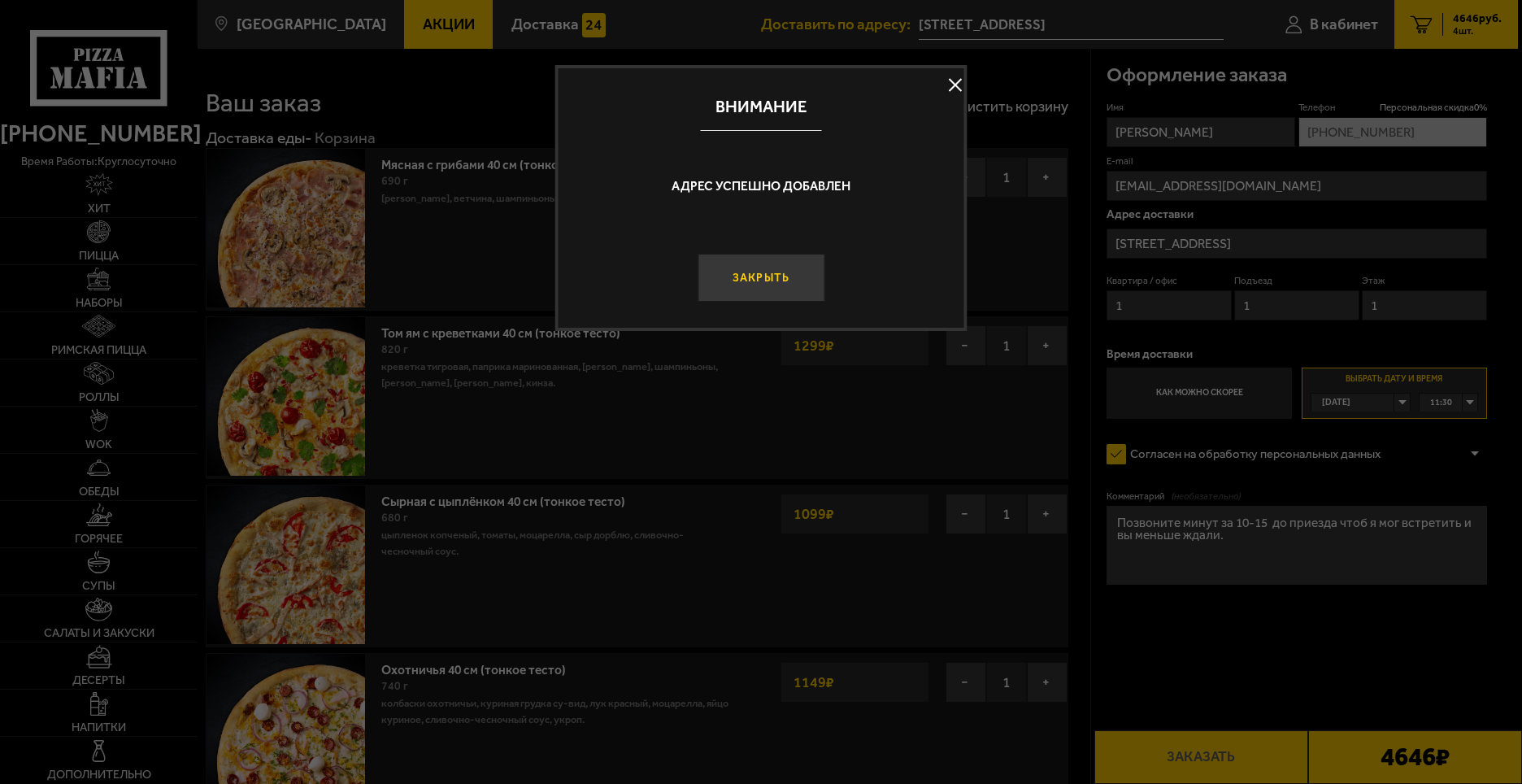
click at [764, 279] on button "Закрыть" at bounding box center [761, 278] width 127 height 48
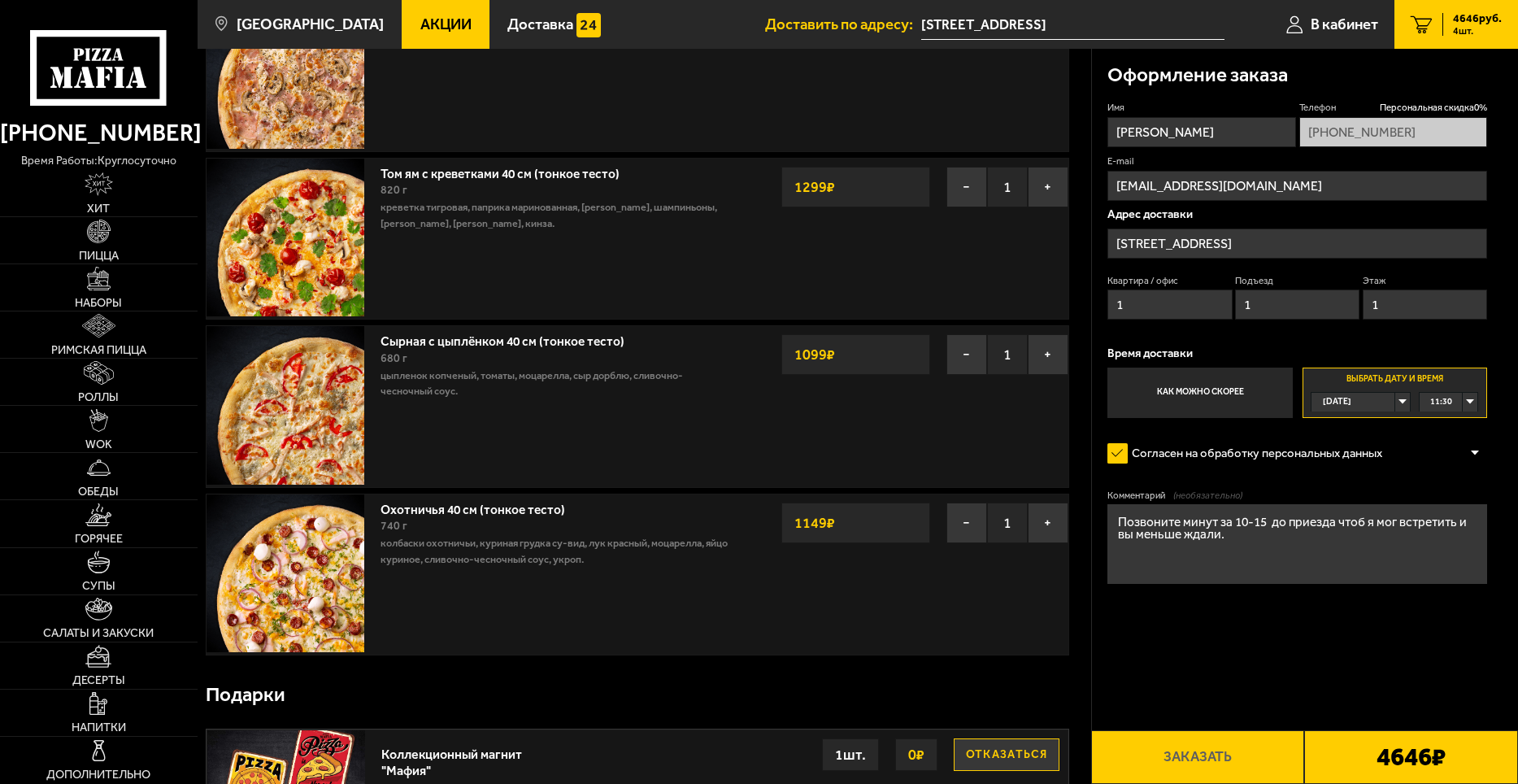
scroll to position [154, 0]
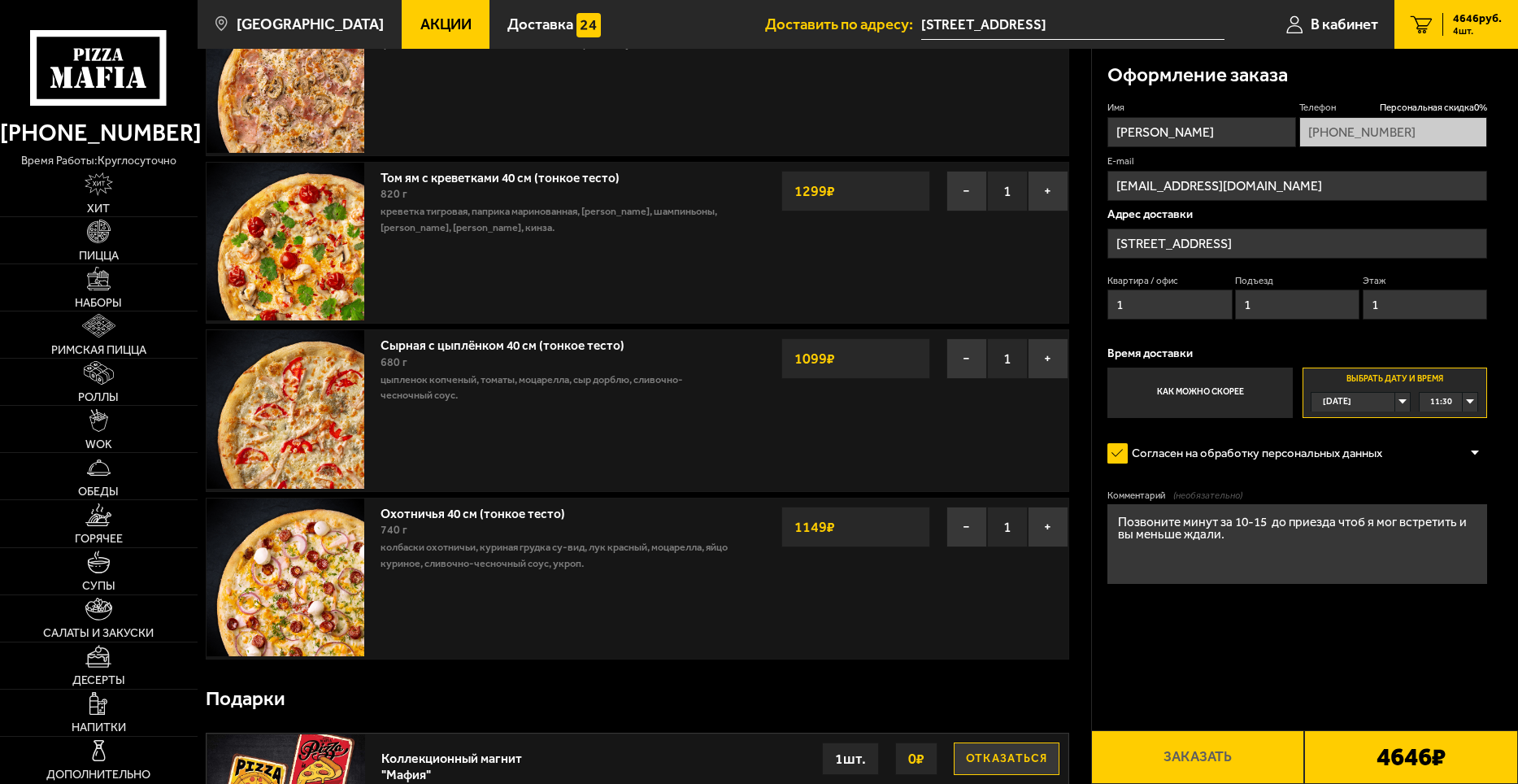
click at [1193, 391] on label "Как можно скорее" at bounding box center [1200, 392] width 185 height 50
click at [0, 0] on input "Как можно скорее" at bounding box center [0, 0] width 0 height 0
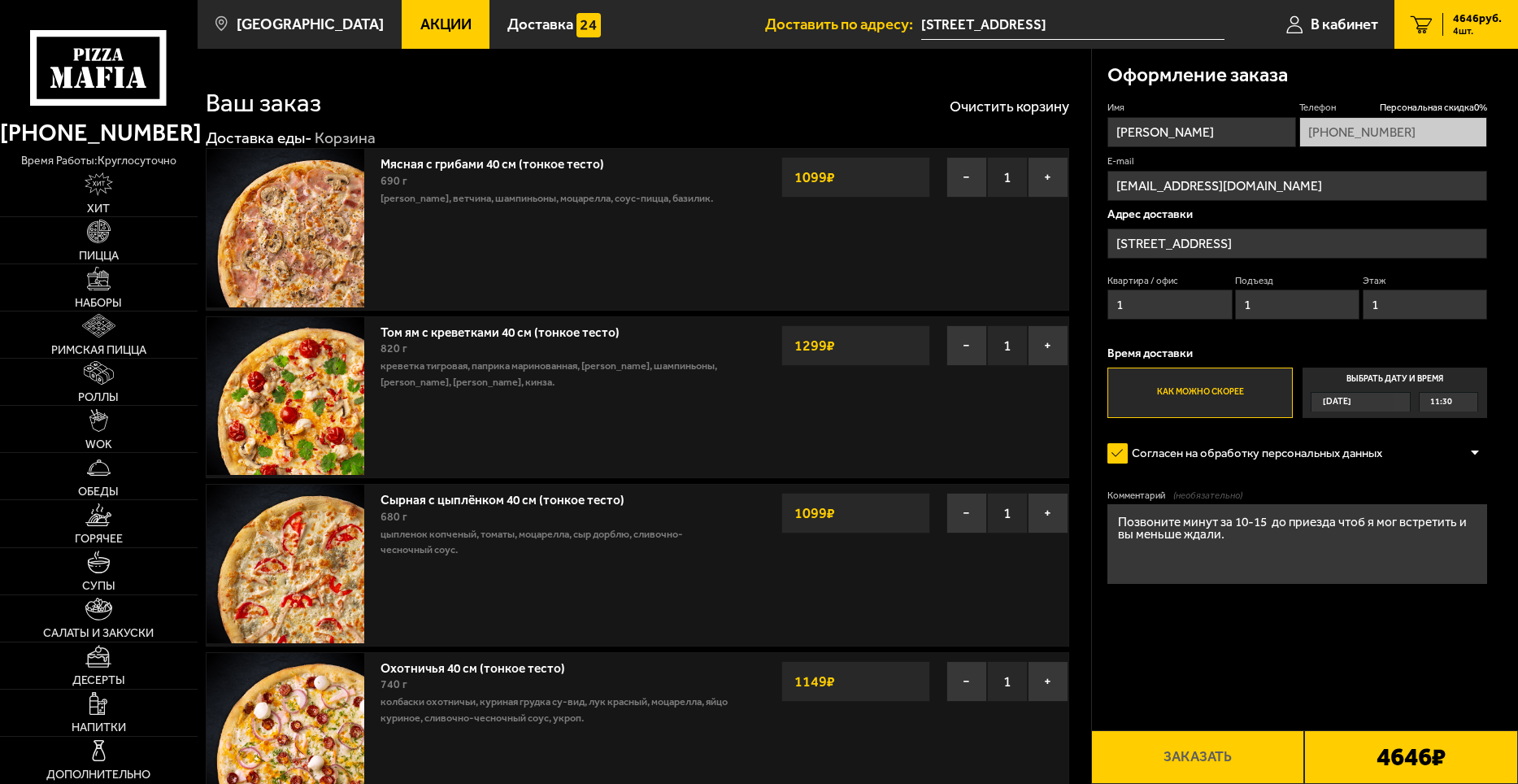
click at [1207, 497] on span "(необязательно)" at bounding box center [1208, 496] width 69 height 13
click at [1207, 504] on textarea "Позвоните минут за 10-15 до приезда чтоб я мог встретить и вы меньше ждали." at bounding box center [1297, 543] width 380 height 79
click at [1250, 548] on textarea "Позвоните минут за 10-15 до приезда чтоб я мог встретить и вы меньше ждали." at bounding box center [1297, 543] width 380 height 79
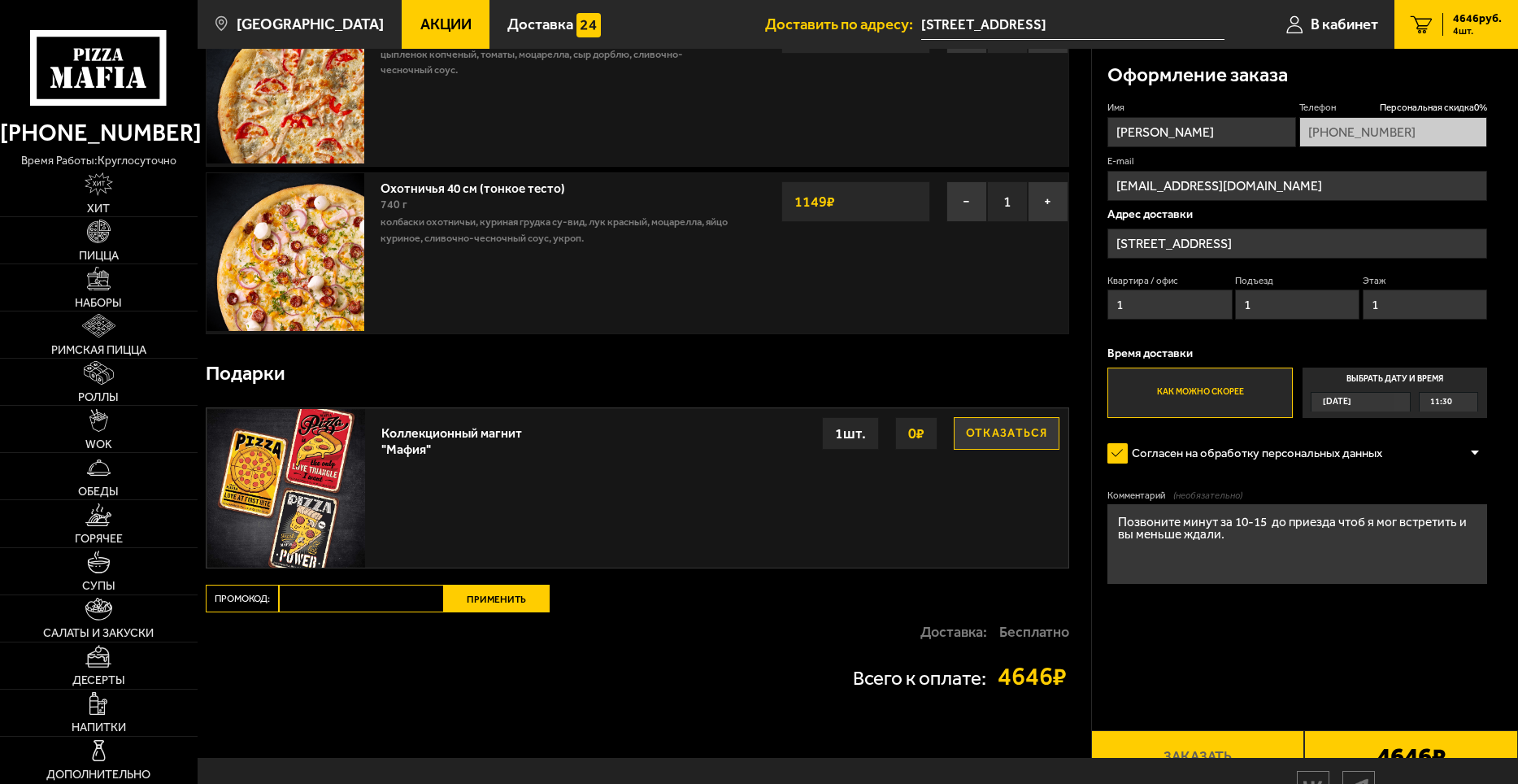
scroll to position [561, 0]
